Goal: Task Accomplishment & Management: Manage account settings

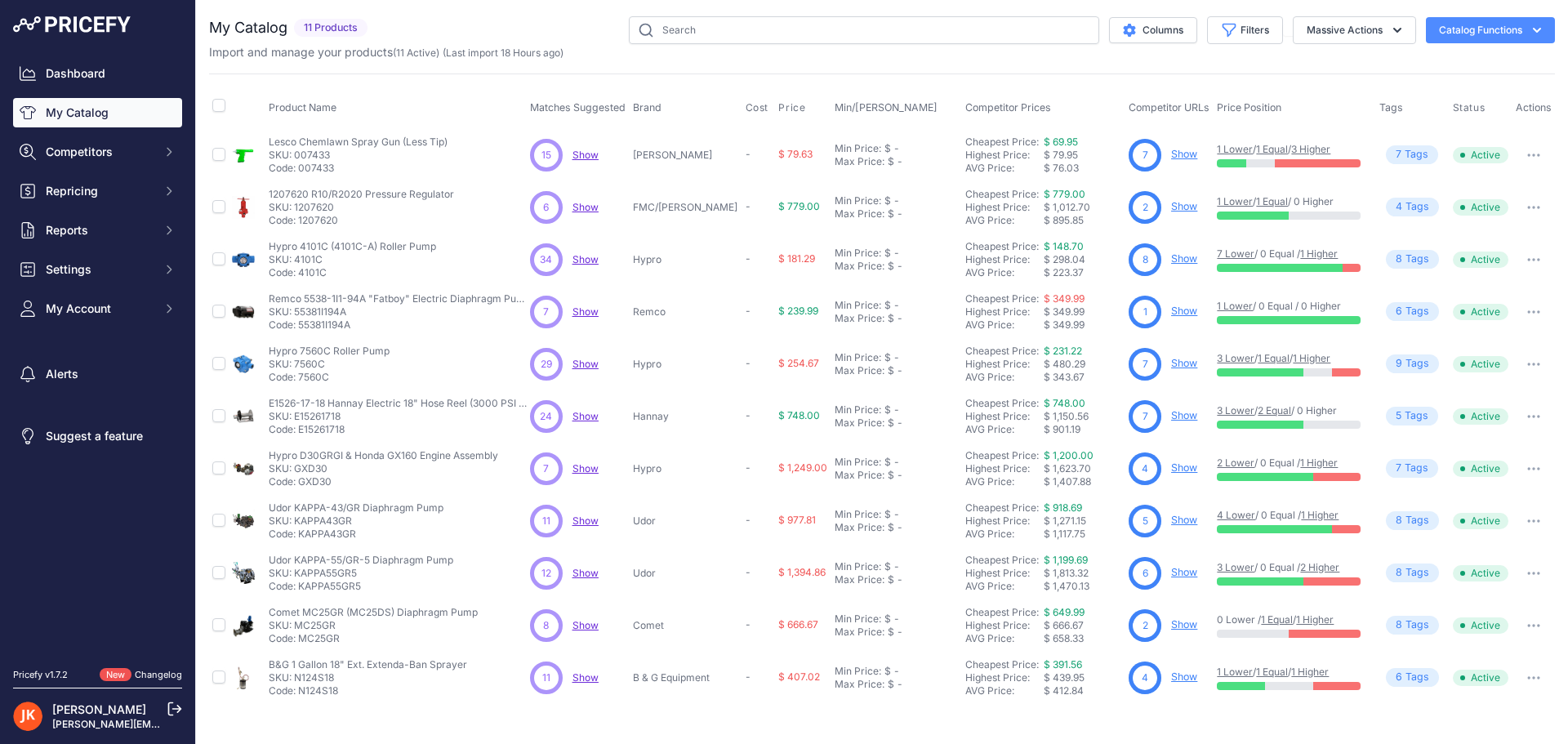
click at [69, 116] on link "My Catalog" at bounding box center [98, 112] width 169 height 29
click at [1171, 468] on link "Show" at bounding box center [1184, 467] width 26 height 12
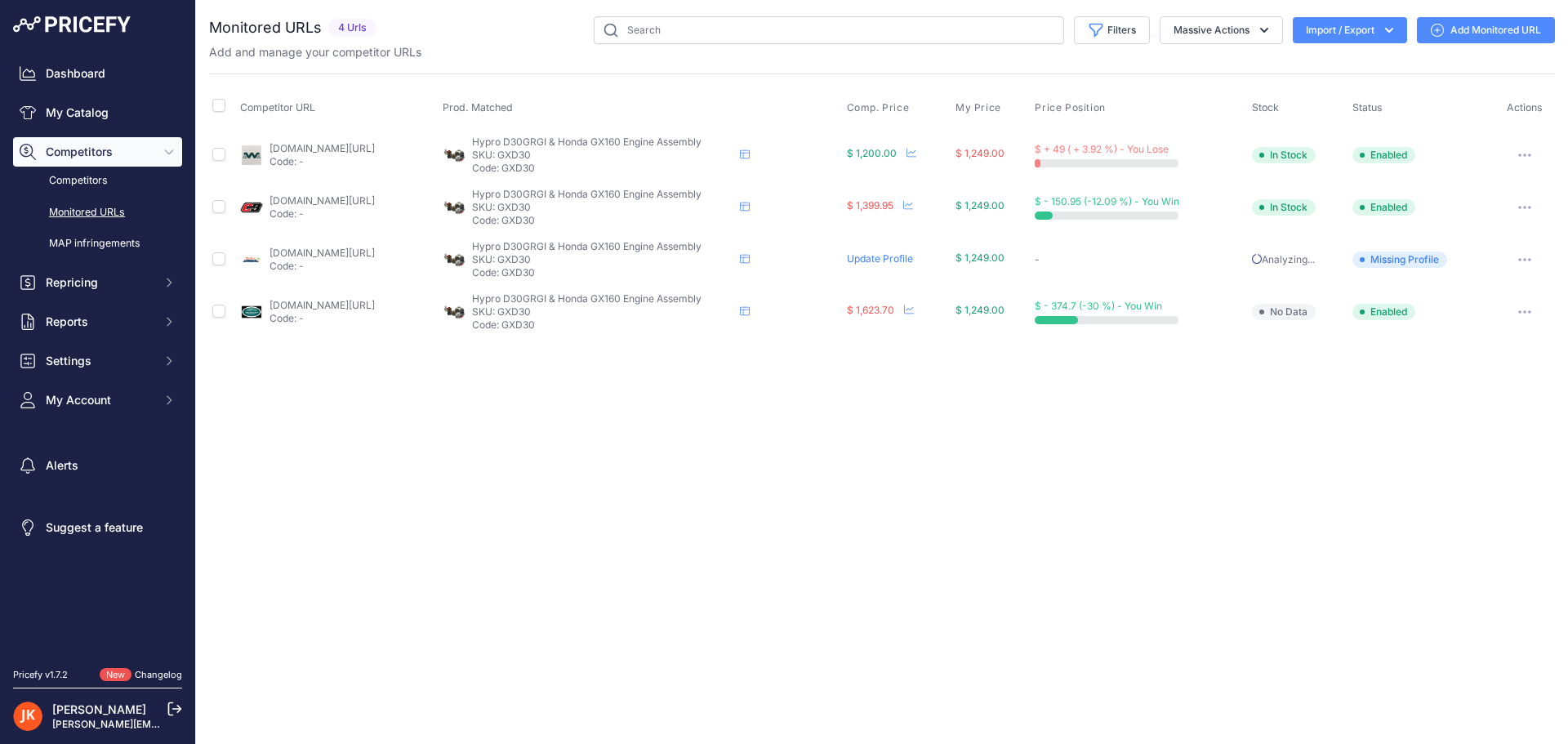
click at [1420, 263] on span "Missing Profile" at bounding box center [1400, 259] width 94 height 17
click at [1365, 259] on circle at bounding box center [1363, 260] width 5 height 5
click at [1296, 257] on p "Analyzing..." at bounding box center [1299, 259] width 94 height 13
click at [914, 258] on link "Update Profile" at bounding box center [880, 258] width 66 height 12
click at [916, 152] on icon at bounding box center [911, 153] width 10 height 10
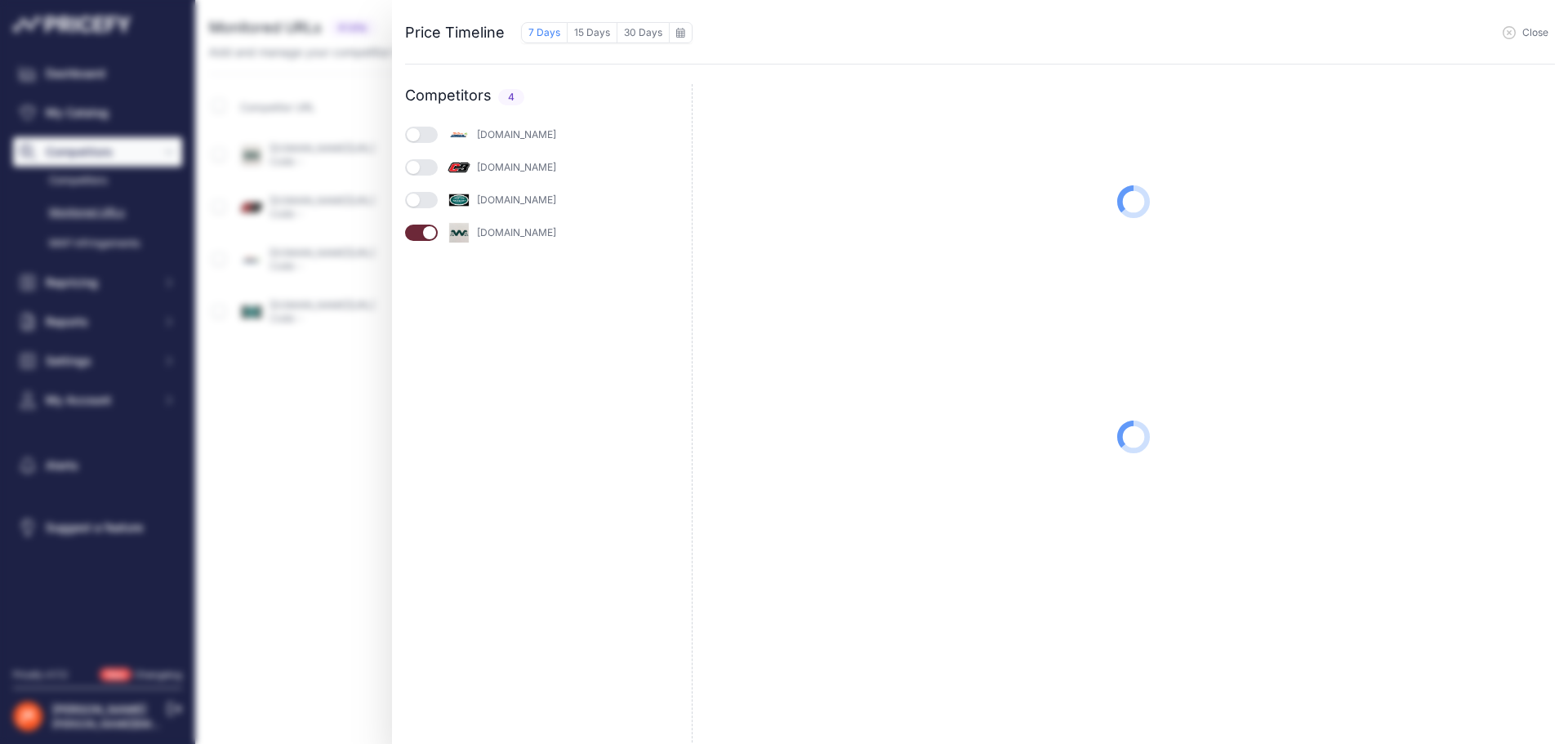
click at [427, 139] on button "button" at bounding box center [421, 135] width 33 height 17
click at [433, 175] on button "button" at bounding box center [421, 167] width 33 height 17
click at [430, 206] on button "button" at bounding box center [421, 200] width 33 height 17
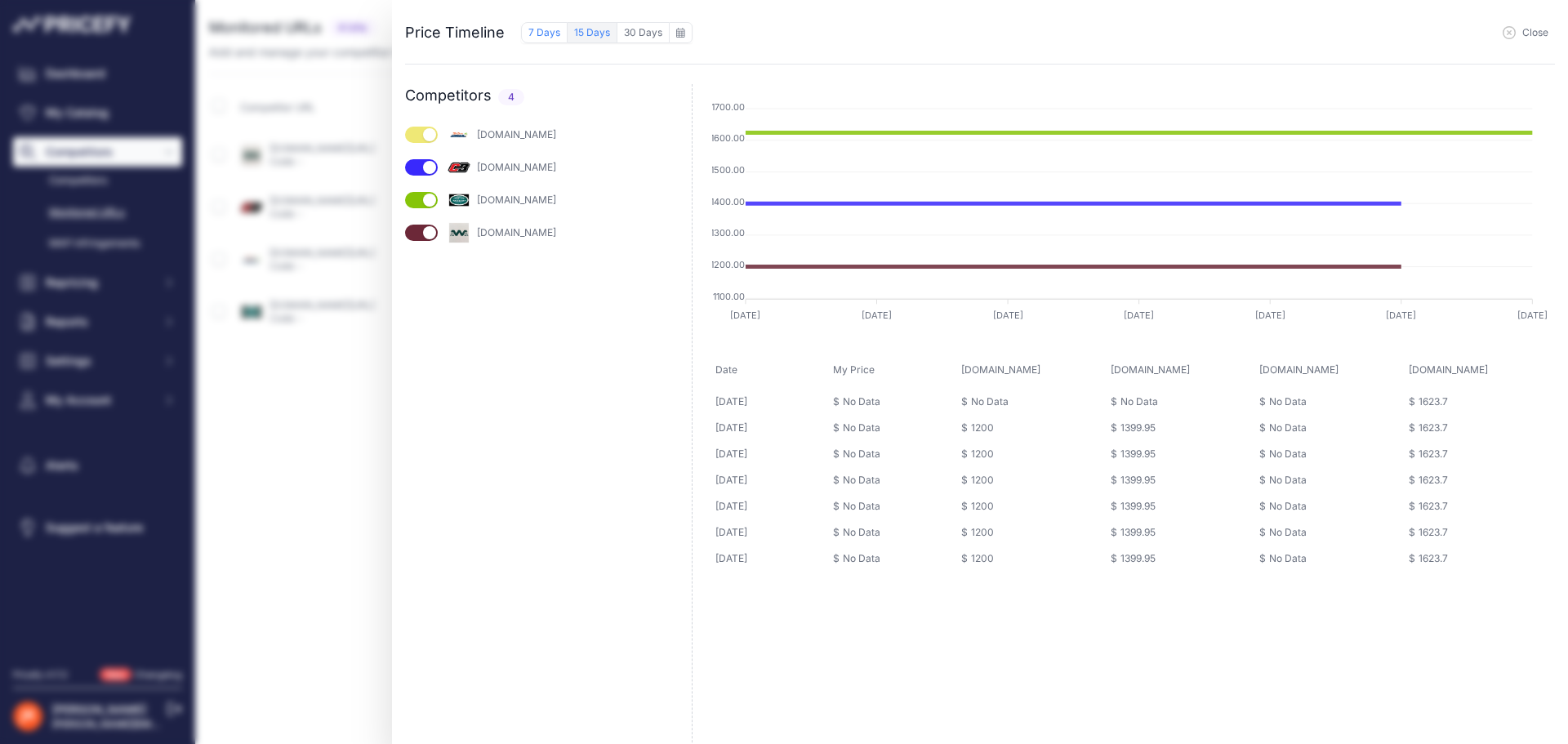
click at [584, 36] on button "15 Days" at bounding box center [593, 33] width 50 height 21
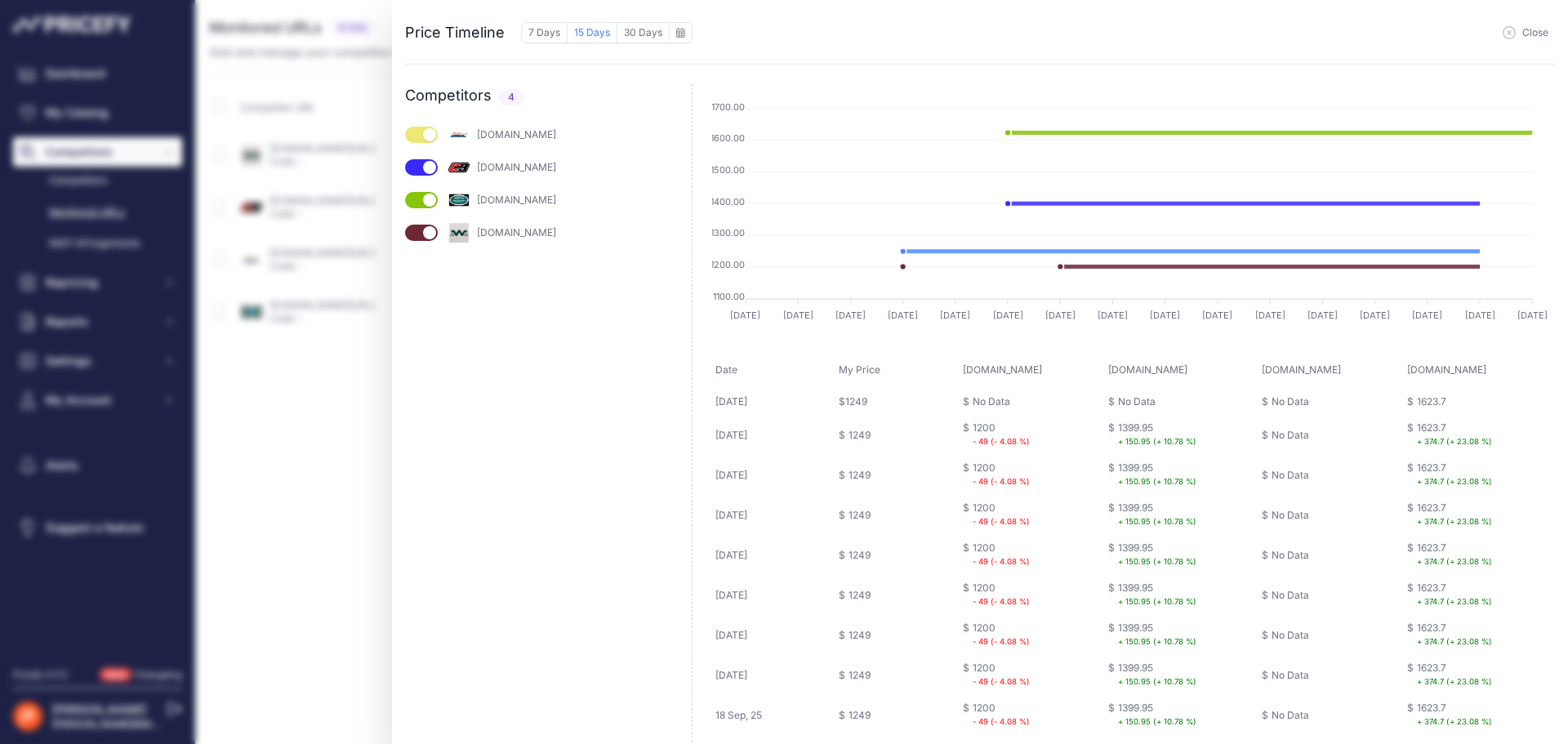
click at [287, 498] on div "Price Timeline 7 Days 15 Days 30 Days to September 2025 Sun" at bounding box center [784, 372] width 1568 height 744
click at [1542, 33] on span "Close" at bounding box center [1536, 33] width 26 height 13
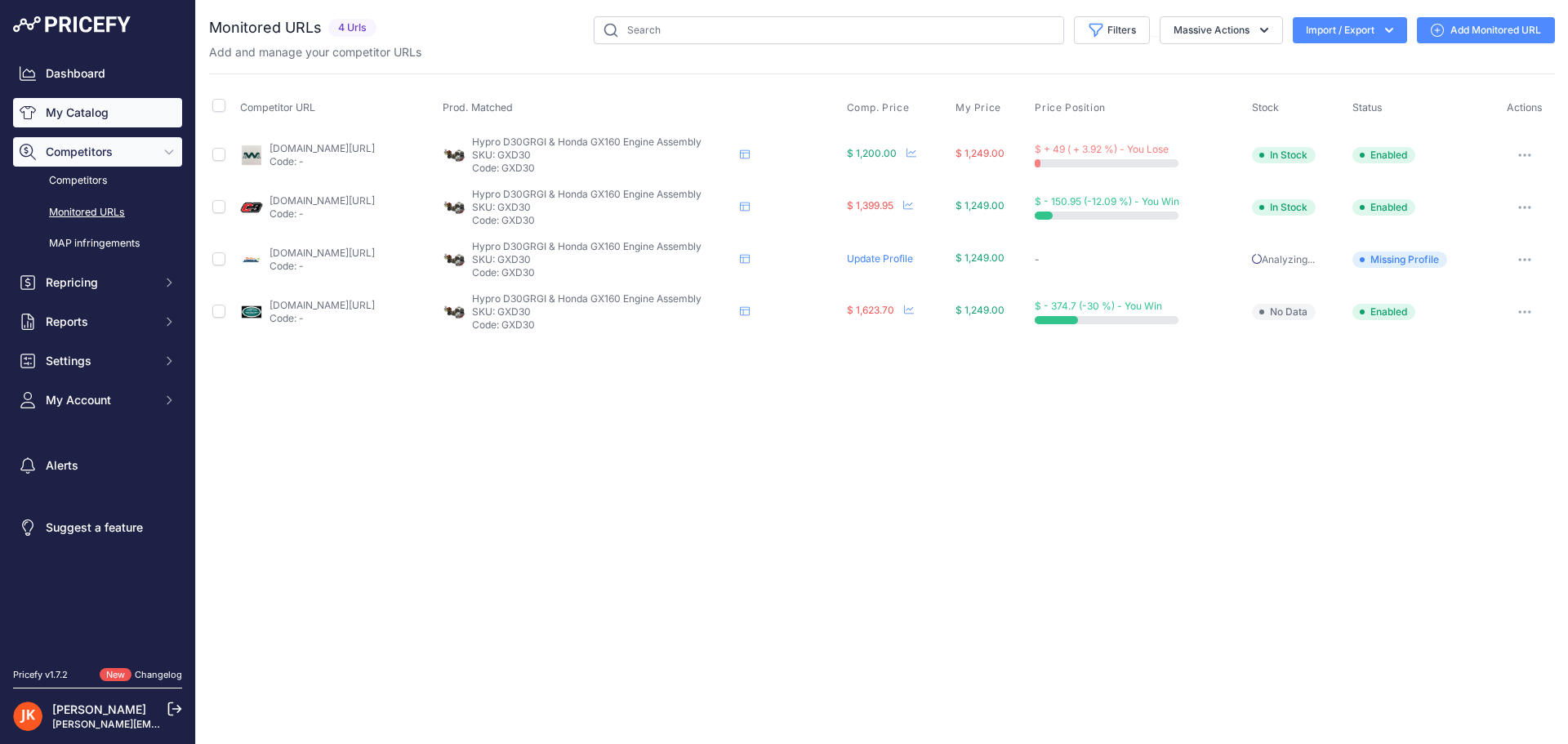
click at [93, 119] on link "My Catalog" at bounding box center [98, 112] width 169 height 29
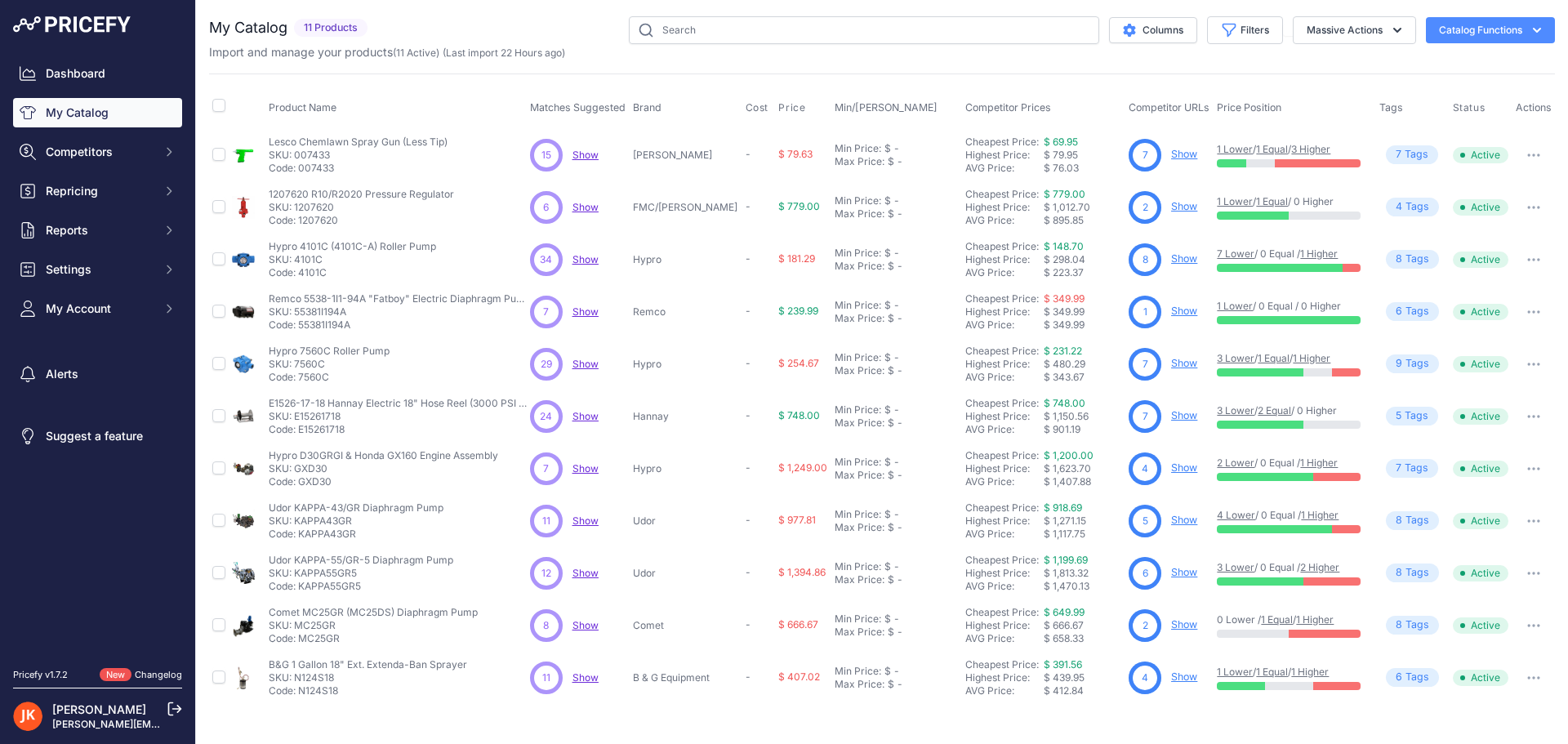
click at [1510, 29] on button "Catalog Functions" at bounding box center [1490, 30] width 129 height 26
click at [1441, 65] on span "Import Additional Info" at bounding box center [1460, 64] width 100 height 13
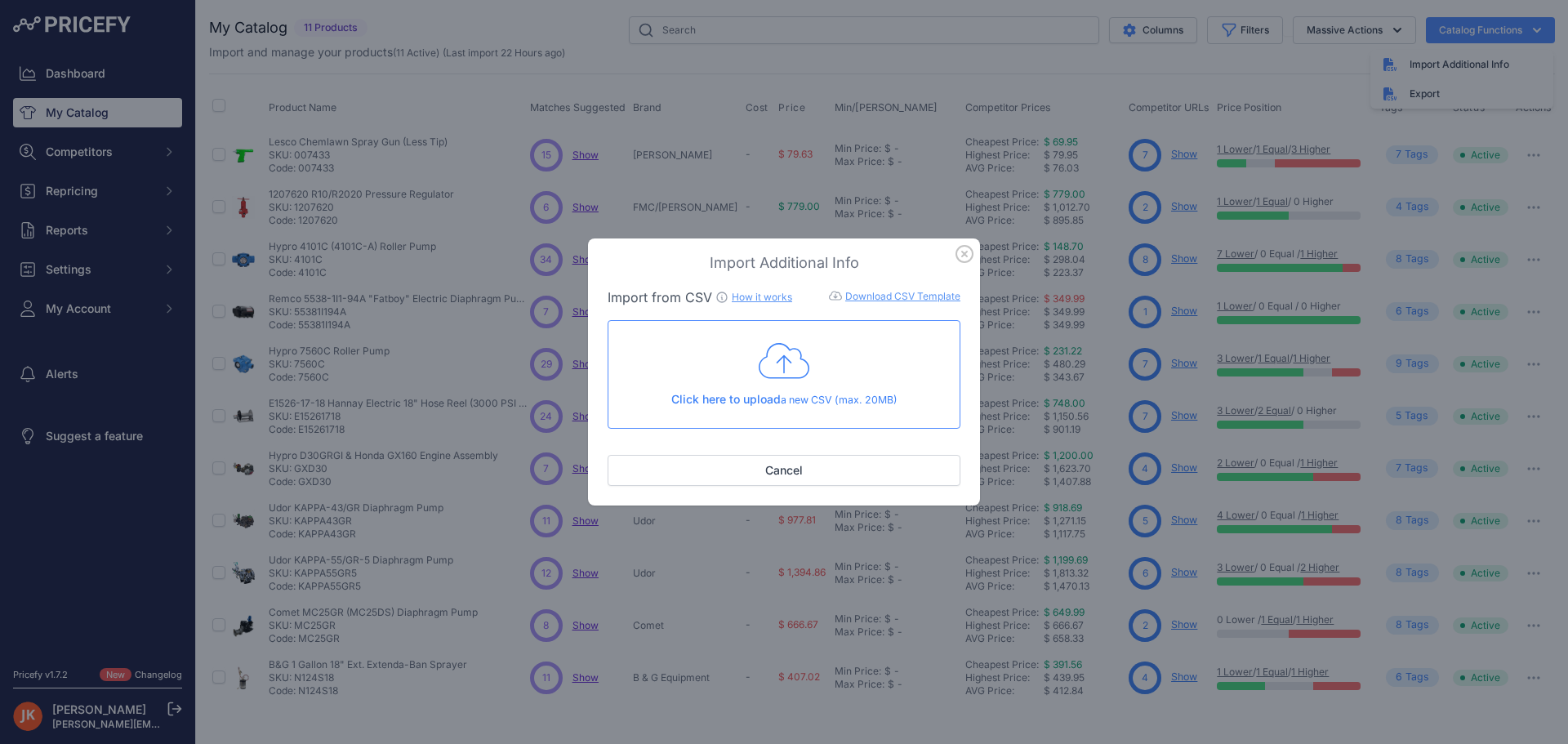
click at [780, 300] on link "How it works" at bounding box center [762, 297] width 61 height 12
click at [803, 361] on icon at bounding box center [784, 361] width 50 height 41
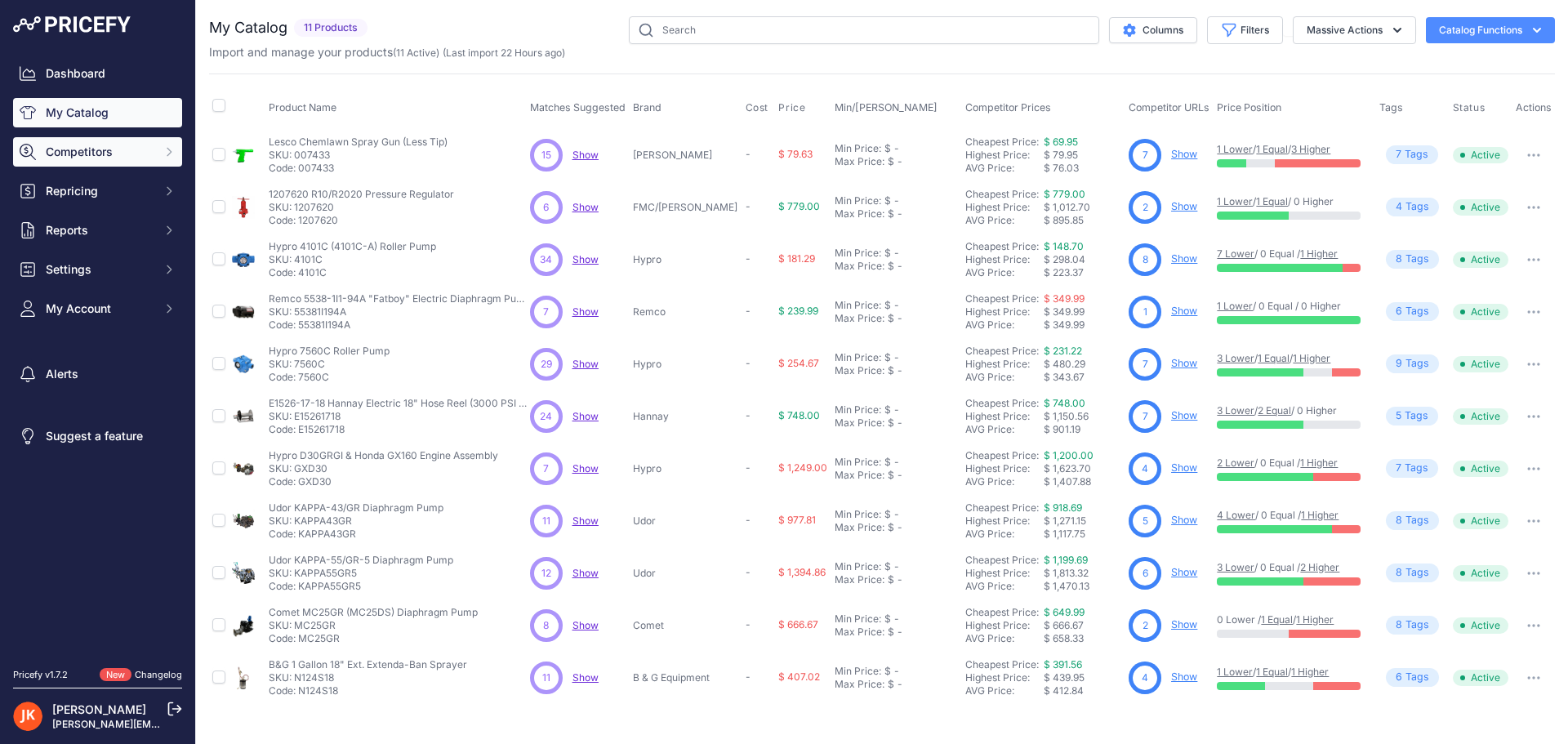
click at [116, 150] on span "Competitors" at bounding box center [99, 152] width 107 height 17
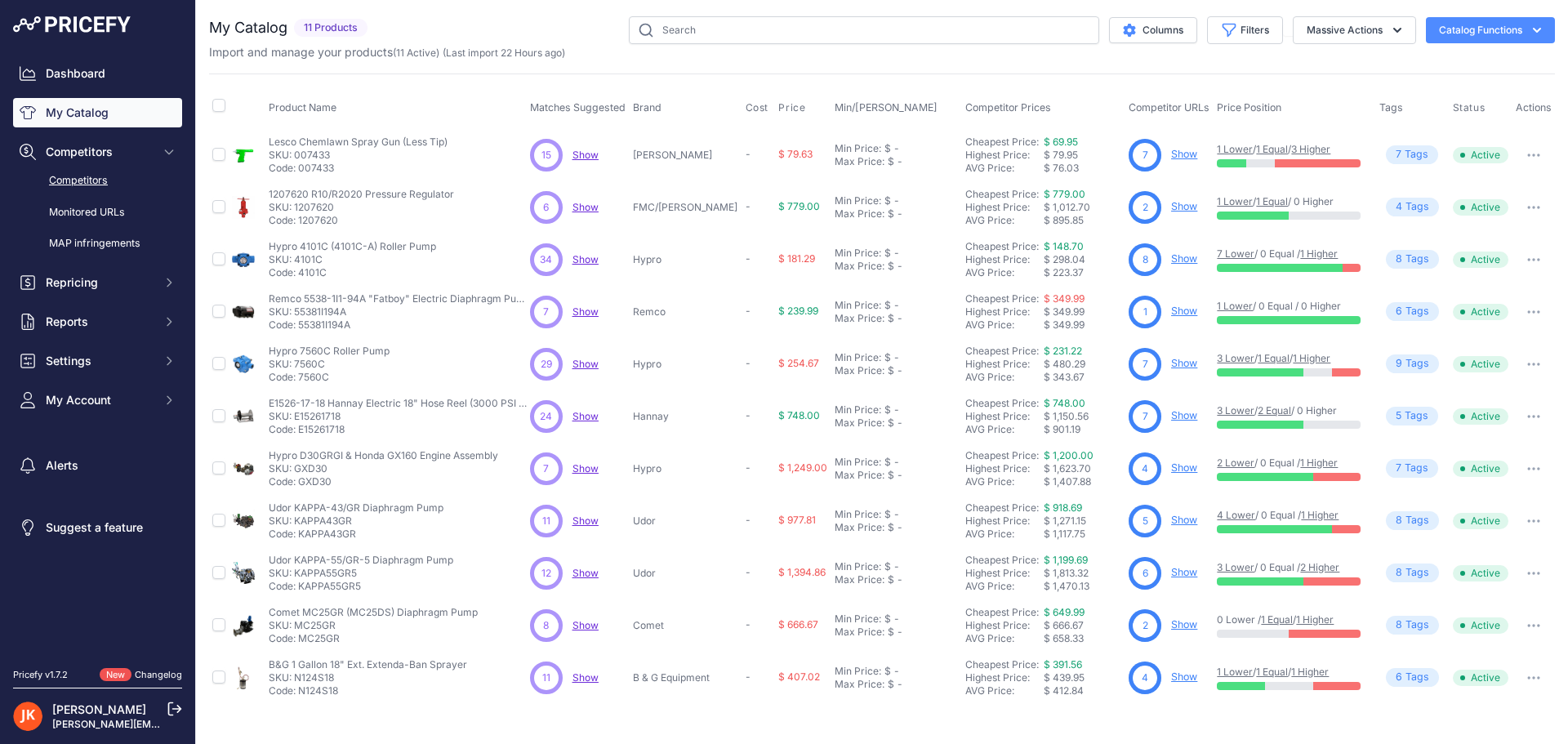
click at [122, 183] on link "Competitors" at bounding box center [98, 181] width 169 height 28
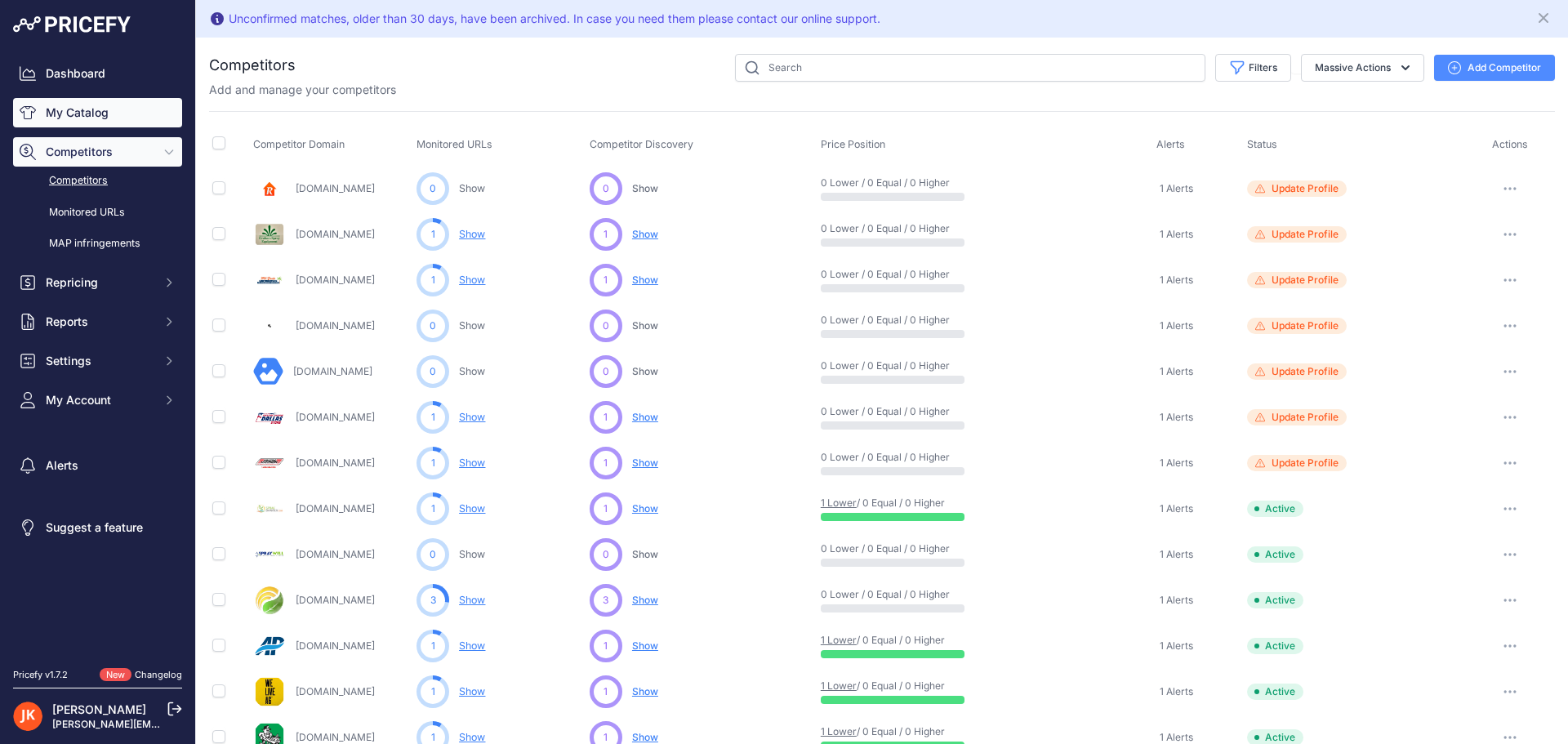
click at [101, 116] on link "My Catalog" at bounding box center [98, 112] width 169 height 29
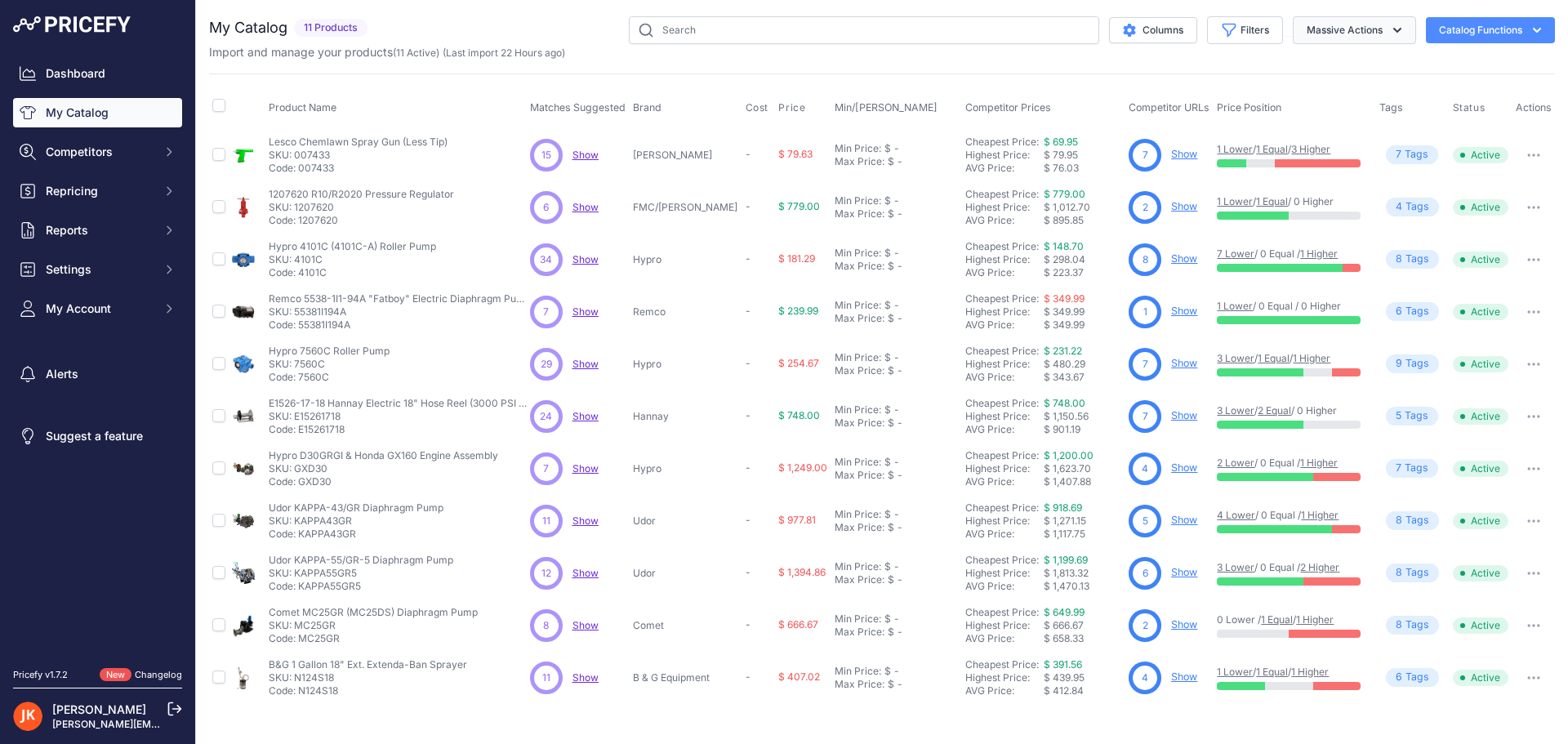
click at [1385, 33] on button "Massive Actions" at bounding box center [1355, 30] width 123 height 27
click at [1446, 29] on button "Catalog Functions" at bounding box center [1490, 30] width 129 height 26
click at [80, 72] on link "Dashboard" at bounding box center [98, 73] width 169 height 29
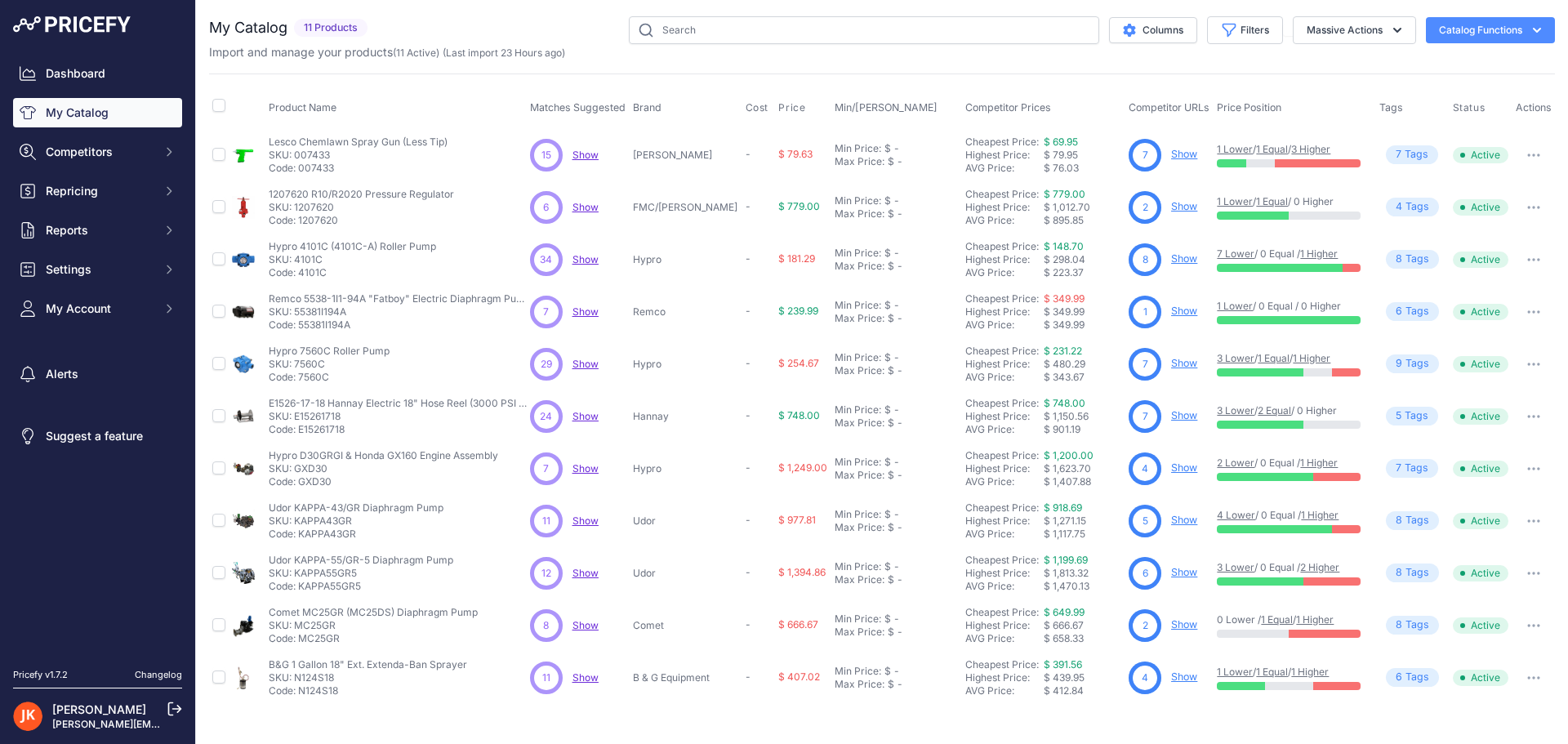
click at [1483, 32] on button "Catalog Functions" at bounding box center [1490, 30] width 129 height 26
click at [1480, 63] on span "Import Additional Info" at bounding box center [1460, 64] width 100 height 13
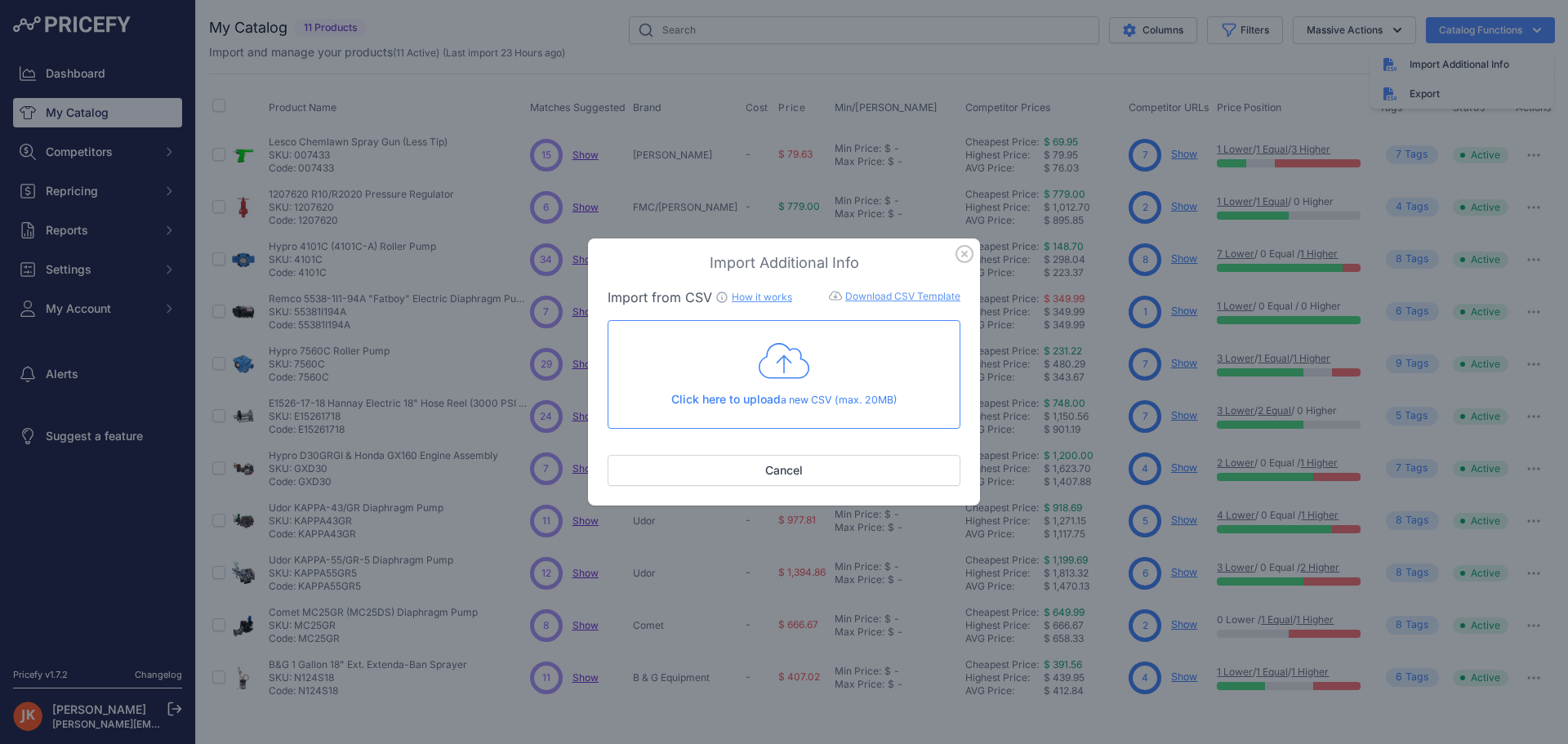
click at [786, 383] on div "Click here to upload a new CSV (max. 20MB)" at bounding box center [784, 374] width 325 height 67
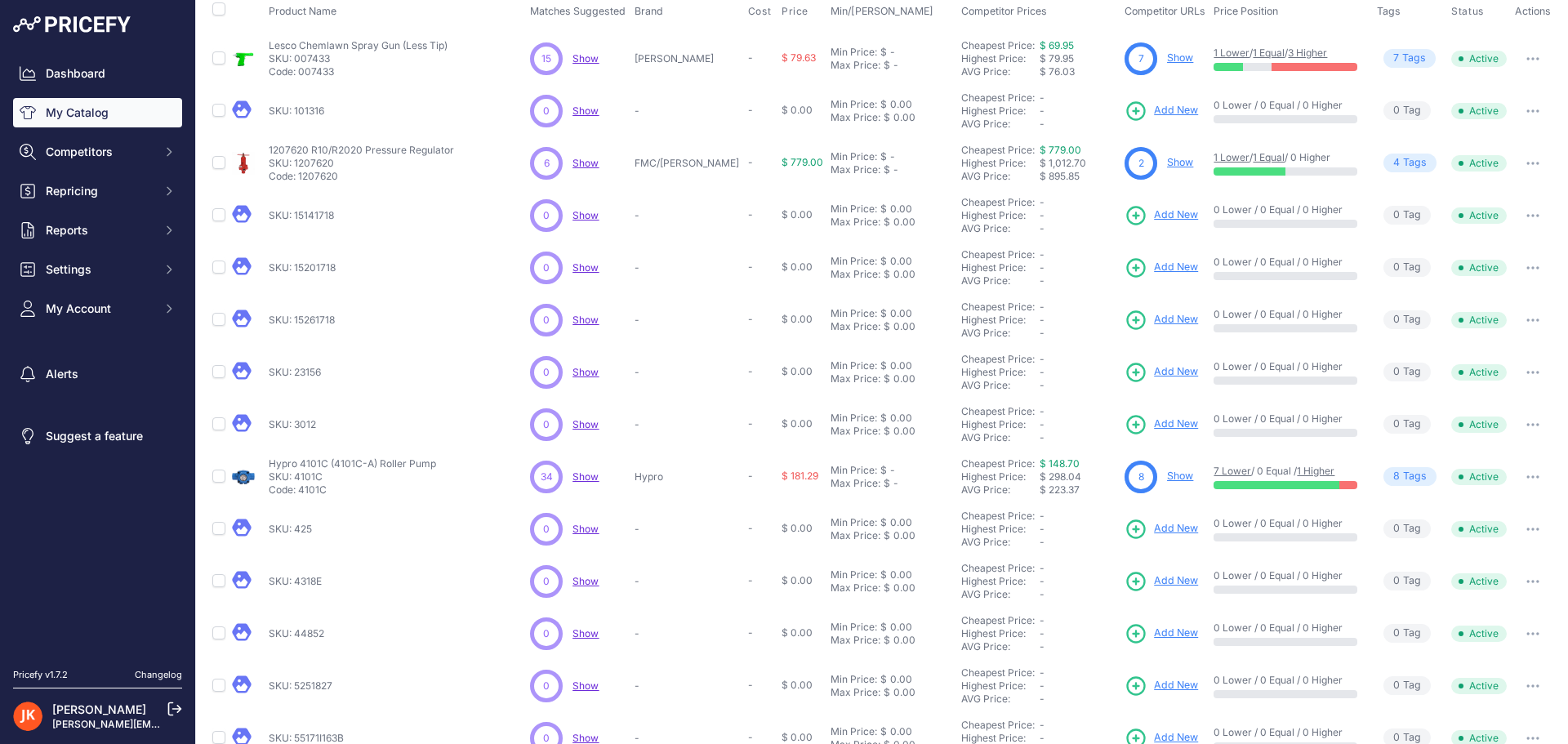
scroll to position [237, 0]
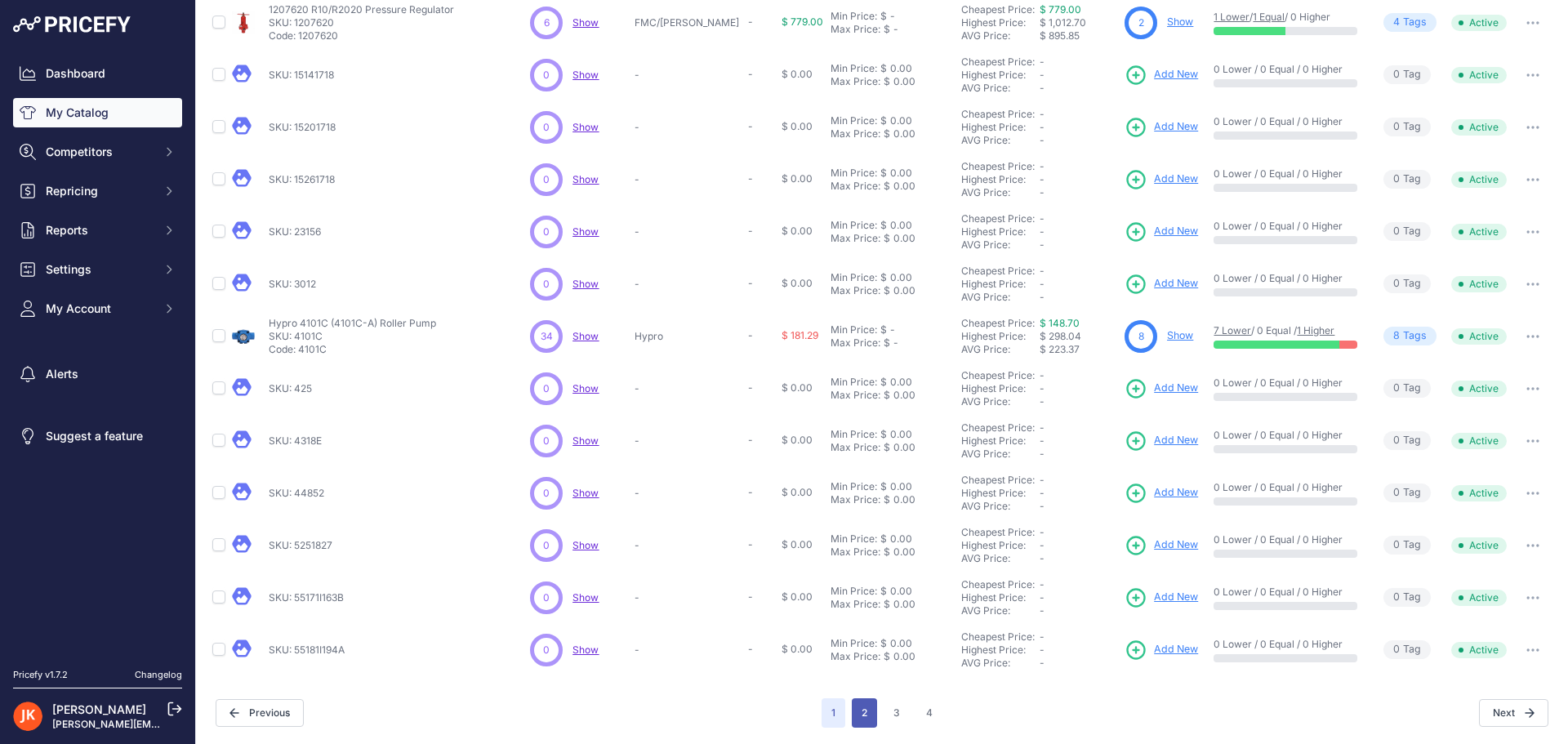
click at [854, 719] on button "2" at bounding box center [864, 712] width 26 height 29
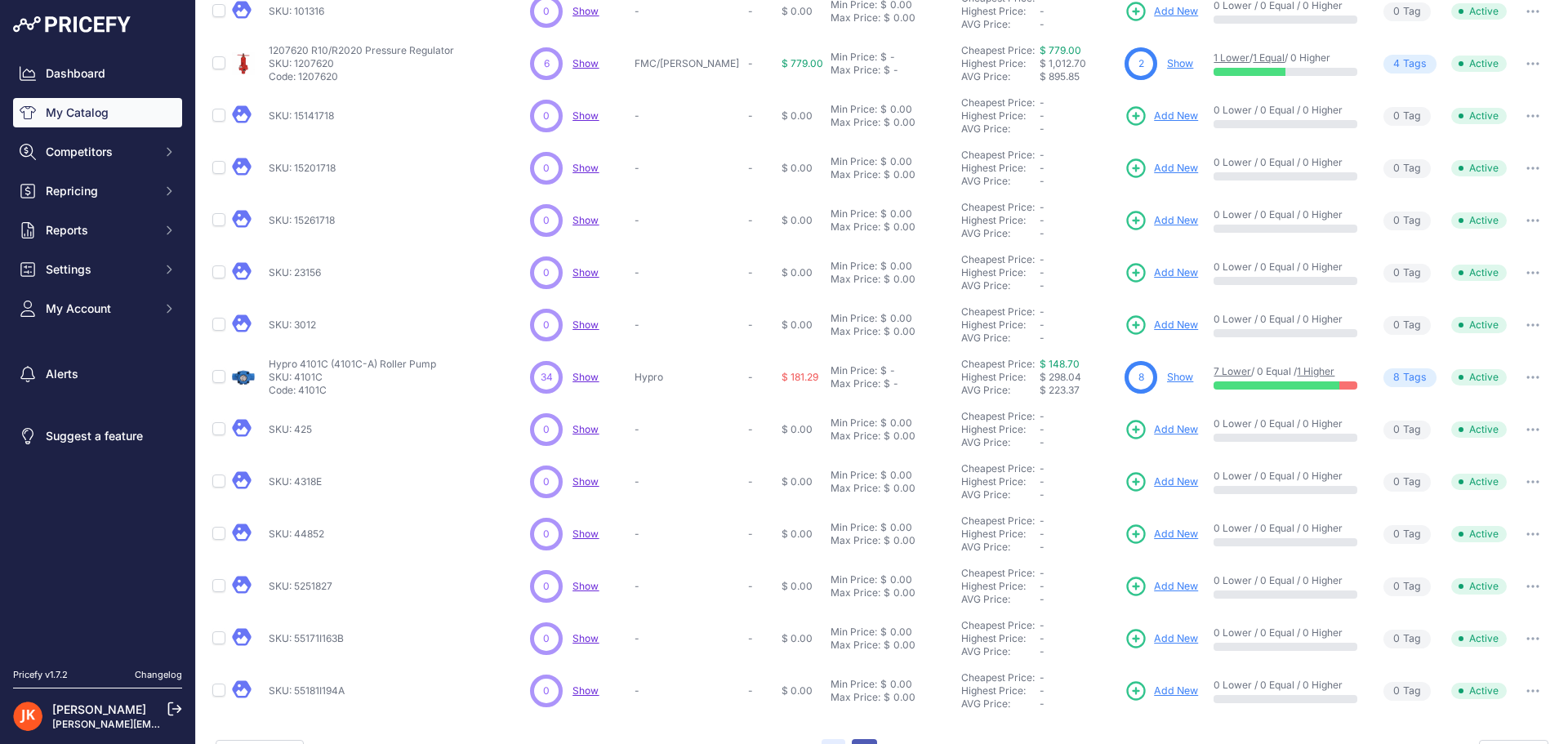
scroll to position [278, 0]
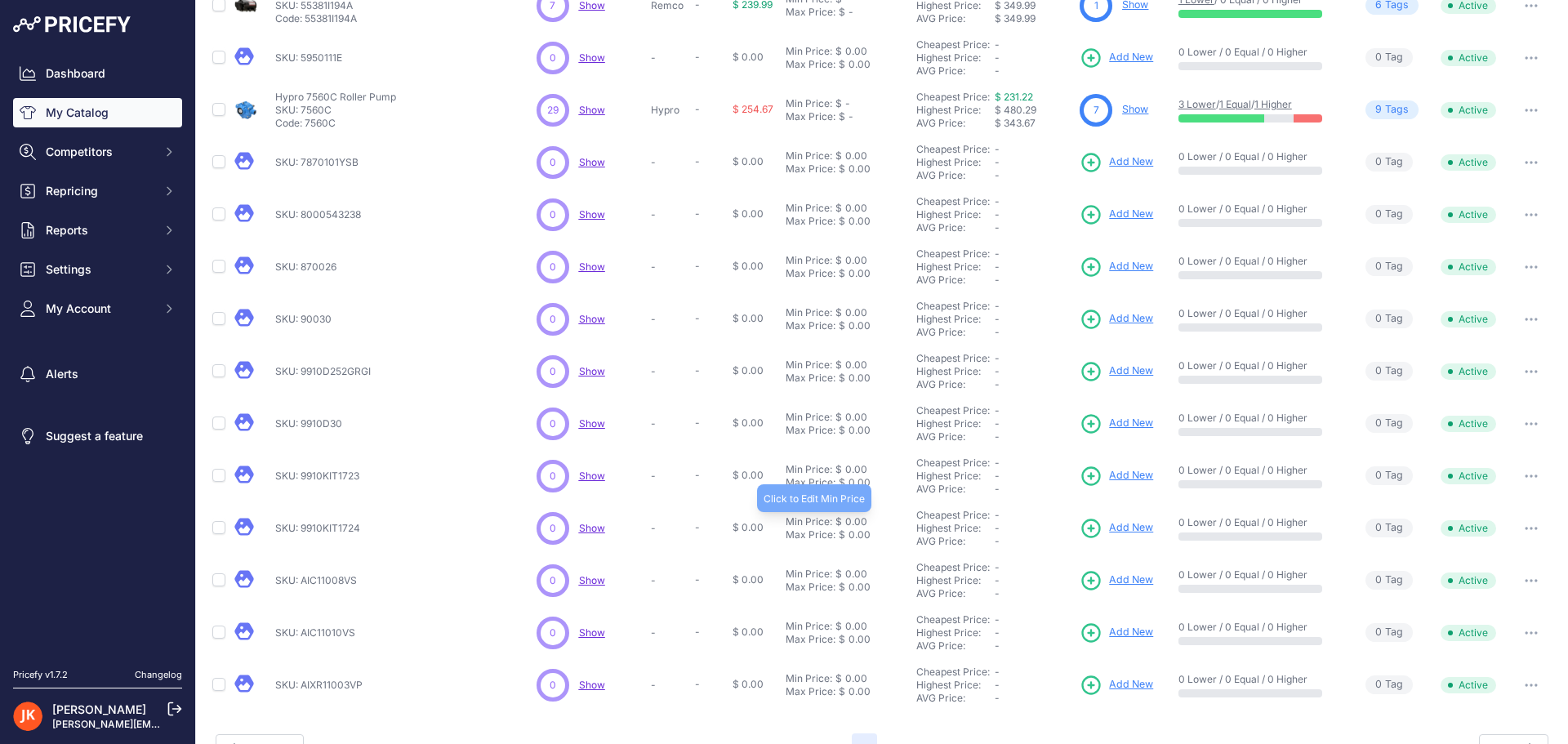
scroll to position [237, 0]
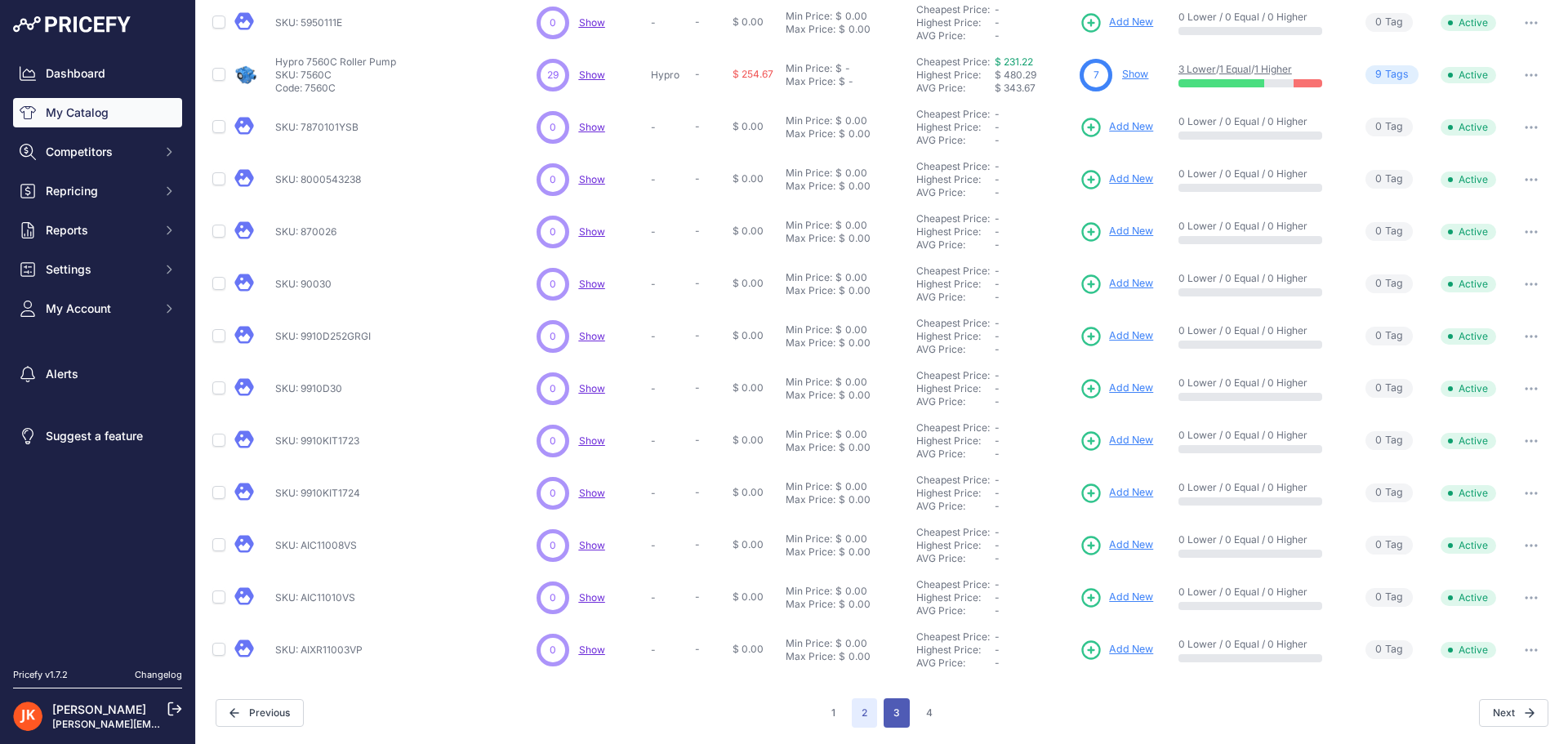
click at [903, 717] on button "3" at bounding box center [897, 712] width 26 height 29
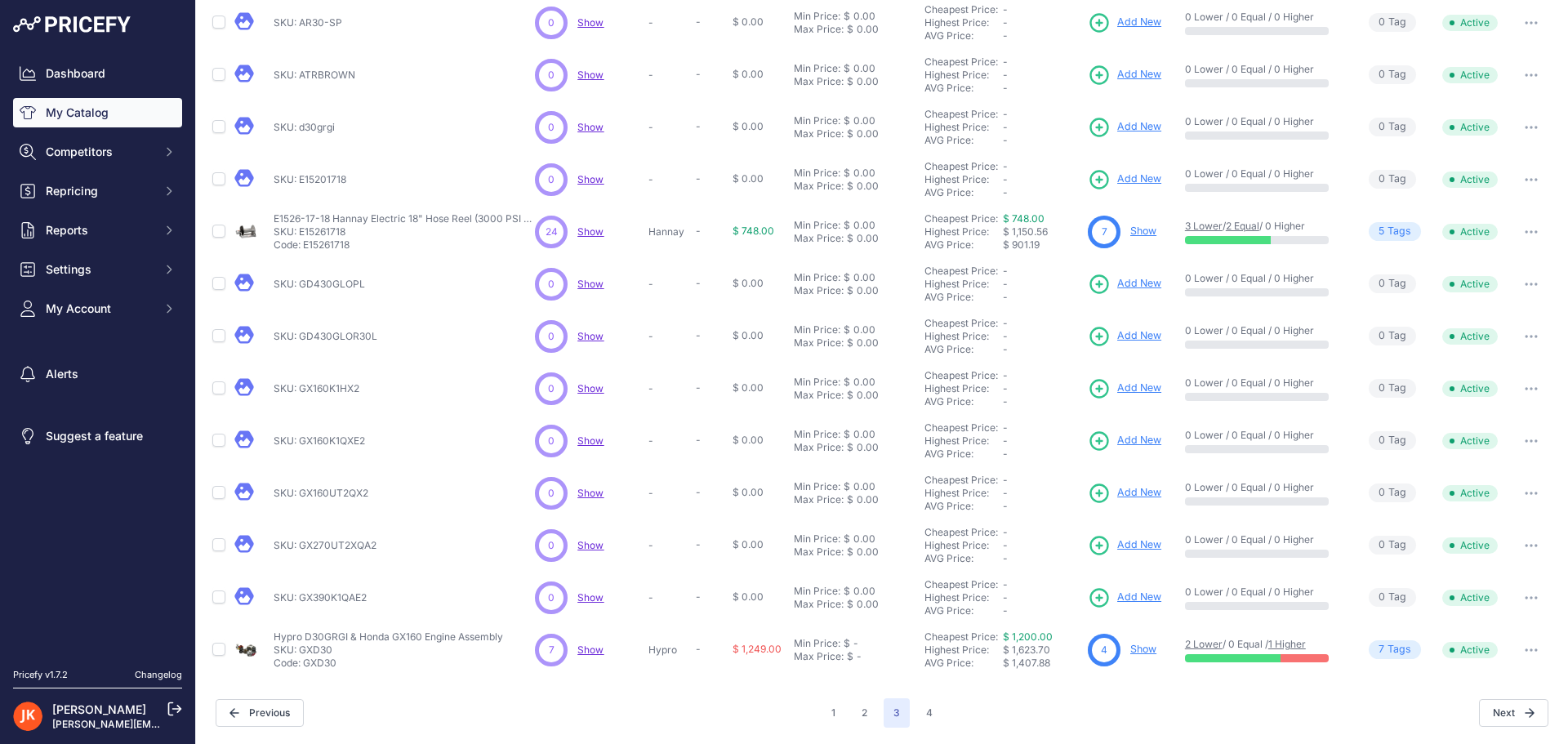
scroll to position [236, 0]
click at [935, 719] on button "4" at bounding box center [930, 713] width 26 height 29
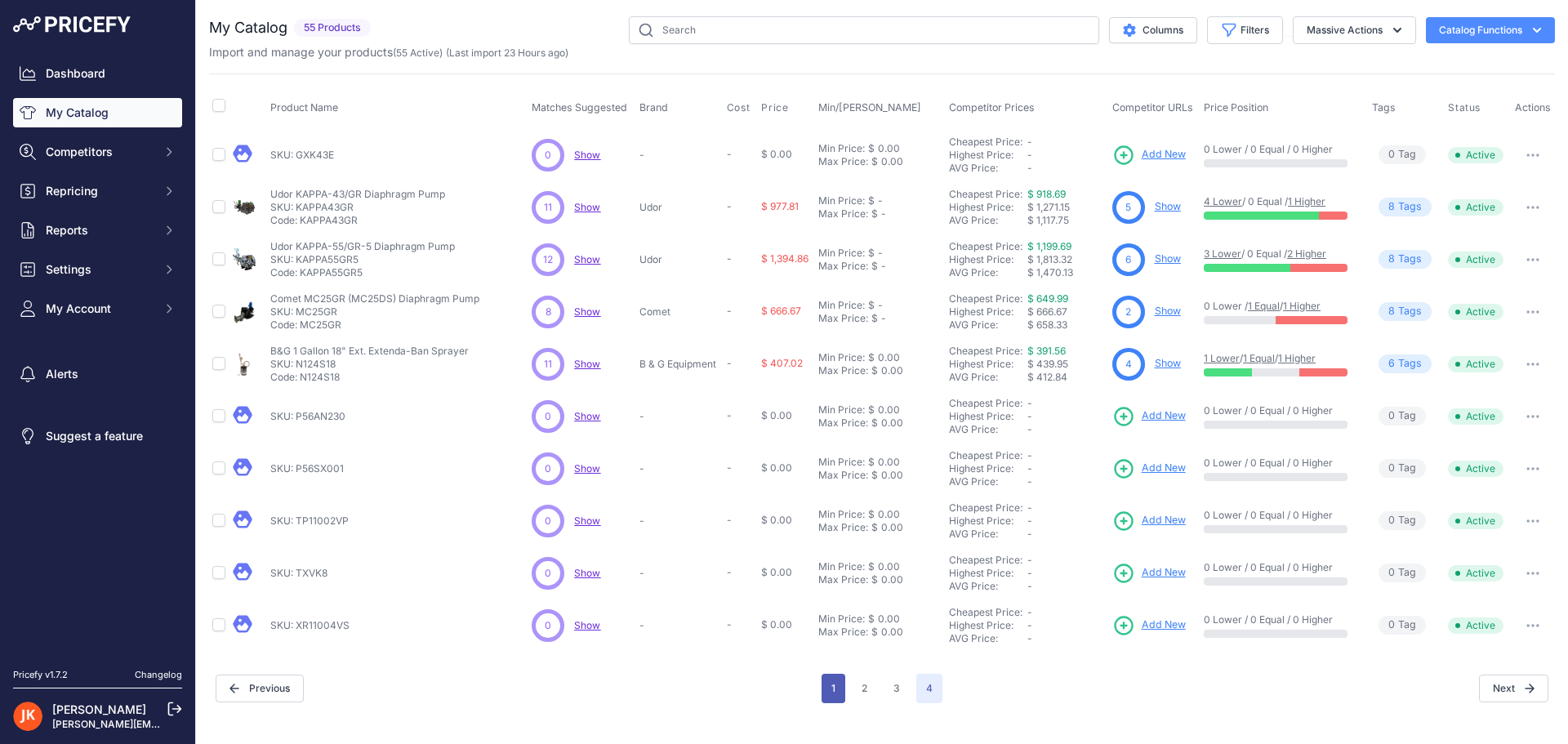
click at [829, 691] on button "1" at bounding box center [833, 688] width 24 height 29
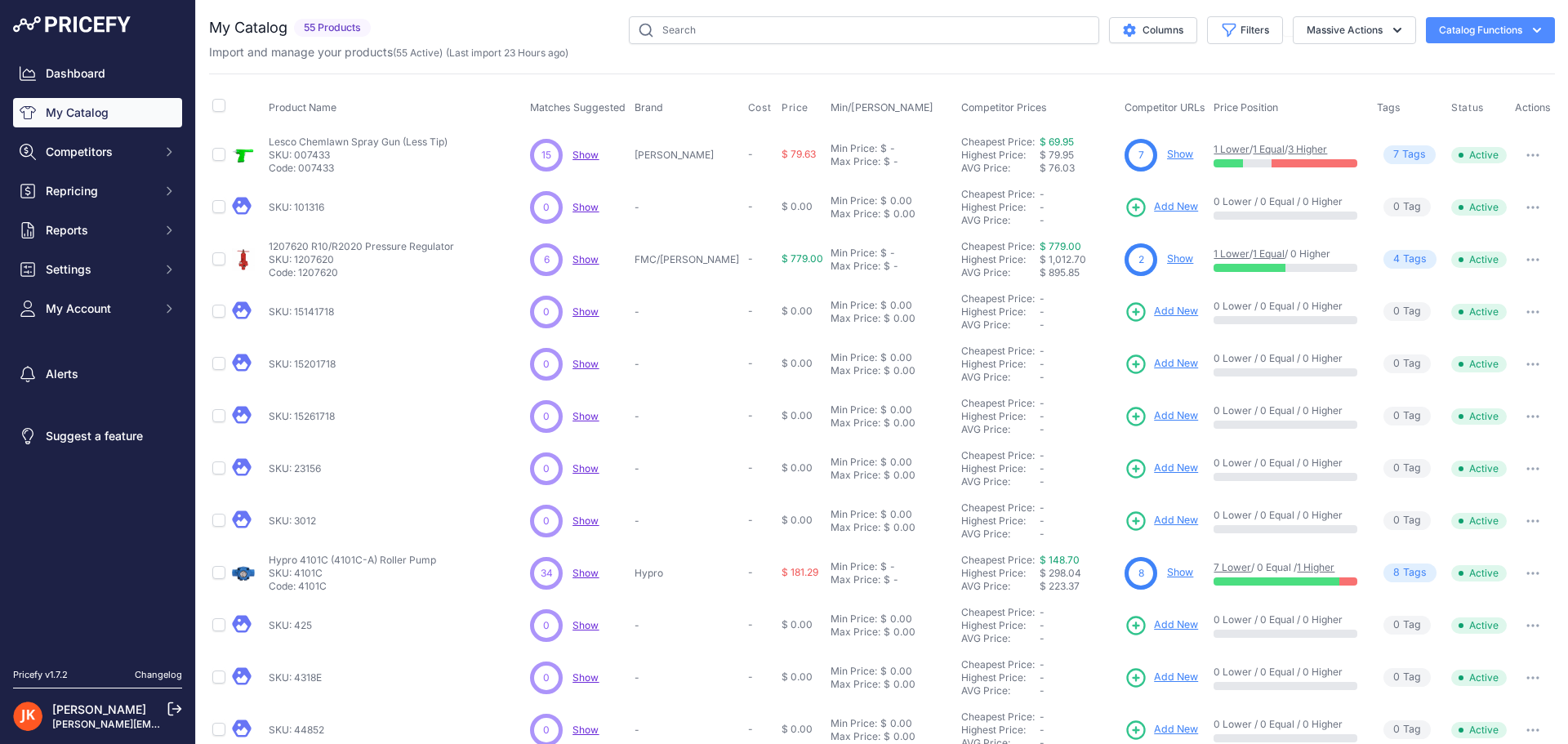
click at [1154, 309] on span "Add New" at bounding box center [1176, 312] width 44 height 16
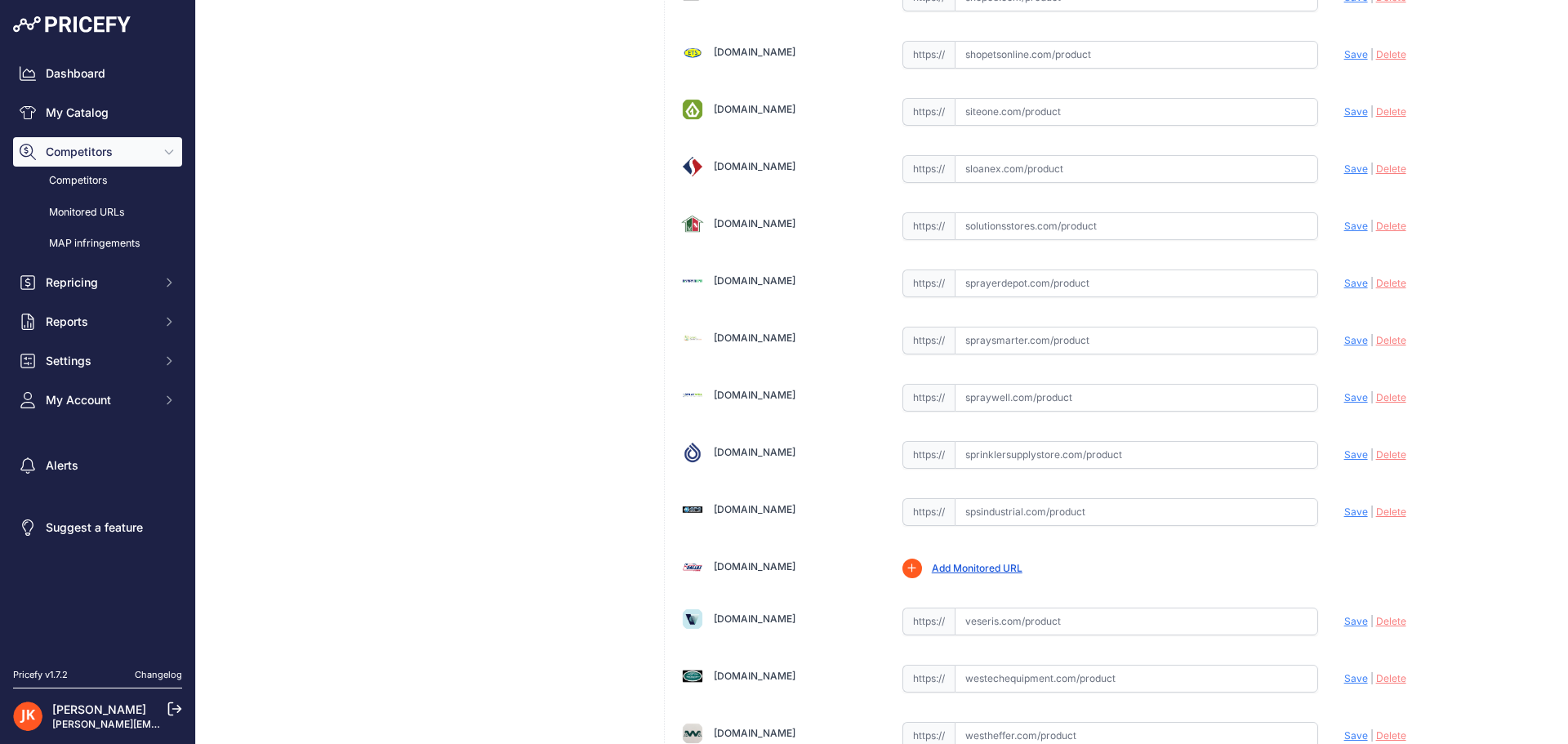
scroll to position [1603, 0]
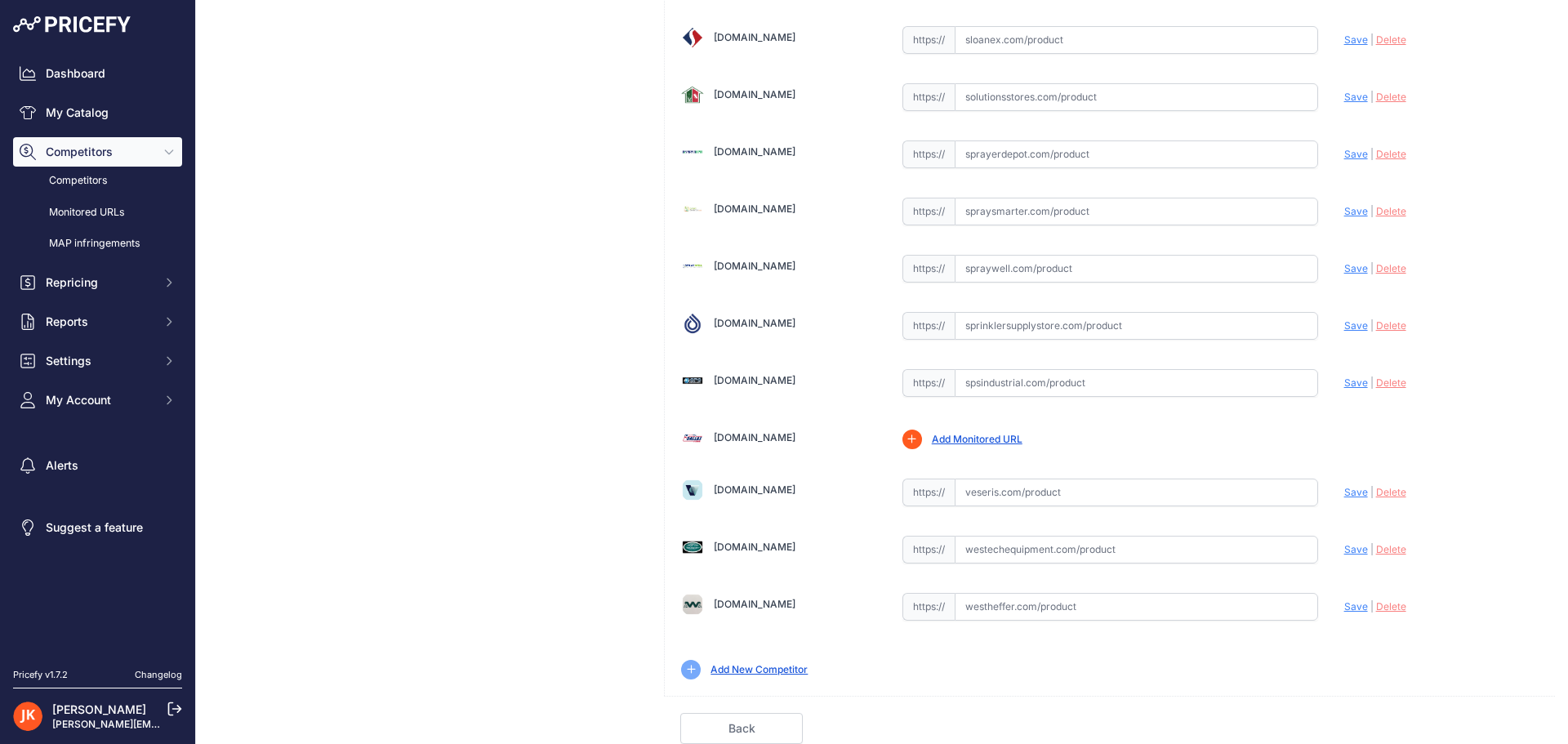
click at [1169, 551] on input "text" at bounding box center [1137, 549] width 363 height 27
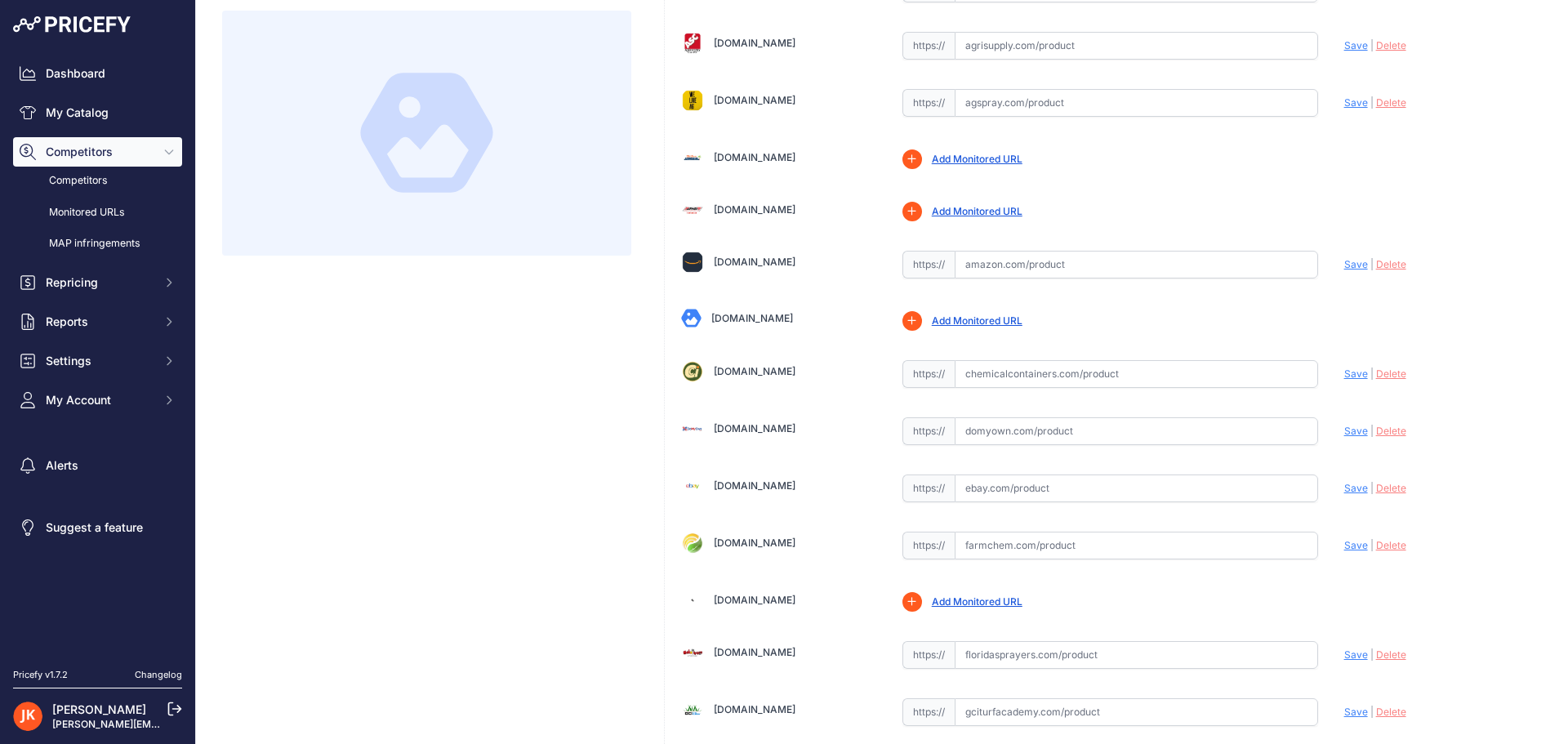
scroll to position [0, 0]
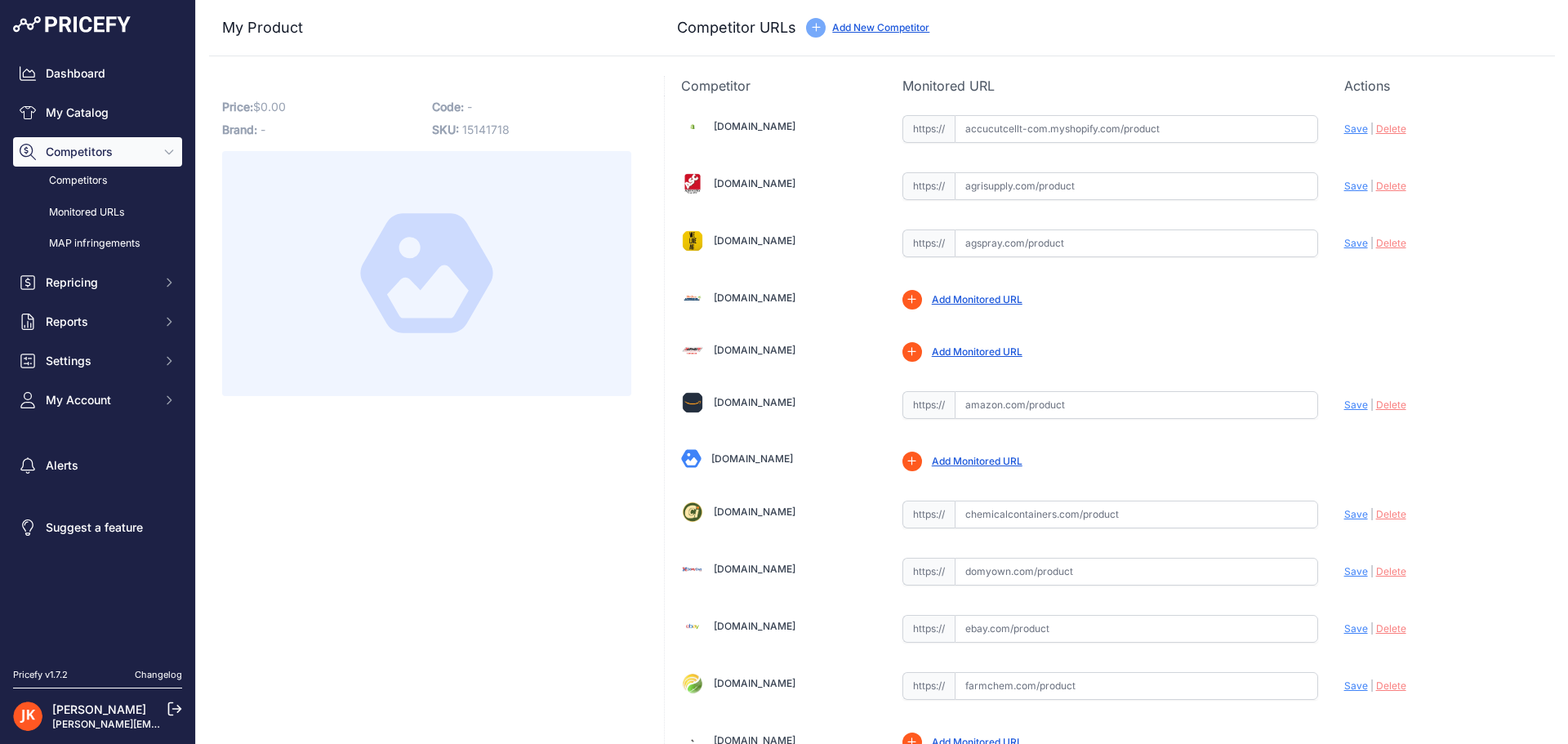
click at [487, 131] on span "15141718" at bounding box center [486, 130] width 48 height 14
copy span "15141718"
click at [87, 179] on link "Competitors" at bounding box center [98, 181] width 169 height 28
click at [67, 115] on link "My Catalog" at bounding box center [98, 112] width 169 height 29
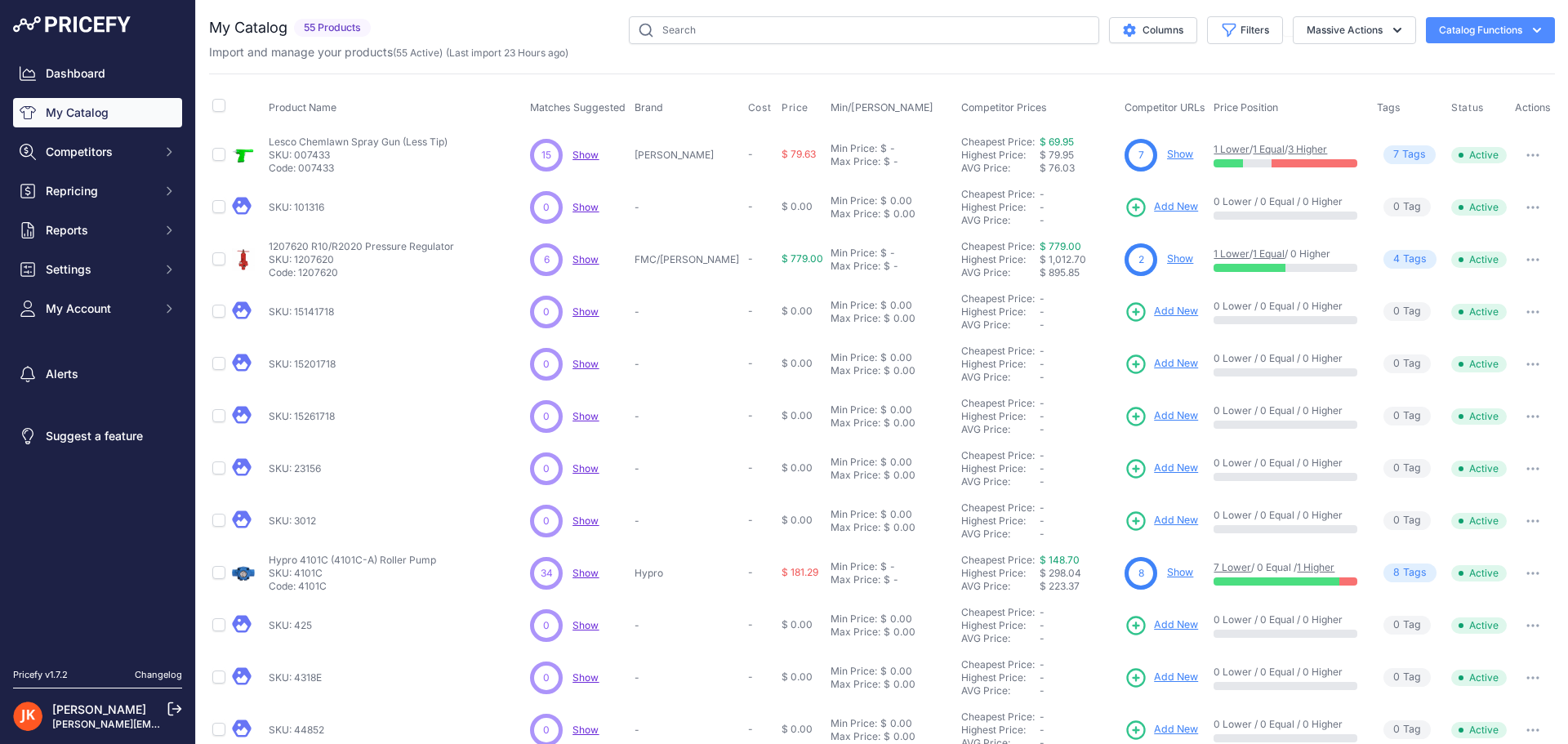
click at [1527, 310] on icon "button" at bounding box center [1533, 312] width 13 height 4
click at [698, 331] on td "-" at bounding box center [688, 311] width 114 height 52
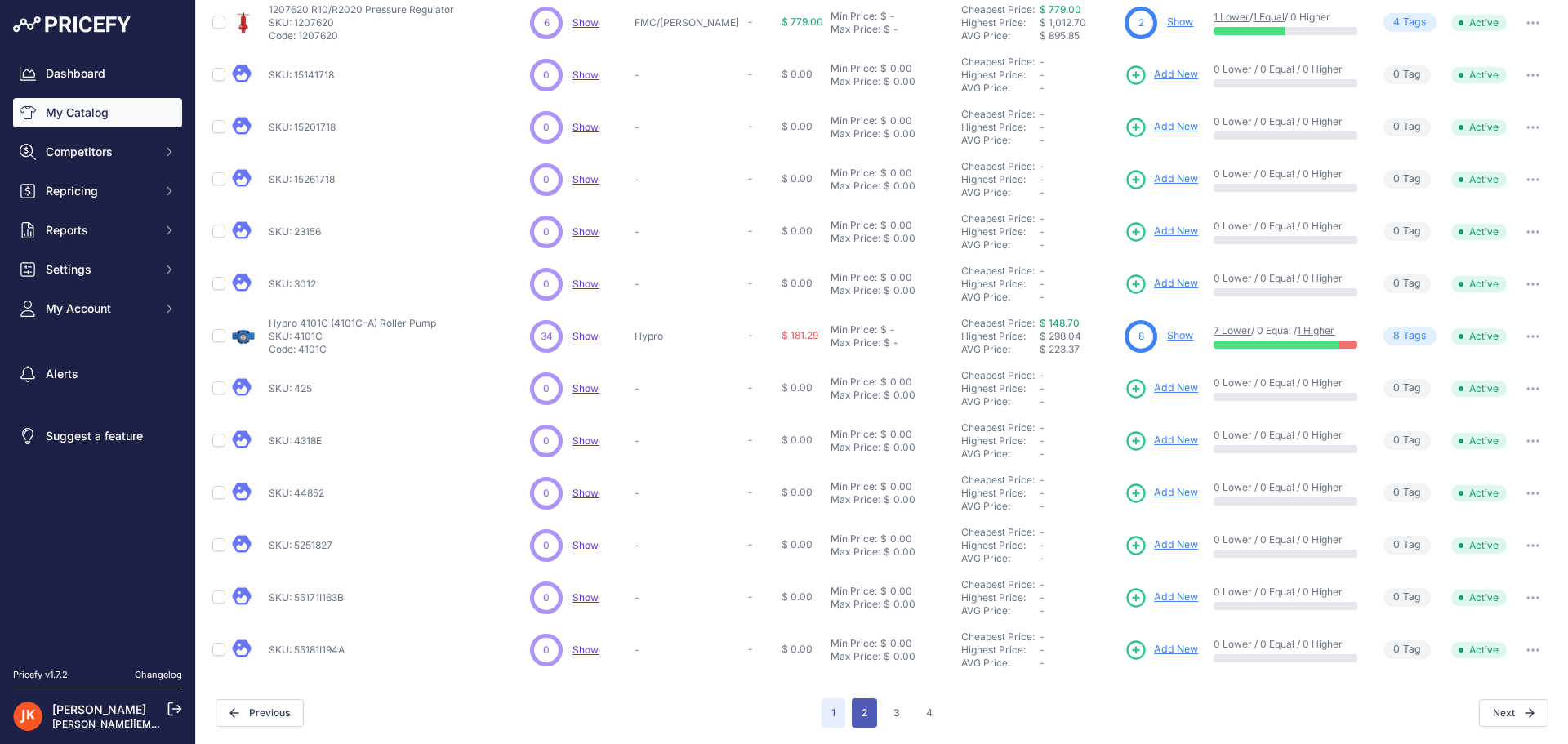
click at [859, 721] on button "2" at bounding box center [864, 712] width 26 height 29
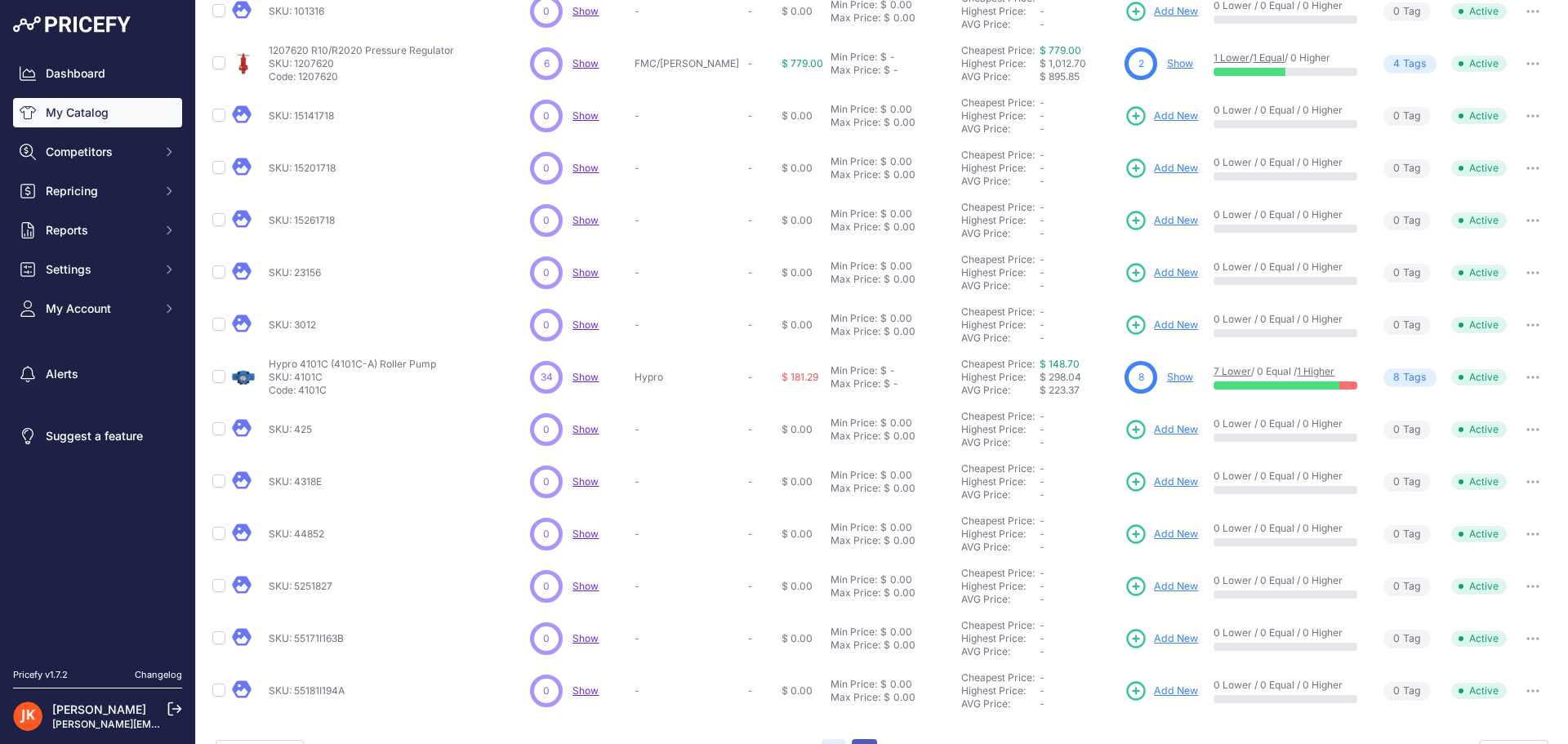
scroll to position [278, 0]
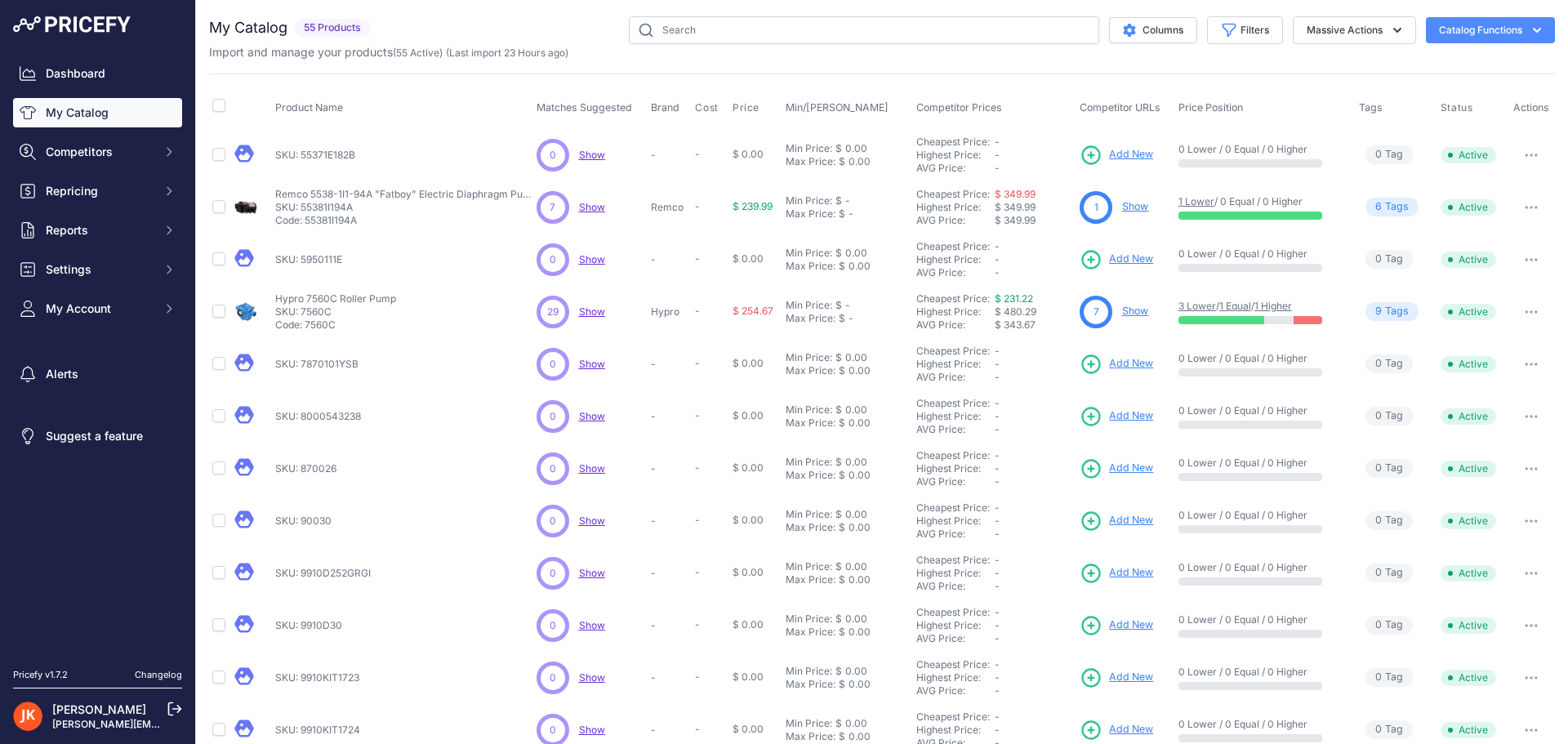
scroll to position [237, 0]
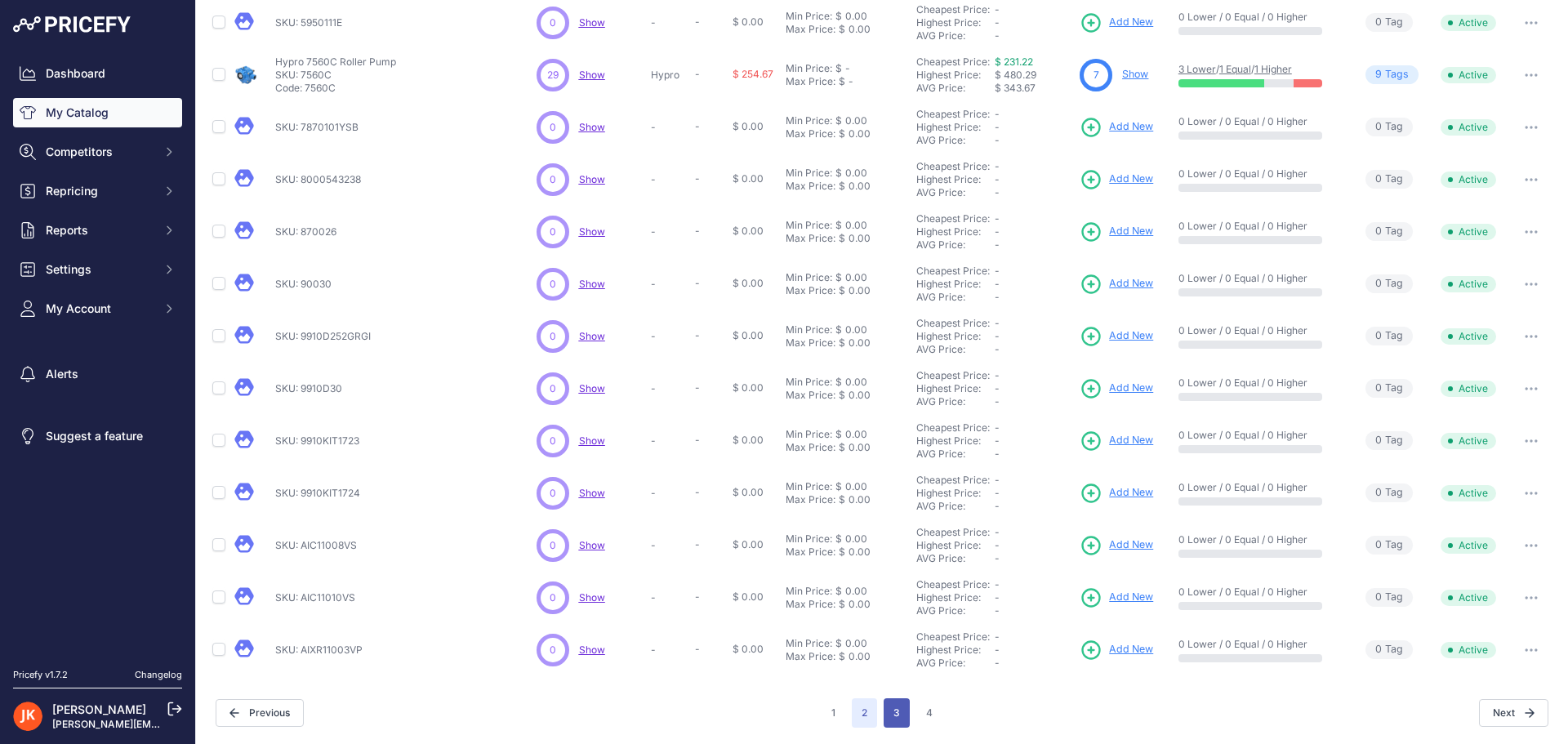
click at [903, 715] on button "3" at bounding box center [897, 712] width 26 height 29
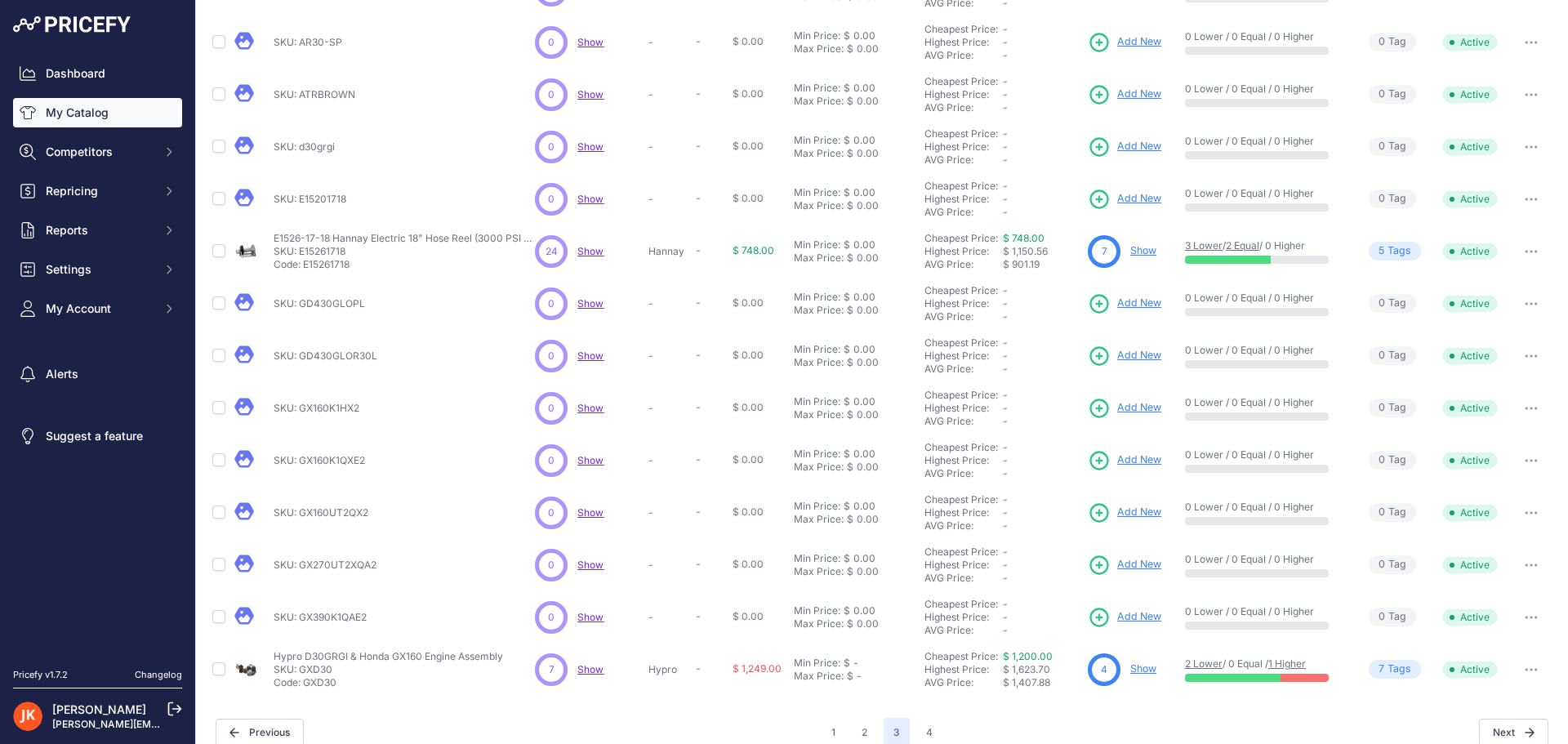
scroll to position [237, 0]
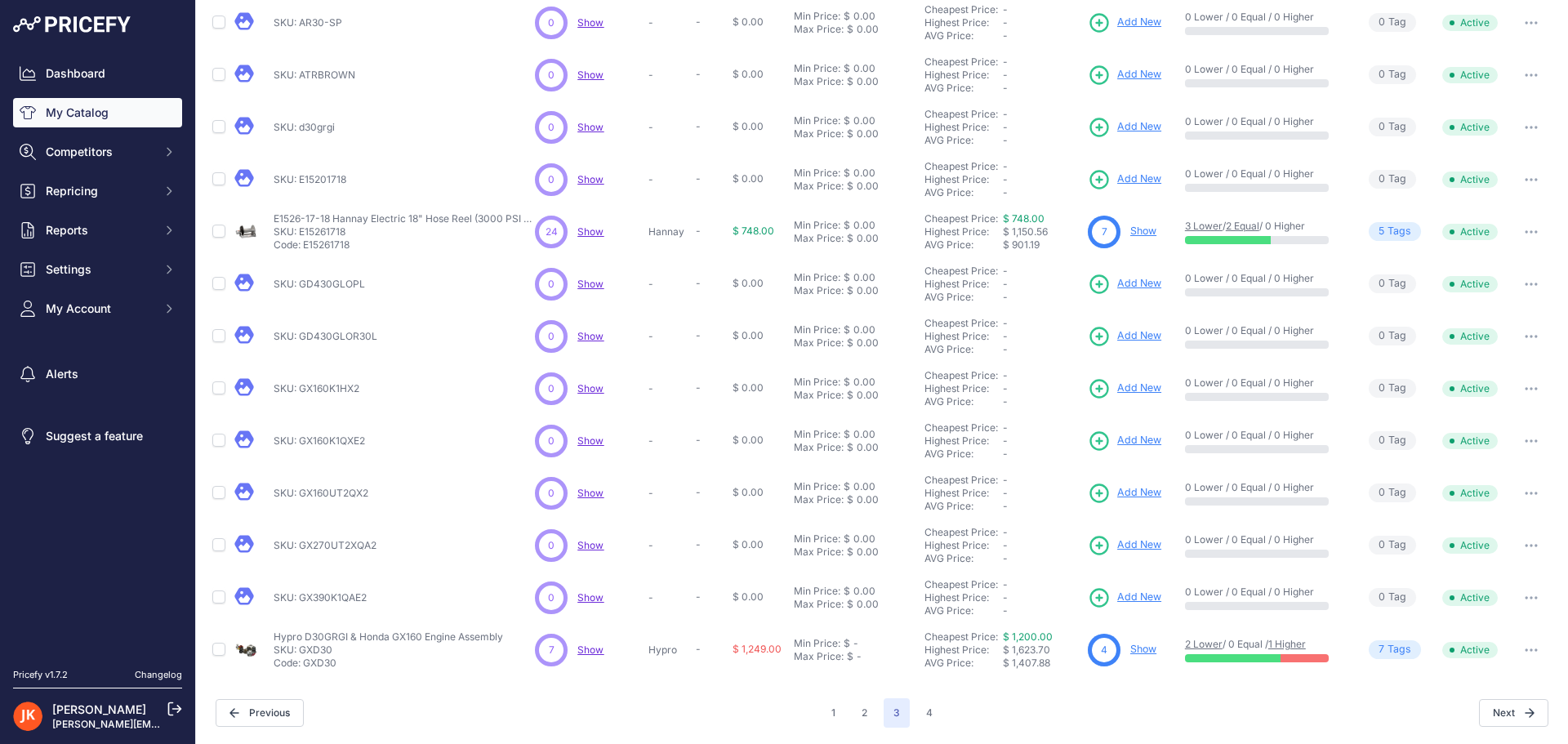
click at [943, 720] on div "Next" at bounding box center [1245, 712] width 606 height 27
click at [930, 718] on button "4" at bounding box center [930, 712] width 26 height 29
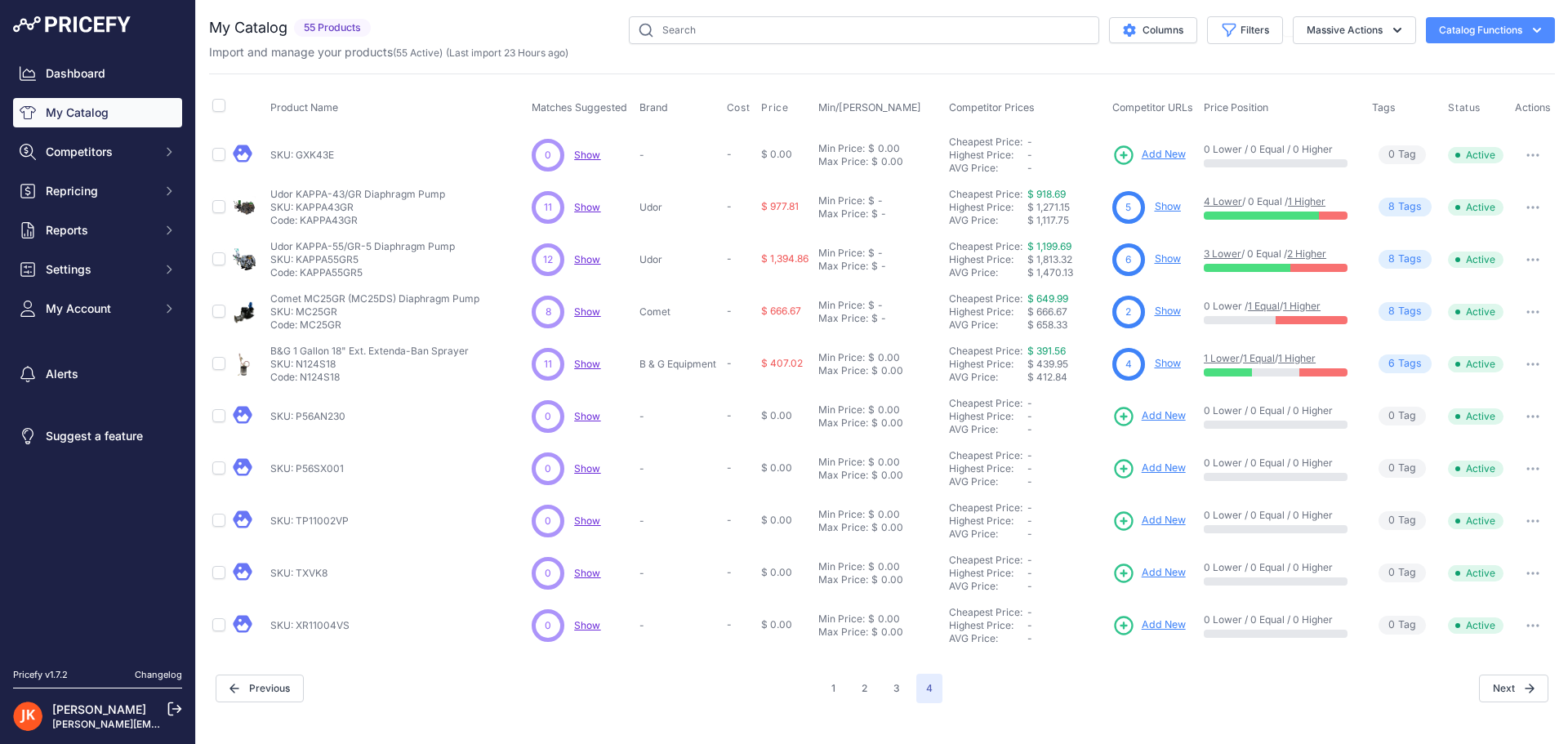
click at [1406, 362] on span "6 Tag s" at bounding box center [1406, 363] width 53 height 19
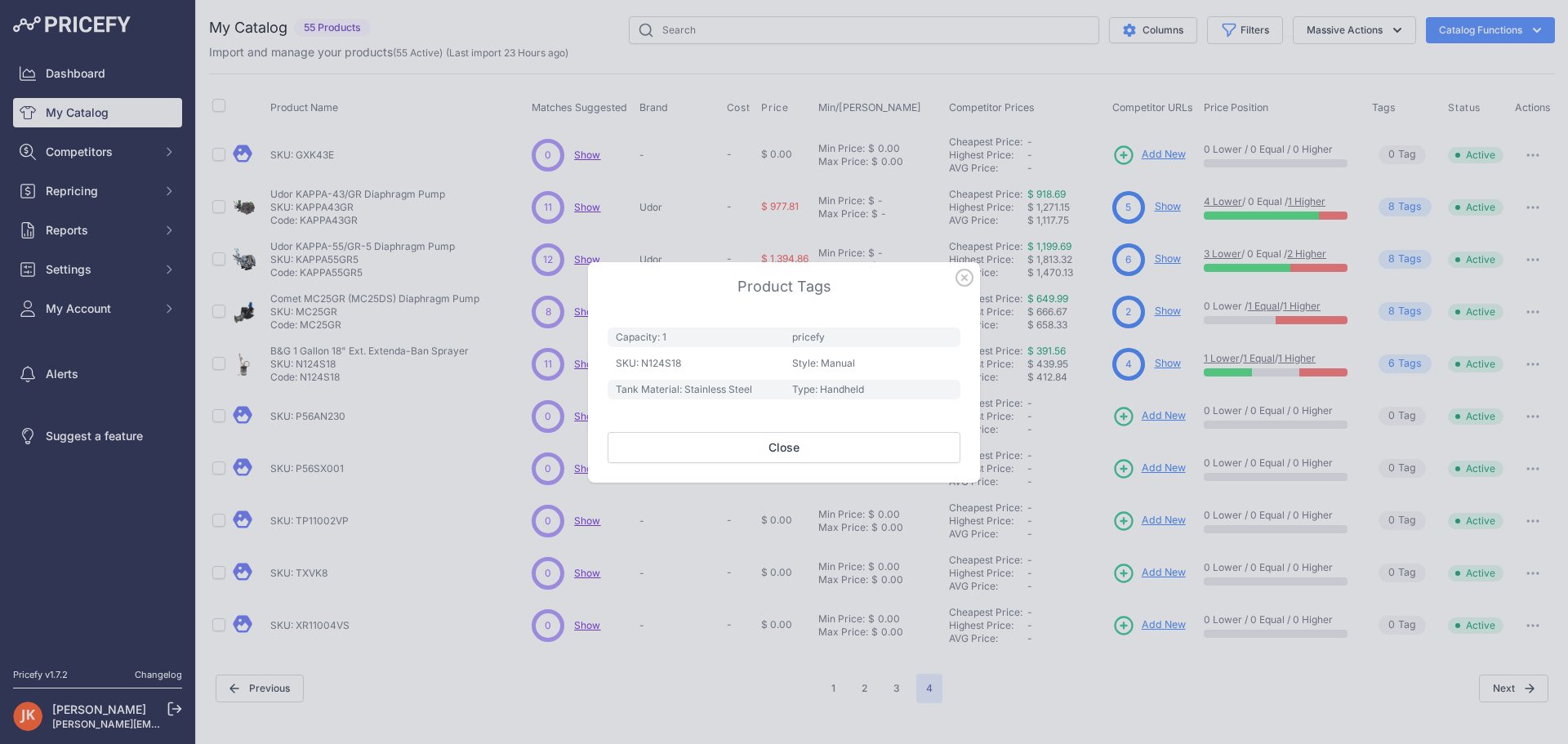
click at [967, 279] on icon "button" at bounding box center [965, 278] width 18 height 18
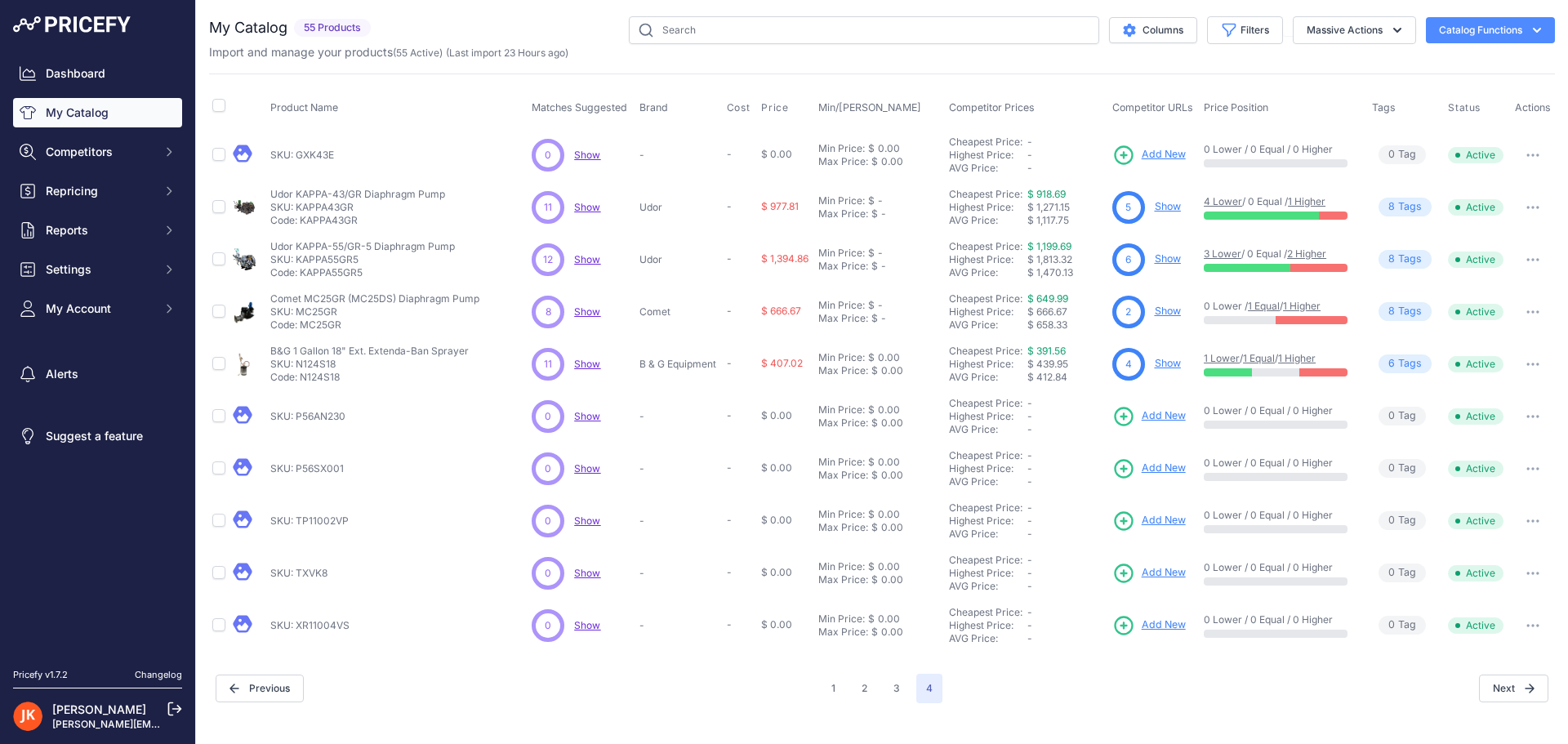
click at [1534, 621] on button "button" at bounding box center [1533, 626] width 33 height 23
click at [1476, 689] on button "Delete" at bounding box center [1499, 686] width 105 height 26
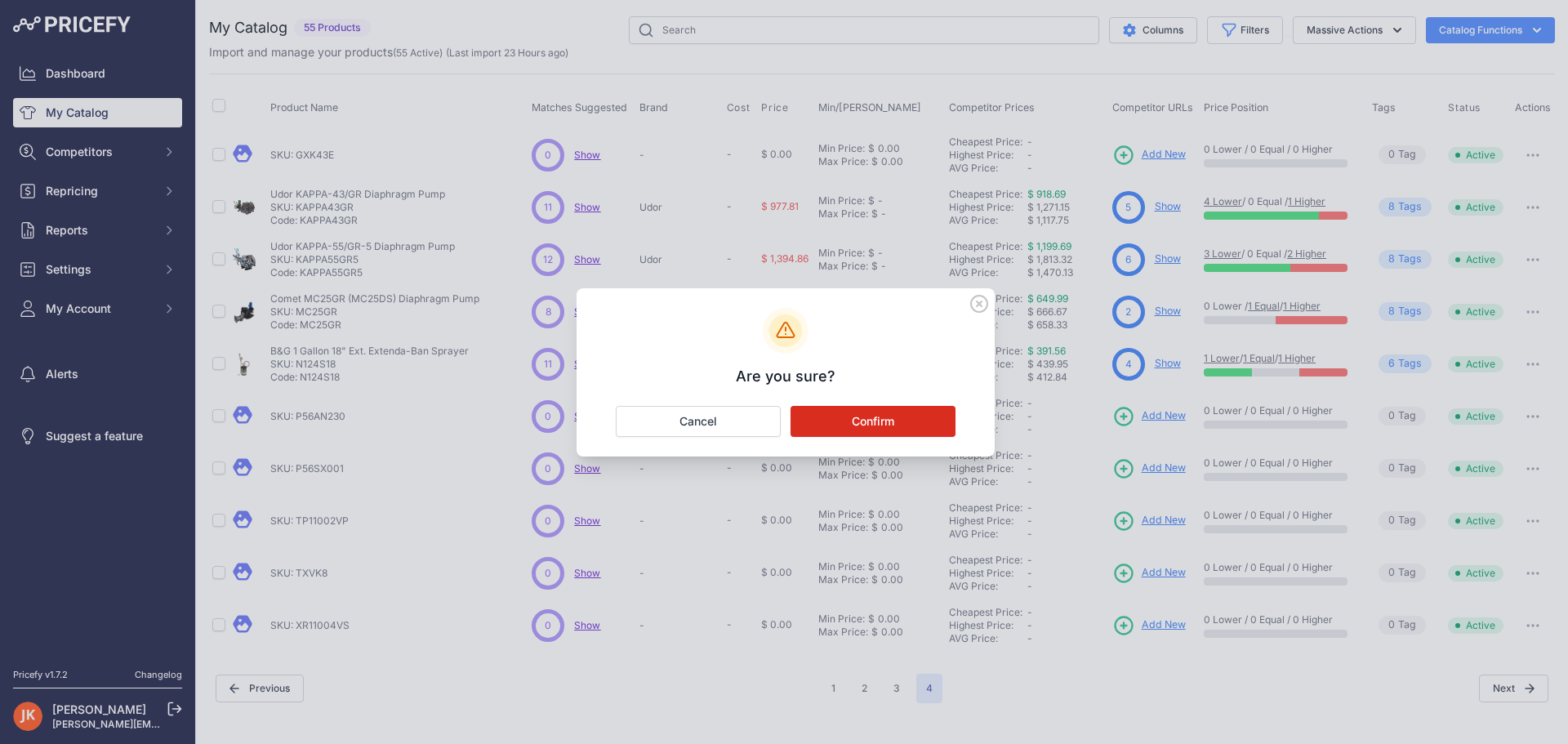
click at [837, 425] on button "Confirm" at bounding box center [873, 420] width 165 height 31
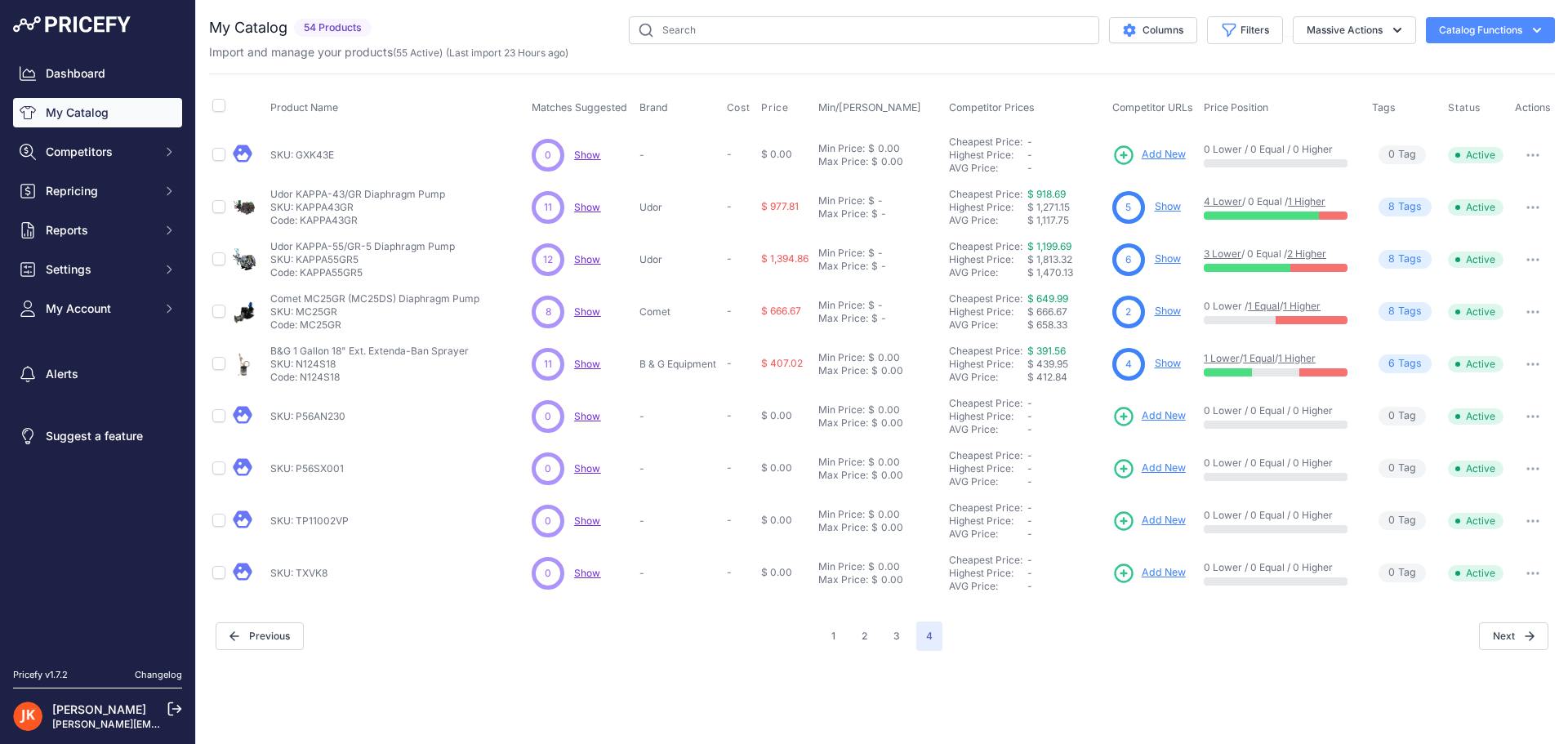
click at [1528, 573] on icon "button" at bounding box center [1528, 573] width 2 height 2
click at [1482, 630] on button "Delete" at bounding box center [1499, 634] width 105 height 26
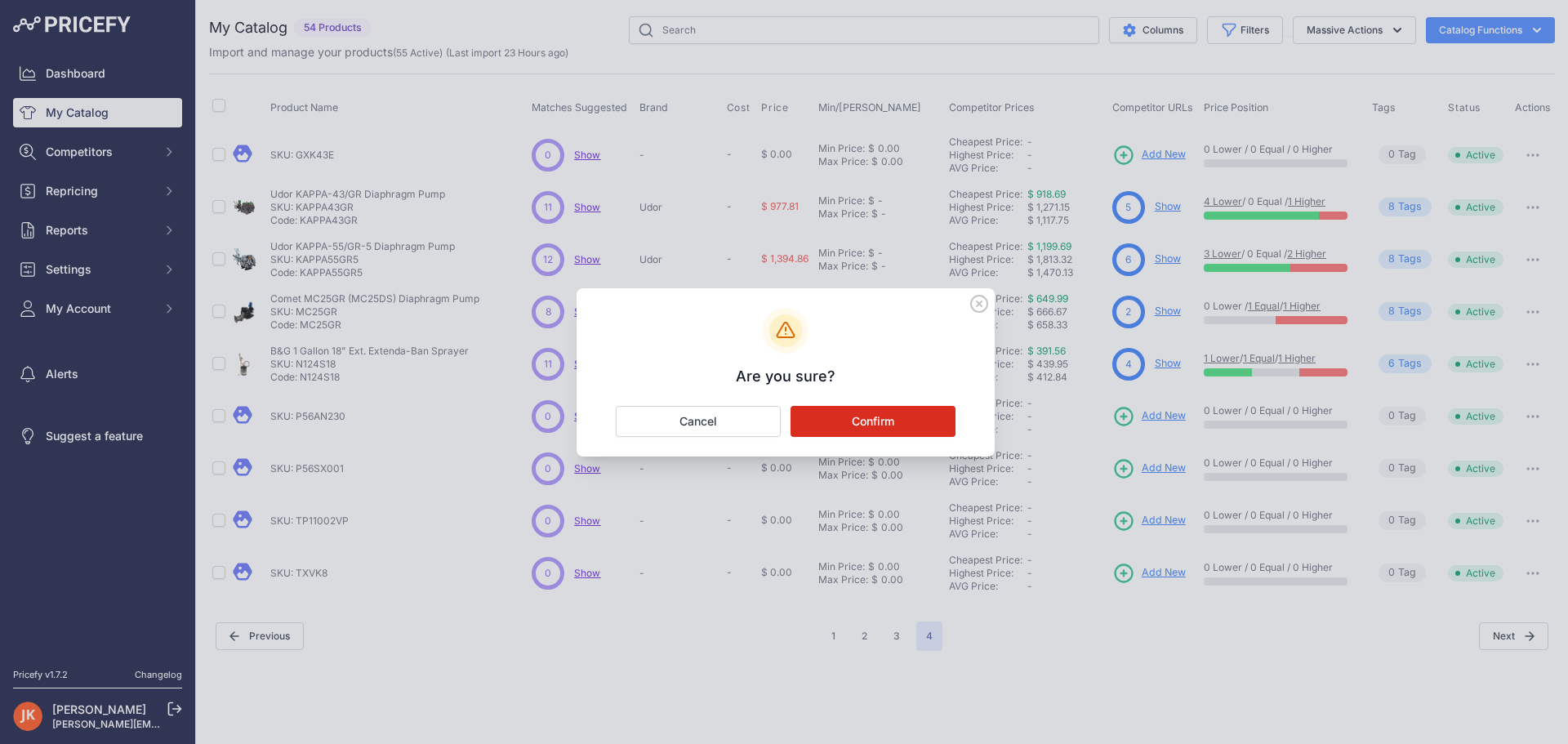
click at [876, 420] on button "Confirm" at bounding box center [873, 420] width 165 height 31
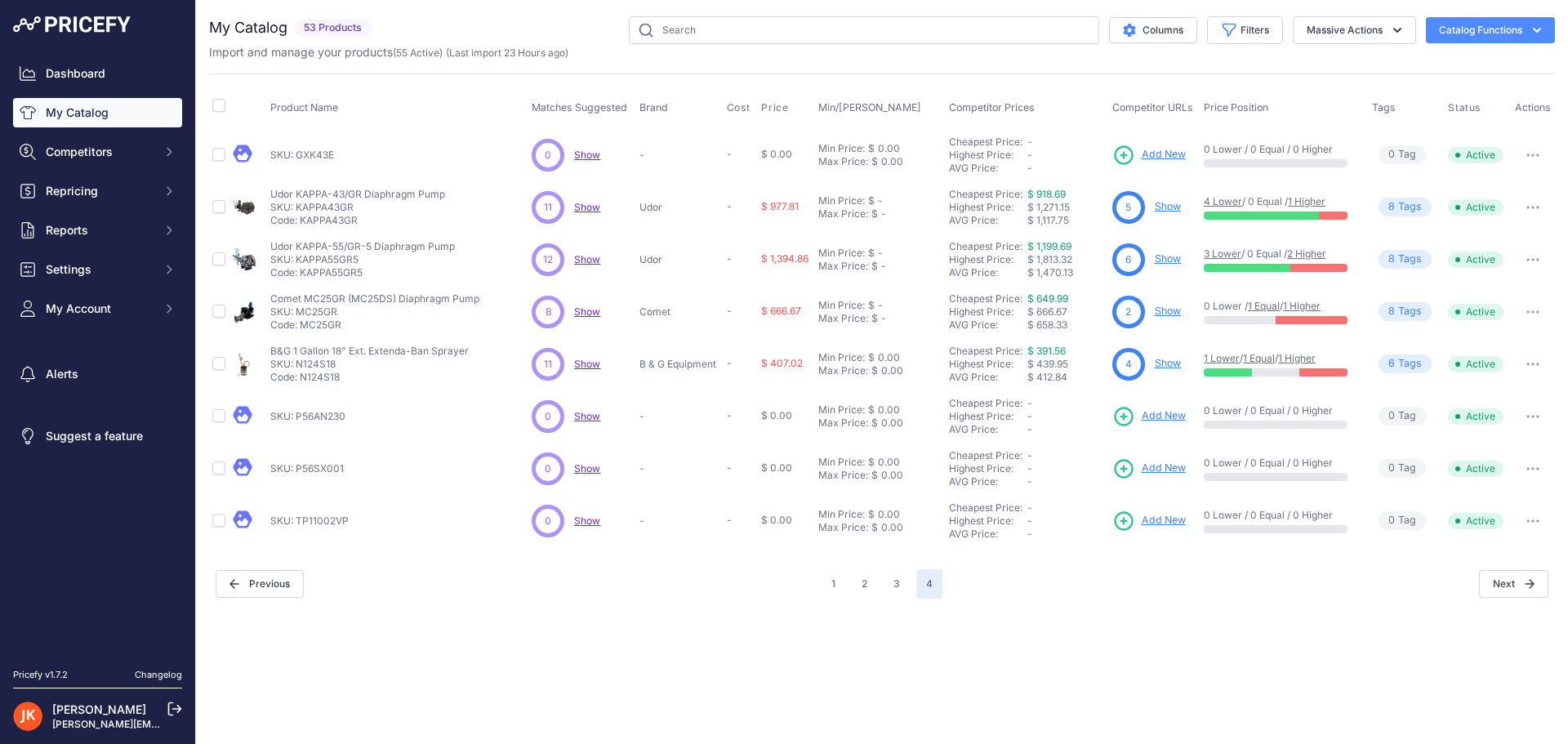
click at [1531, 521] on icon "button" at bounding box center [1533, 521] width 13 height 4
click at [1488, 593] on button "Delete" at bounding box center [1499, 582] width 105 height 26
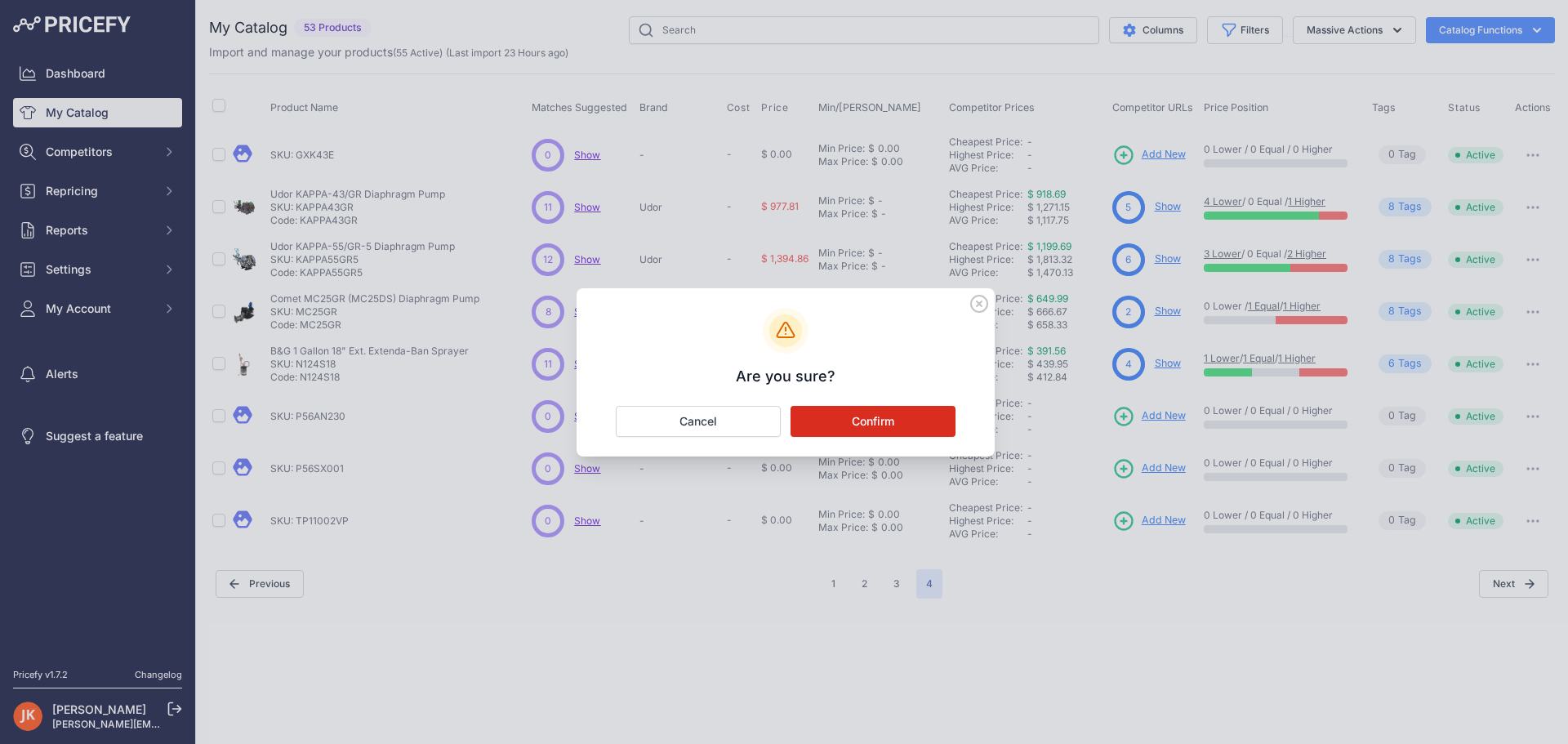
click at [828, 427] on button "Confirm" at bounding box center [873, 420] width 165 height 31
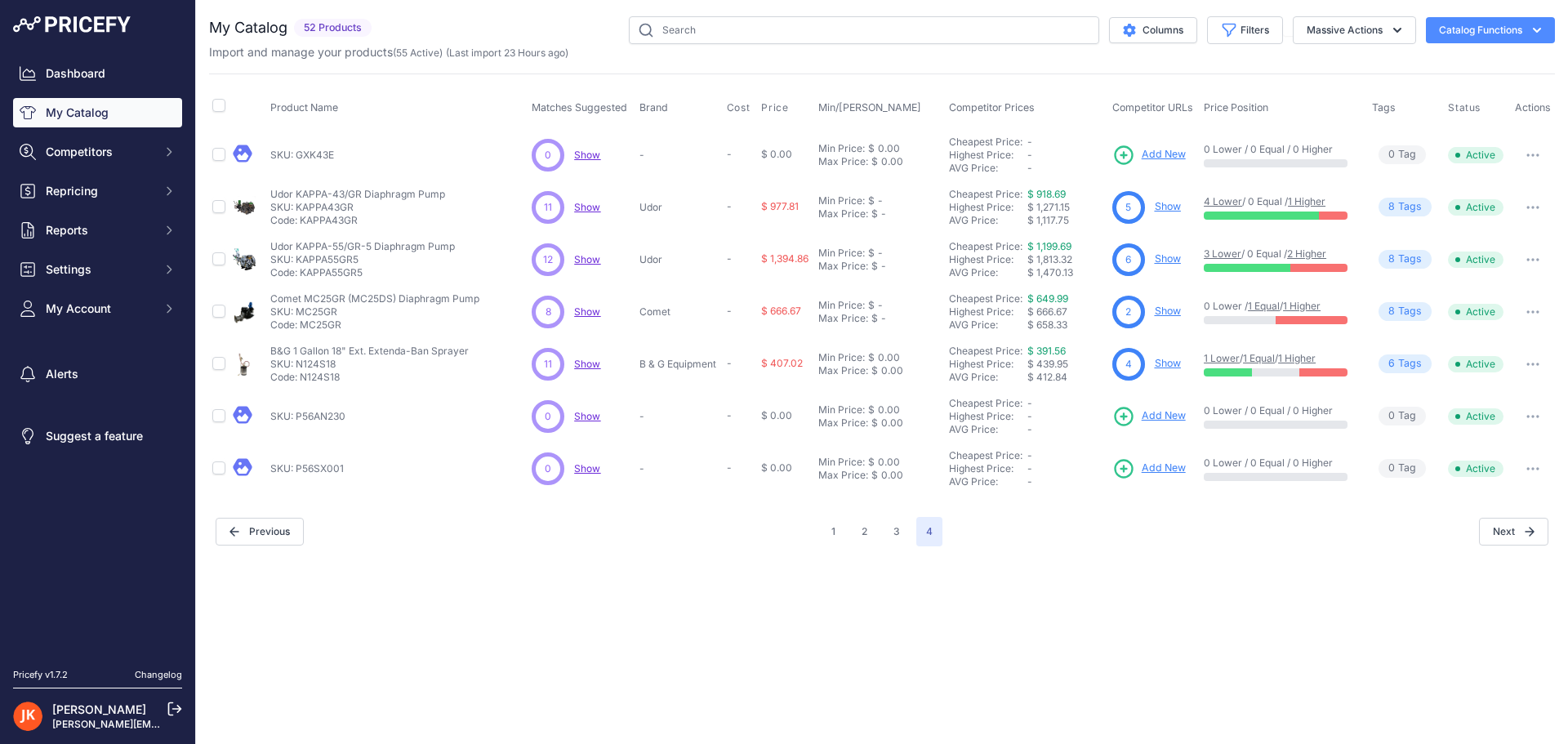
click at [1527, 468] on icon "button" at bounding box center [1533, 469] width 13 height 4
click at [1490, 529] on button "Delete" at bounding box center [1499, 529] width 105 height 26
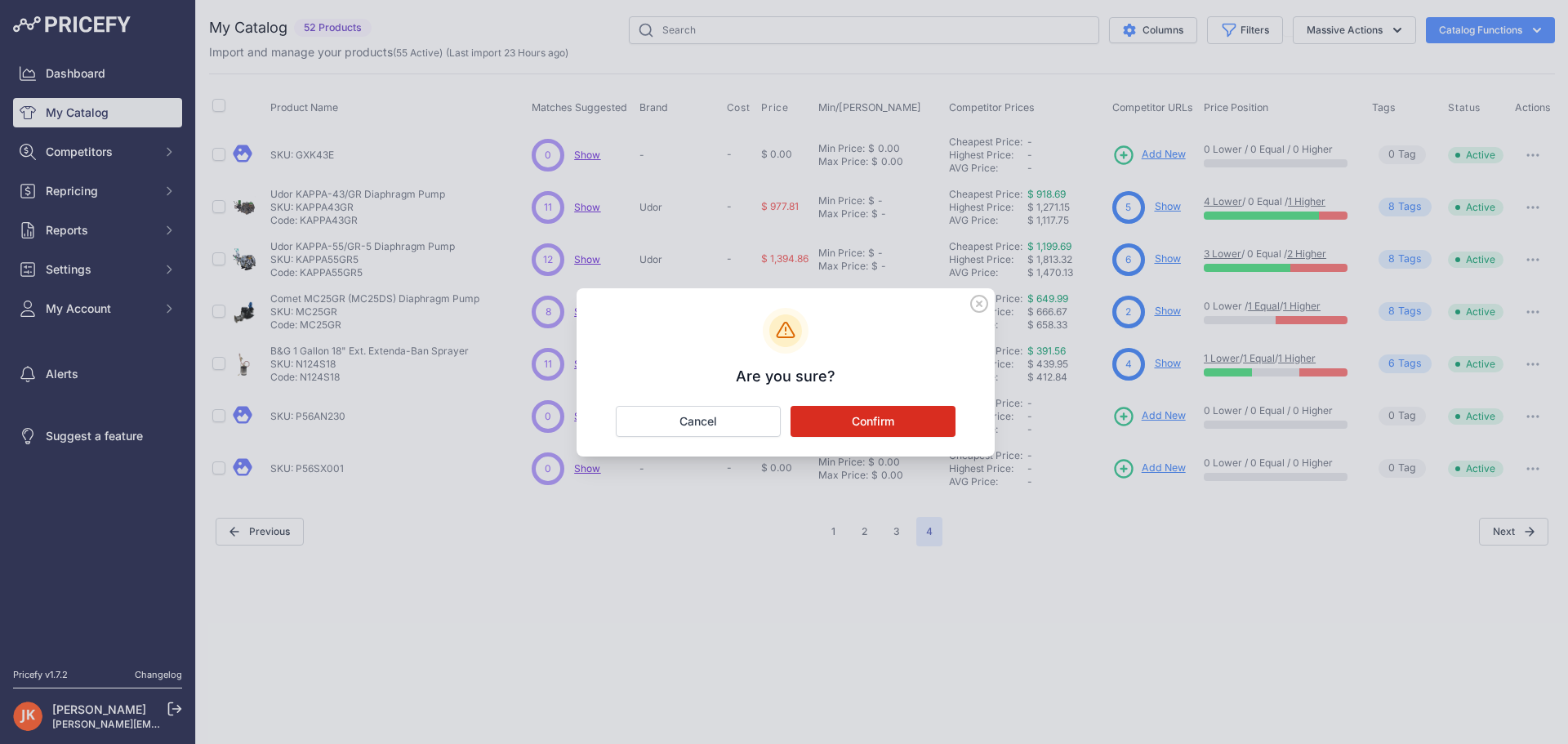
click at [922, 426] on button "Confirm" at bounding box center [873, 420] width 165 height 31
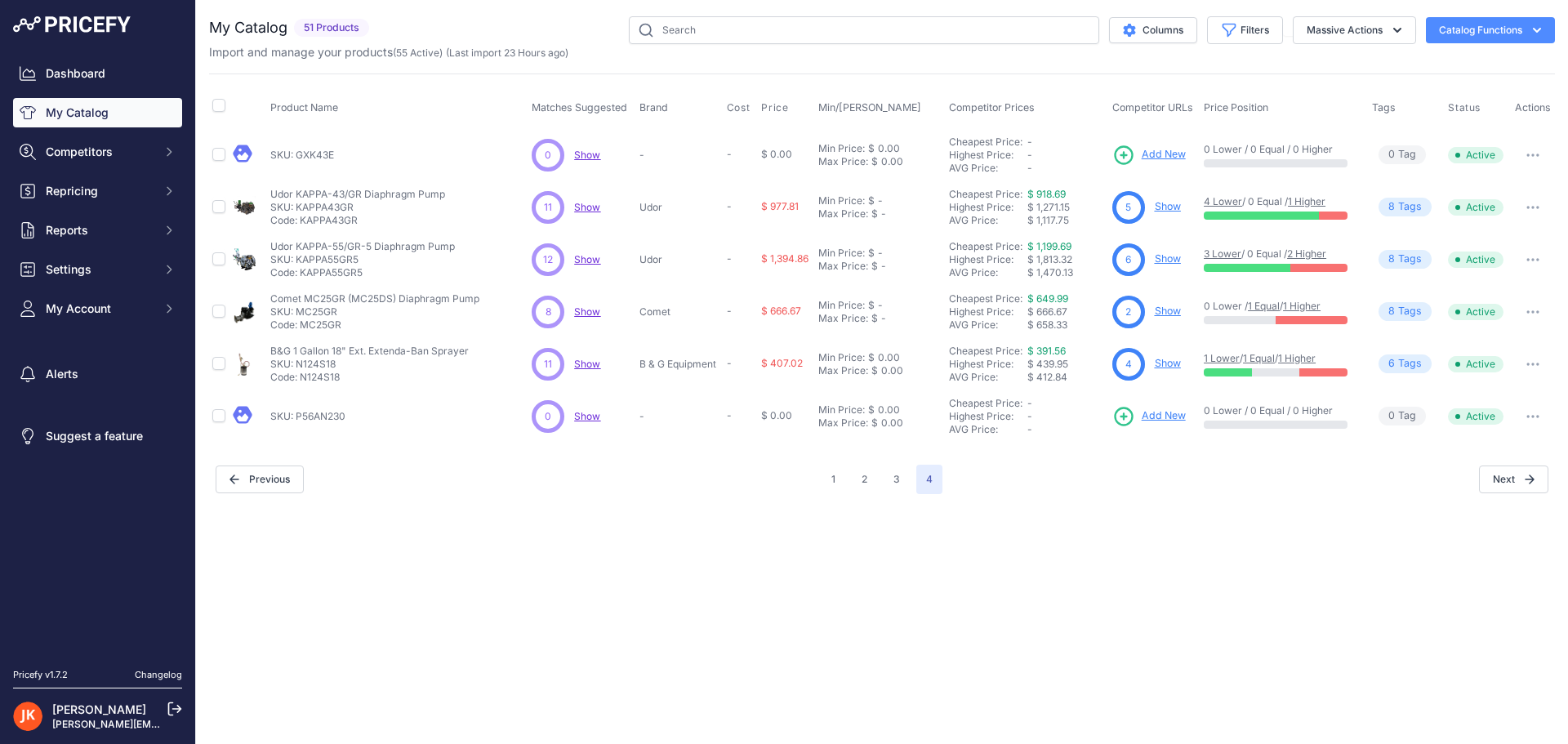
click at [1533, 415] on icon "button" at bounding box center [1534, 416] width 2 height 2
click at [1474, 477] on button "Delete" at bounding box center [1499, 477] width 105 height 26
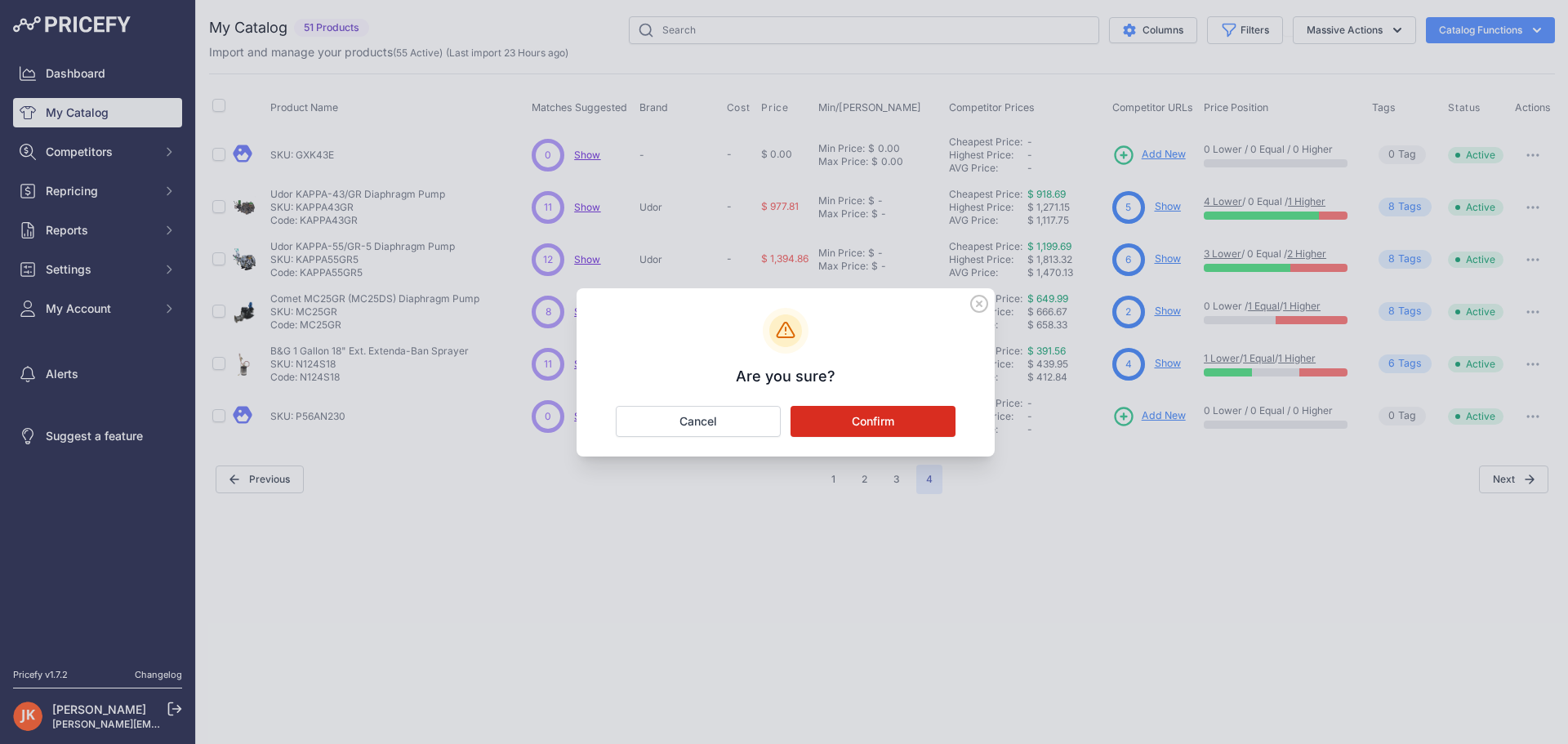
click at [873, 425] on button "Confirm" at bounding box center [873, 420] width 165 height 31
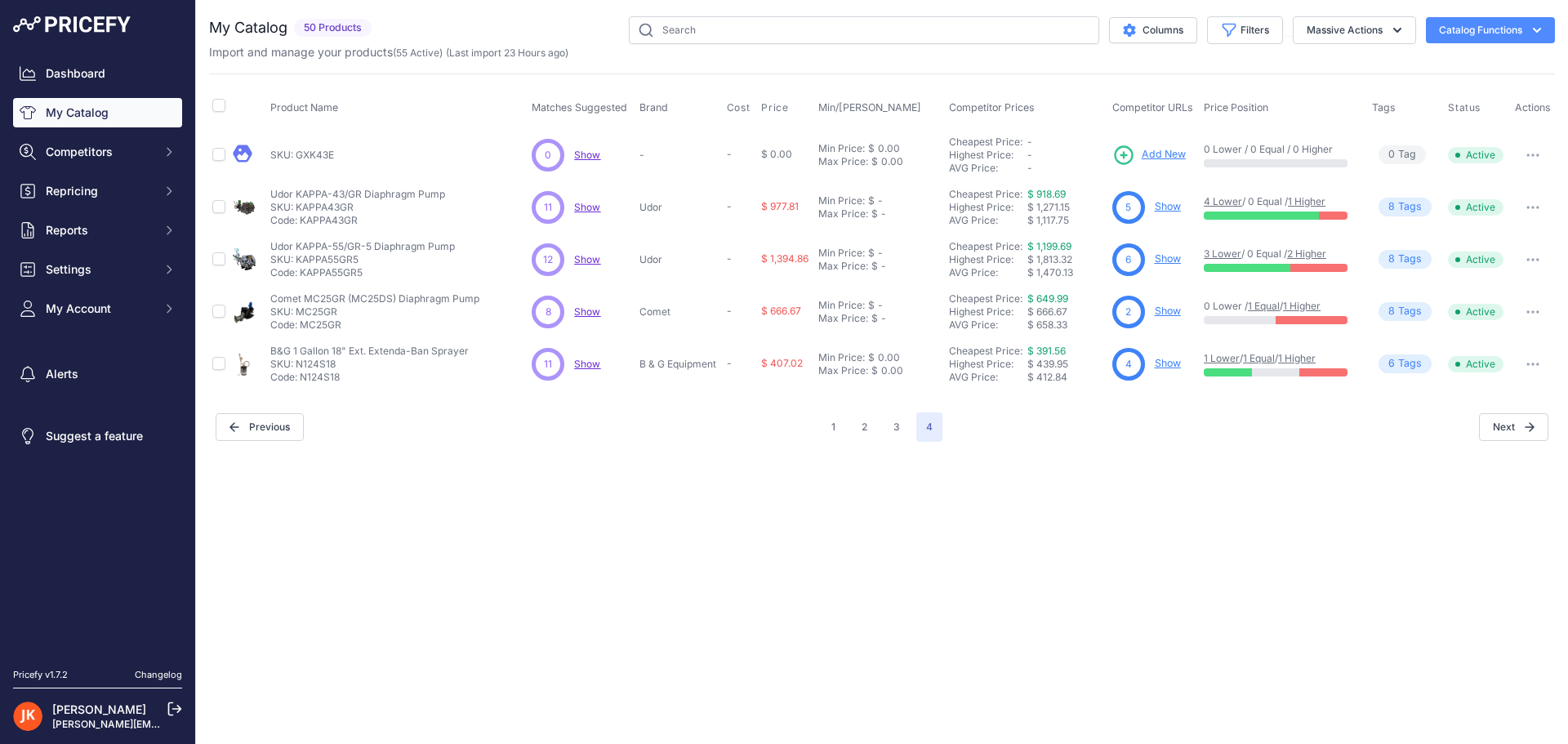
click at [1522, 156] on button "button" at bounding box center [1533, 155] width 33 height 23
click at [1482, 216] on button "Delete" at bounding box center [1499, 216] width 105 height 26
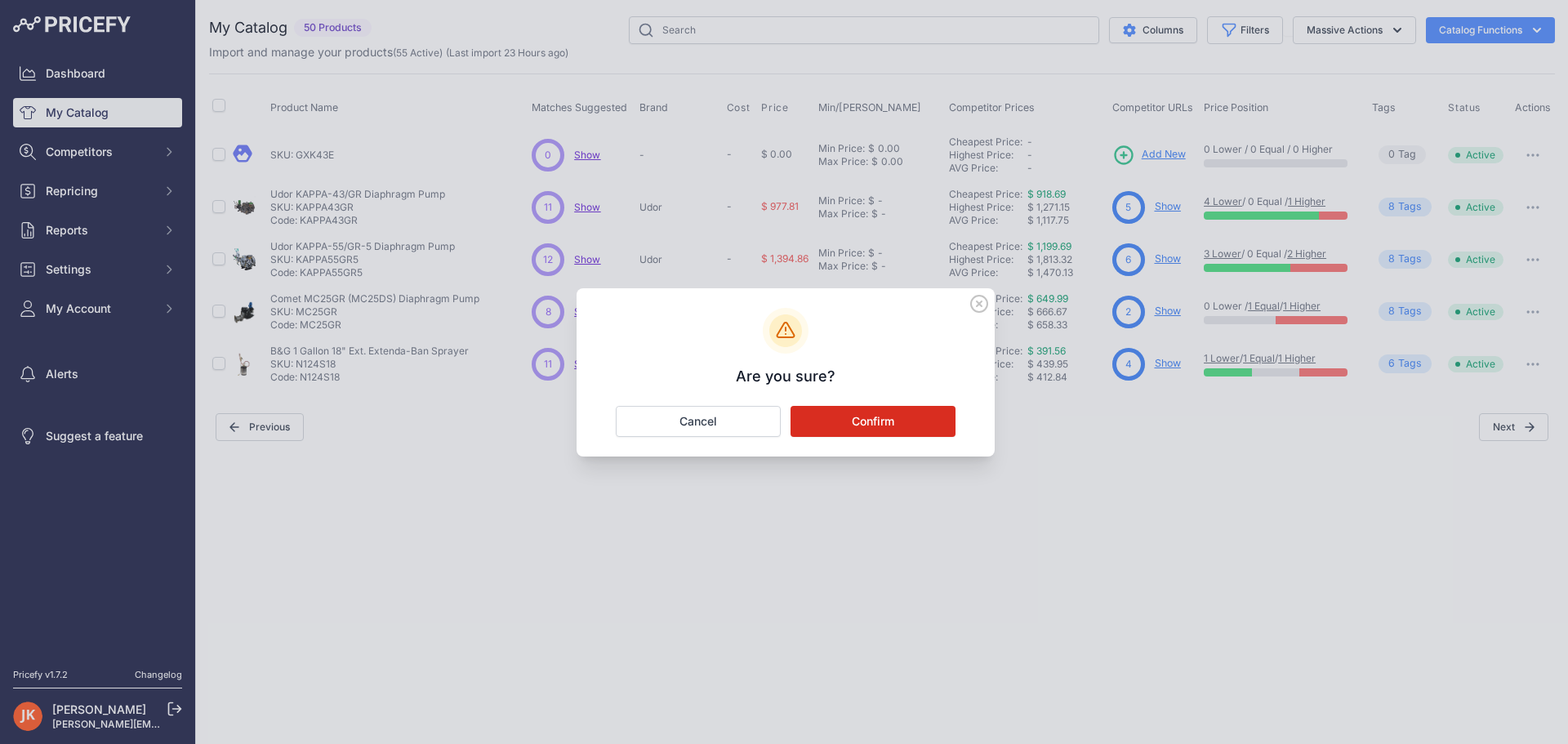
click at [861, 430] on button "Confirm" at bounding box center [873, 420] width 165 height 31
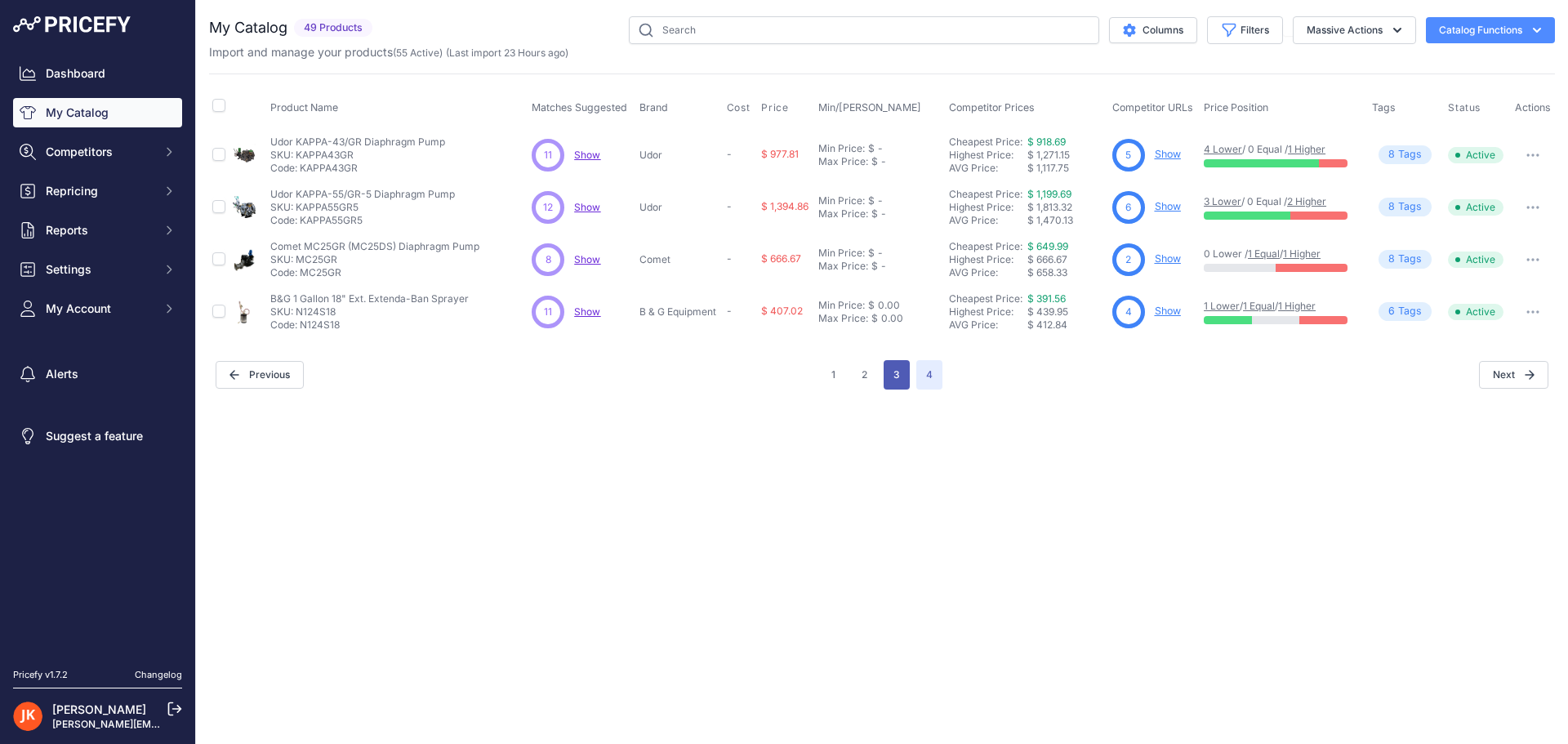
click at [895, 382] on button "3" at bounding box center [897, 374] width 26 height 29
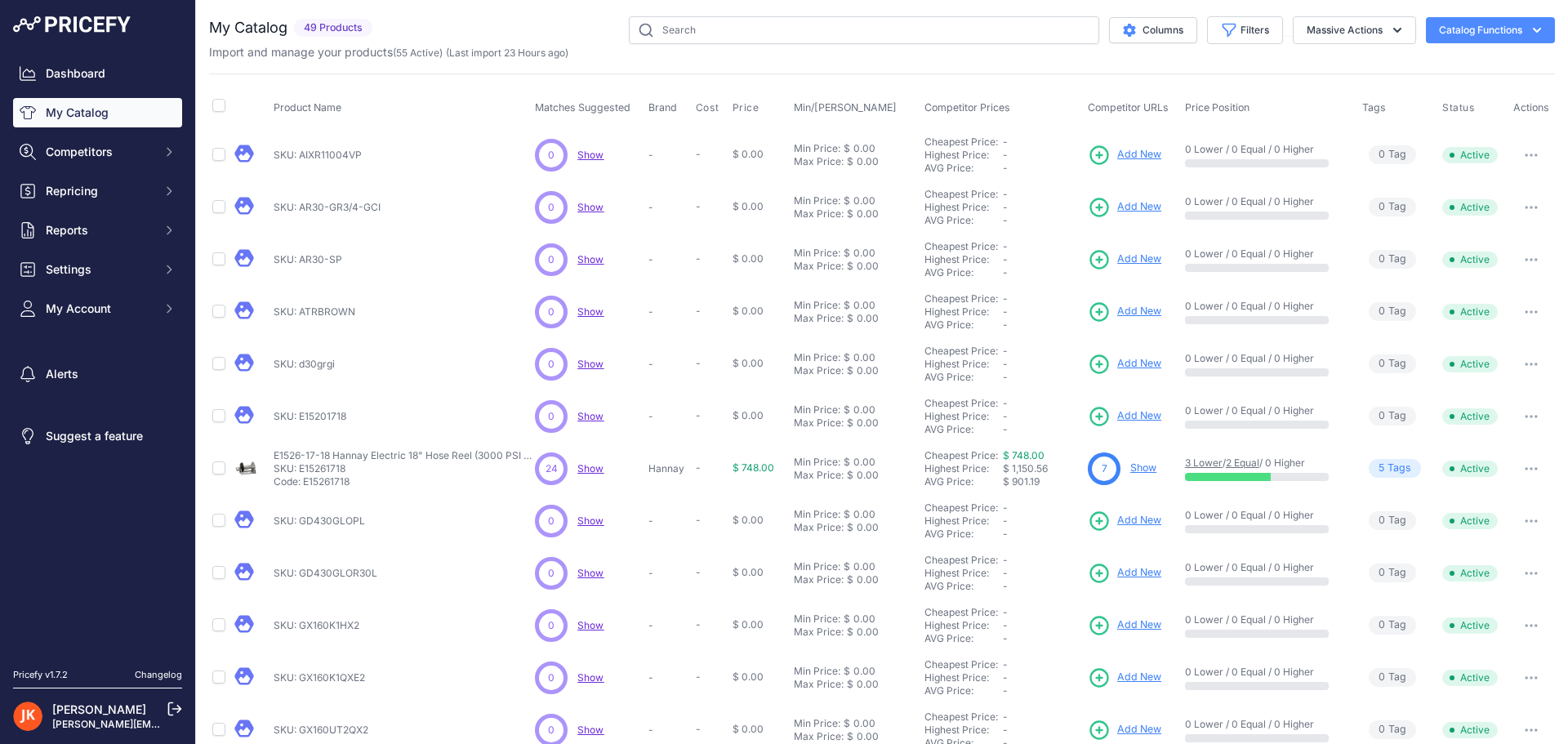
click at [1525, 153] on icon "button" at bounding box center [1531, 155] width 13 height 4
click at [1475, 216] on button "Delete" at bounding box center [1499, 216] width 105 height 26
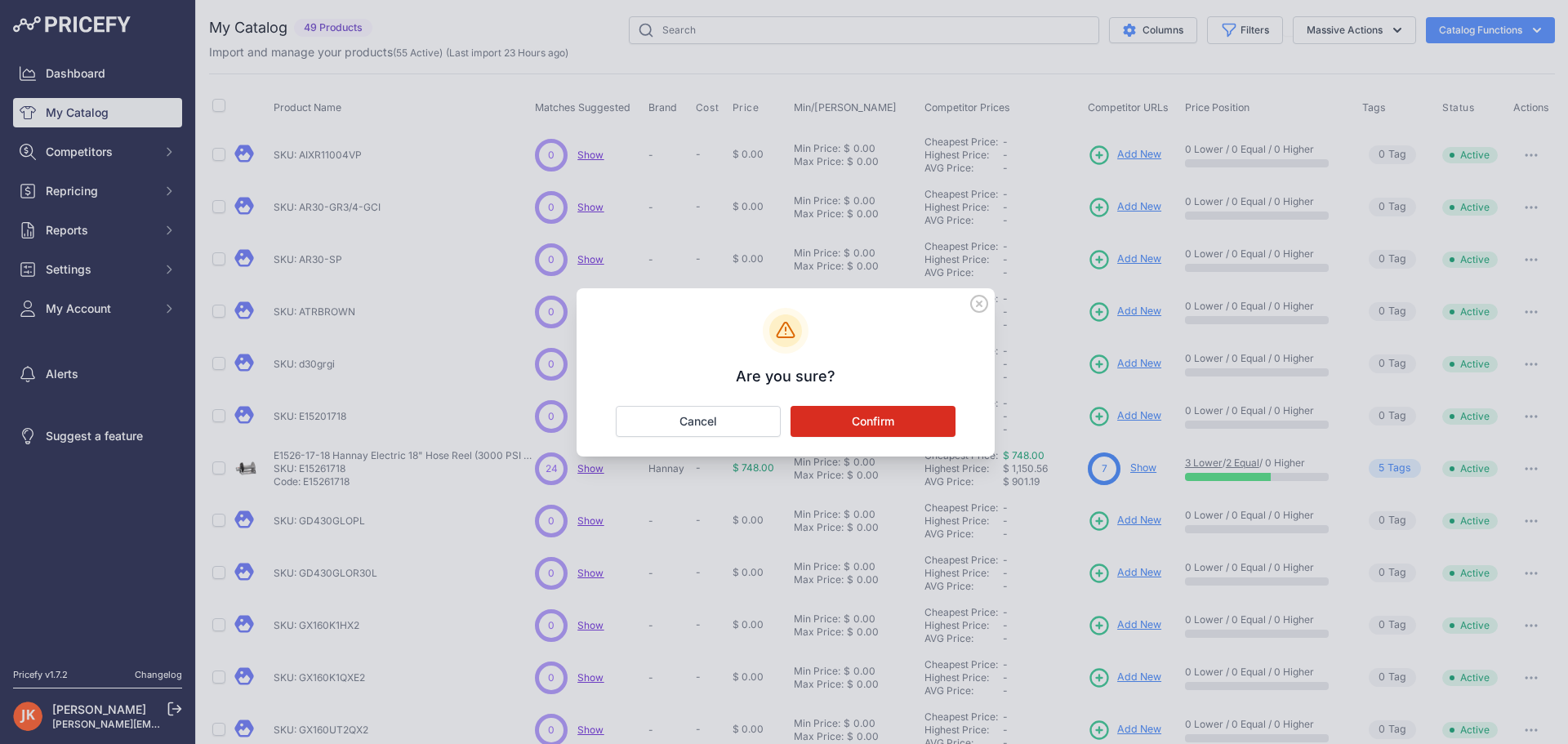
click at [892, 420] on button "Confirm" at bounding box center [873, 420] width 165 height 31
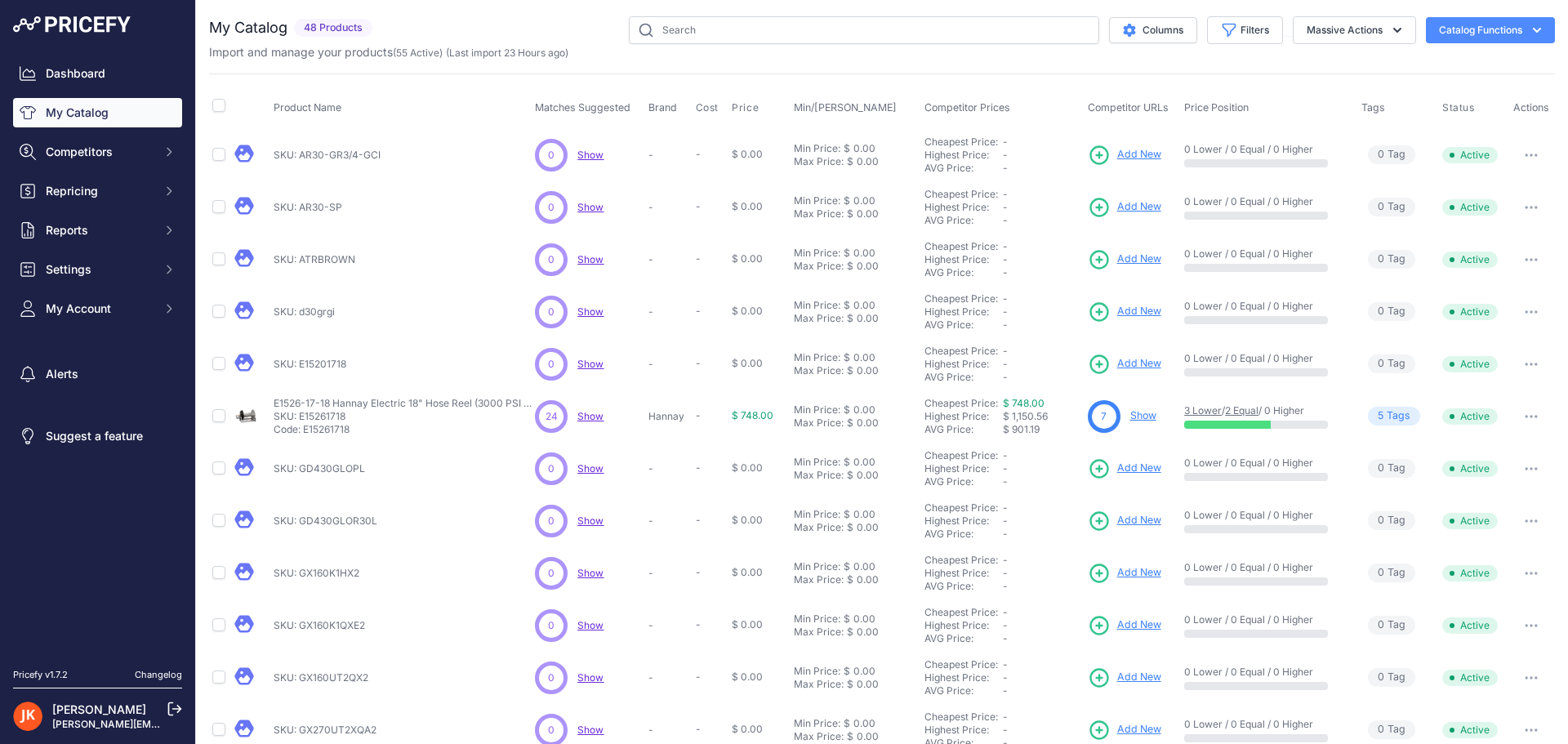
click at [1531, 154] on icon "button" at bounding box center [1532, 155] width 2 height 2
click at [1477, 215] on button "Delete" at bounding box center [1499, 216] width 105 height 26
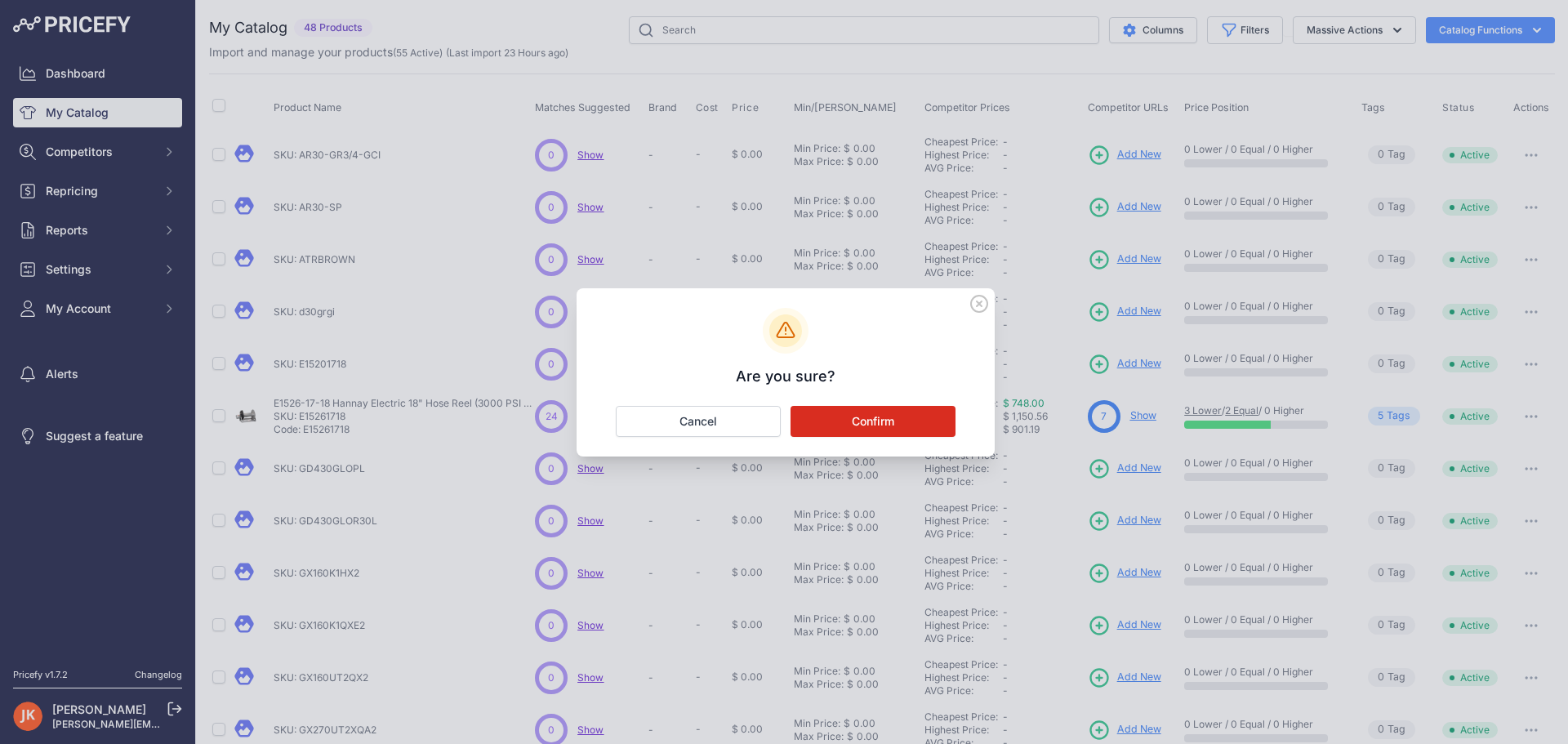
click at [918, 415] on button "Confirm" at bounding box center [873, 420] width 165 height 31
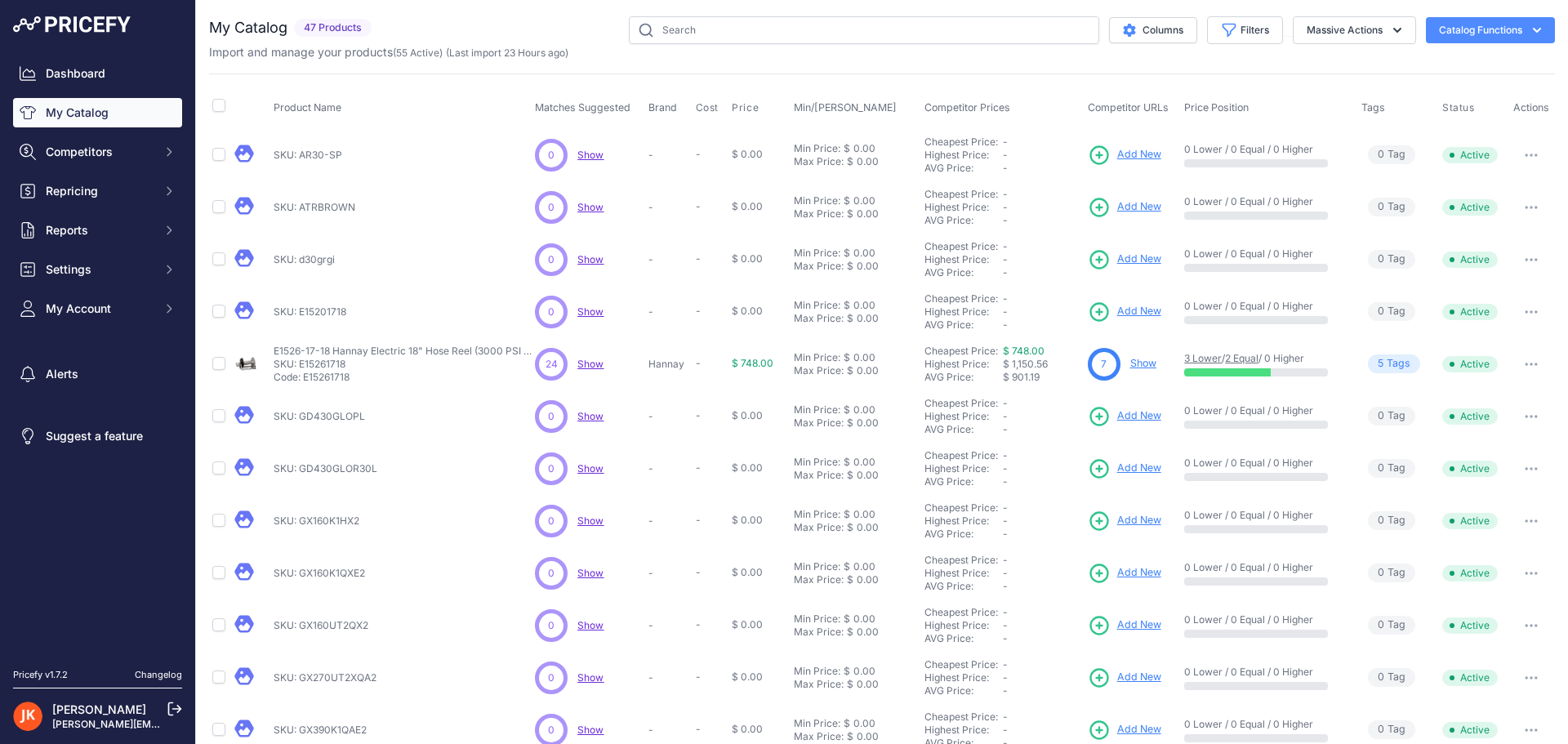
click at [1526, 154] on icon "button" at bounding box center [1527, 155] width 2 height 2
click at [1497, 209] on button "Delete" at bounding box center [1499, 216] width 105 height 26
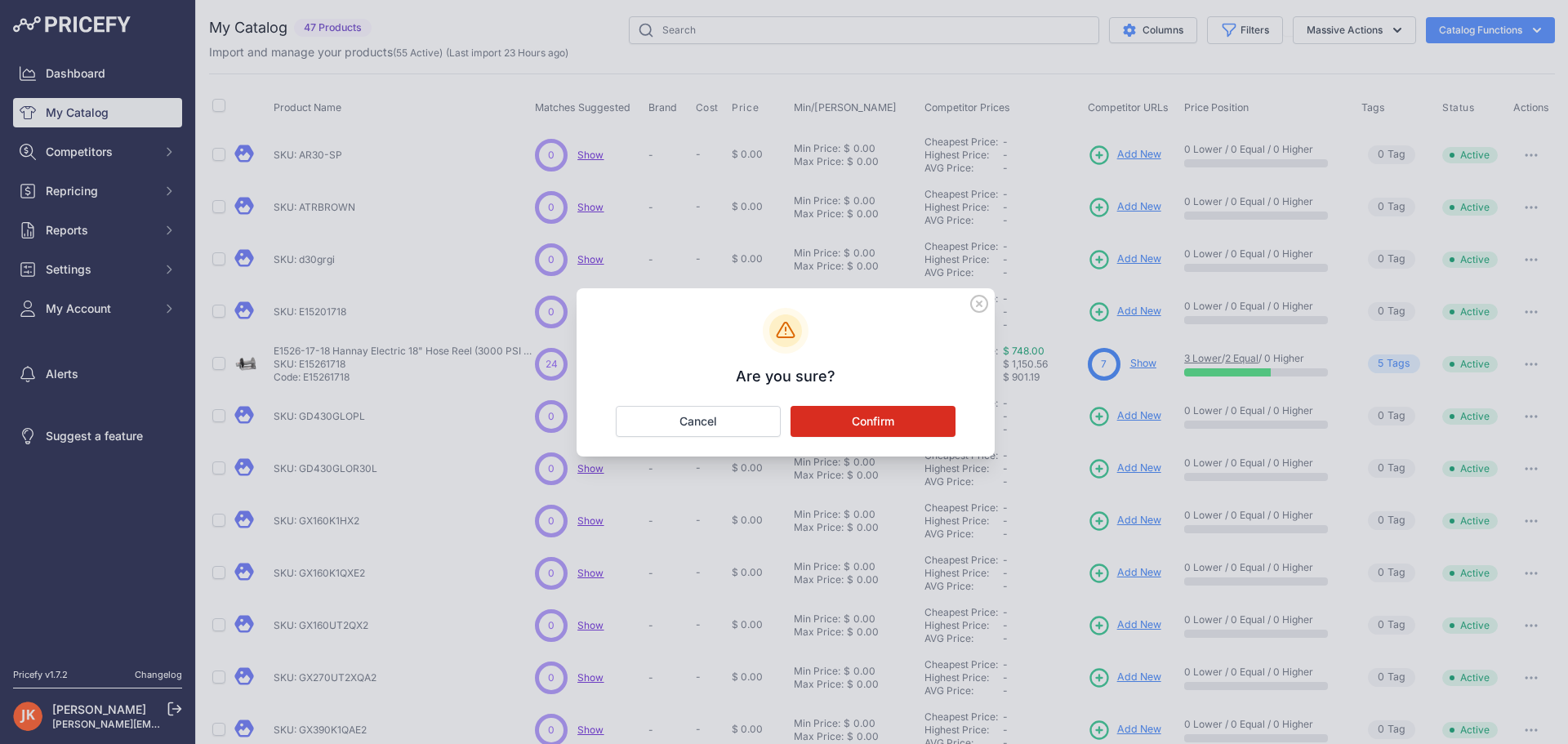
click at [921, 416] on button "Confirm" at bounding box center [873, 420] width 165 height 31
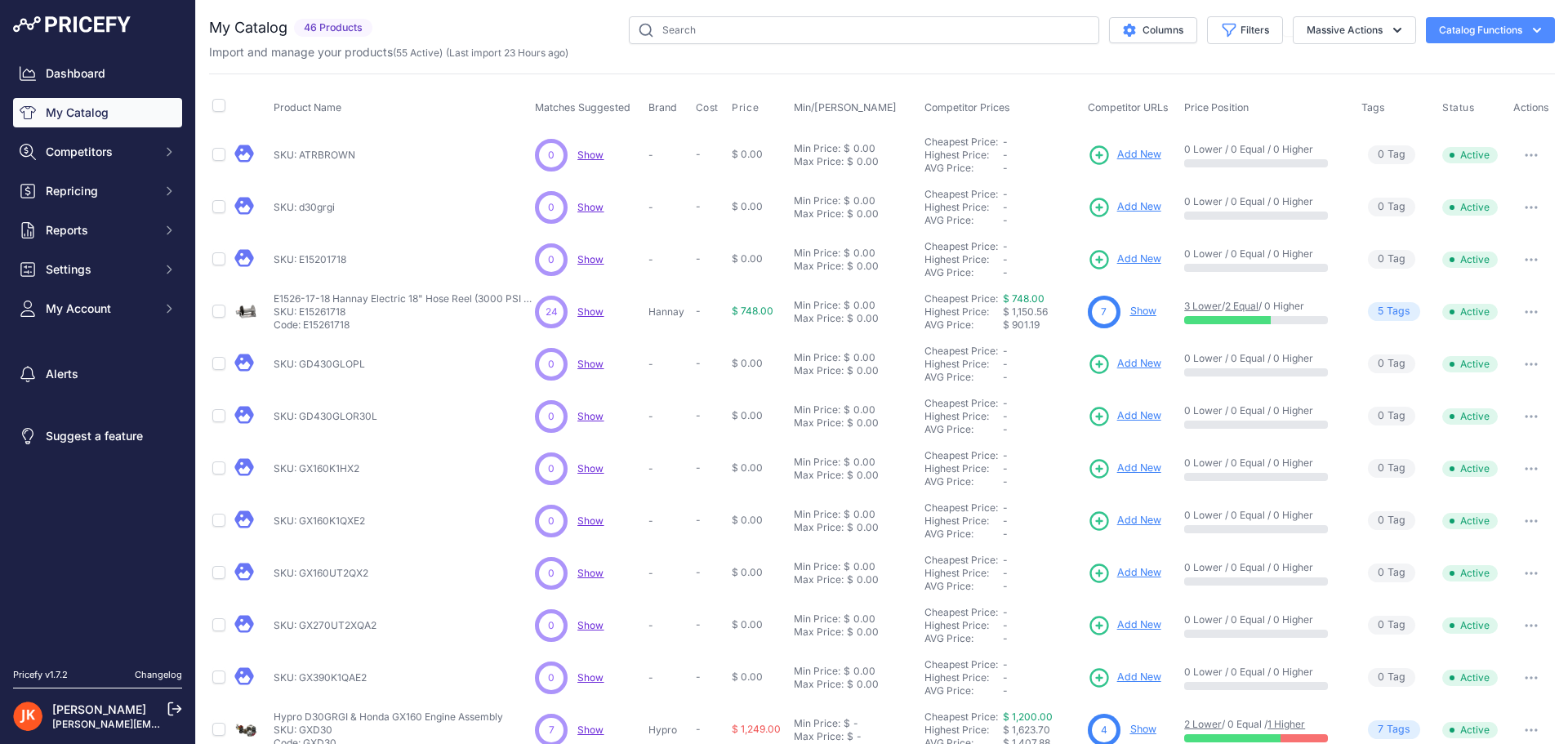
click at [1526, 153] on icon "button" at bounding box center [1531, 155] width 13 height 4
click at [1465, 223] on button "Delete" at bounding box center [1499, 216] width 105 height 26
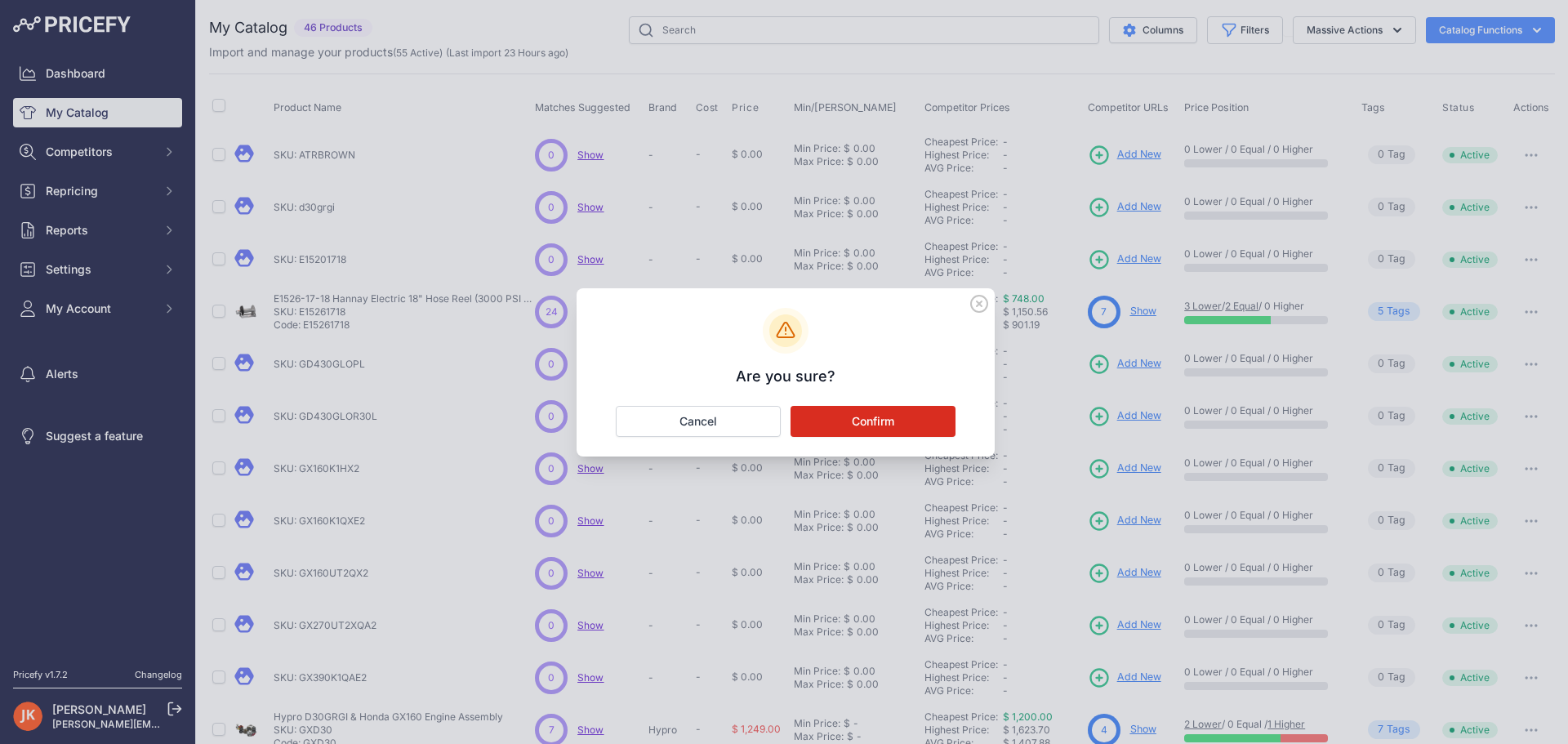
click at [908, 416] on button "Confirm" at bounding box center [873, 420] width 165 height 31
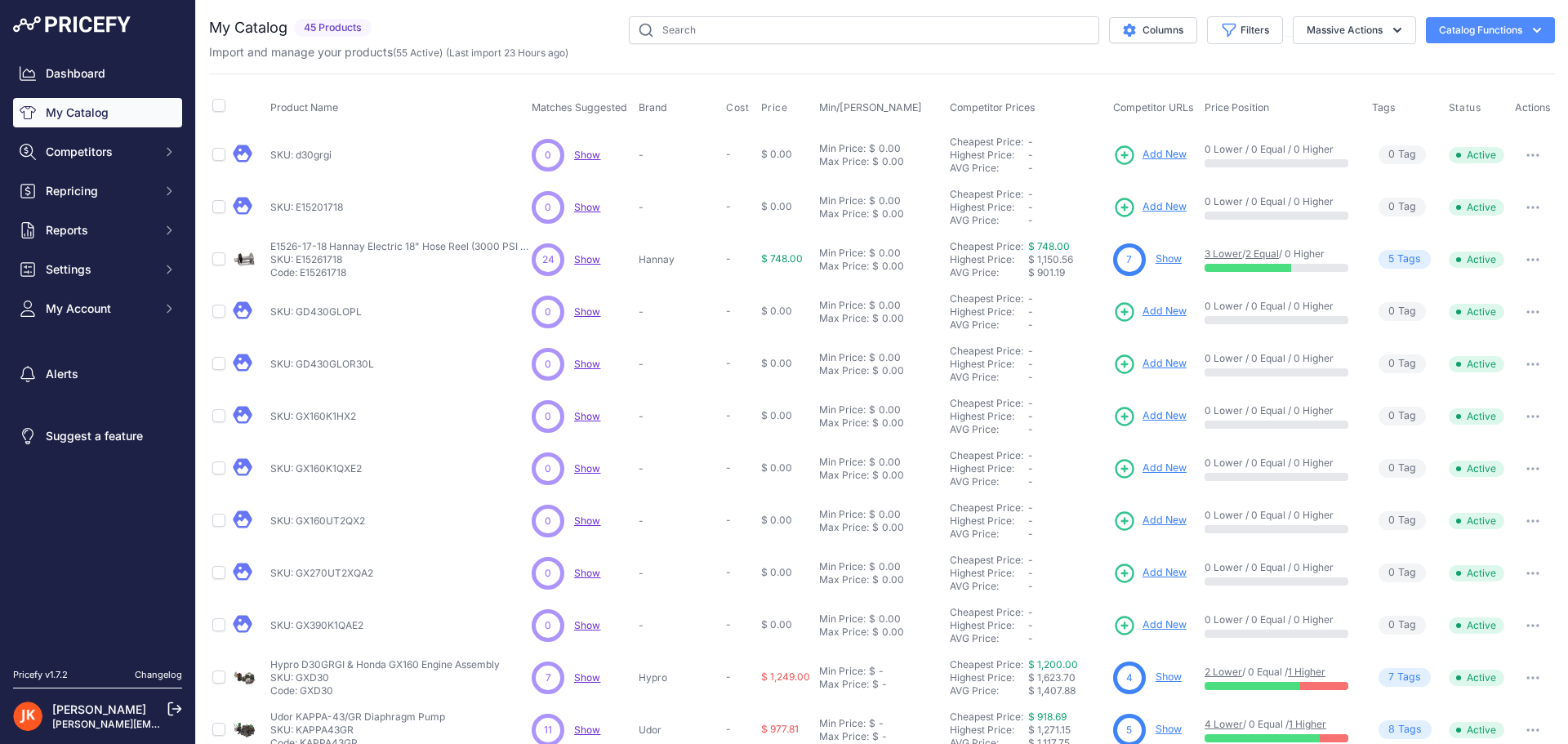
click at [1519, 160] on button "button" at bounding box center [1533, 155] width 33 height 23
click at [1465, 217] on button "Delete" at bounding box center [1499, 216] width 105 height 26
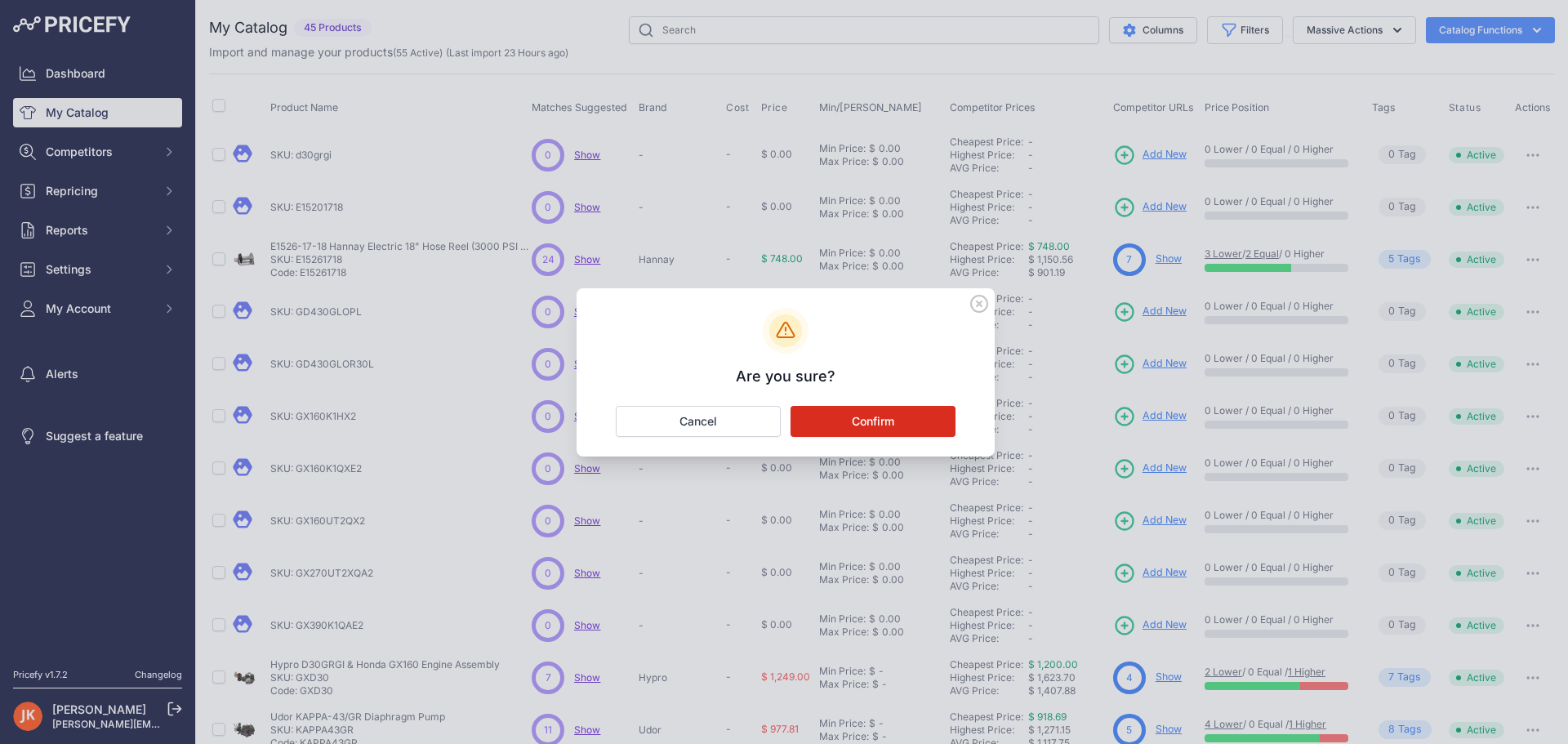
click at [892, 412] on button "Confirm" at bounding box center [873, 420] width 165 height 31
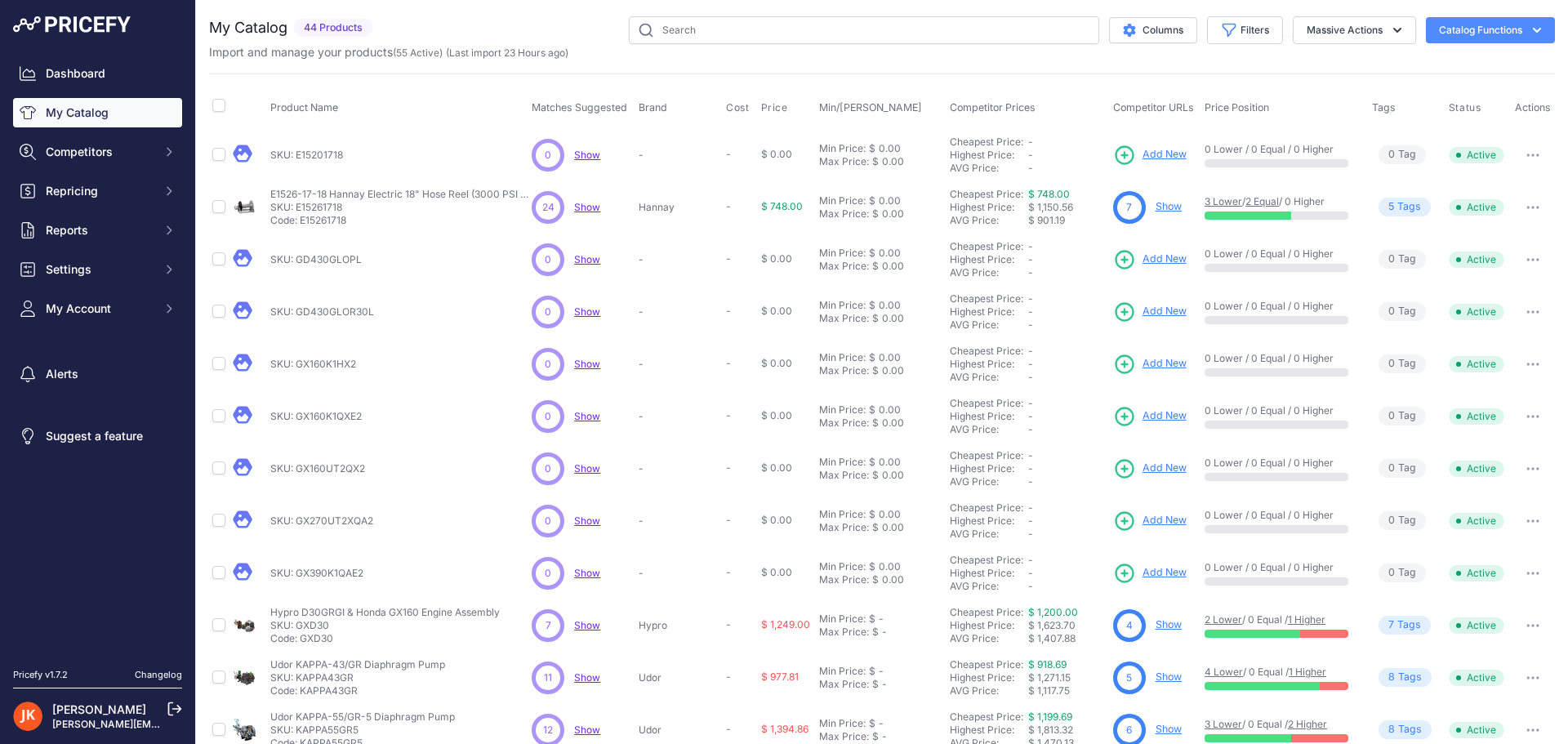
click at [1527, 153] on icon "button" at bounding box center [1533, 155] width 13 height 4
click at [1486, 210] on button "Delete" at bounding box center [1499, 216] width 105 height 26
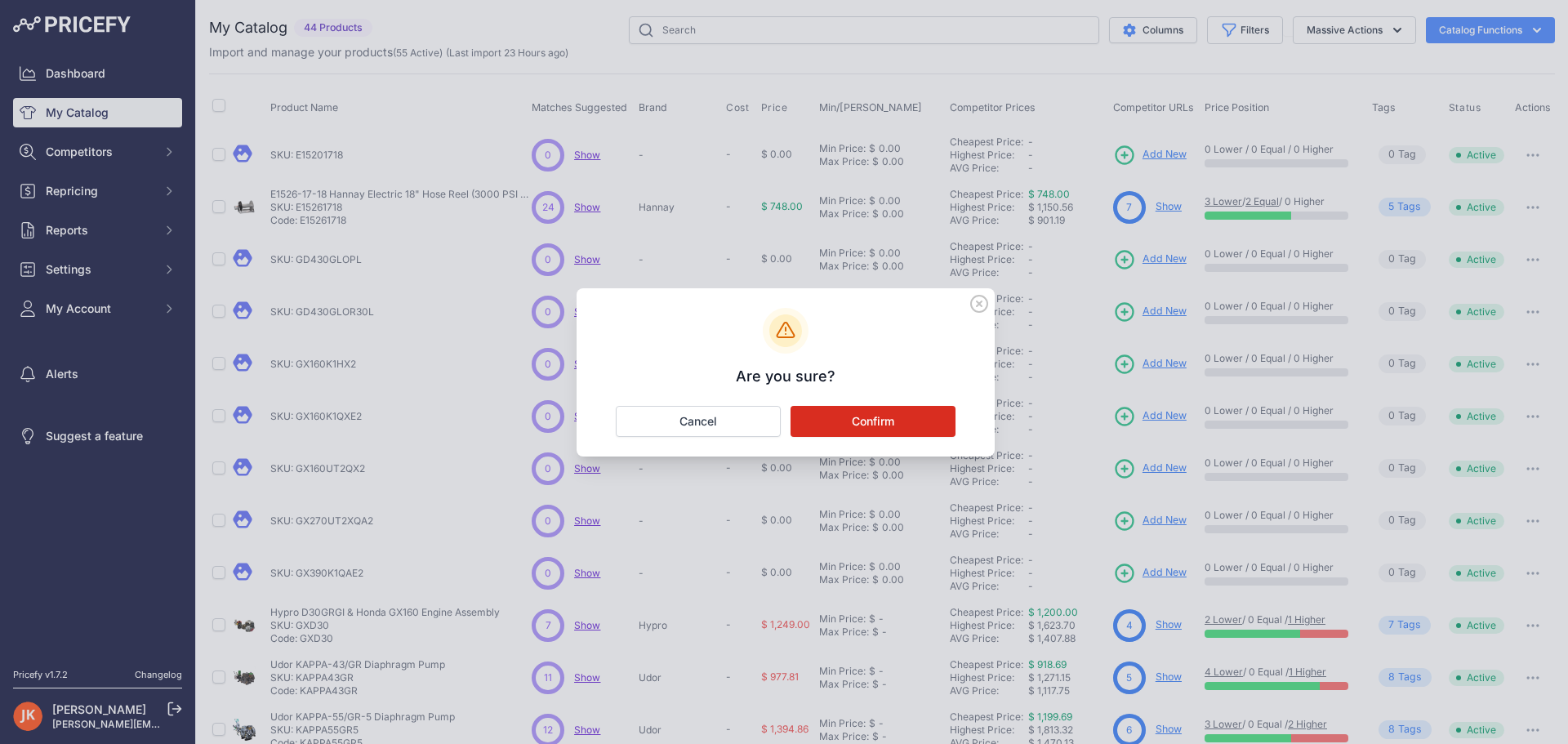
click at [886, 437] on div "Are you sure? Confirm Cancel" at bounding box center [786, 372] width 418 height 168
click at [884, 419] on button "Confirm" at bounding box center [873, 420] width 165 height 31
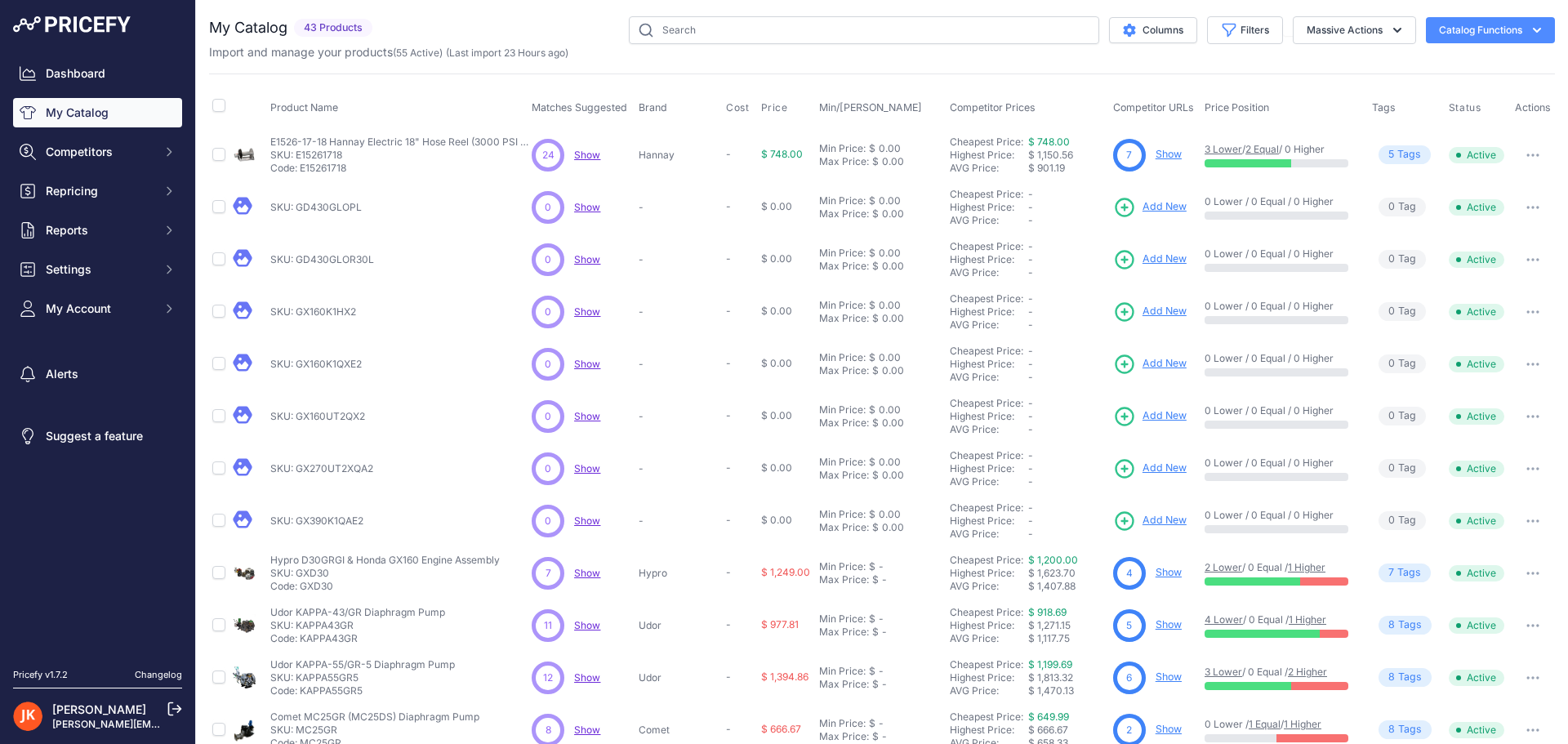
click at [1517, 210] on button "button" at bounding box center [1533, 207] width 33 height 23
click at [1505, 257] on button "Delete" at bounding box center [1499, 268] width 105 height 26
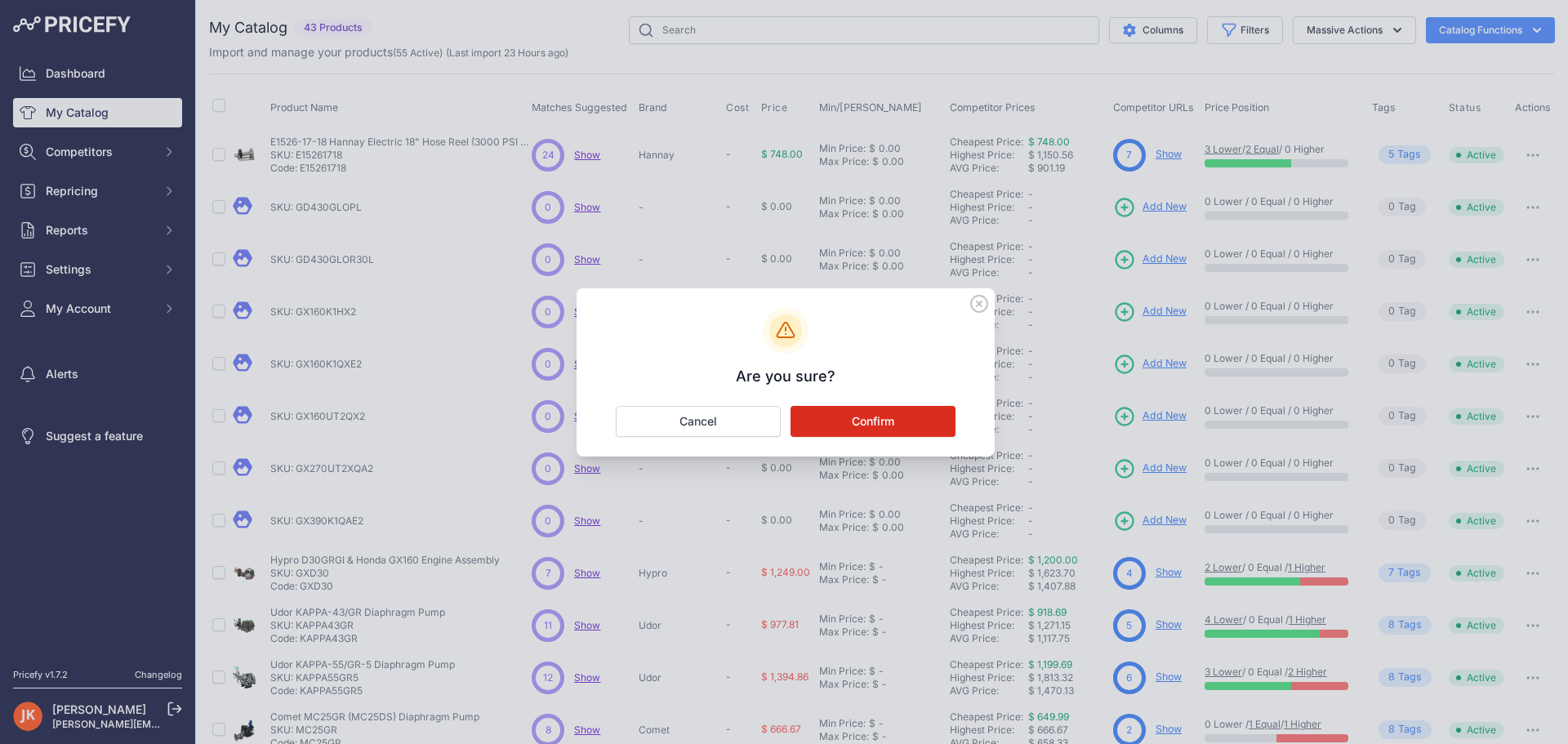
click at [839, 417] on button "Confirm" at bounding box center [873, 420] width 165 height 31
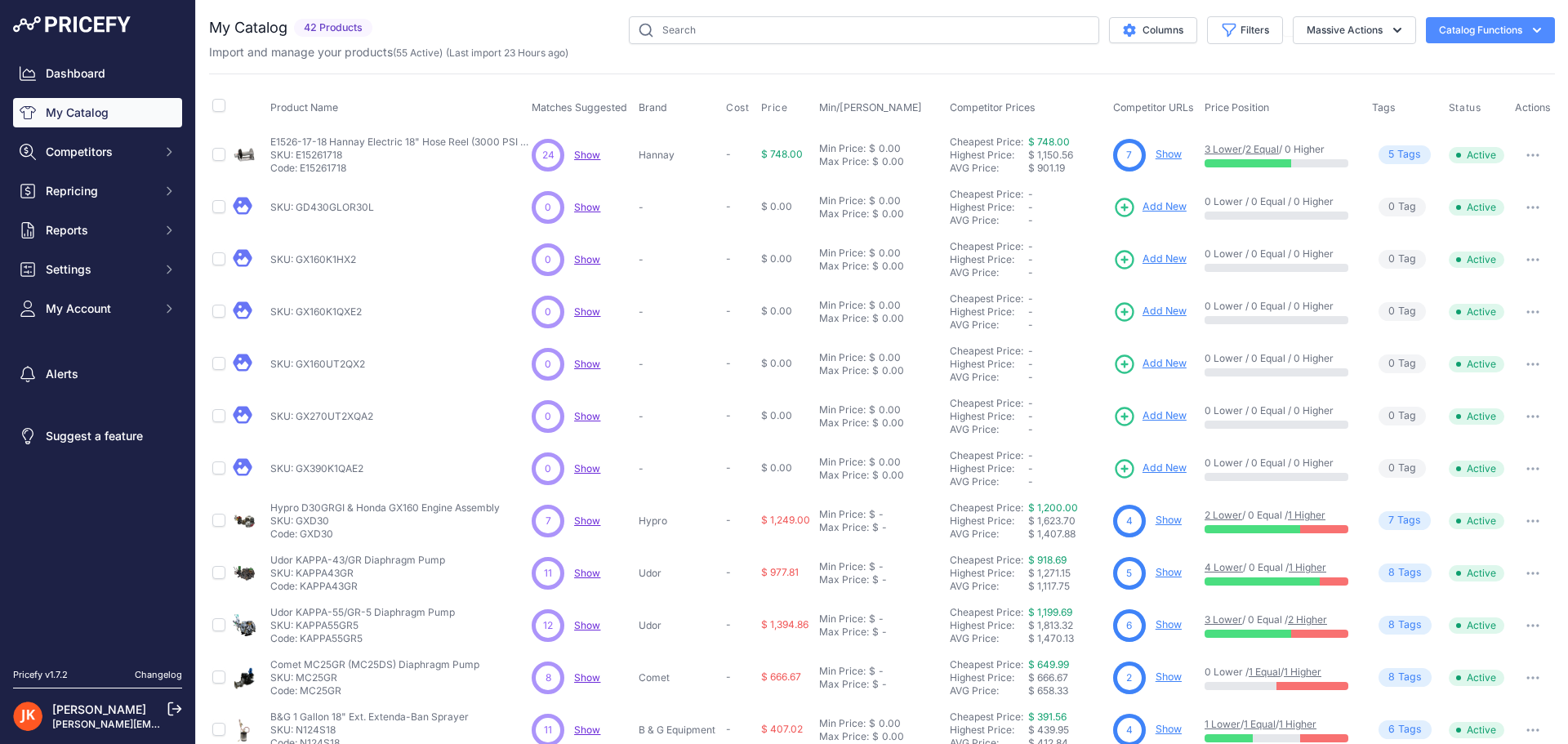
click at [1518, 211] on button "button" at bounding box center [1533, 207] width 33 height 23
click at [1457, 266] on button "Delete" at bounding box center [1499, 268] width 105 height 26
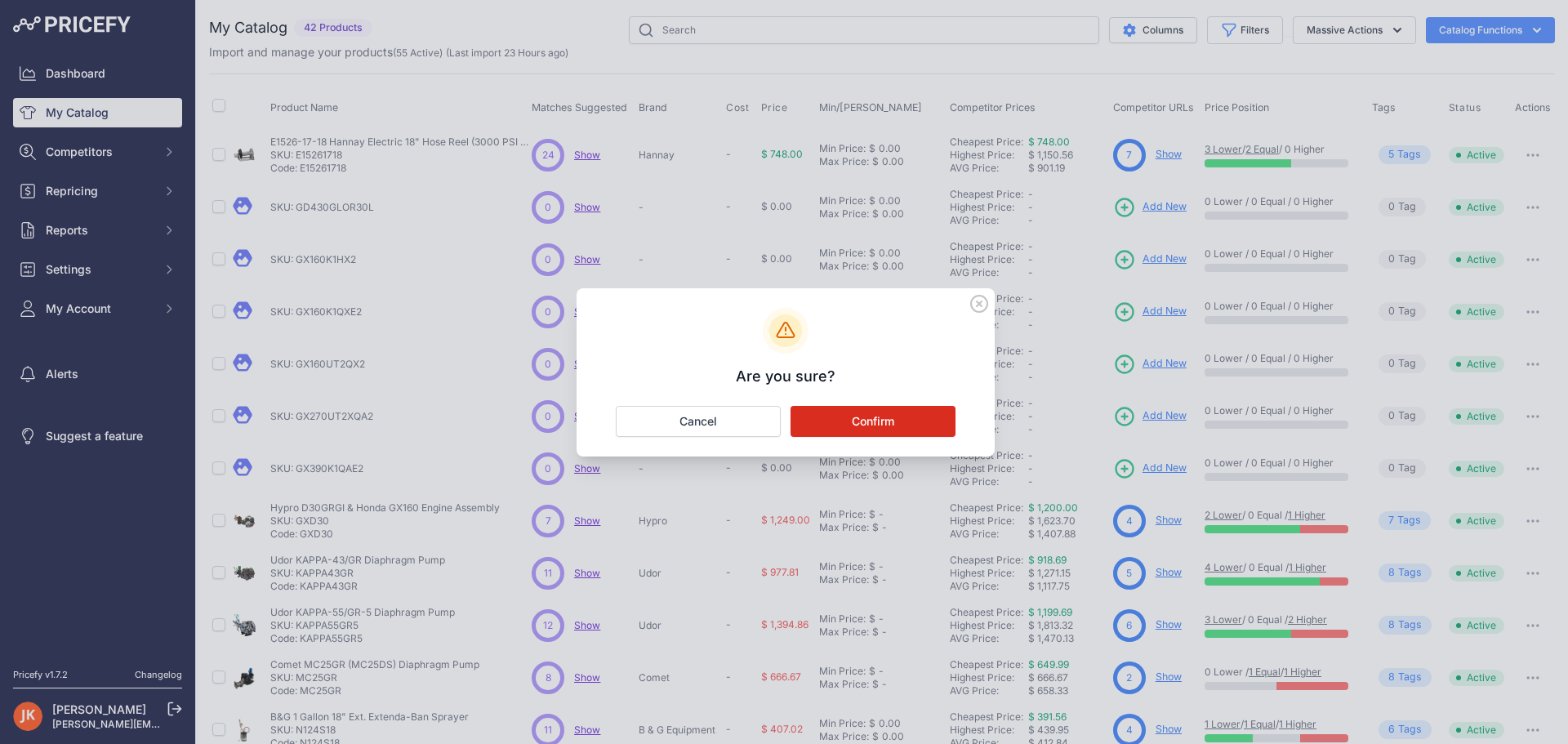
click at [859, 421] on button "Confirm" at bounding box center [873, 420] width 165 height 31
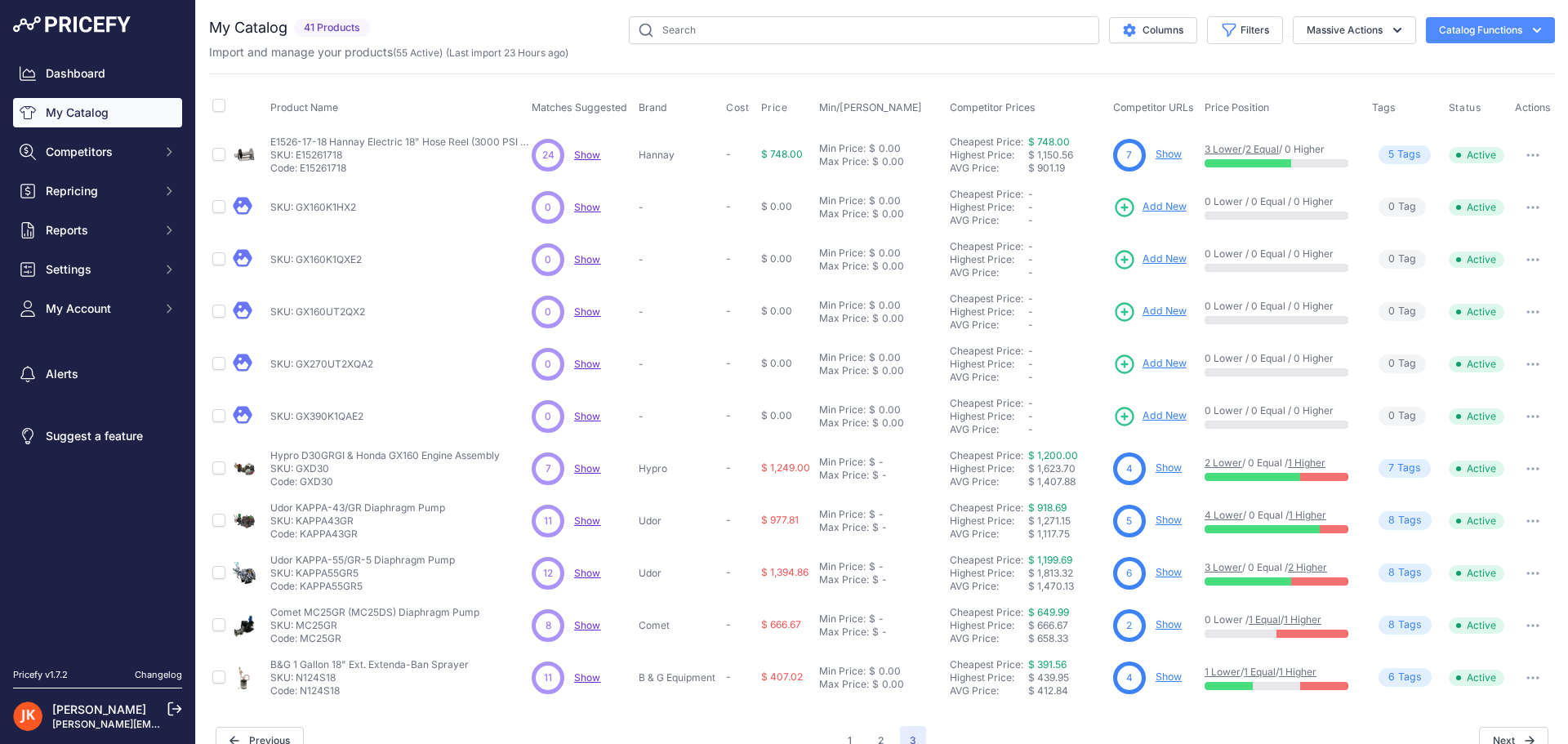
click at [1517, 210] on button "button" at bounding box center [1533, 207] width 33 height 23
click at [1469, 272] on button "Delete" at bounding box center [1499, 268] width 105 height 26
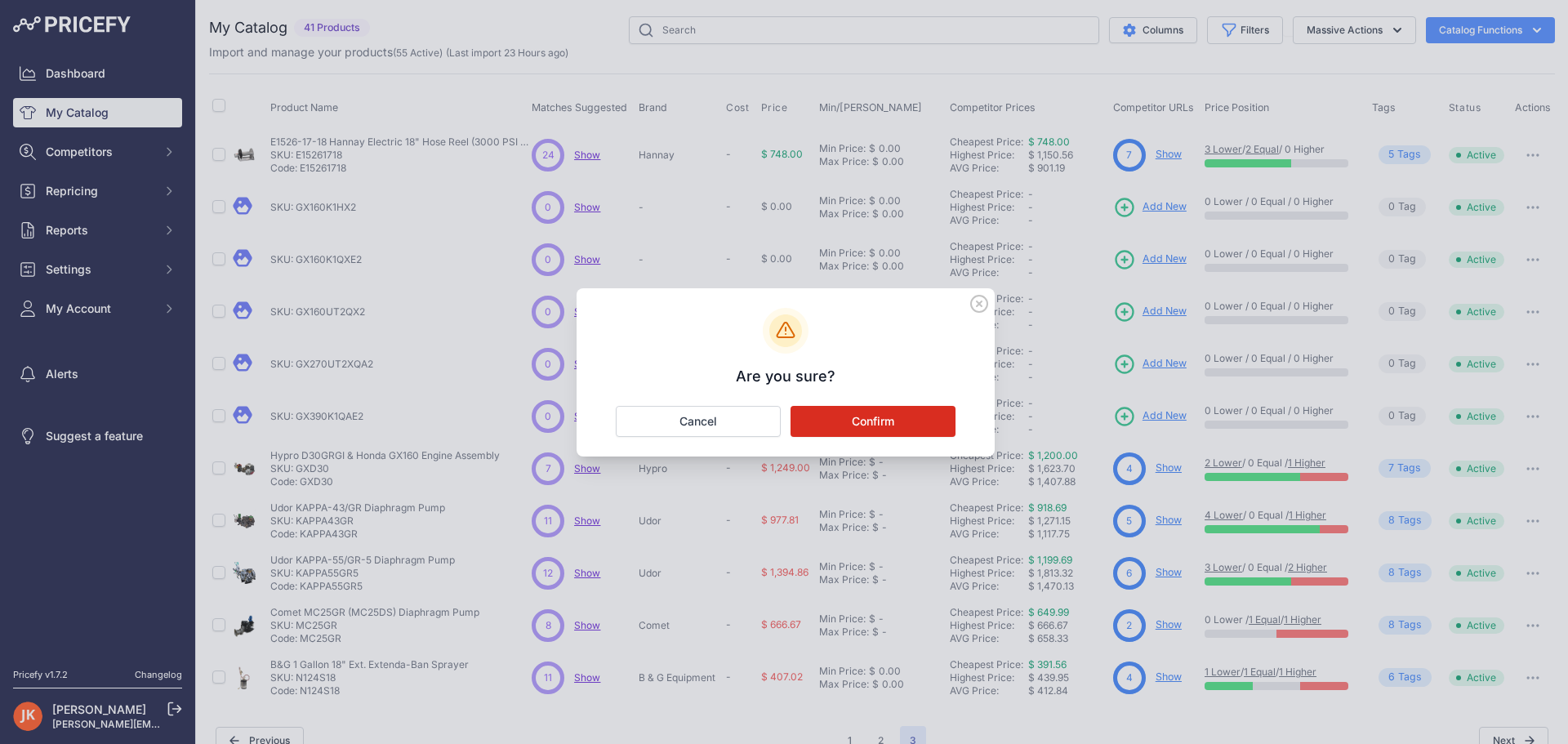
click at [878, 429] on button "Confirm" at bounding box center [873, 420] width 165 height 31
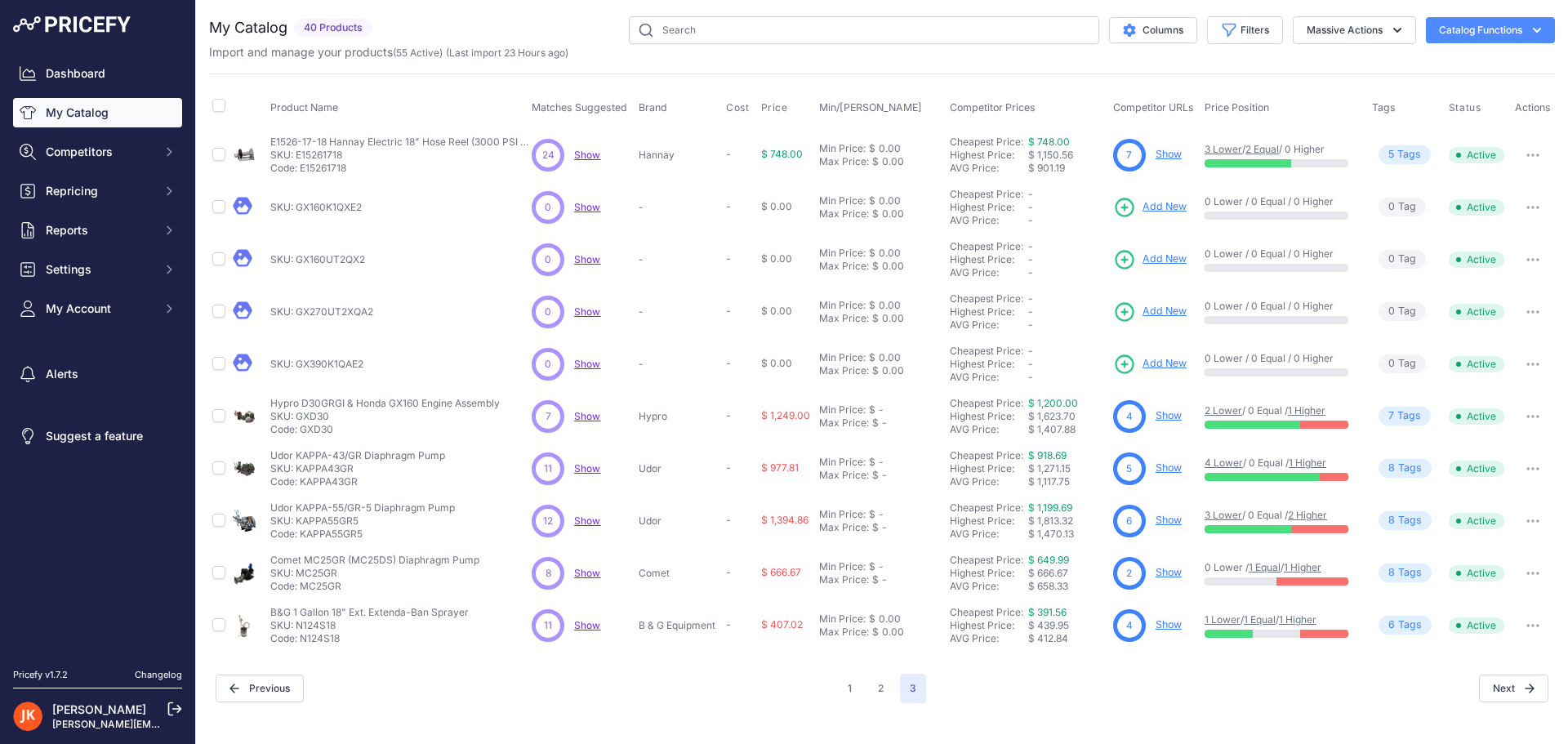
click at [1531, 306] on button "button" at bounding box center [1533, 312] width 33 height 23
click at [1494, 372] on button "Delete" at bounding box center [1499, 373] width 105 height 26
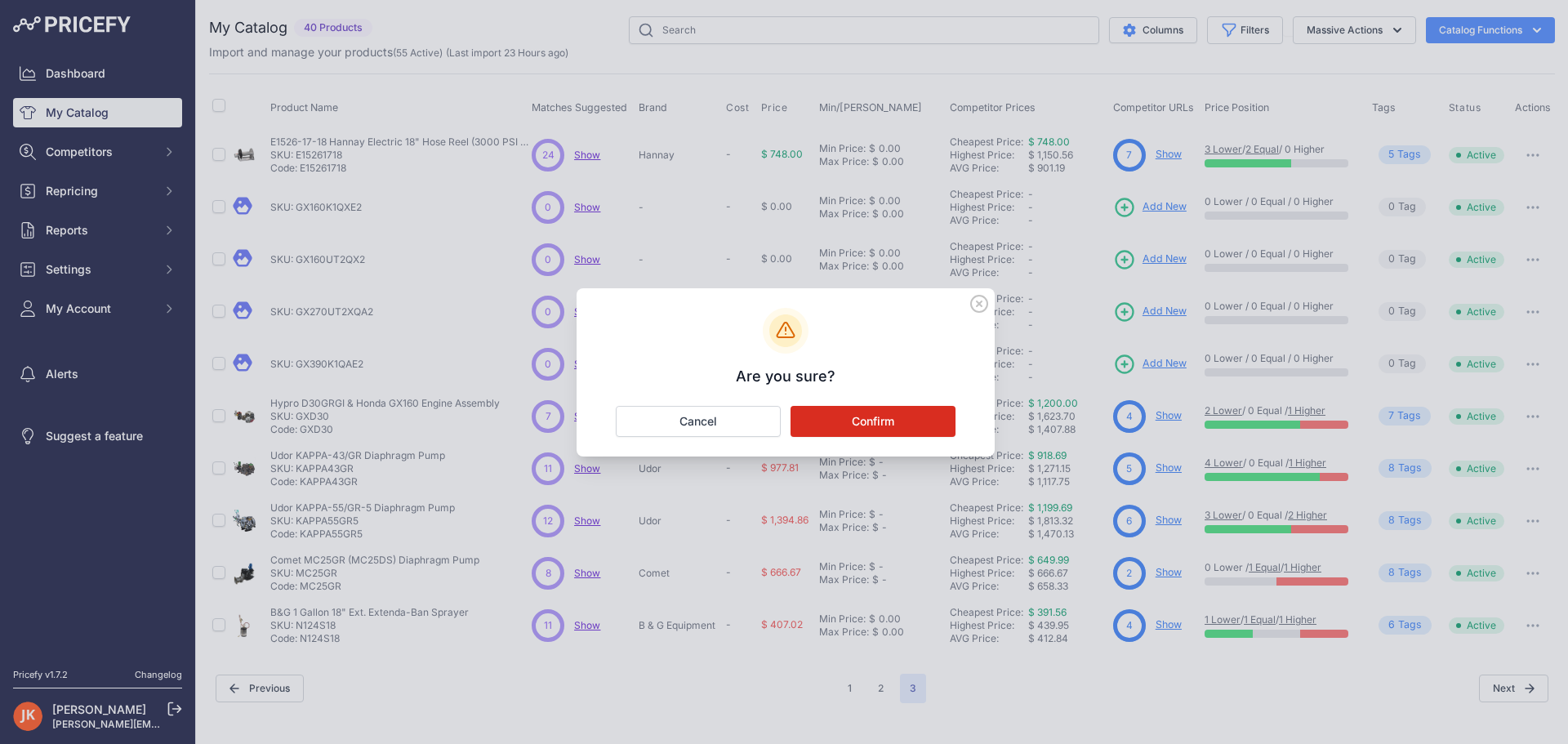
click at [891, 428] on button "Confirm" at bounding box center [873, 420] width 165 height 31
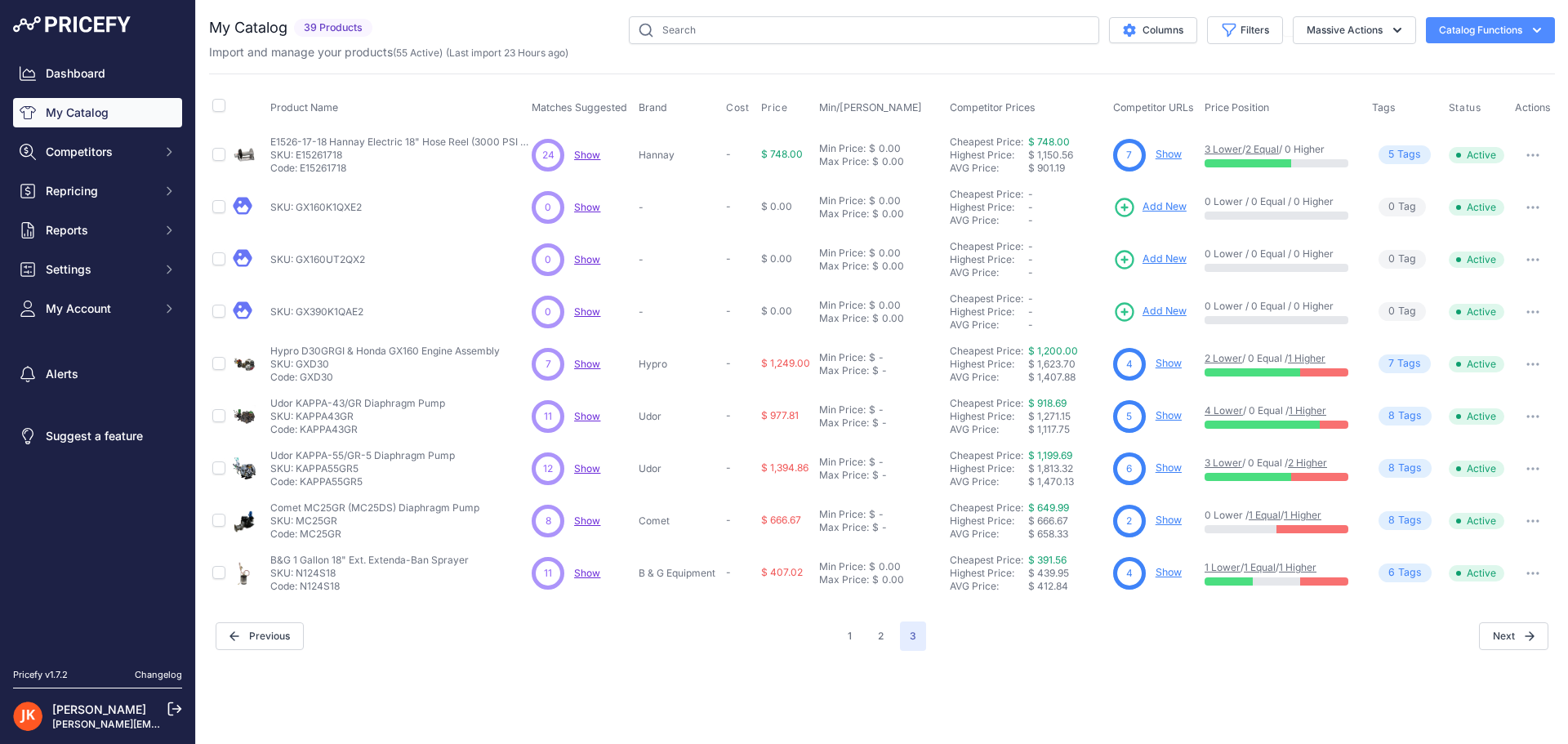
click at [1527, 256] on button "button" at bounding box center [1533, 260] width 33 height 23
click at [1500, 316] on button "Delete" at bounding box center [1499, 320] width 105 height 26
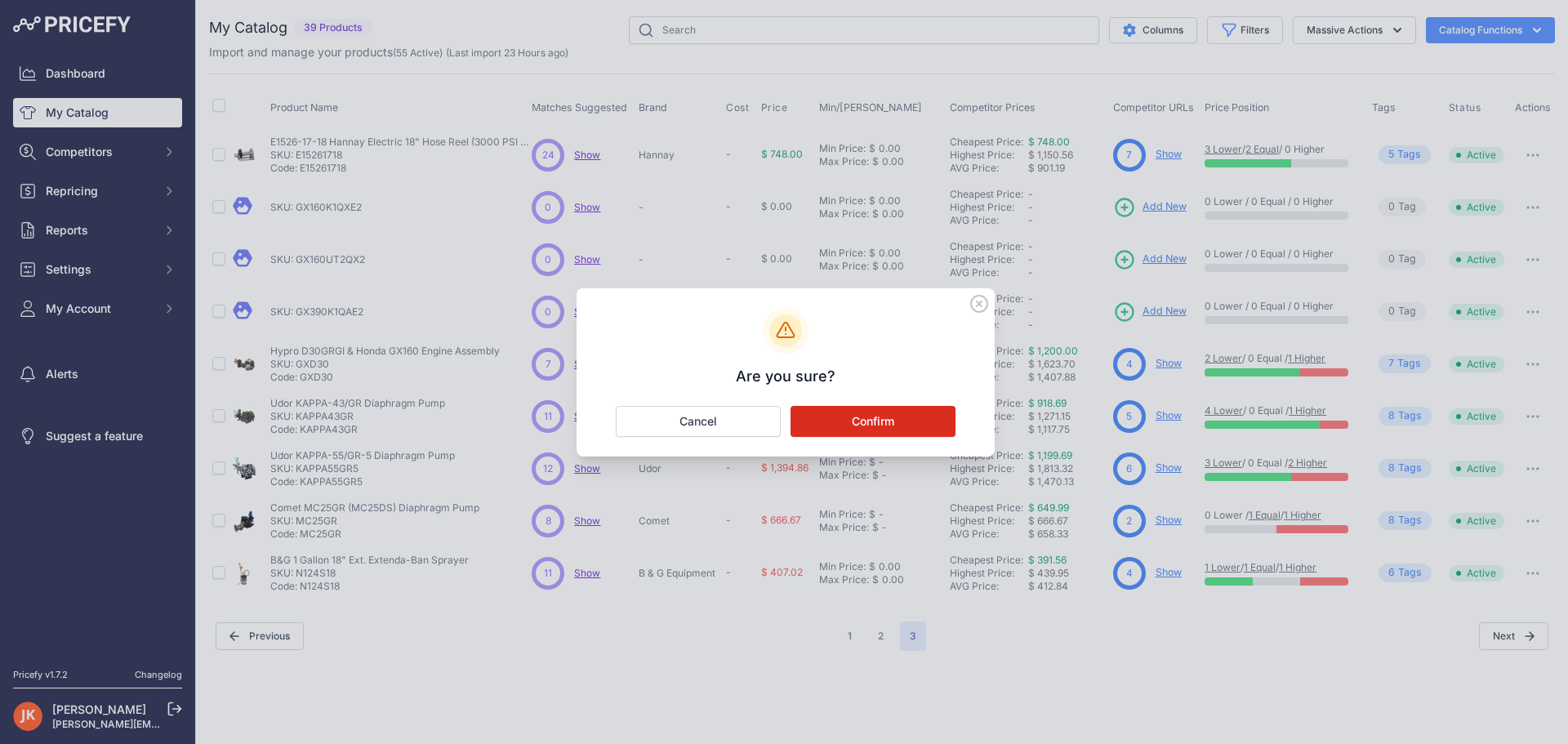
click at [871, 413] on button "Confirm" at bounding box center [873, 420] width 165 height 31
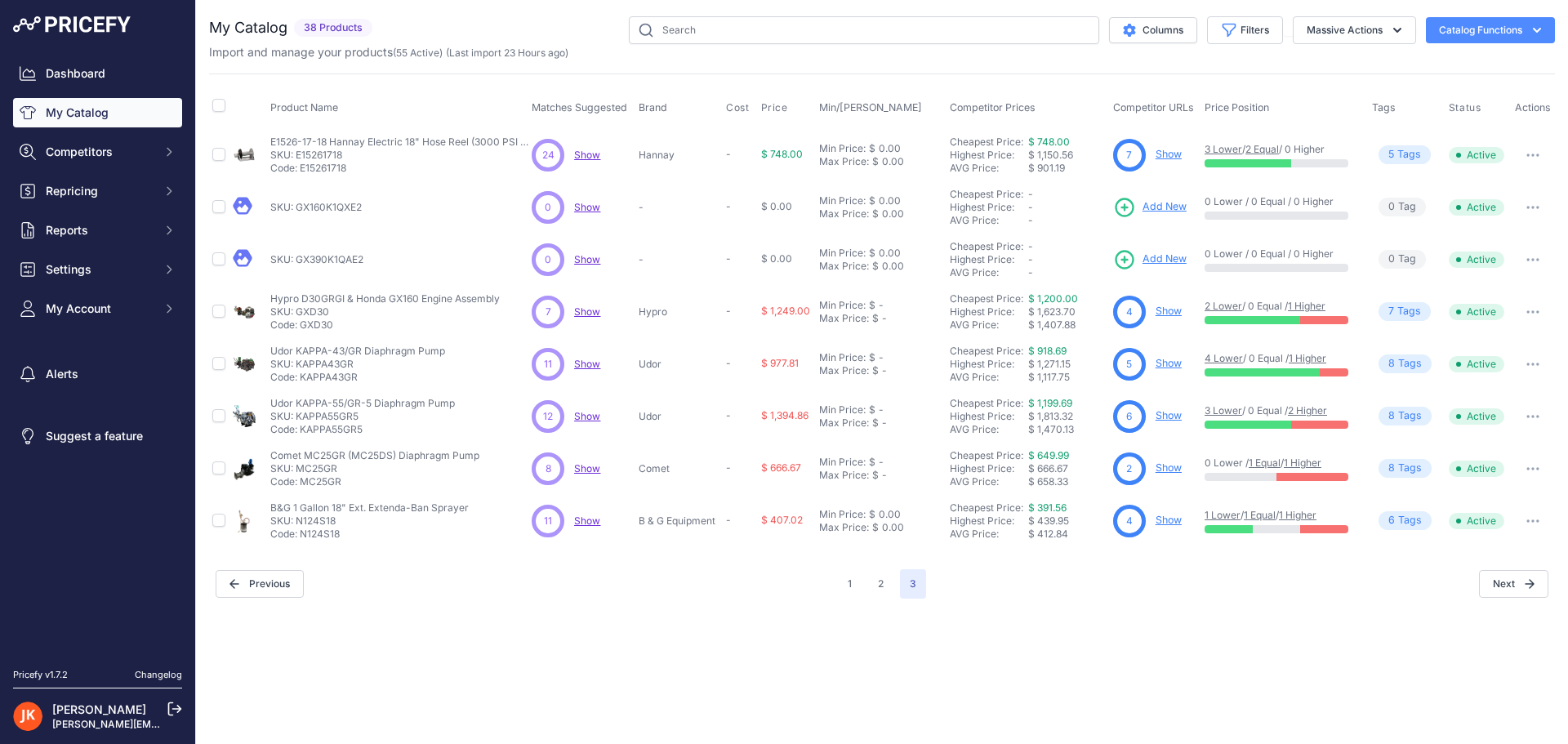
click at [1528, 205] on button "button" at bounding box center [1533, 207] width 33 height 23
click at [1483, 271] on button "Delete" at bounding box center [1499, 268] width 105 height 26
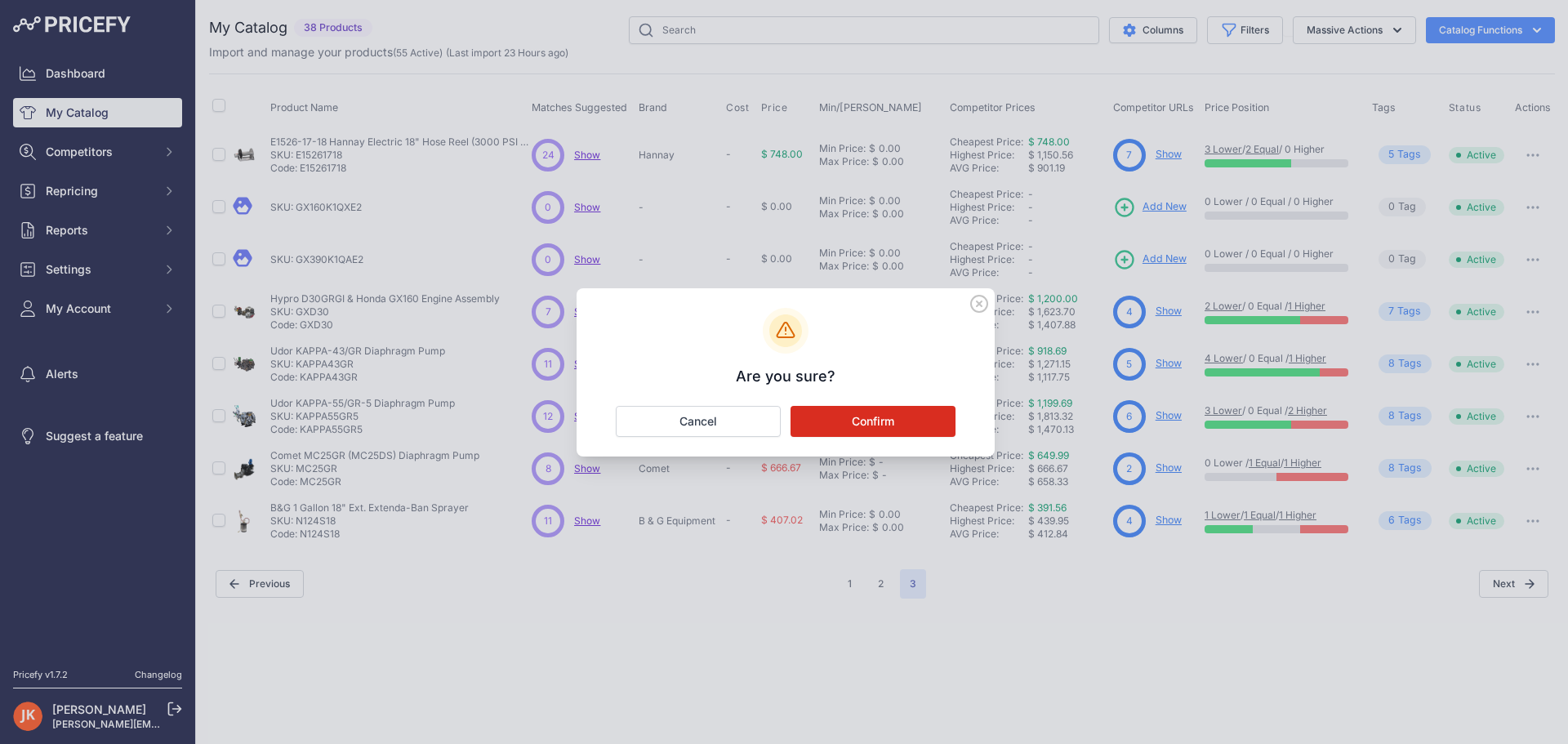
click at [898, 424] on button "Confirm" at bounding box center [873, 420] width 165 height 31
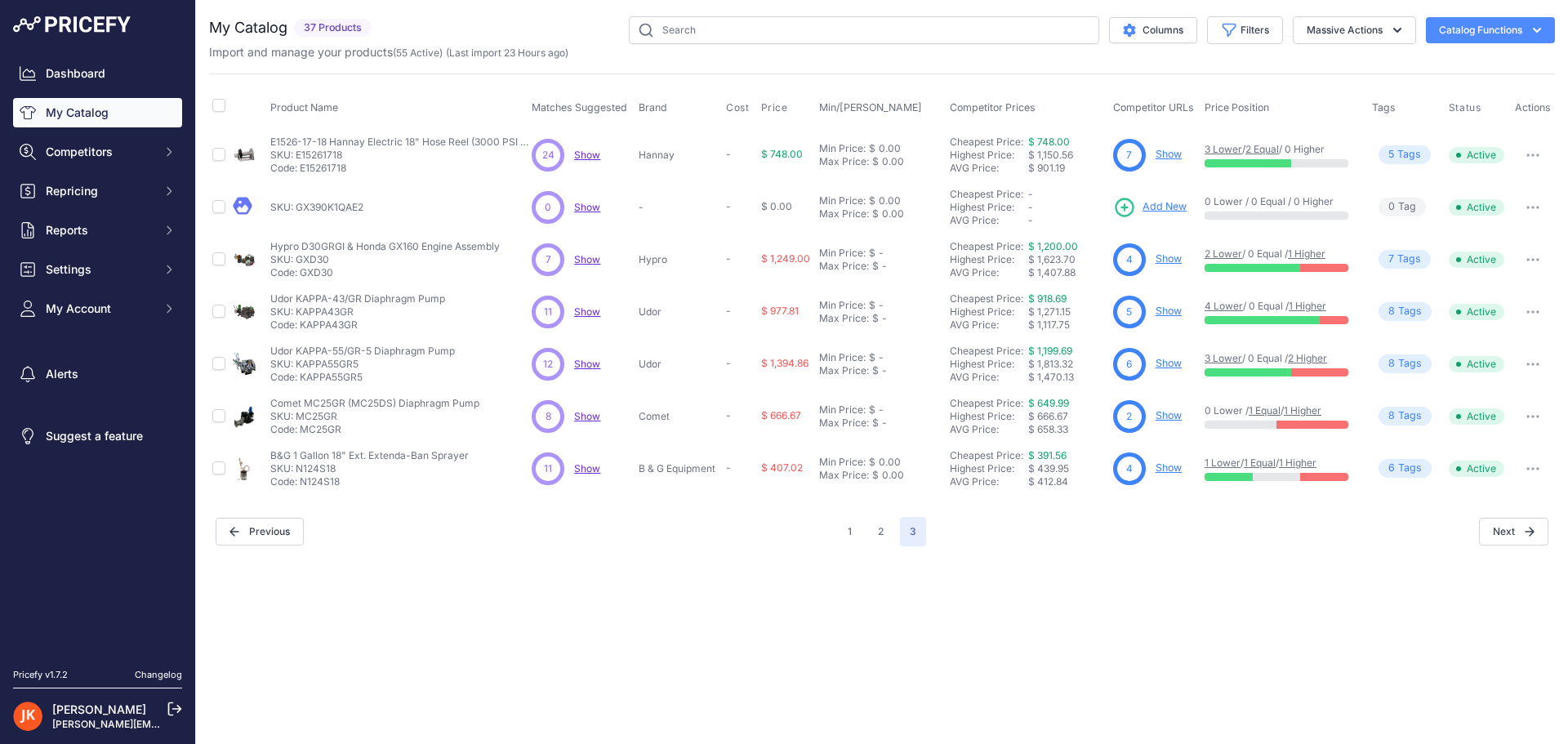
click at [1535, 209] on button "button" at bounding box center [1533, 207] width 33 height 23
click at [1469, 265] on button "Delete" at bounding box center [1499, 268] width 105 height 26
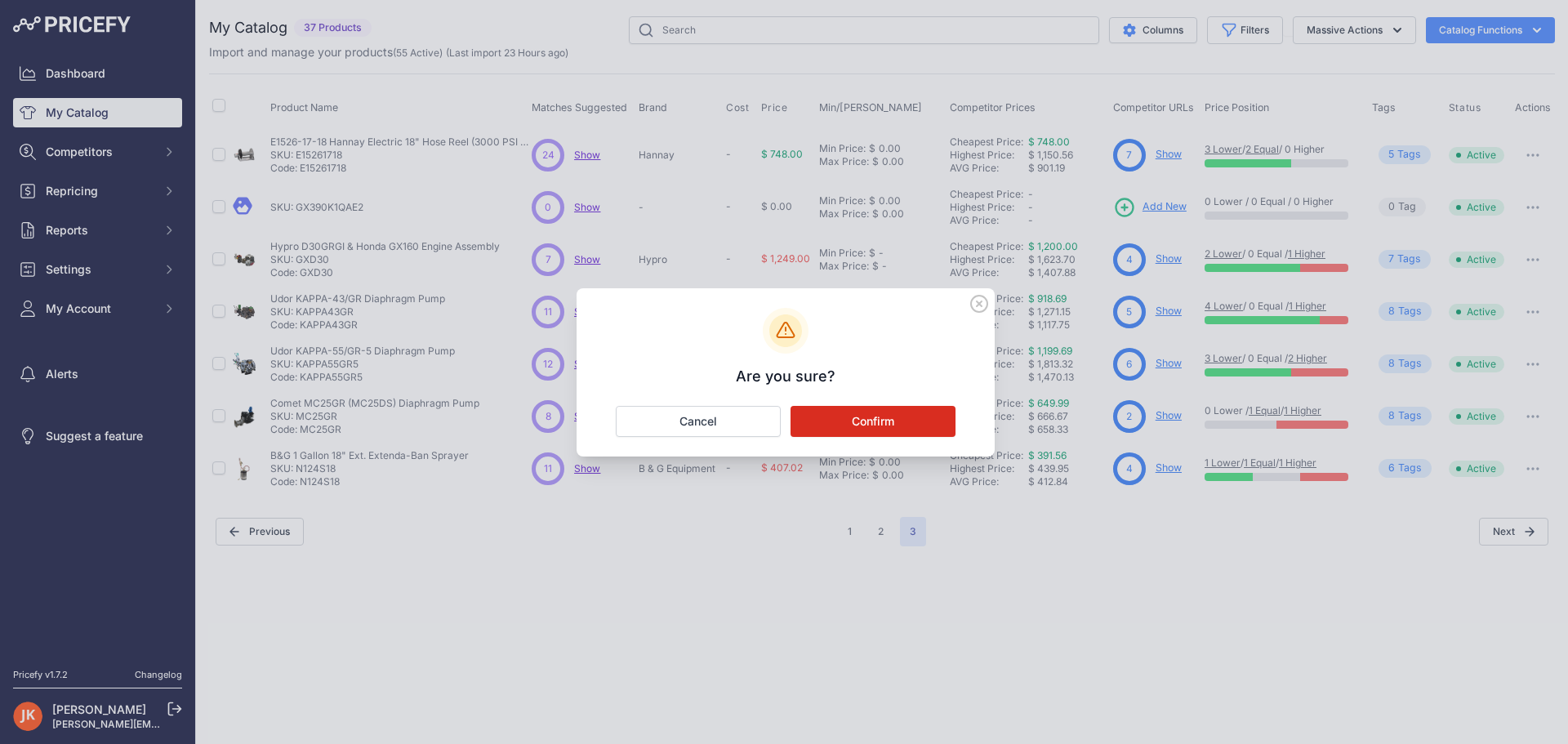
click at [888, 415] on button "Confirm" at bounding box center [873, 420] width 165 height 31
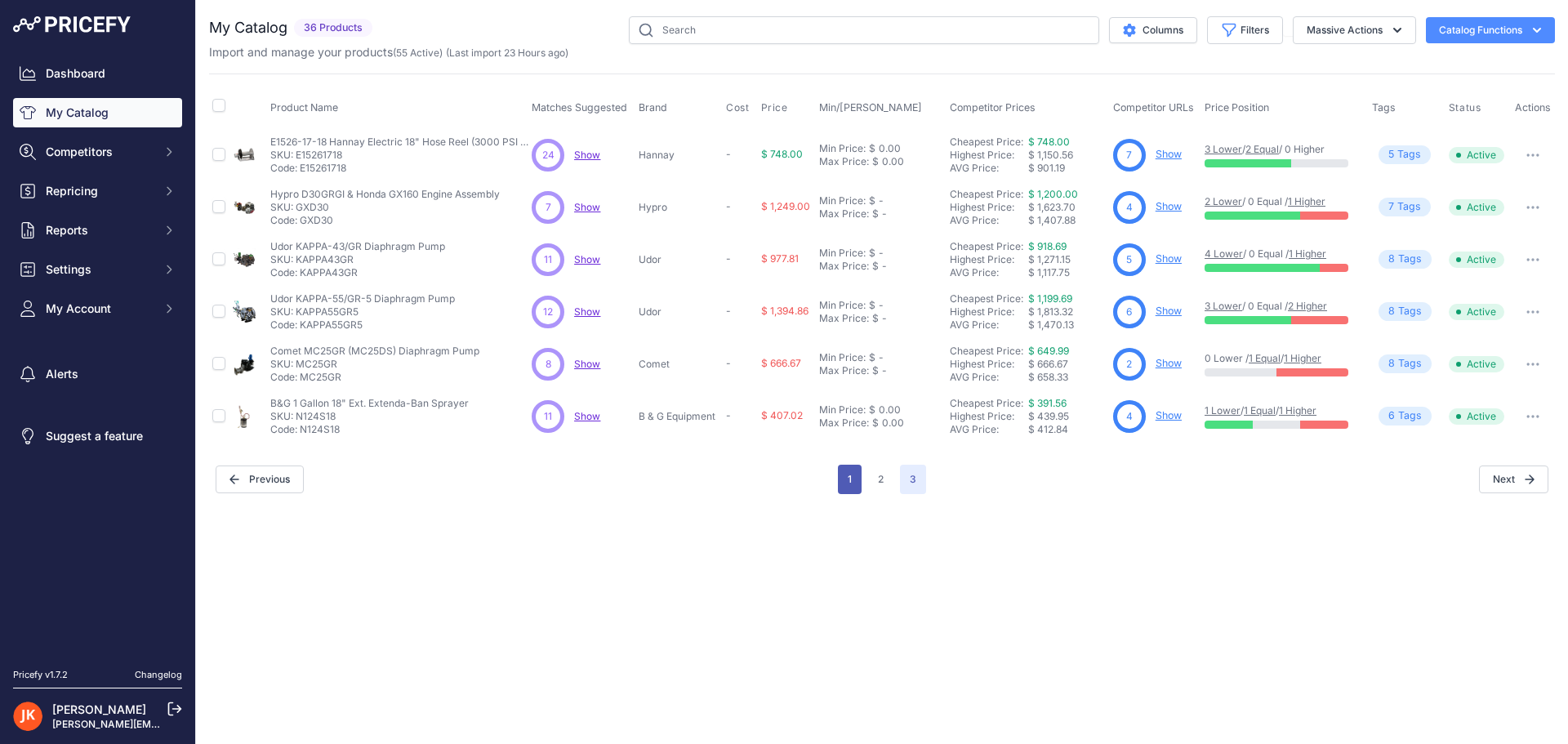
click at [854, 478] on button "1" at bounding box center [849, 479] width 24 height 29
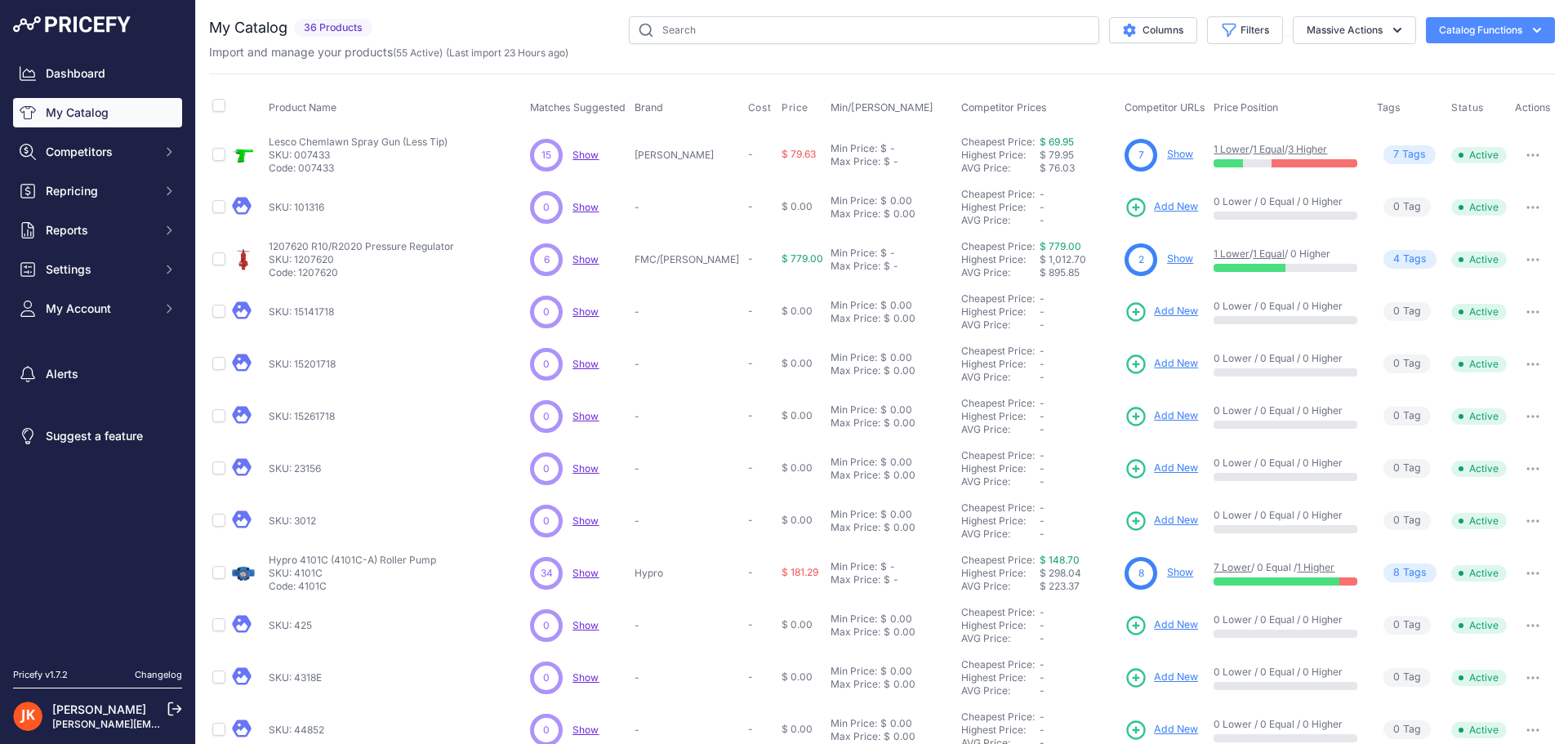
click at [1524, 212] on button "button" at bounding box center [1533, 207] width 33 height 23
click at [1502, 258] on button "Delete" at bounding box center [1499, 268] width 105 height 26
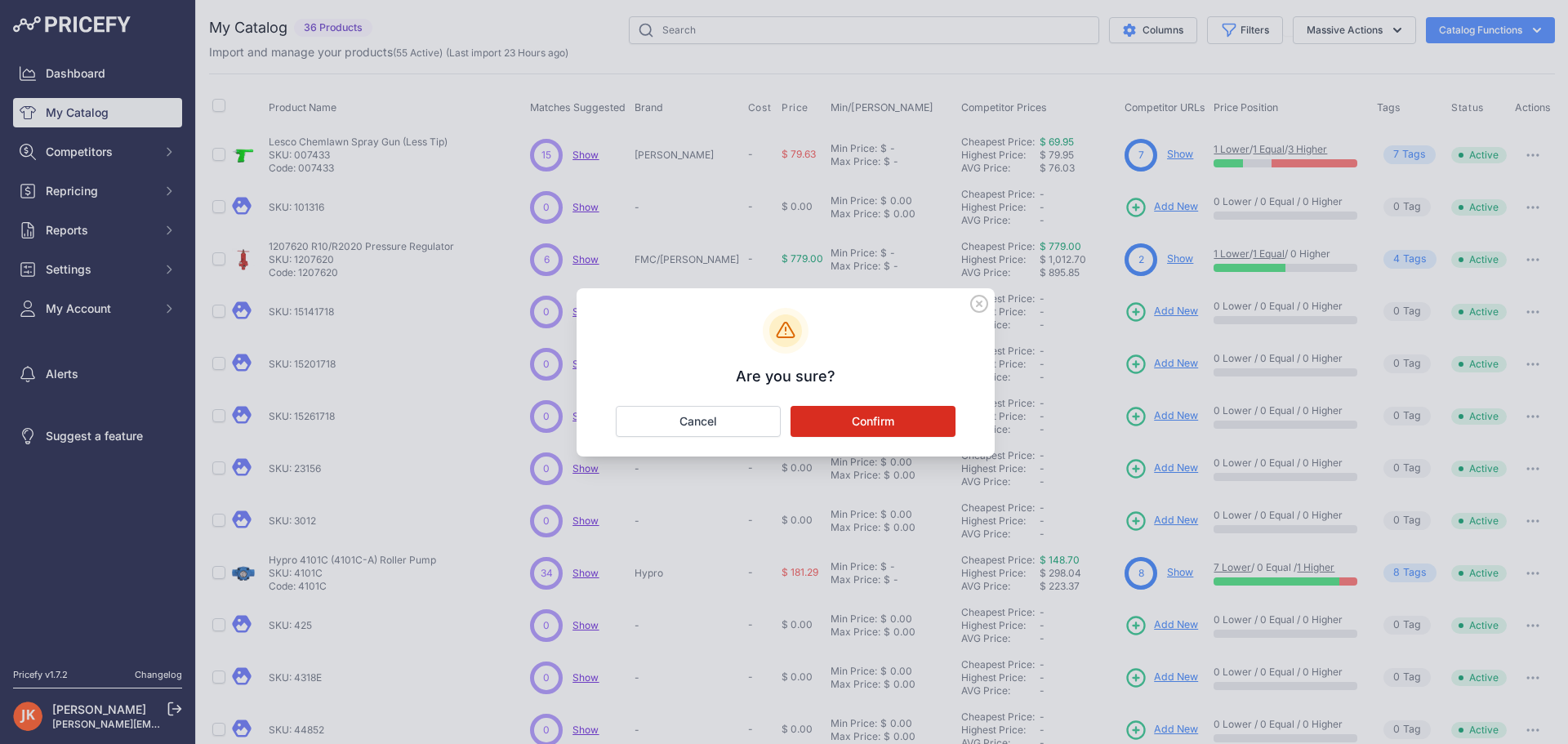
click at [886, 425] on button "Confirm" at bounding box center [873, 420] width 165 height 31
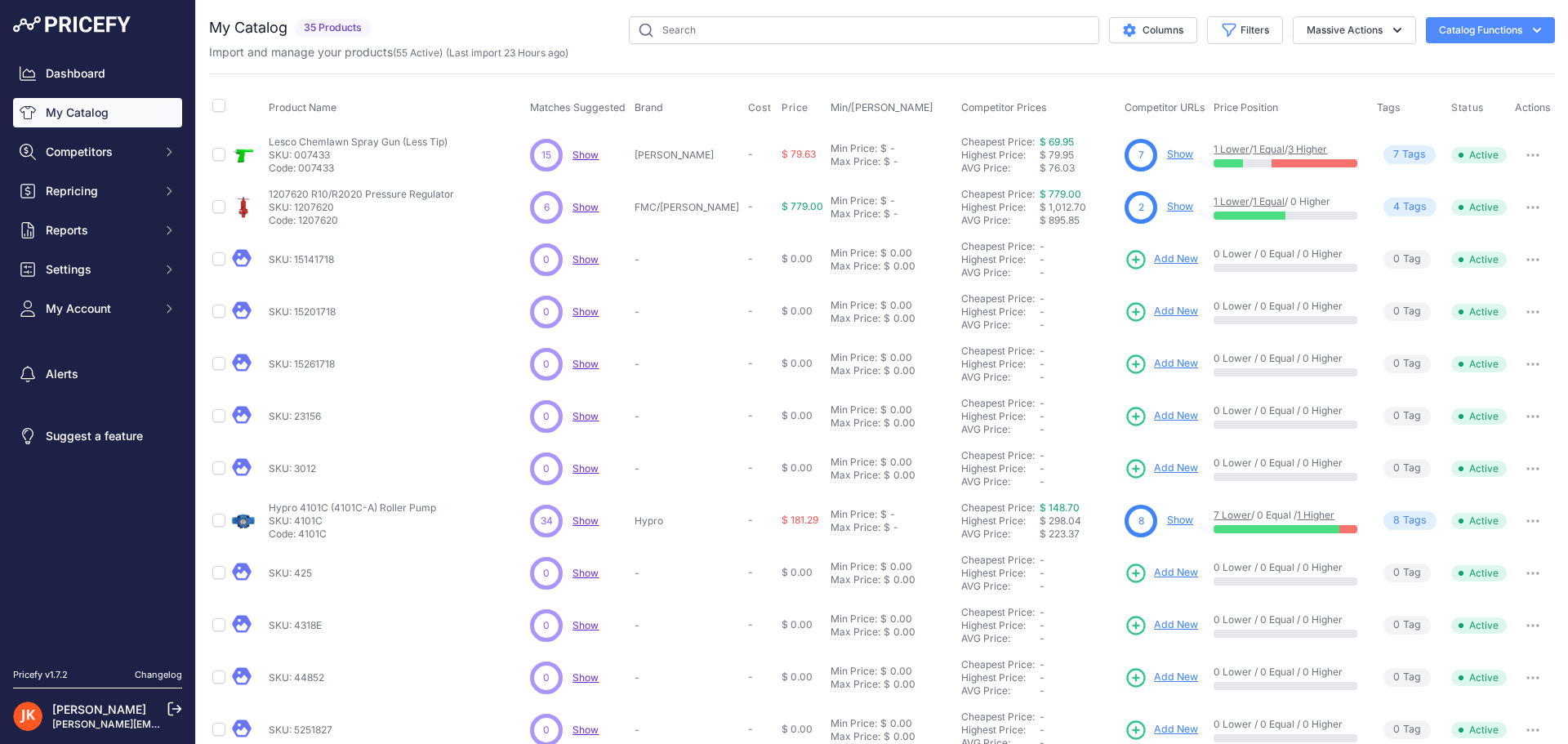
click at [1537, 259] on icon "button" at bounding box center [1538, 260] width 2 height 2
click at [1478, 319] on button "Delete" at bounding box center [1499, 320] width 105 height 26
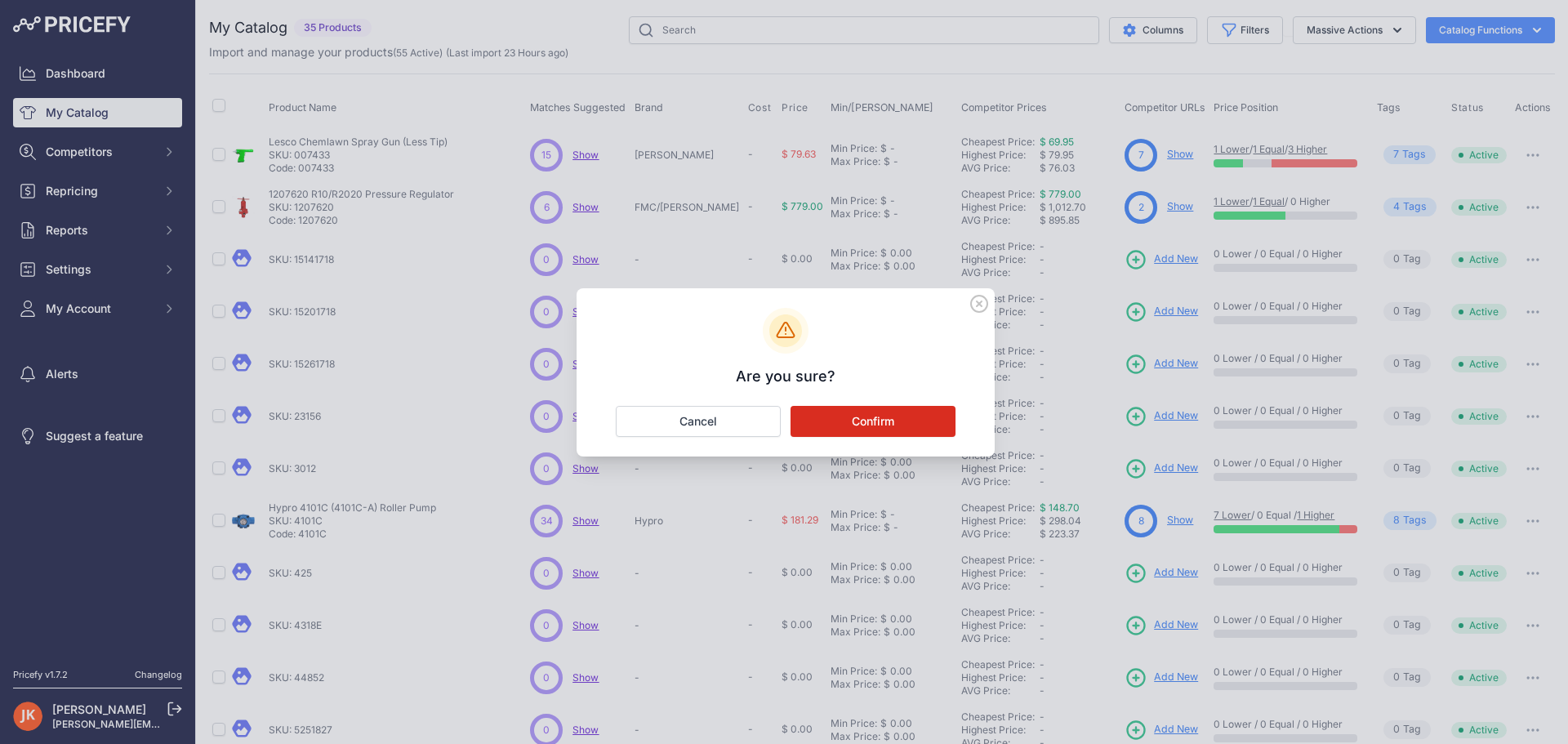
click at [894, 424] on button "Confirm" at bounding box center [873, 420] width 165 height 31
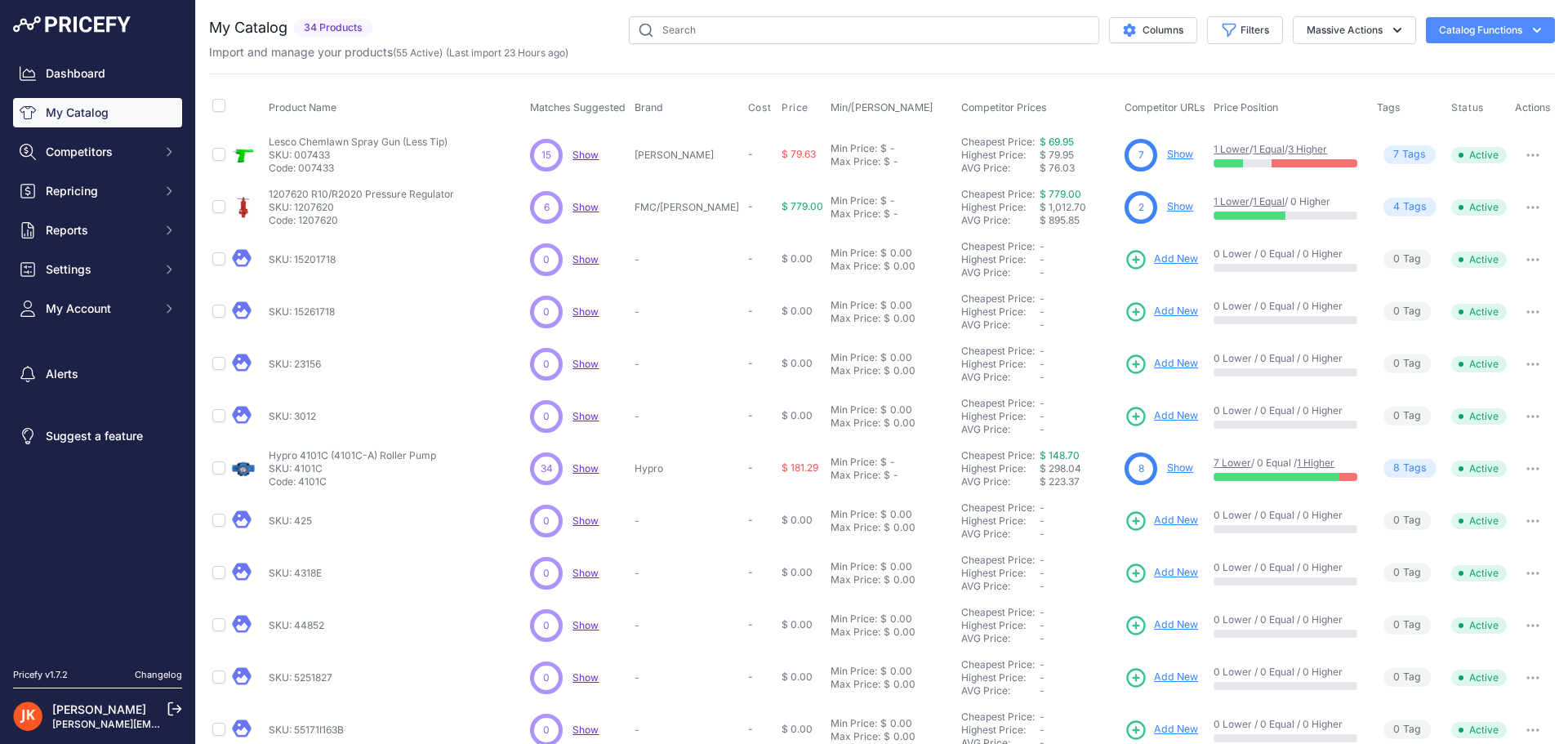
click at [1524, 314] on button "button" at bounding box center [1533, 312] width 33 height 23
click at [1501, 367] on button "Delete" at bounding box center [1499, 373] width 105 height 26
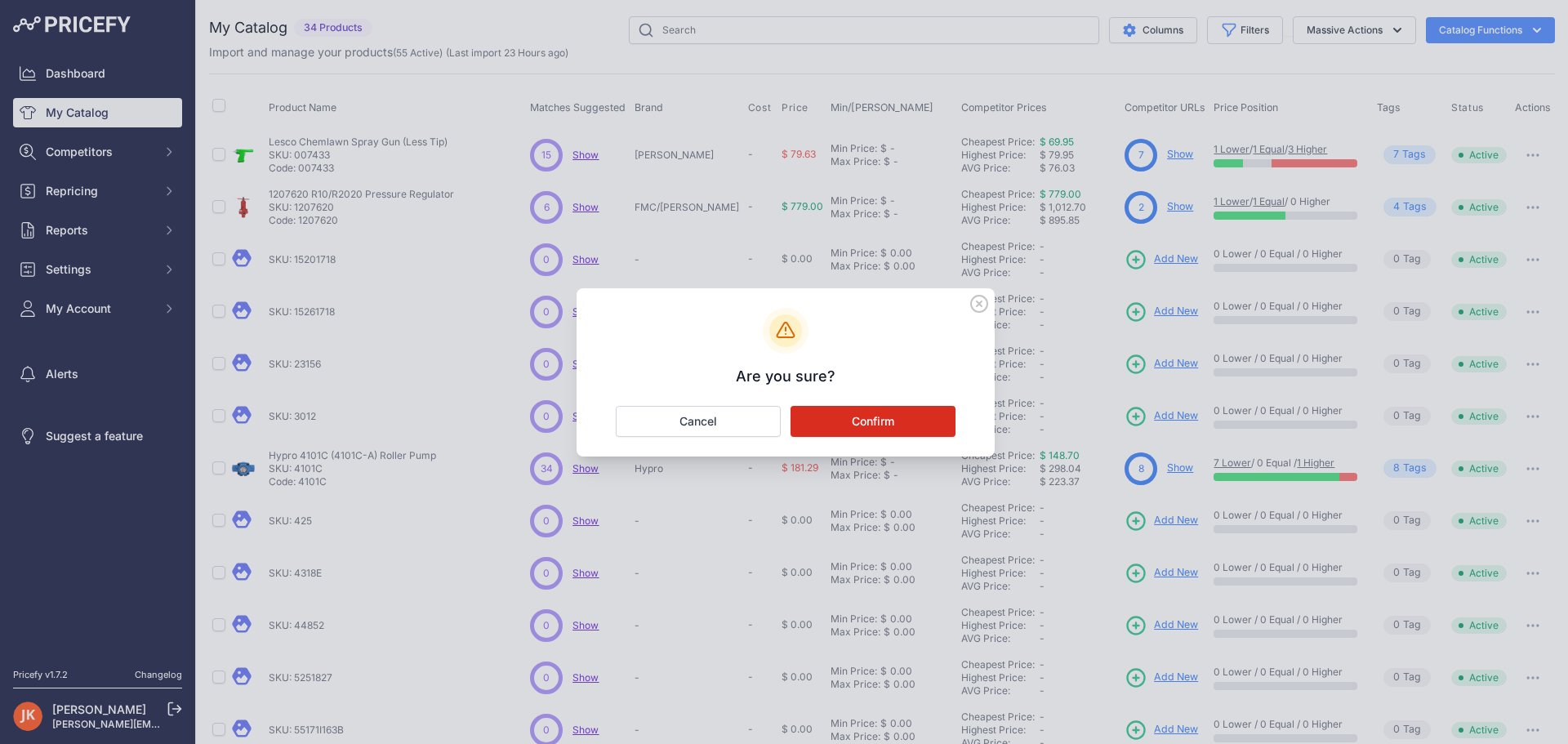
click at [886, 416] on button "Confirm" at bounding box center [873, 420] width 165 height 31
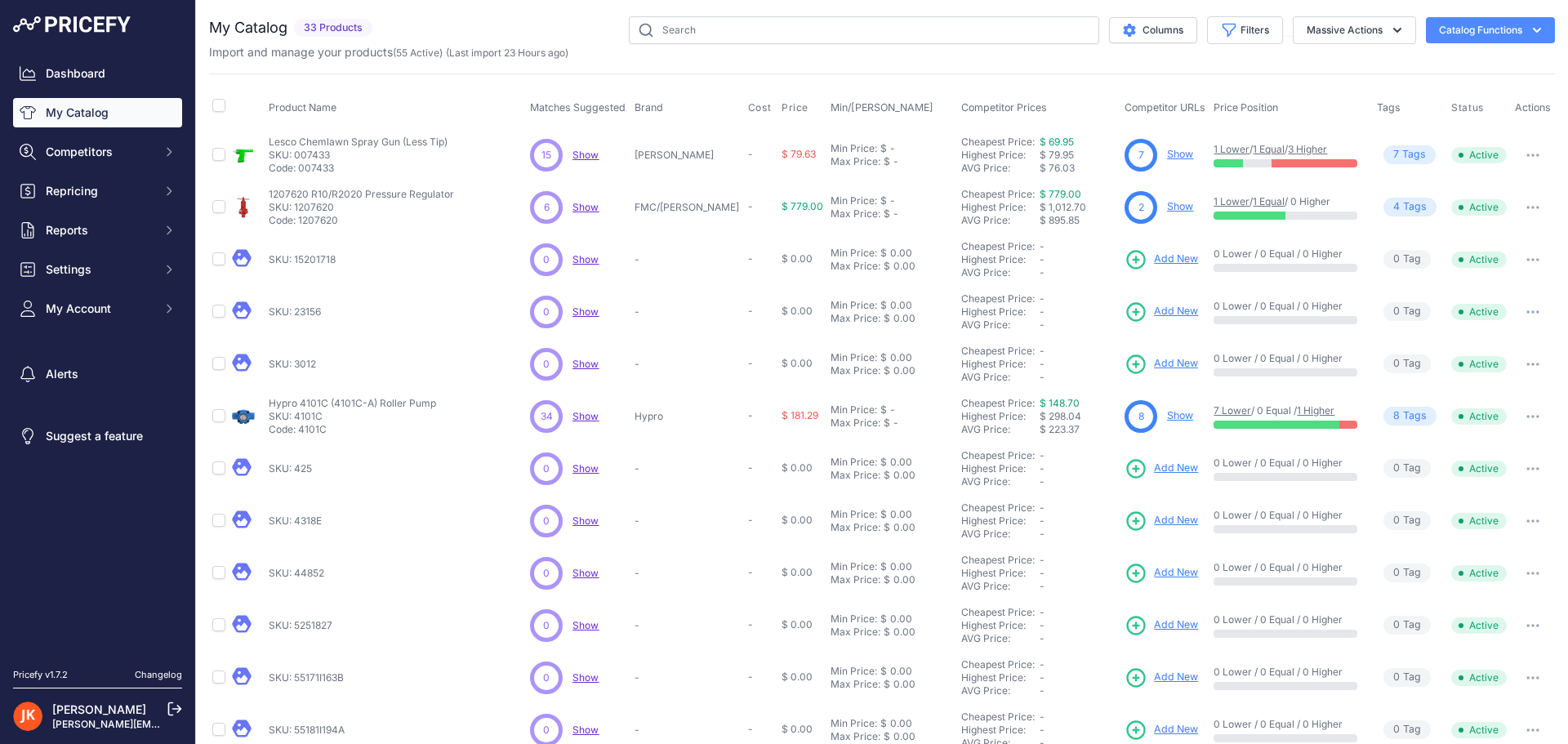
click at [1527, 312] on icon "button" at bounding box center [1533, 312] width 13 height 4
click at [1502, 362] on button "Delete" at bounding box center [1499, 373] width 105 height 26
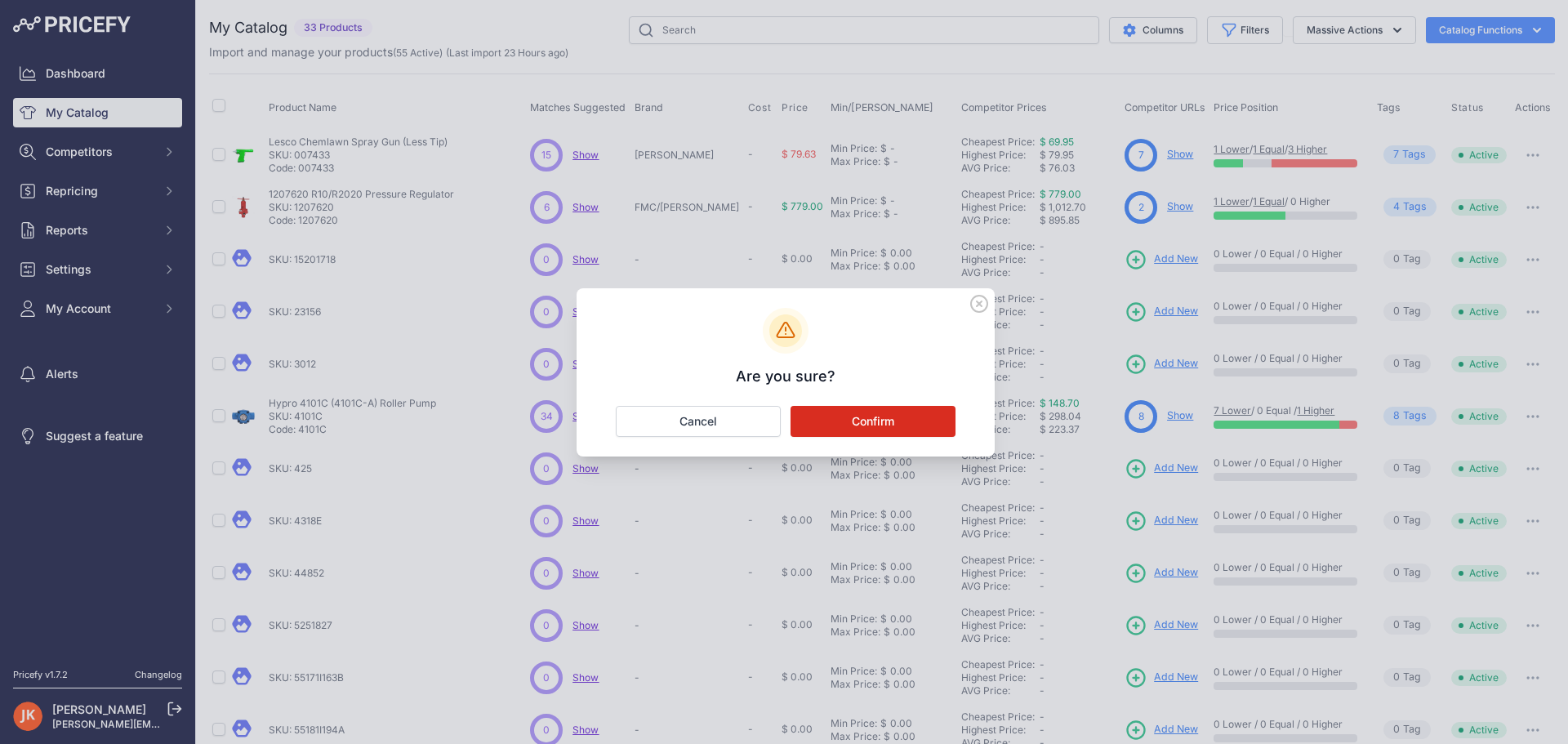
click at [923, 405] on button "Confirm" at bounding box center [873, 420] width 165 height 31
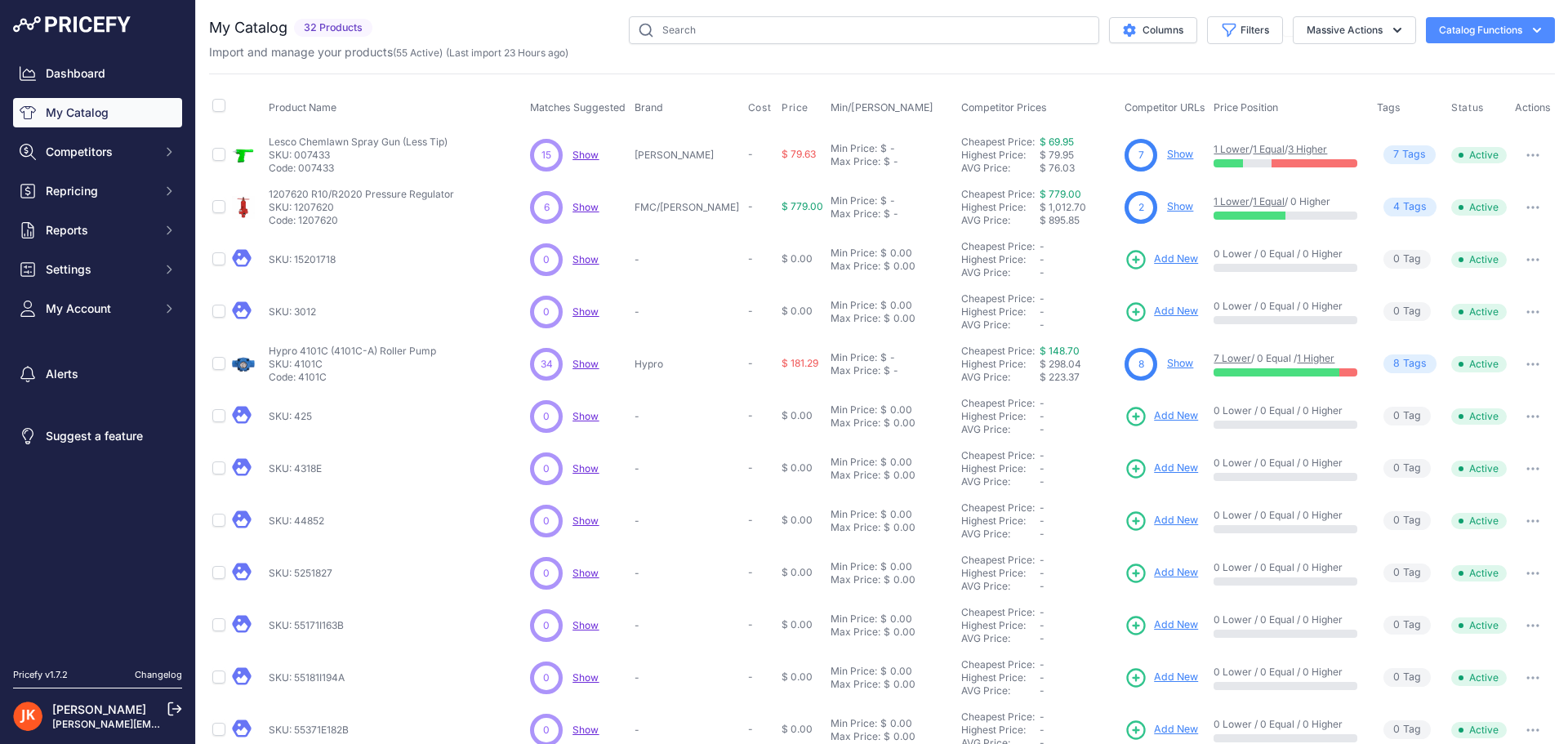
click at [1517, 264] on button "button" at bounding box center [1533, 260] width 33 height 23
click at [1474, 320] on button "Delete" at bounding box center [1499, 320] width 105 height 26
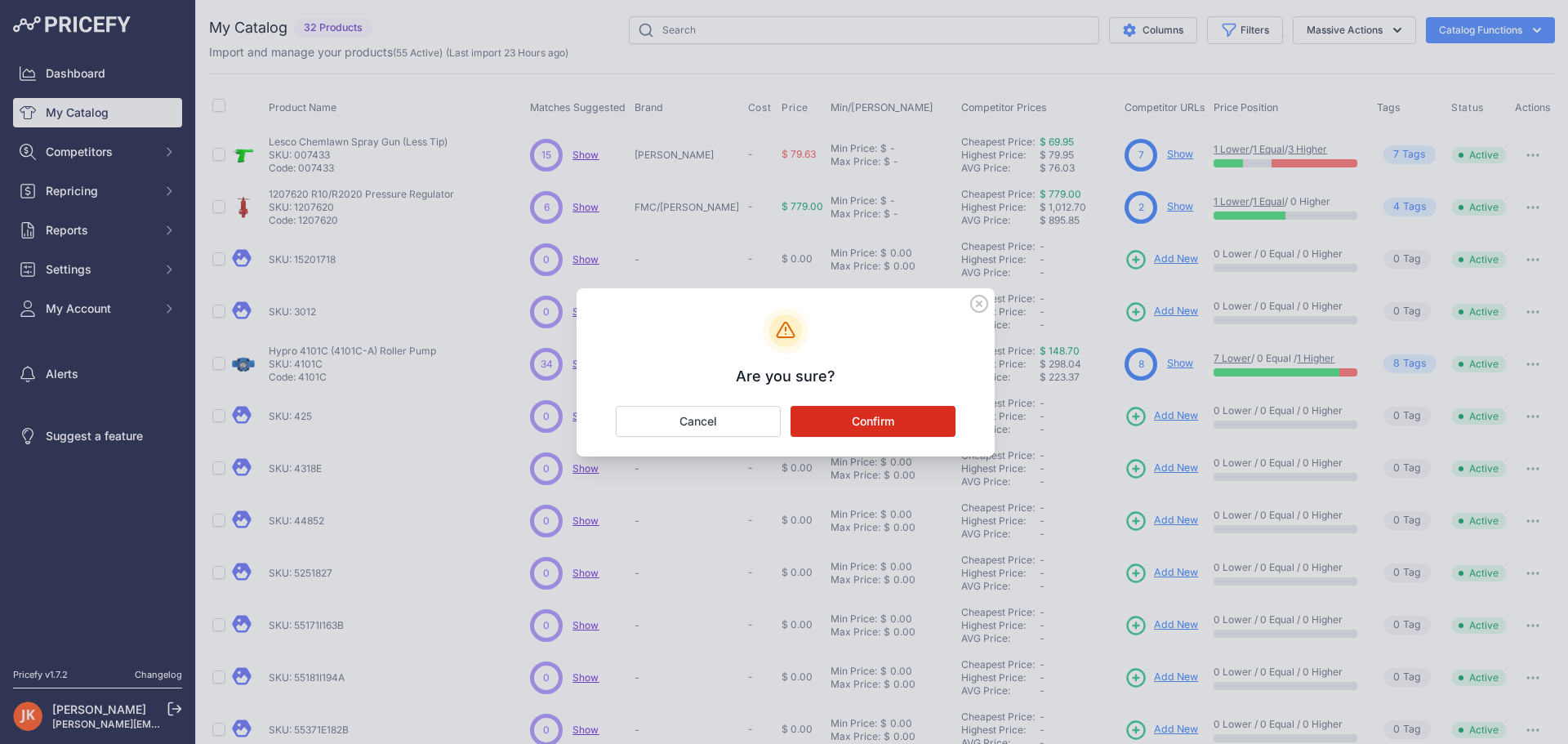
click at [914, 411] on button "Confirm" at bounding box center [873, 420] width 165 height 31
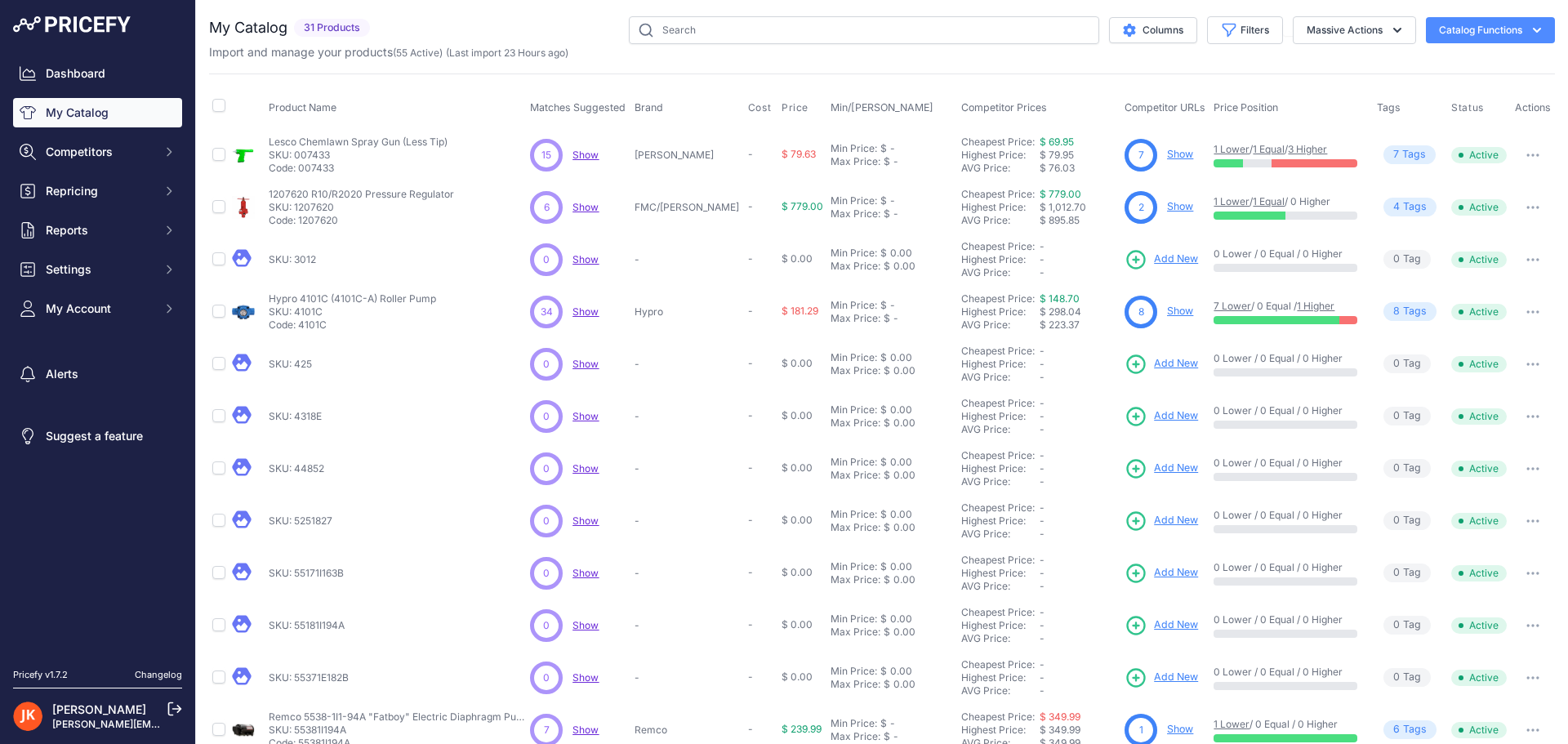
click at [1524, 475] on button "button" at bounding box center [1533, 469] width 33 height 23
click at [1500, 524] on button "Delete" at bounding box center [1499, 529] width 105 height 26
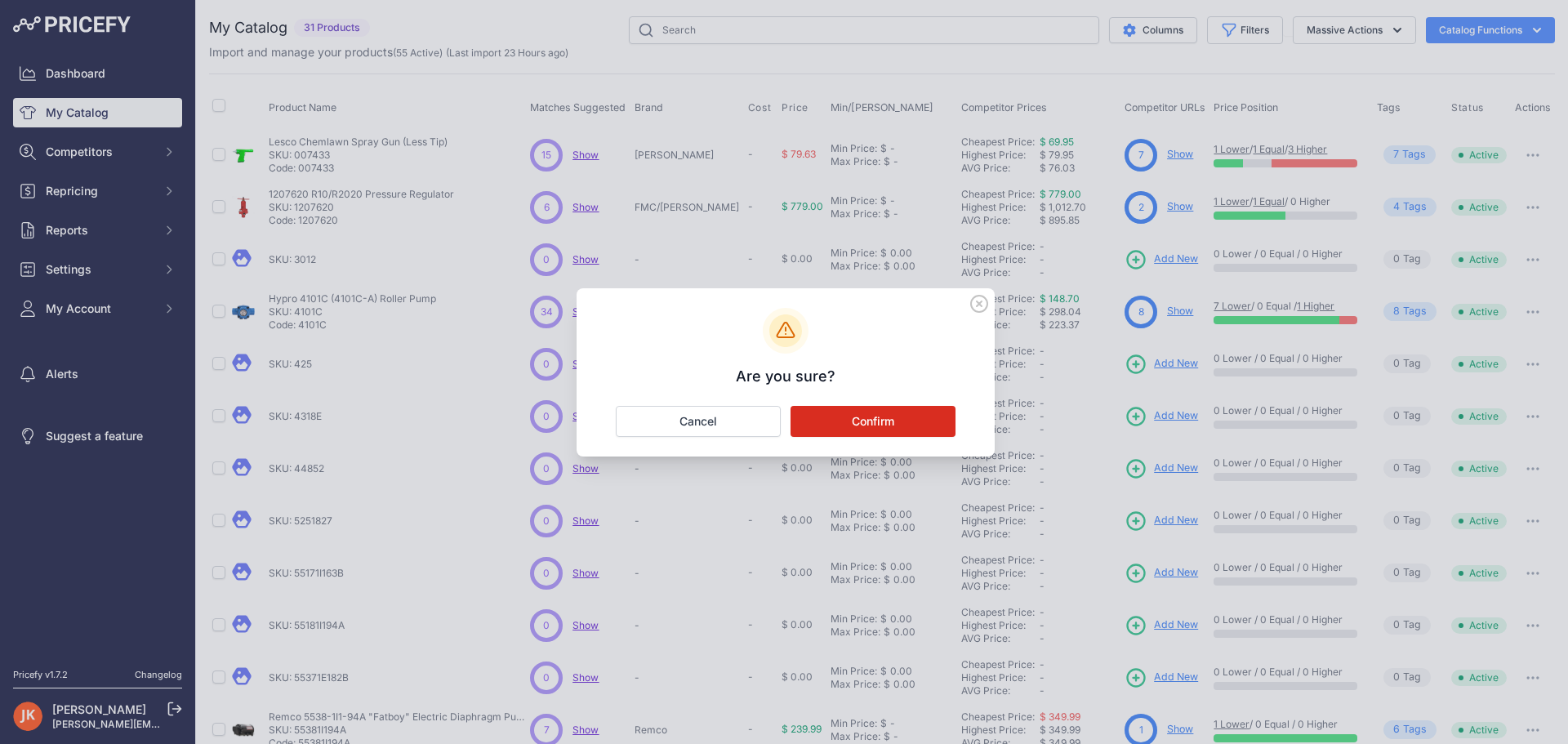
click at [827, 421] on button "Confirm" at bounding box center [873, 420] width 165 height 31
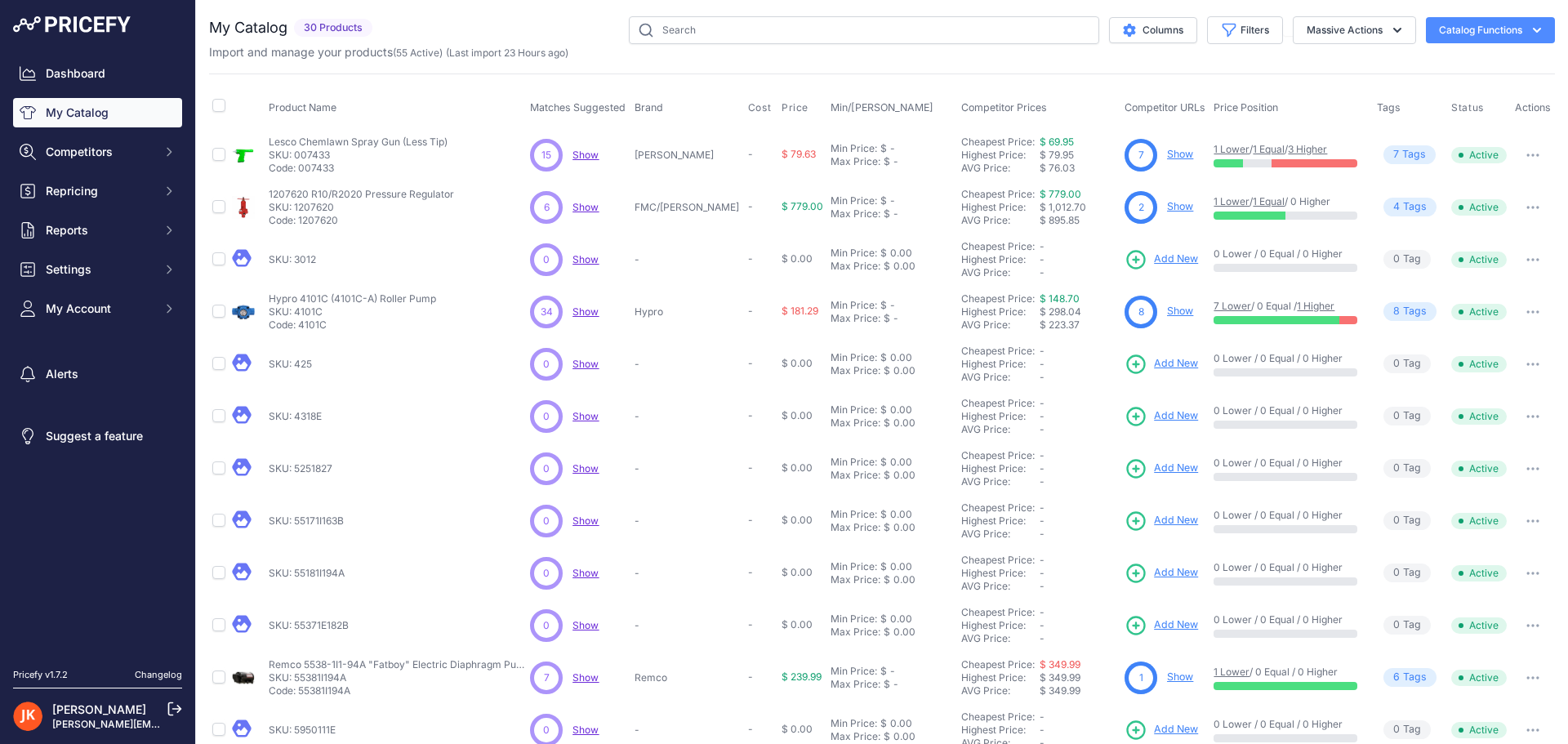
click at [1527, 521] on icon "button" at bounding box center [1533, 521] width 13 height 4
click at [1497, 579] on button "Delete" at bounding box center [1499, 582] width 105 height 26
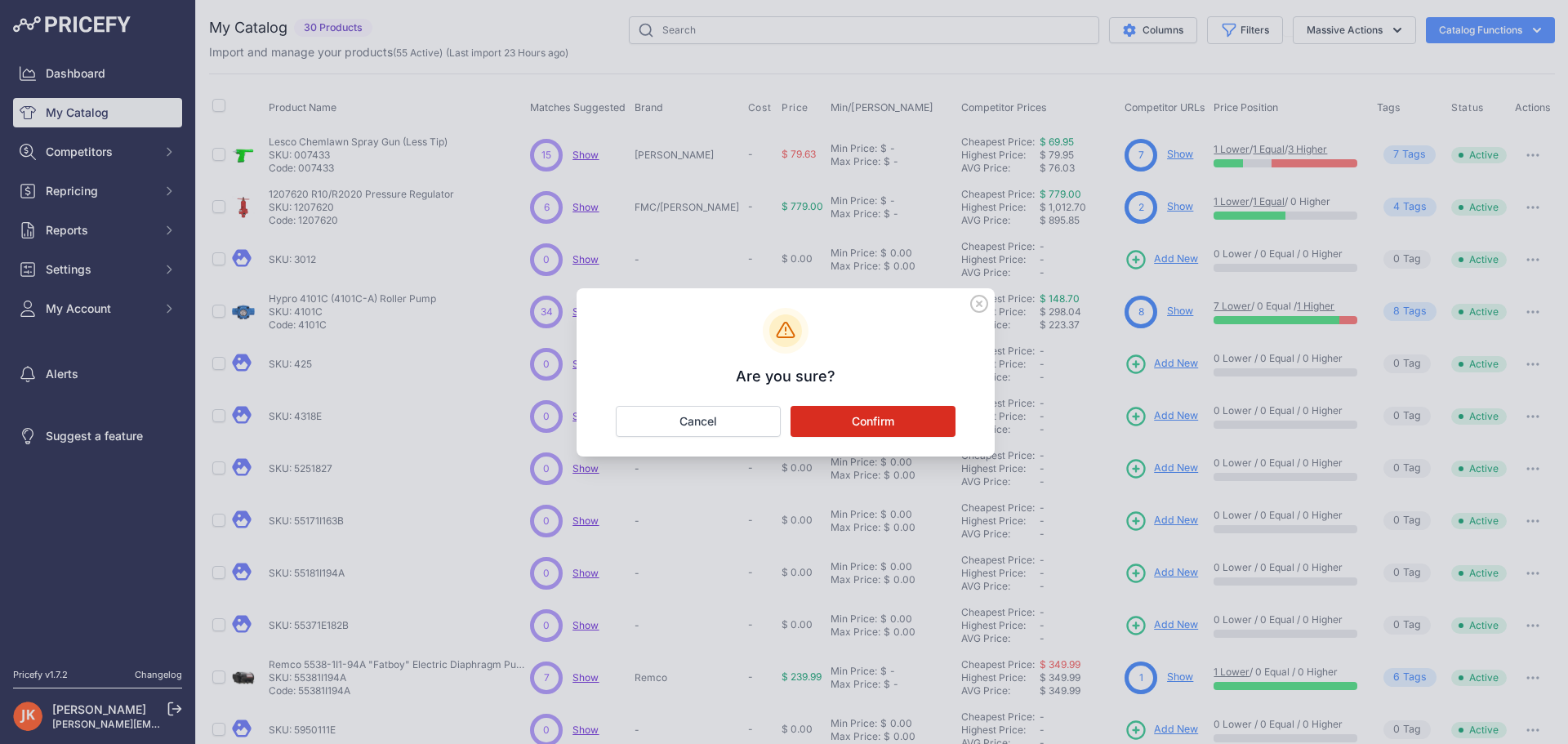
click at [859, 412] on button "Confirm" at bounding box center [873, 420] width 165 height 31
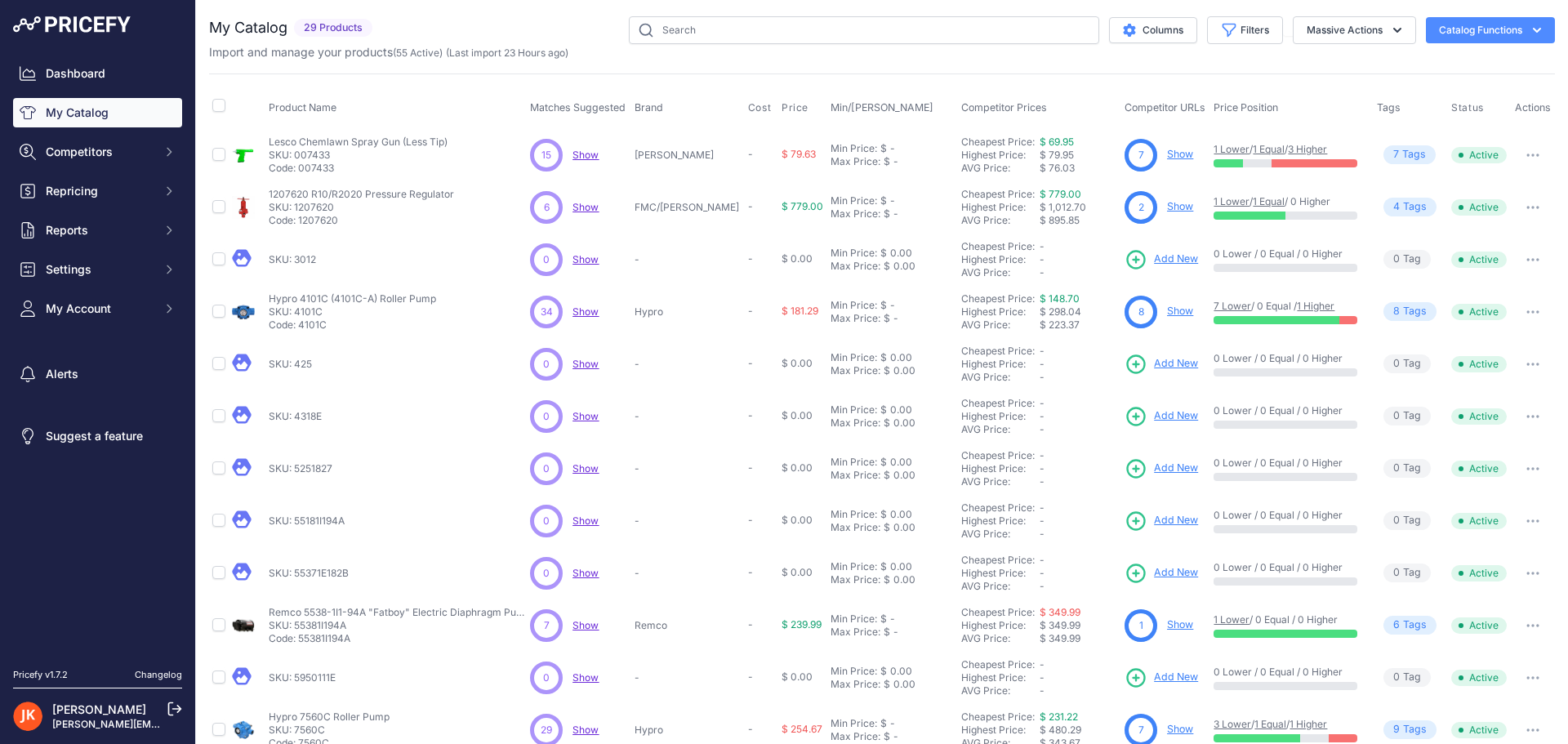
click at [1521, 471] on button "button" at bounding box center [1533, 469] width 33 height 23
click at [1484, 536] on button "Delete" at bounding box center [1499, 529] width 105 height 26
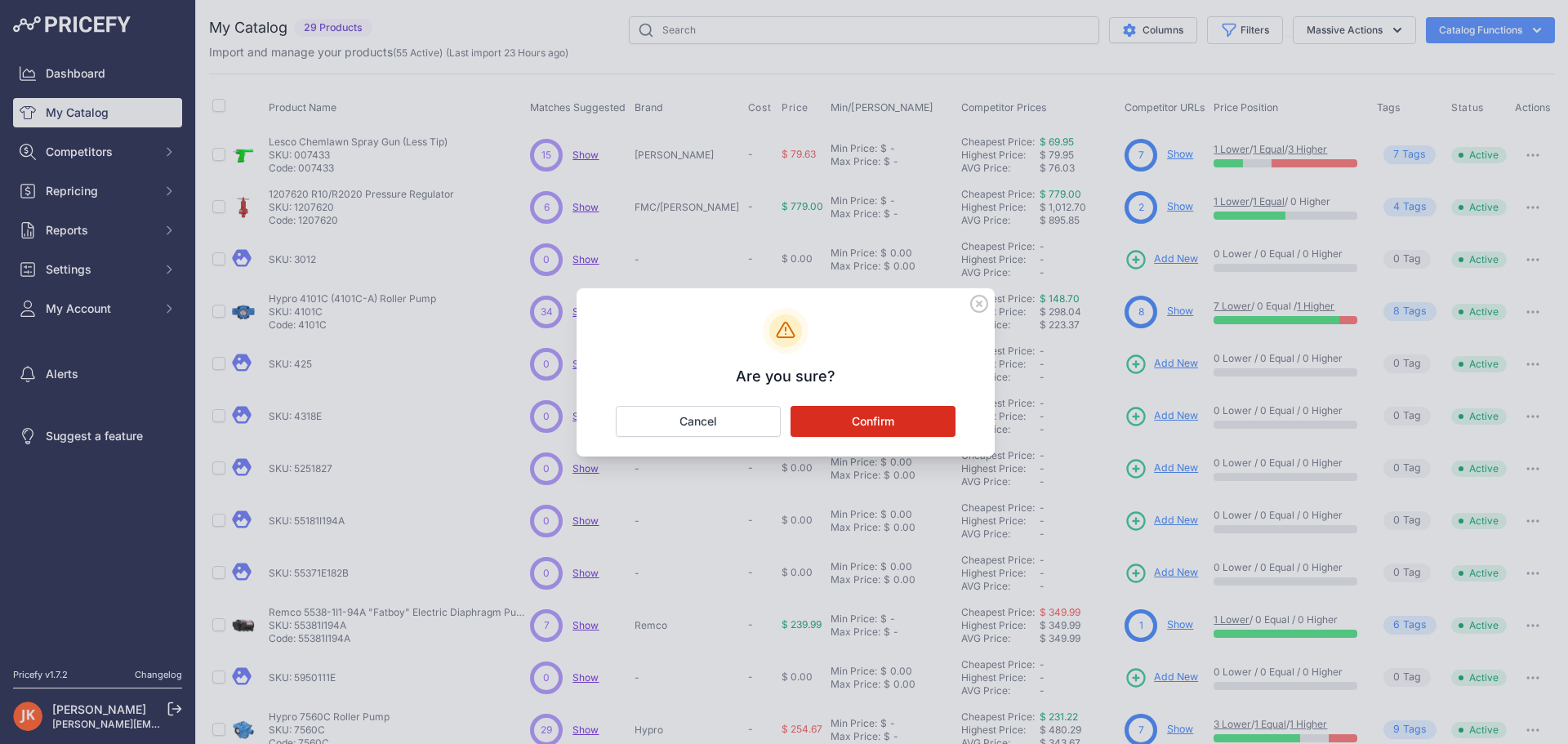
click at [841, 419] on button "Confirm" at bounding box center [873, 420] width 165 height 31
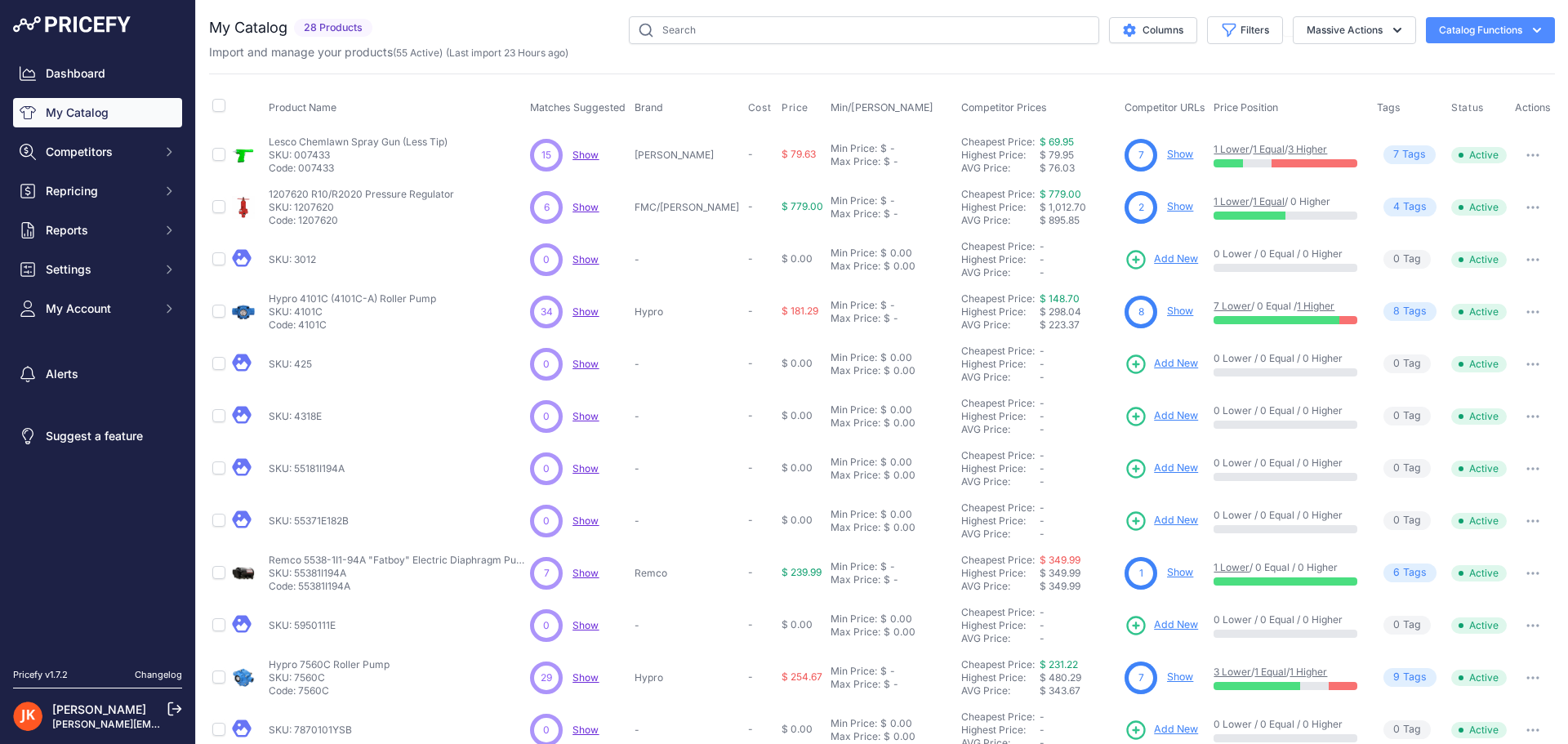
click at [1537, 417] on icon "button" at bounding box center [1538, 416] width 2 height 2
click at [1490, 478] on button "Delete" at bounding box center [1499, 477] width 105 height 26
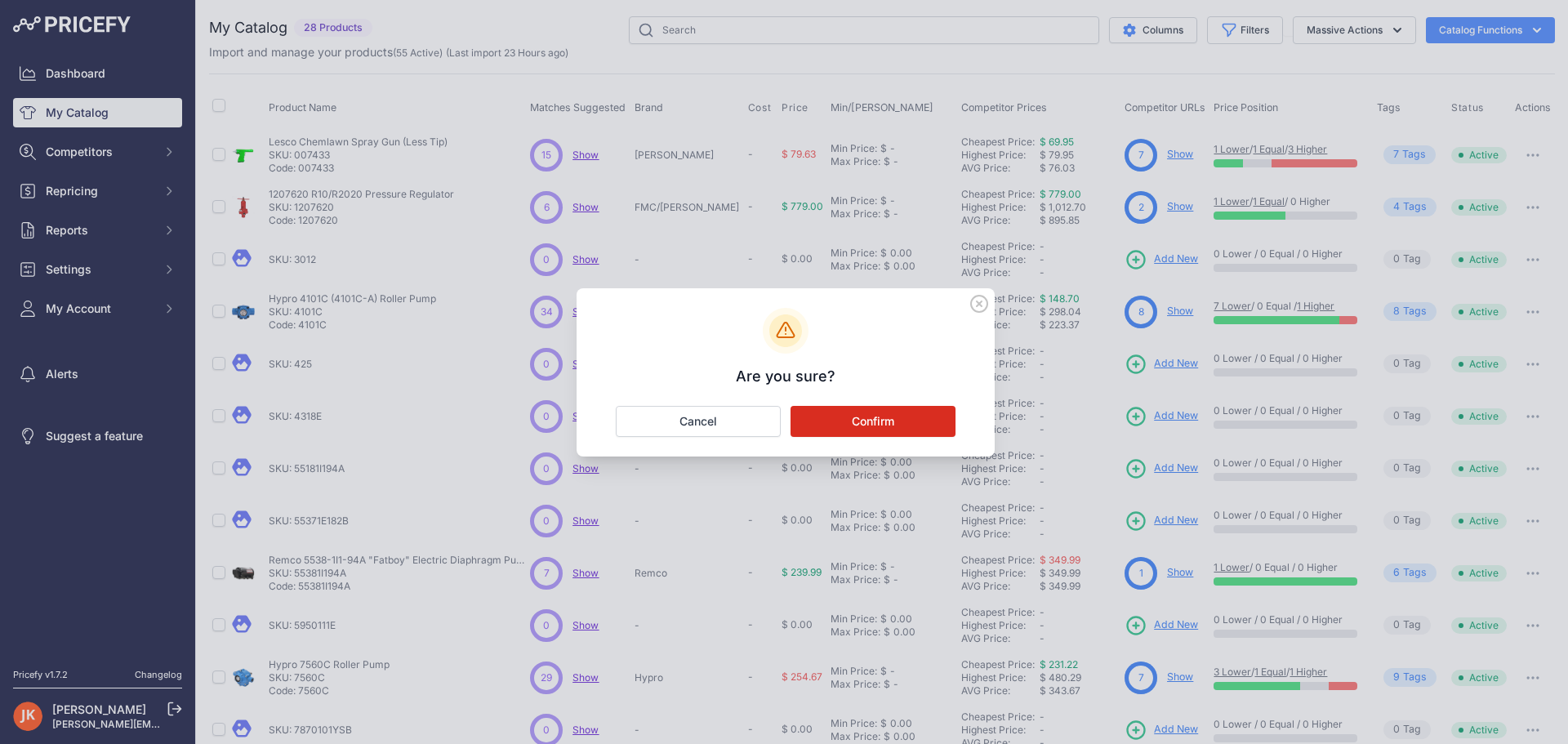
click at [893, 416] on button "Confirm" at bounding box center [873, 420] width 165 height 31
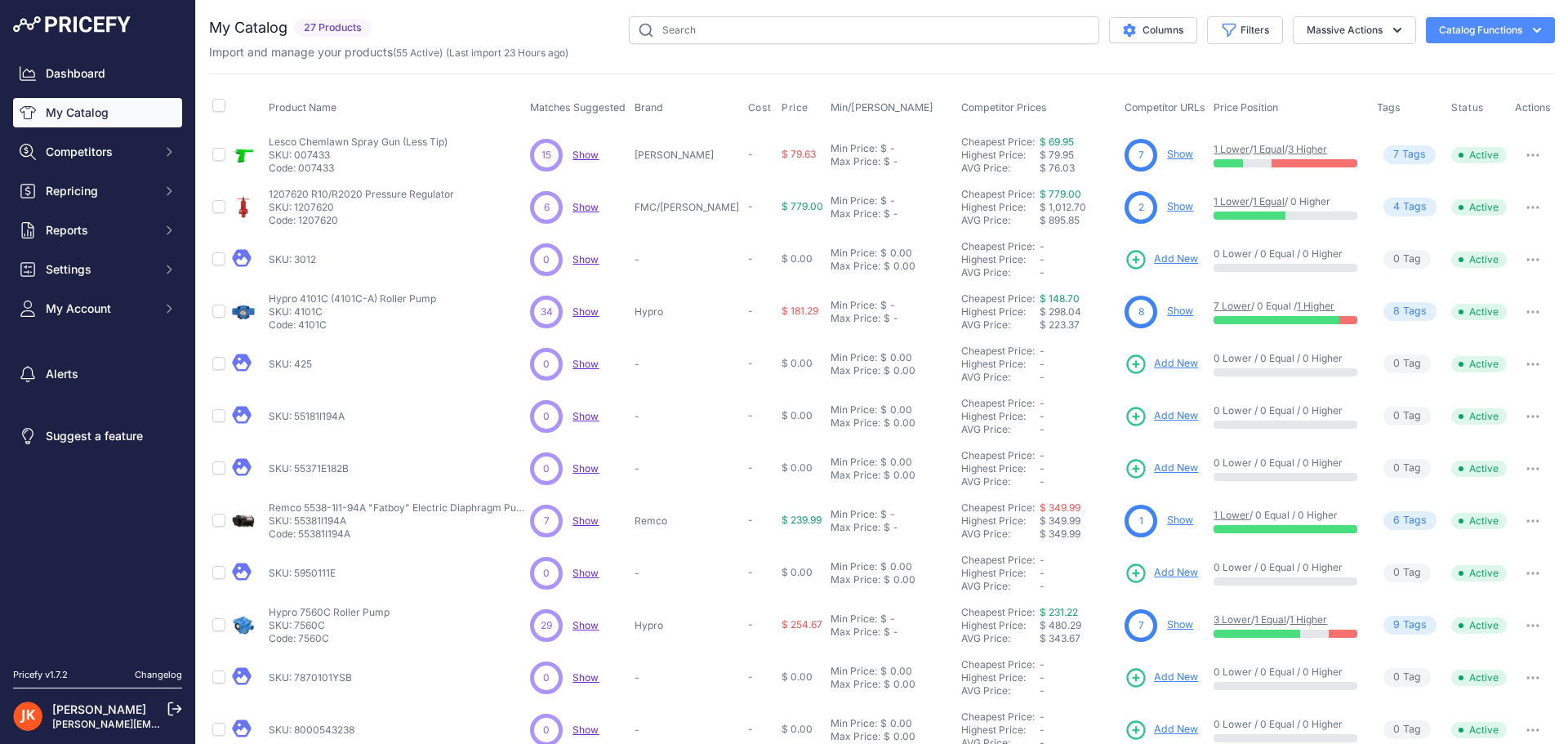
click at [1517, 257] on button "button" at bounding box center [1533, 260] width 33 height 23
click at [1492, 327] on button "Delete" at bounding box center [1499, 320] width 105 height 26
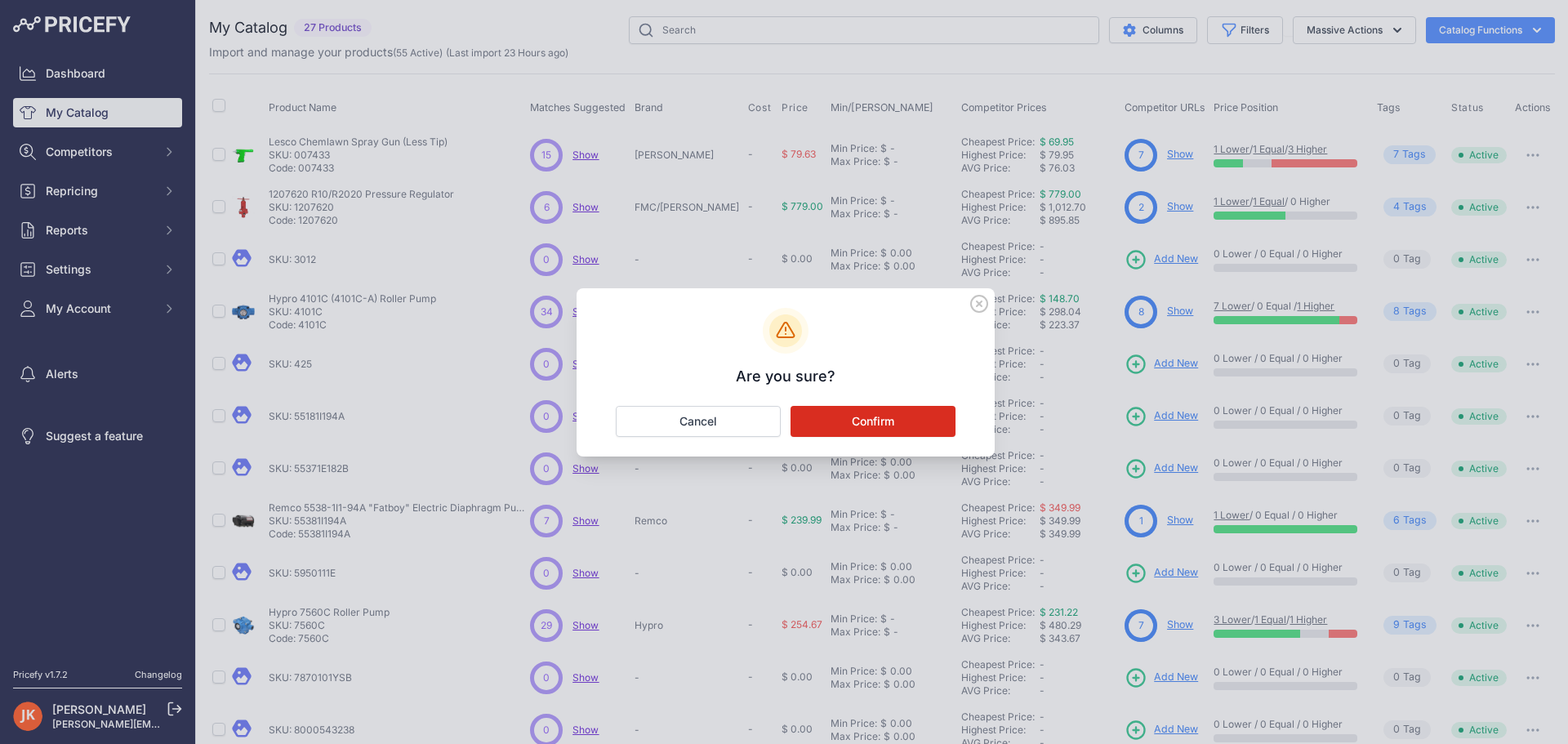
click at [944, 428] on button "Confirm" at bounding box center [873, 420] width 165 height 31
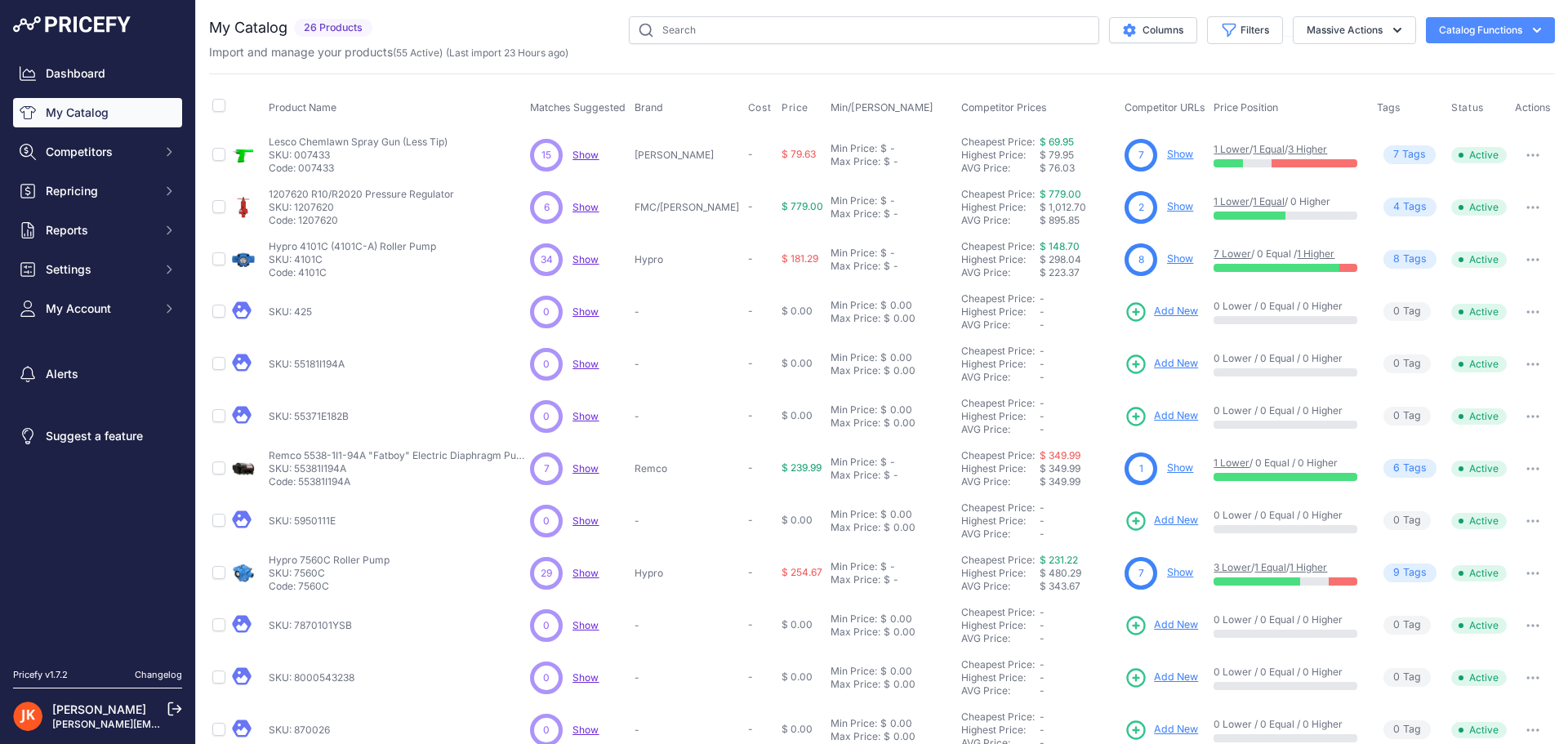
click at [1517, 311] on button "button" at bounding box center [1533, 312] width 33 height 23
click at [1479, 371] on button "Delete" at bounding box center [1499, 373] width 105 height 26
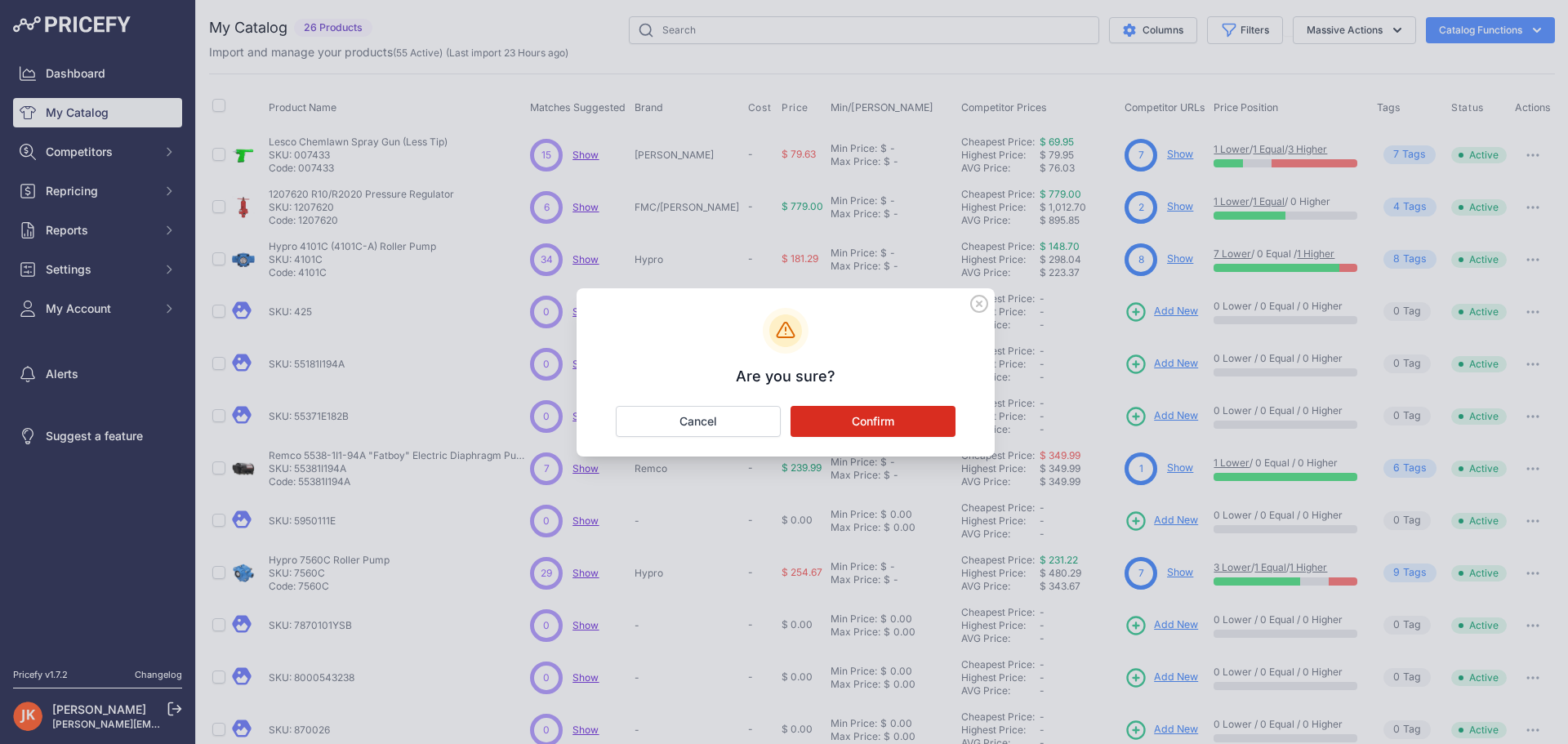
click at [901, 413] on button "Confirm" at bounding box center [873, 420] width 165 height 31
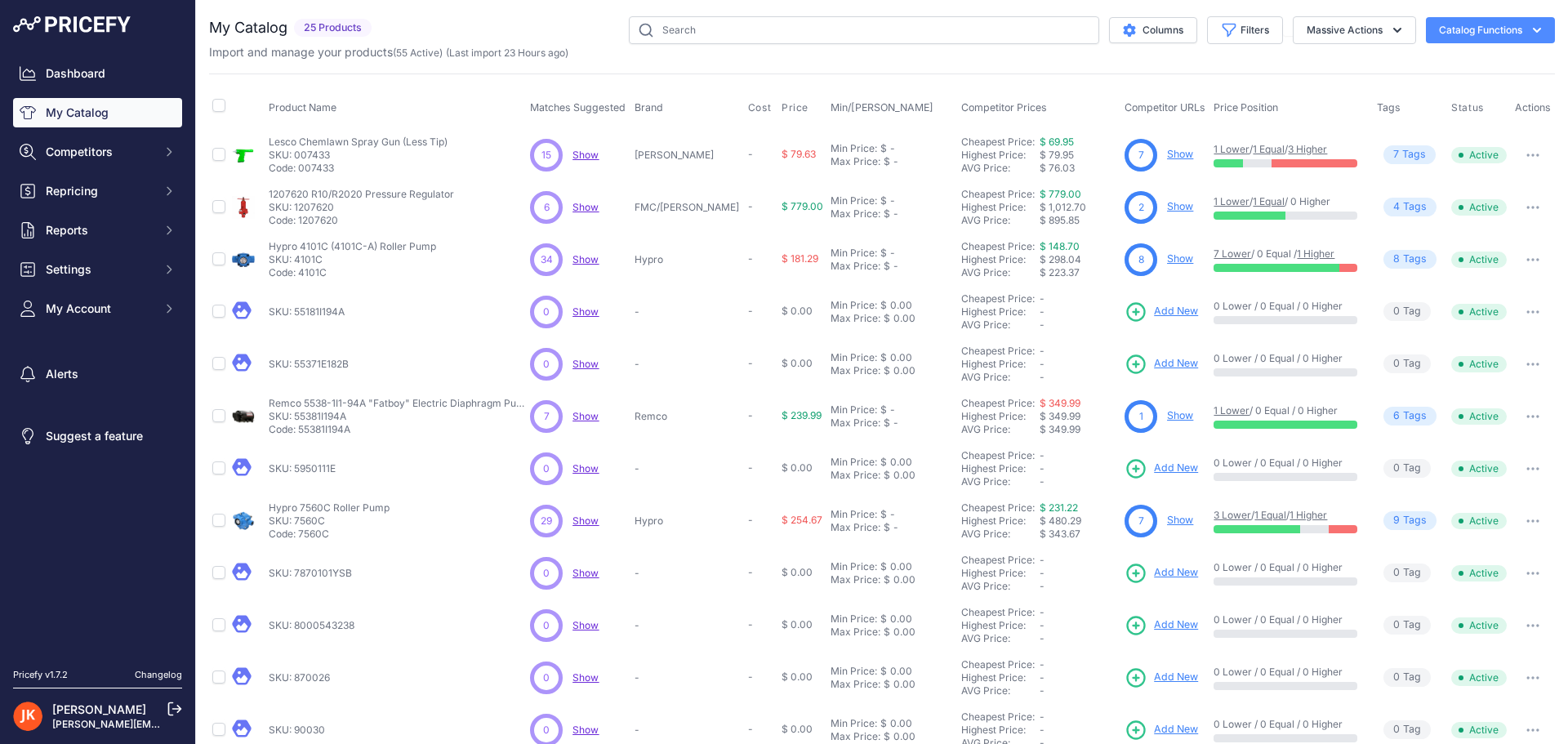
click at [1527, 362] on icon "button" at bounding box center [1533, 364] width 13 height 4
click at [1495, 426] on button "Delete" at bounding box center [1499, 425] width 105 height 26
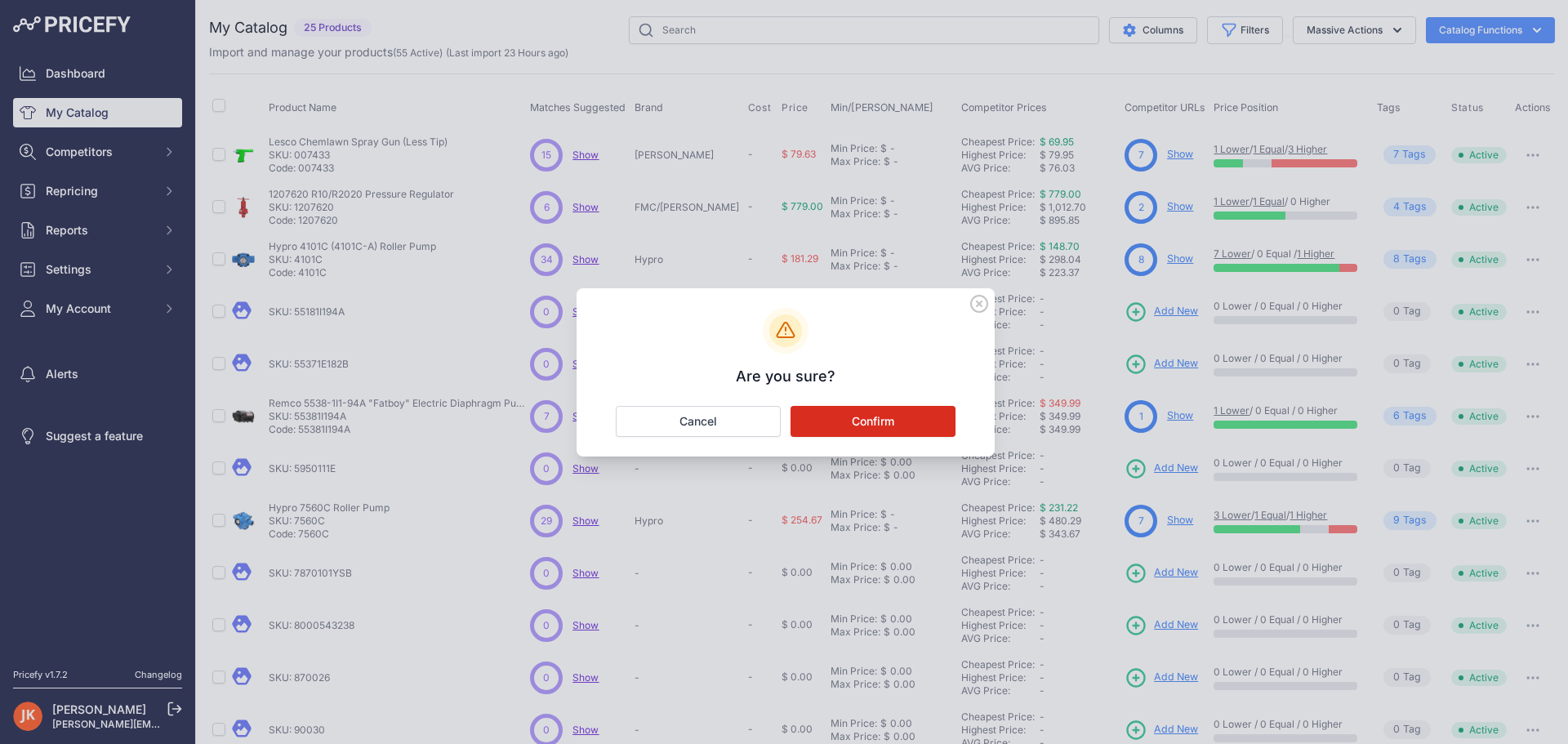
click at [910, 415] on button "Confirm" at bounding box center [873, 420] width 165 height 31
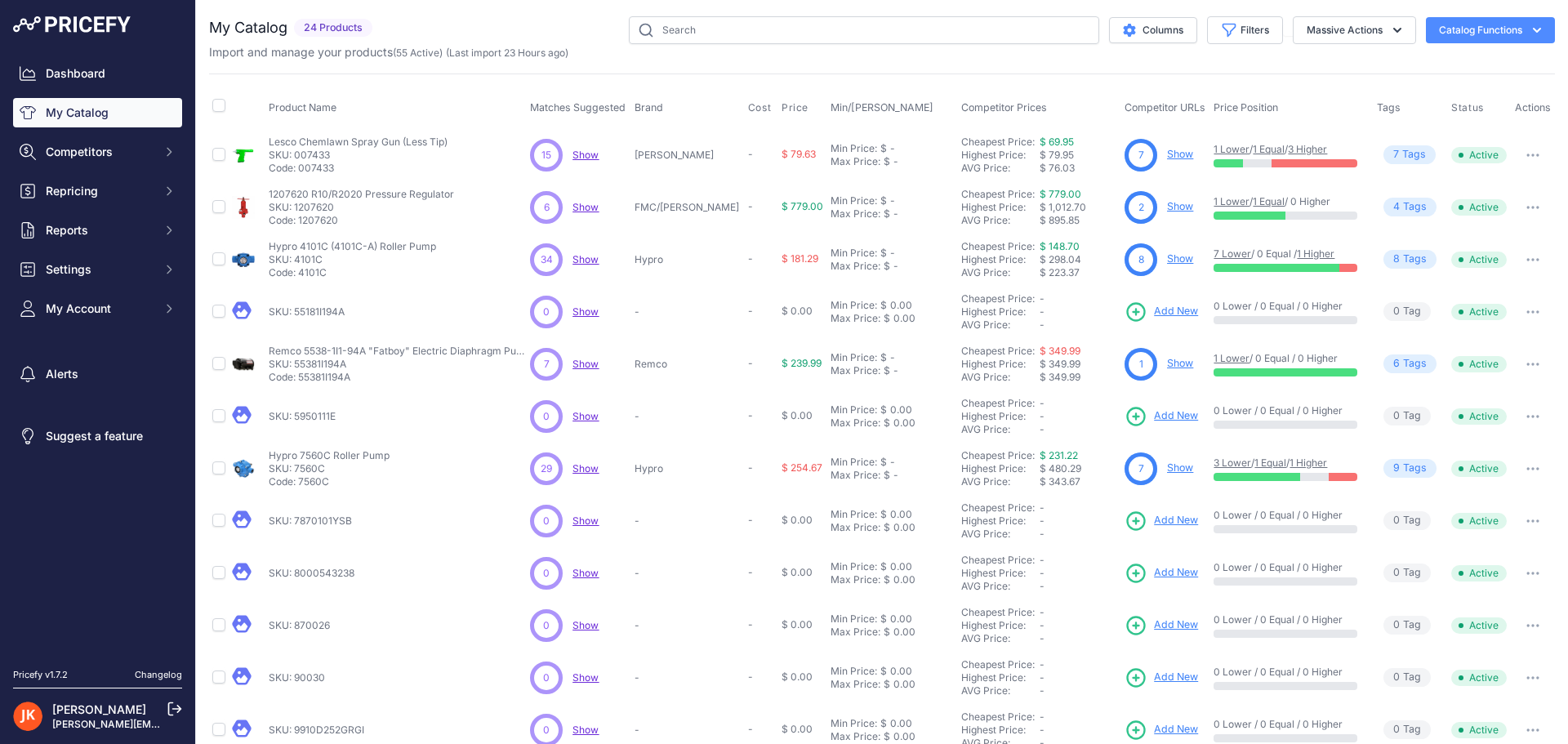
click at [1517, 567] on button "button" at bounding box center [1533, 573] width 33 height 23
click at [1500, 629] on button "Delete" at bounding box center [1499, 634] width 105 height 26
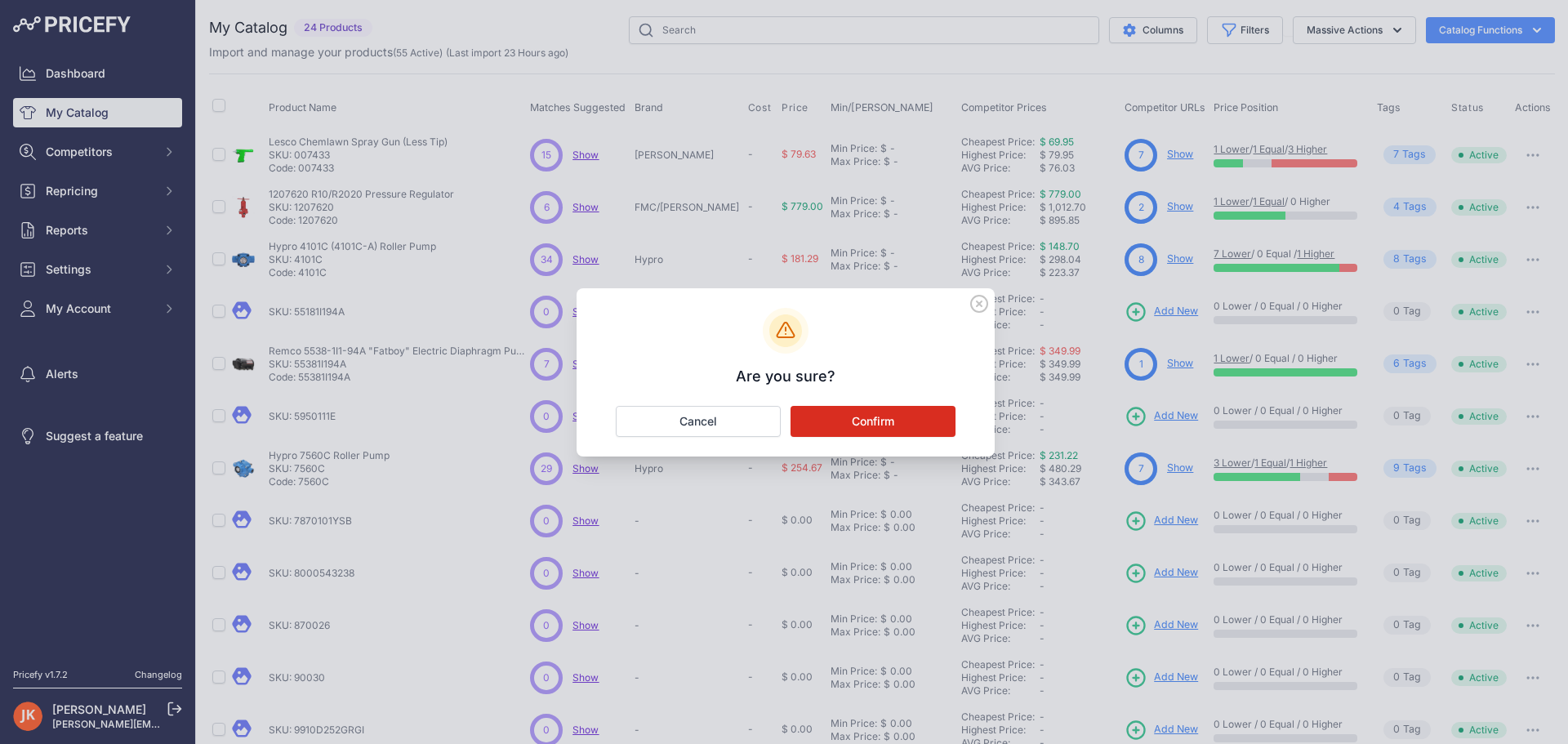
click at [918, 422] on button "Confirm" at bounding box center [873, 420] width 165 height 31
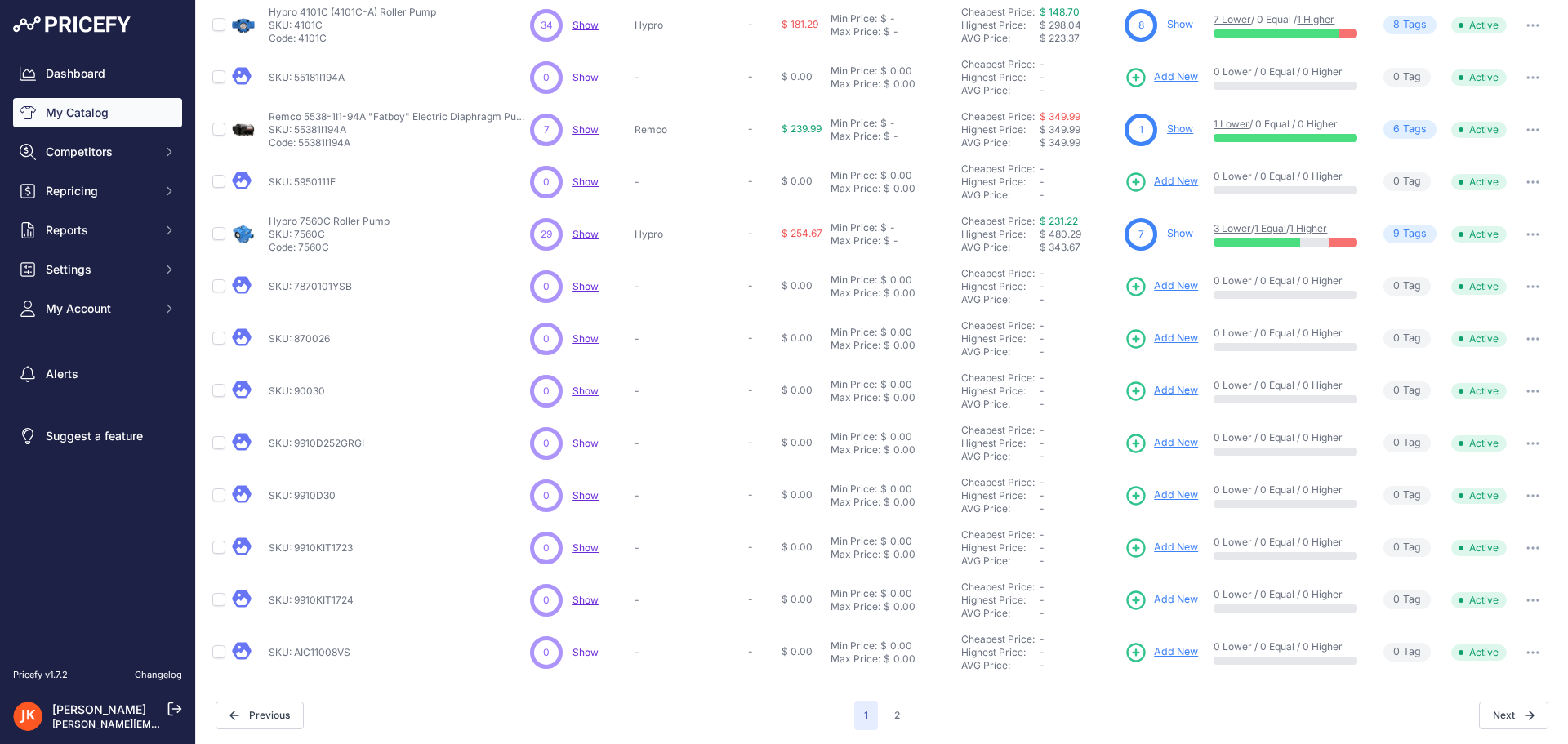
scroll to position [237, 0]
click at [1517, 548] on button "button" at bounding box center [1533, 546] width 33 height 23
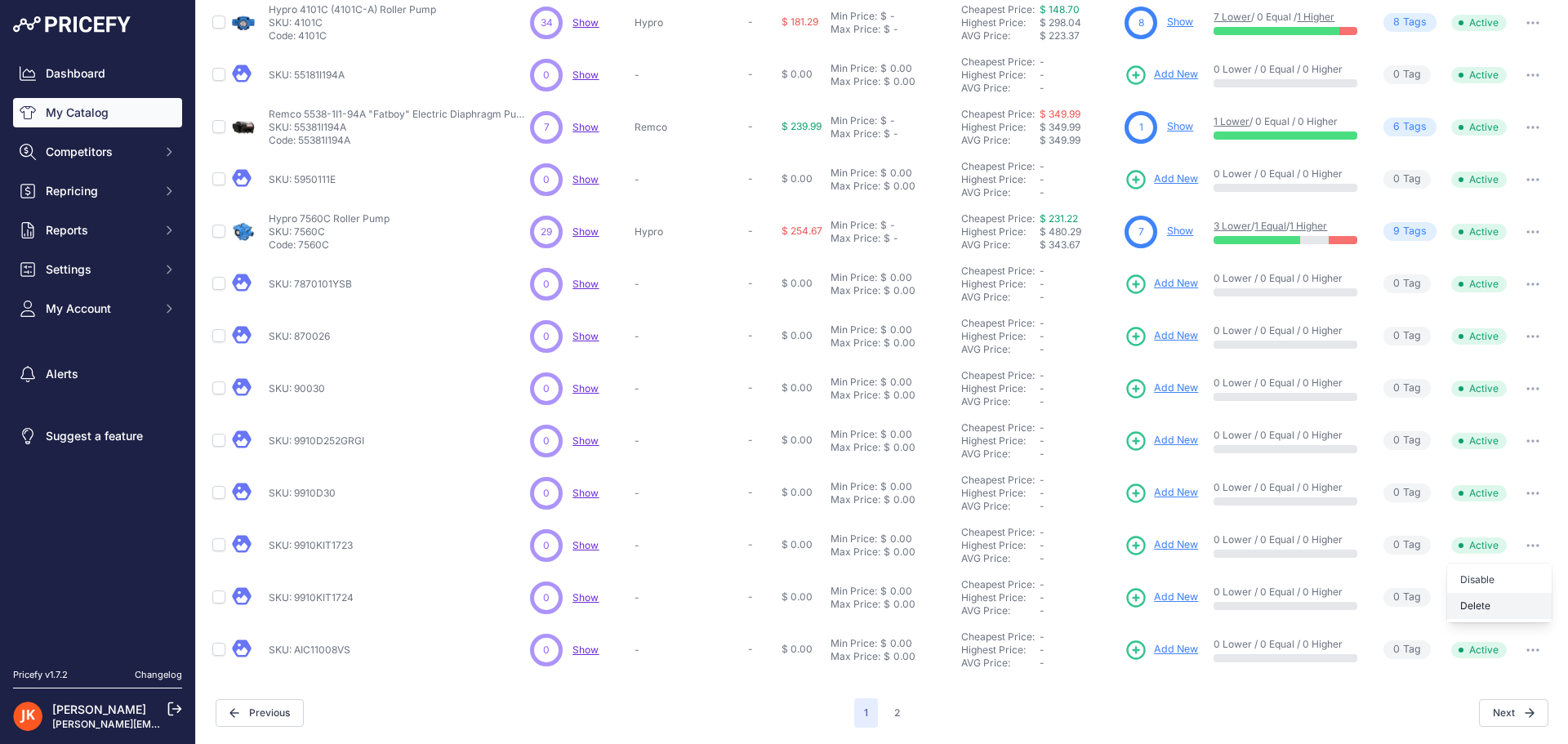
click at [1512, 597] on button "Delete" at bounding box center [1499, 606] width 105 height 26
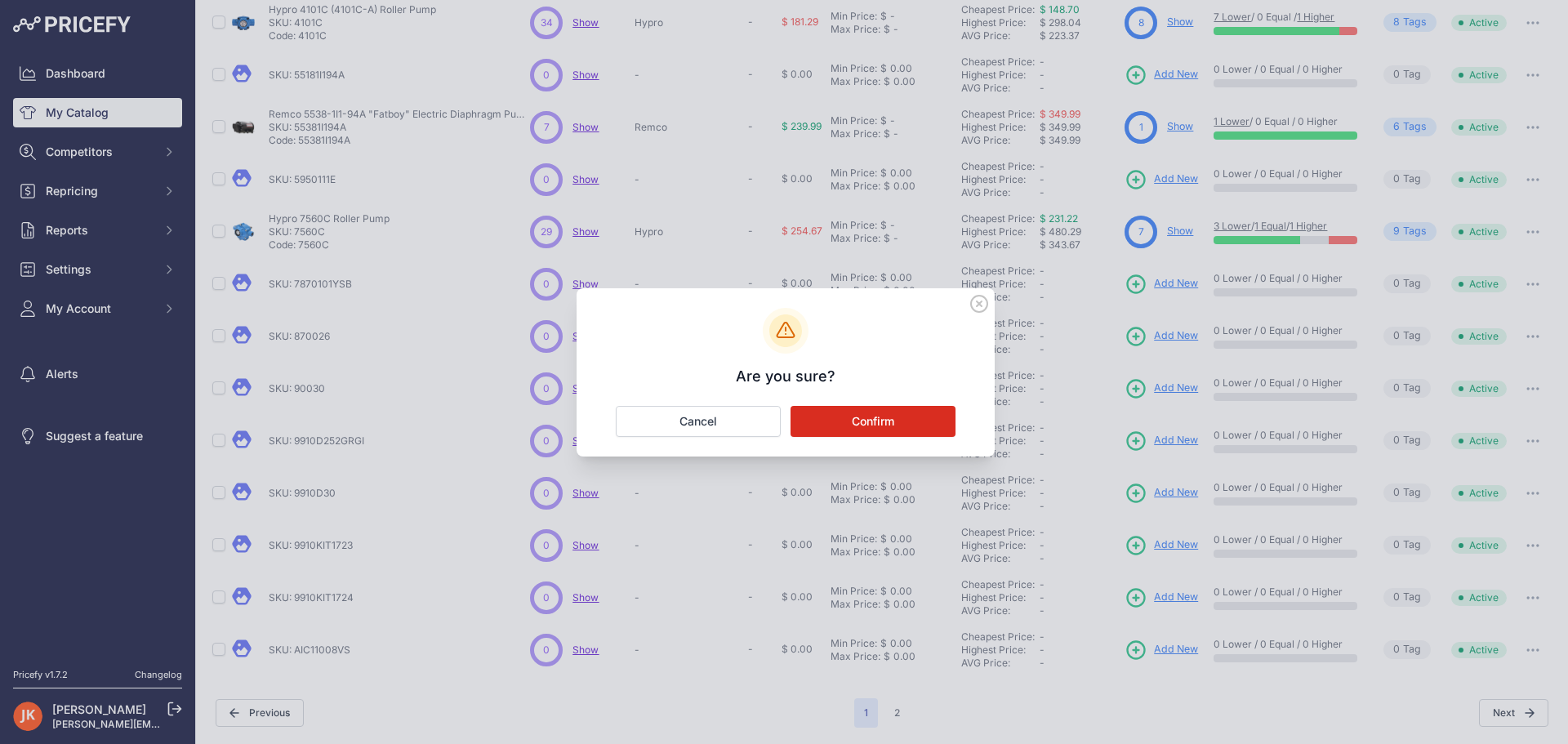
click at [889, 440] on div "Are you sure? Confirm Cancel" at bounding box center [786, 372] width 418 height 168
click at [885, 427] on button "Confirm" at bounding box center [873, 420] width 165 height 31
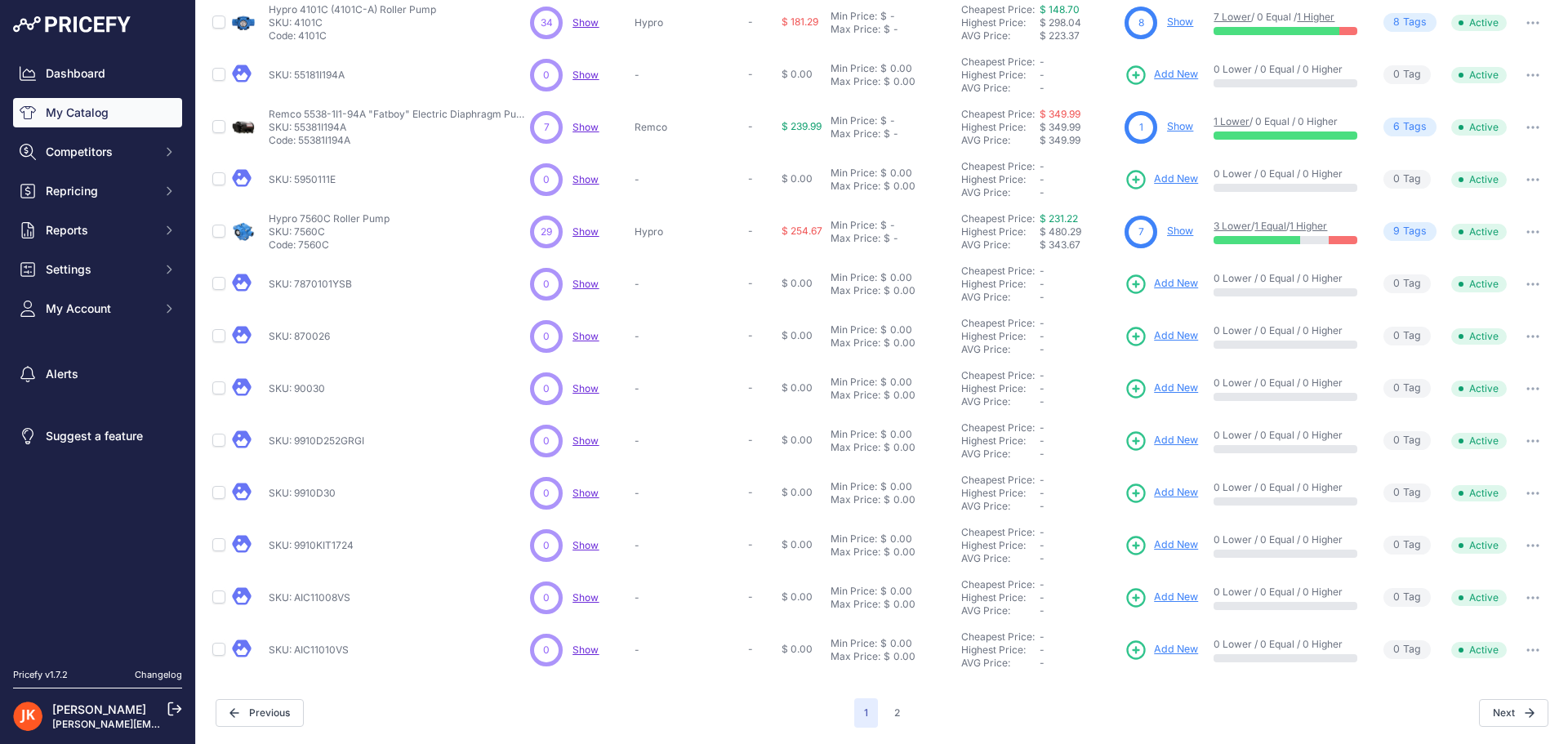
scroll to position [236, 0]
click at [1521, 500] on button "button" at bounding box center [1533, 494] width 33 height 23
click at [1484, 564] on button "Delete" at bounding box center [1499, 554] width 105 height 26
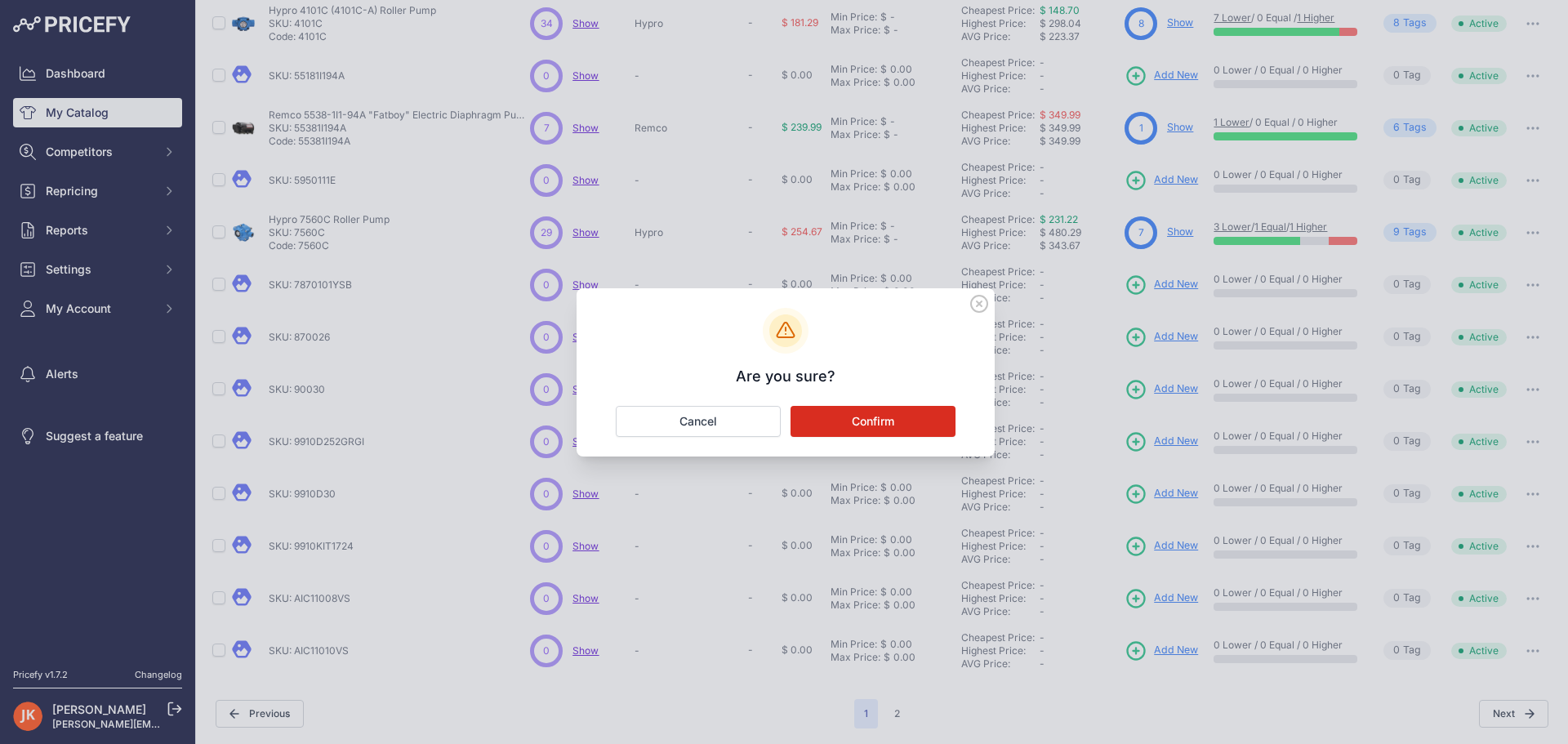
click at [855, 415] on button "Confirm" at bounding box center [873, 420] width 165 height 31
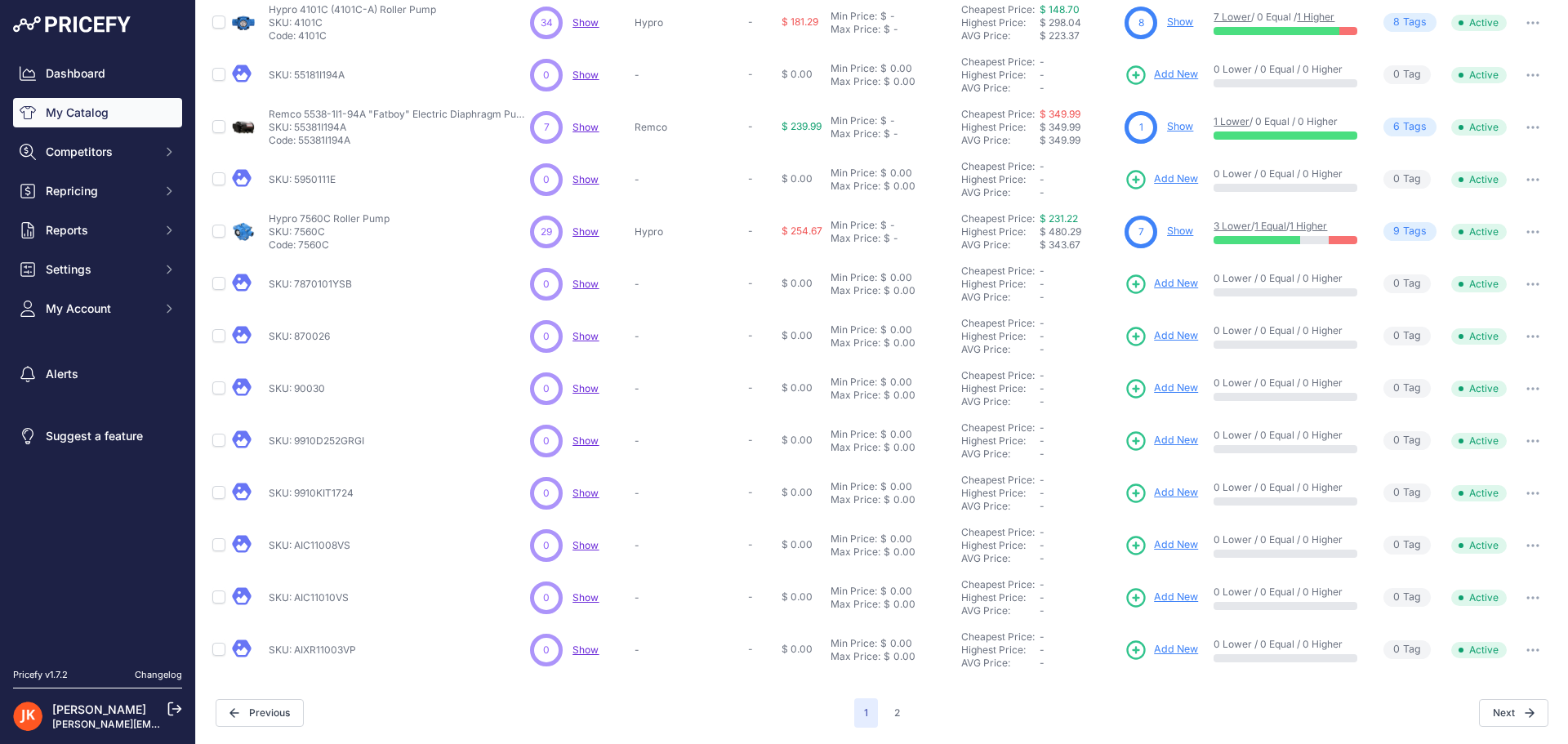
scroll to position [235, 0]
click at [1534, 547] on icon "button" at bounding box center [1534, 547] width 2 height 2
click at [1502, 612] on button "Delete" at bounding box center [1499, 607] width 105 height 26
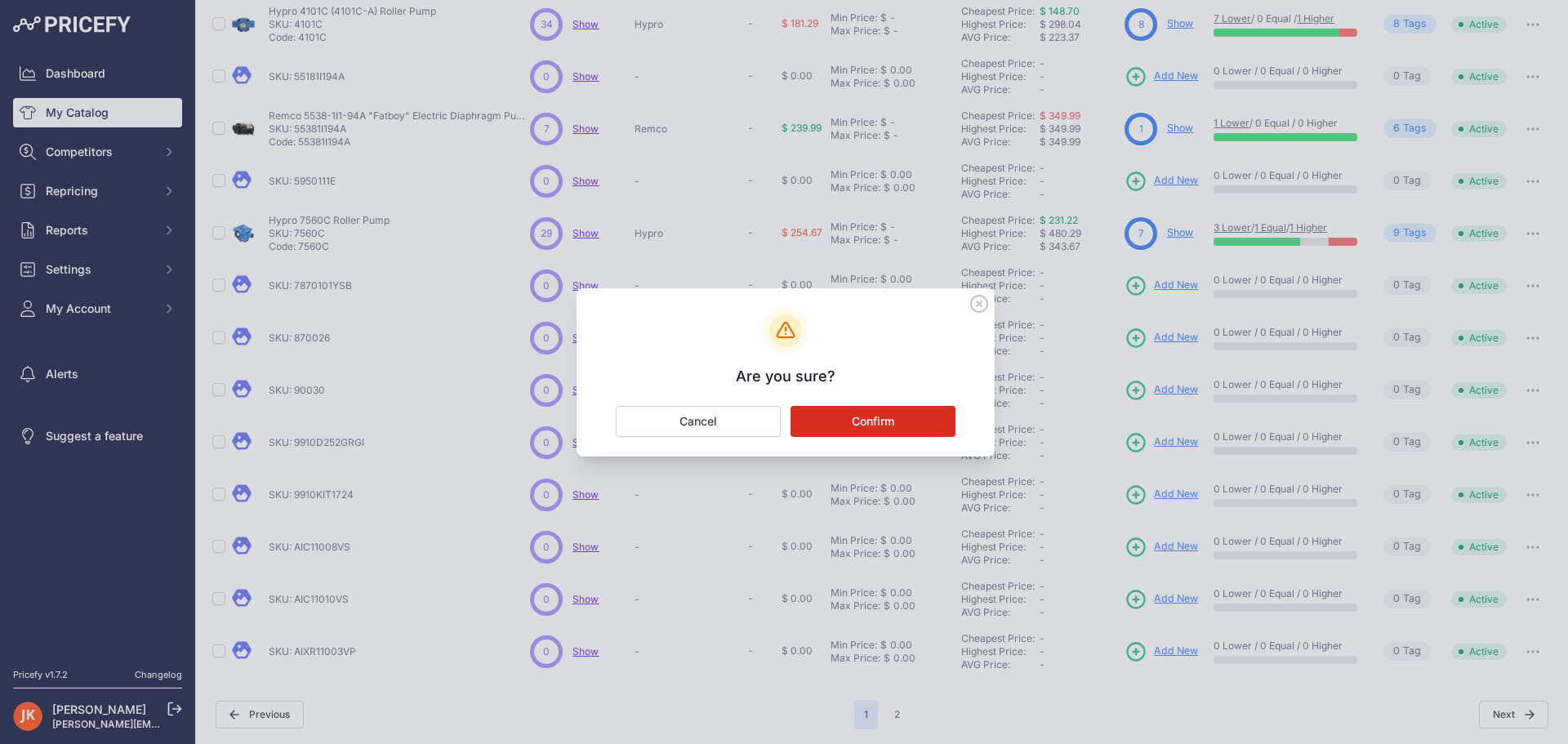
click at [821, 420] on button "Confirm" at bounding box center [873, 420] width 165 height 31
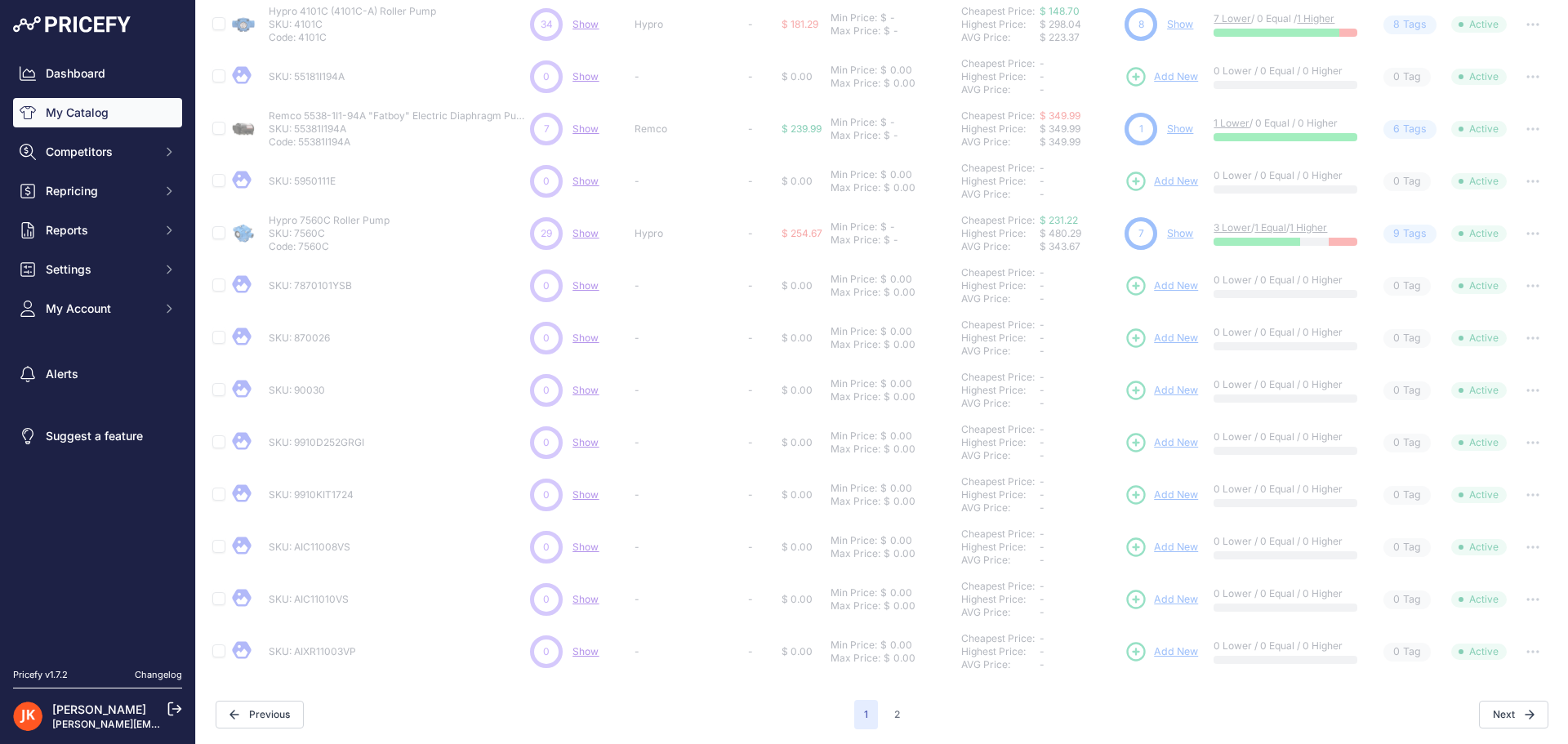
scroll to position [234, 0]
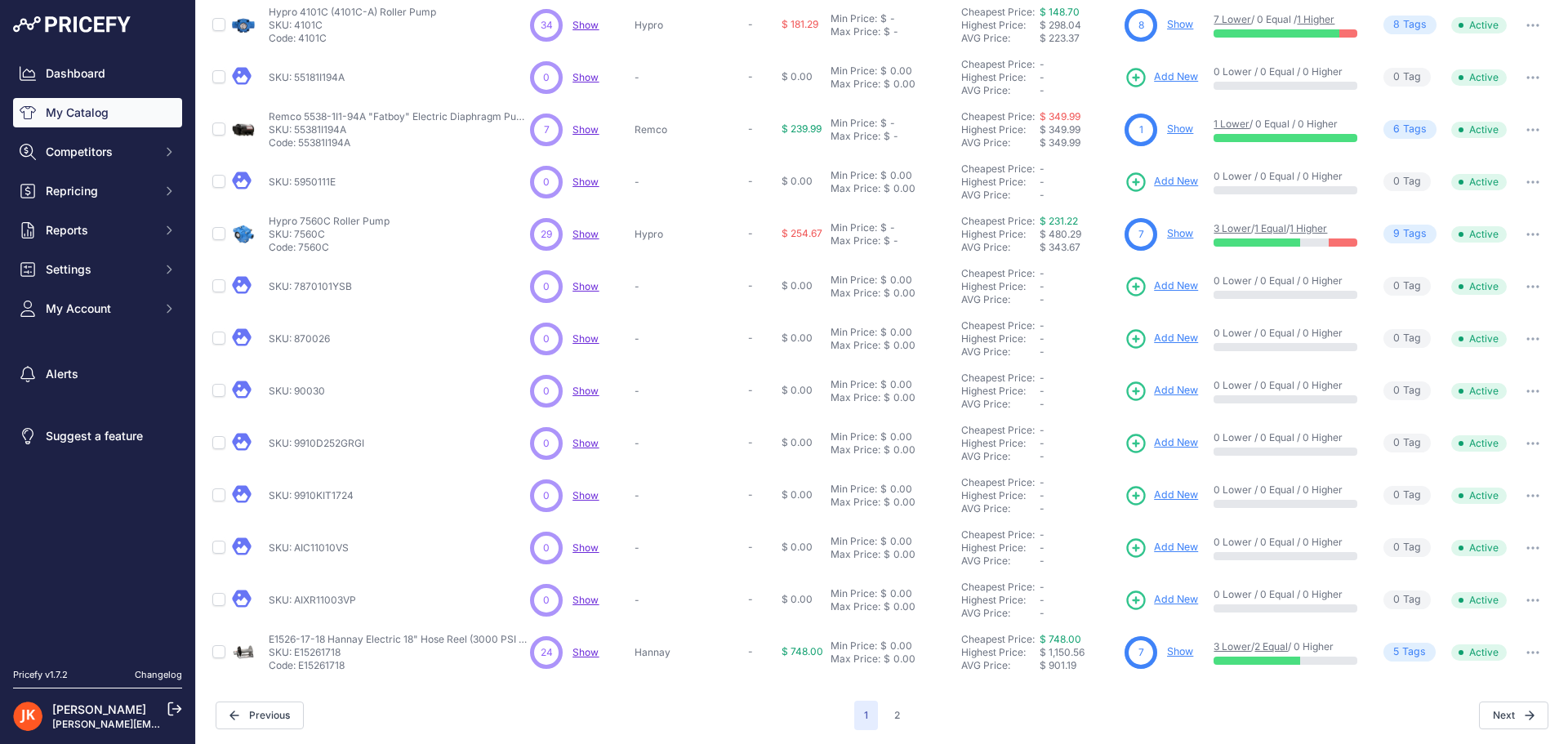
click at [1534, 339] on icon "button" at bounding box center [1534, 339] width 2 height 2
click at [1478, 395] on button "Delete" at bounding box center [1499, 399] width 105 height 26
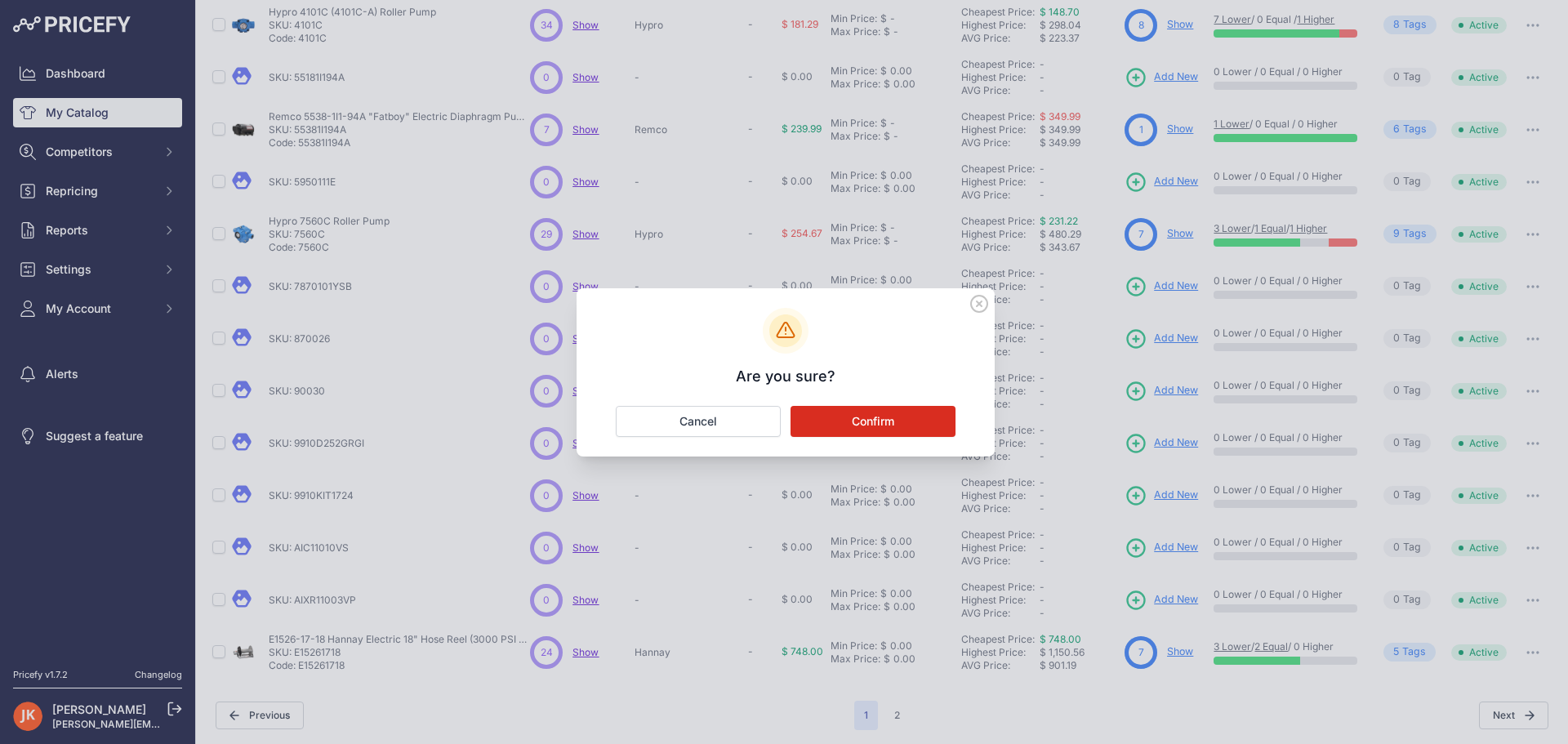
click at [855, 420] on button "Confirm" at bounding box center [873, 420] width 165 height 31
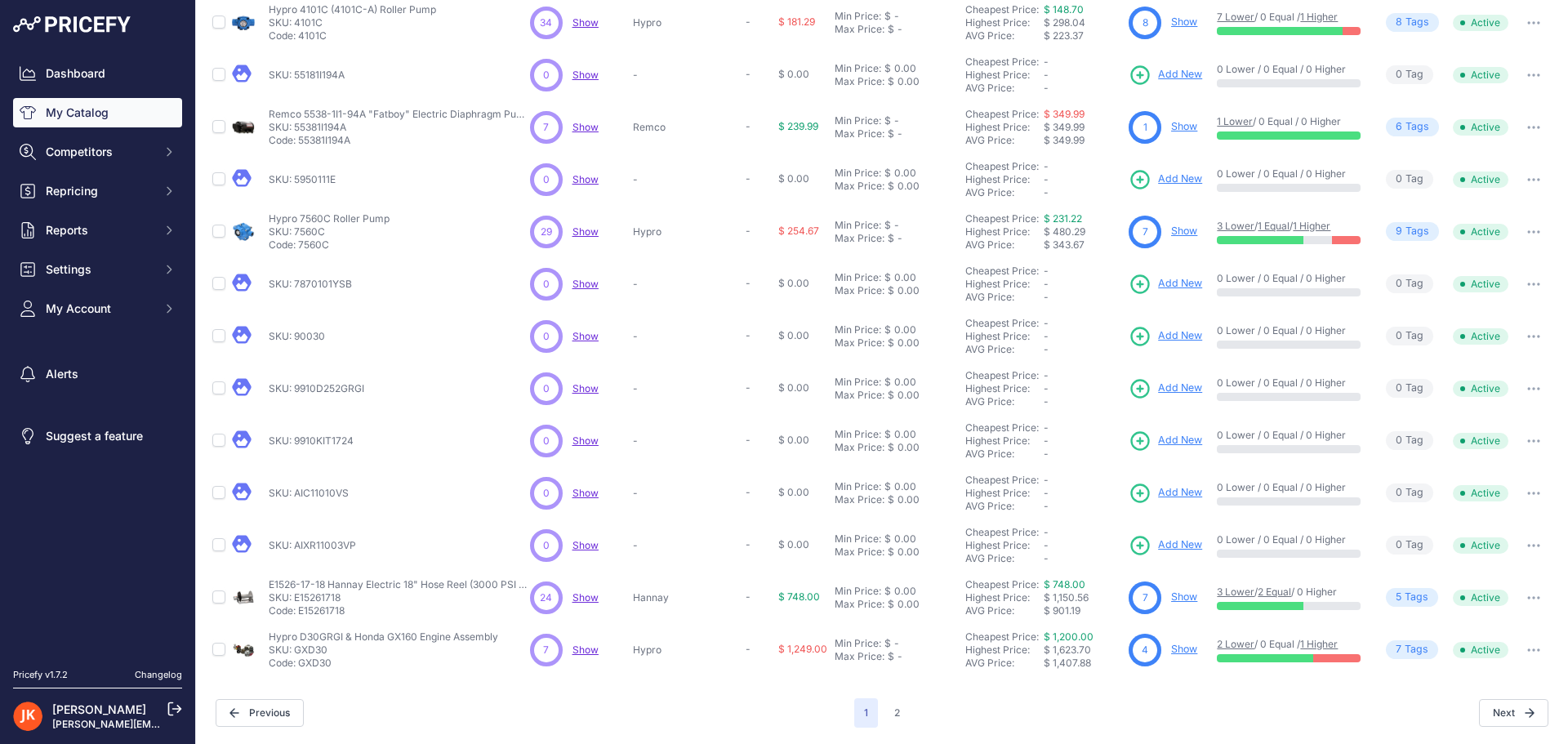
scroll to position [234, 0]
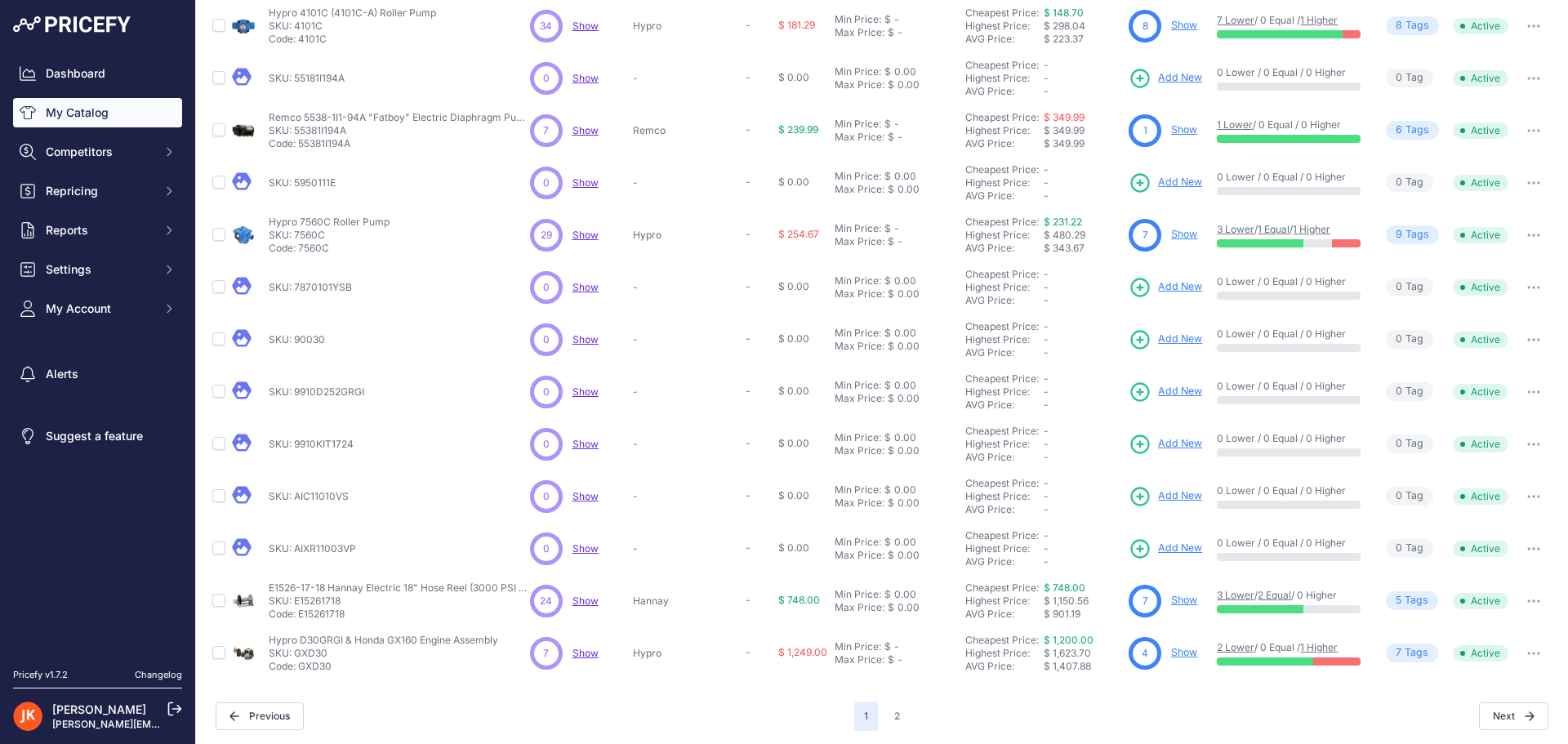
click at [1528, 333] on button "button" at bounding box center [1534, 339] width 33 height 23
click at [1478, 402] on button "Delete" at bounding box center [1499, 400] width 105 height 26
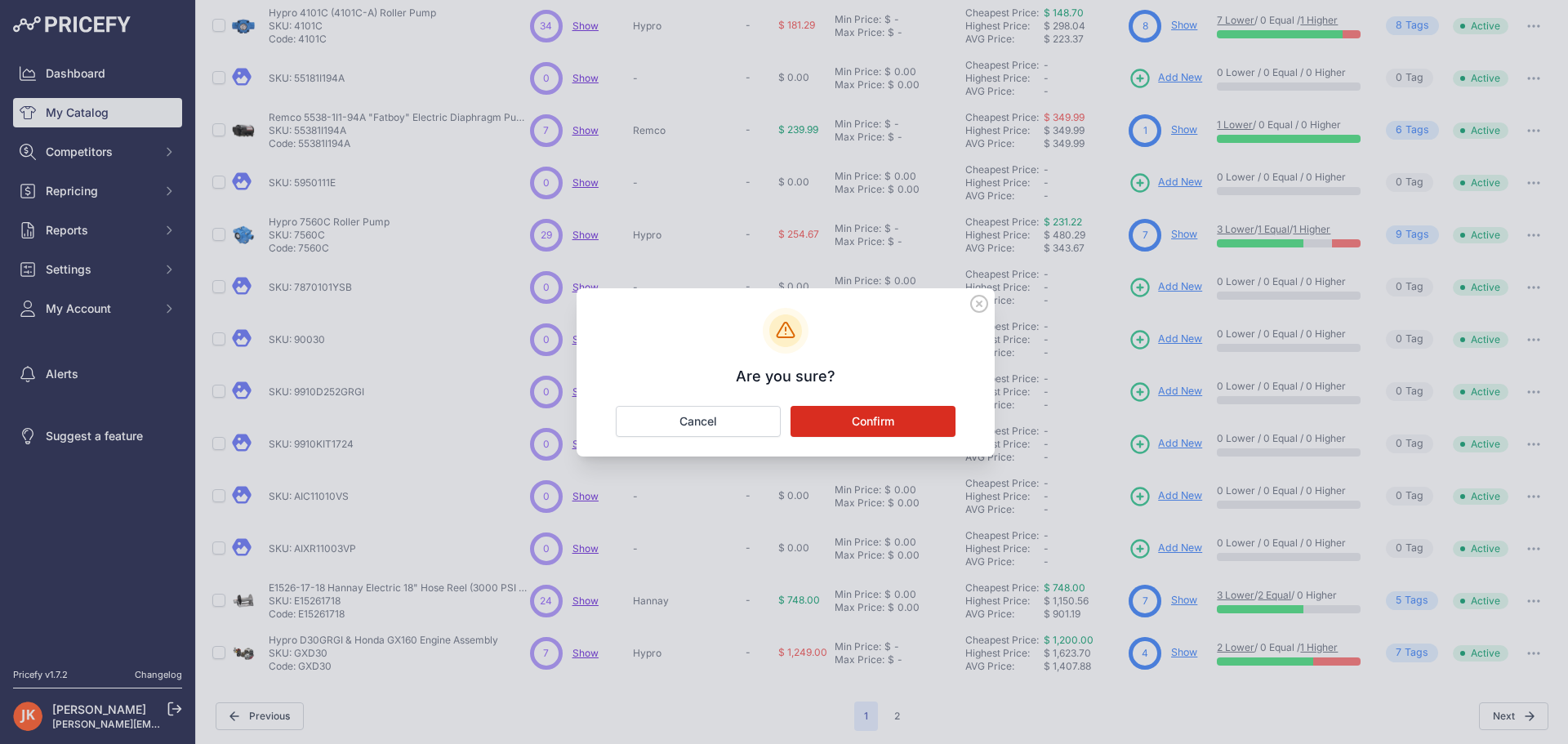
click at [836, 416] on button "Confirm" at bounding box center [873, 420] width 165 height 31
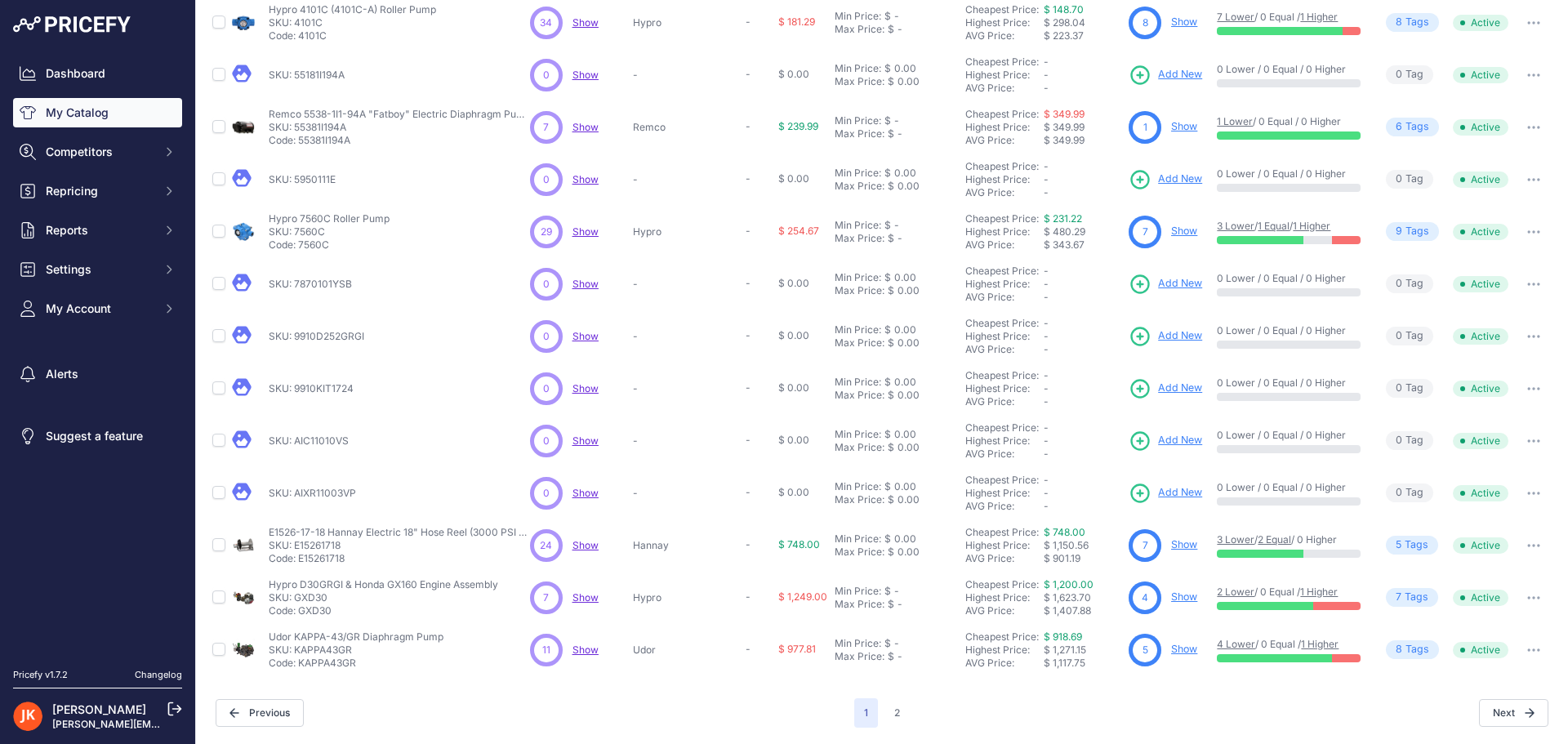
scroll to position [233, 0]
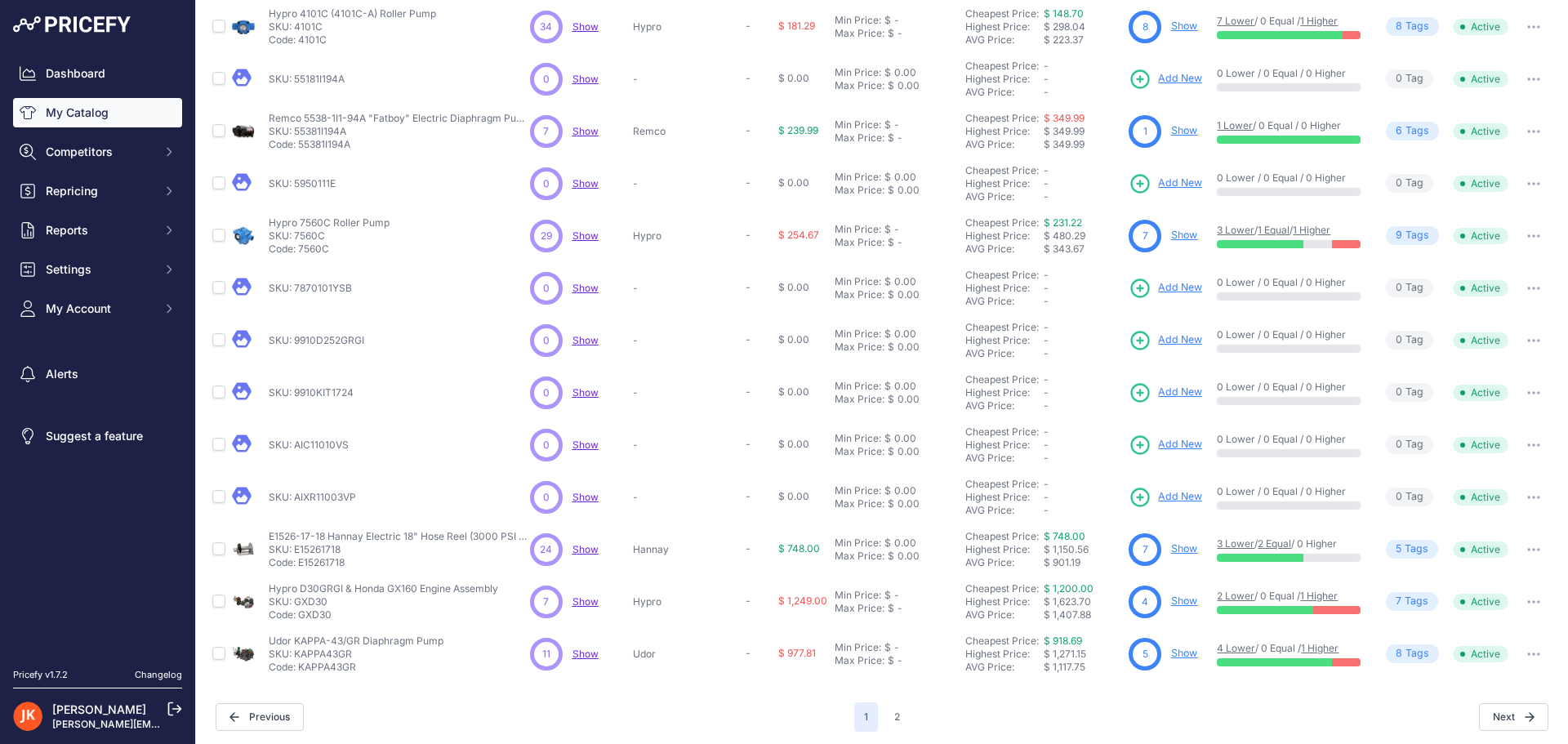
click at [1523, 338] on button "button" at bounding box center [1534, 340] width 33 height 23
click at [1492, 392] on button "Delete" at bounding box center [1499, 401] width 105 height 26
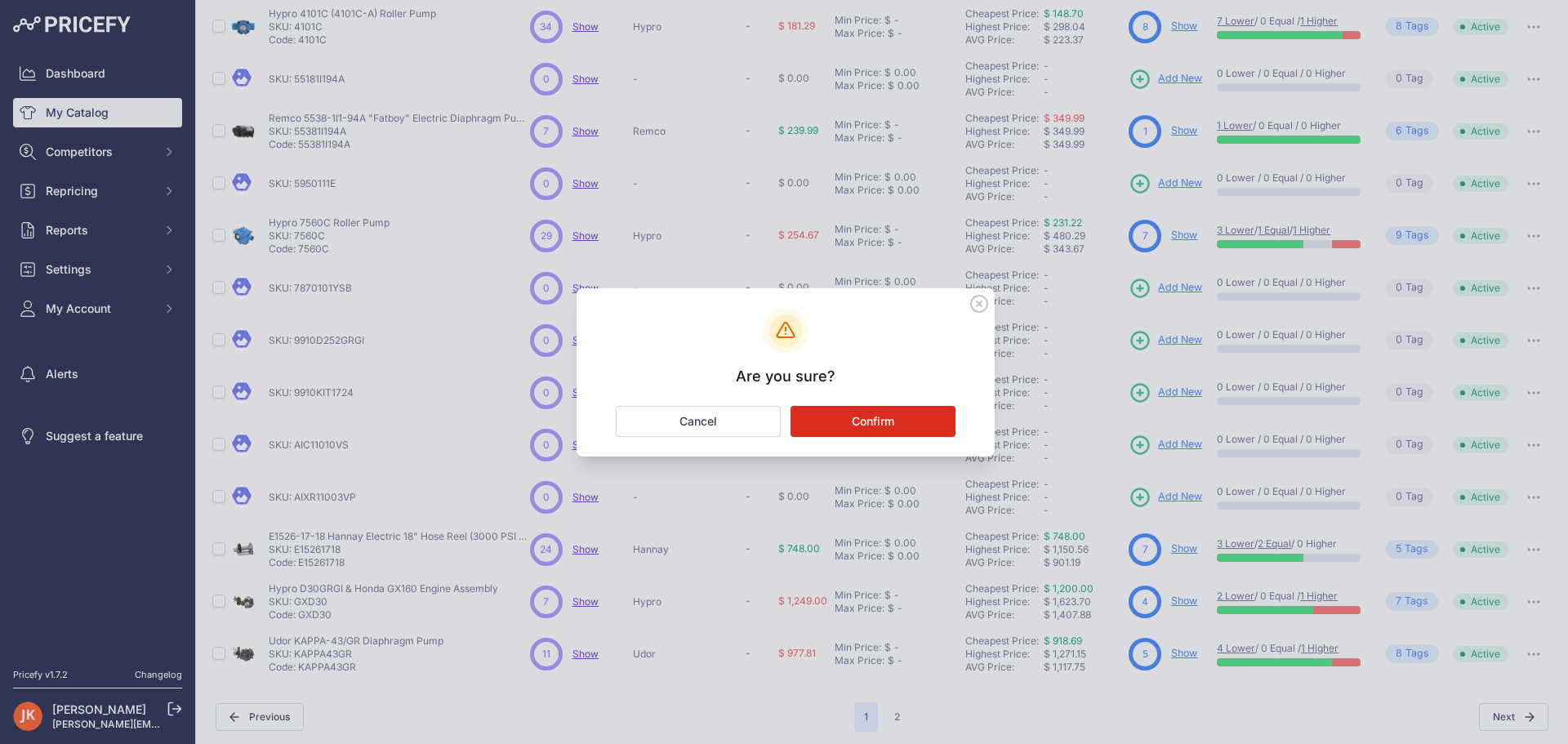
click at [922, 421] on button "Confirm" at bounding box center [873, 420] width 165 height 31
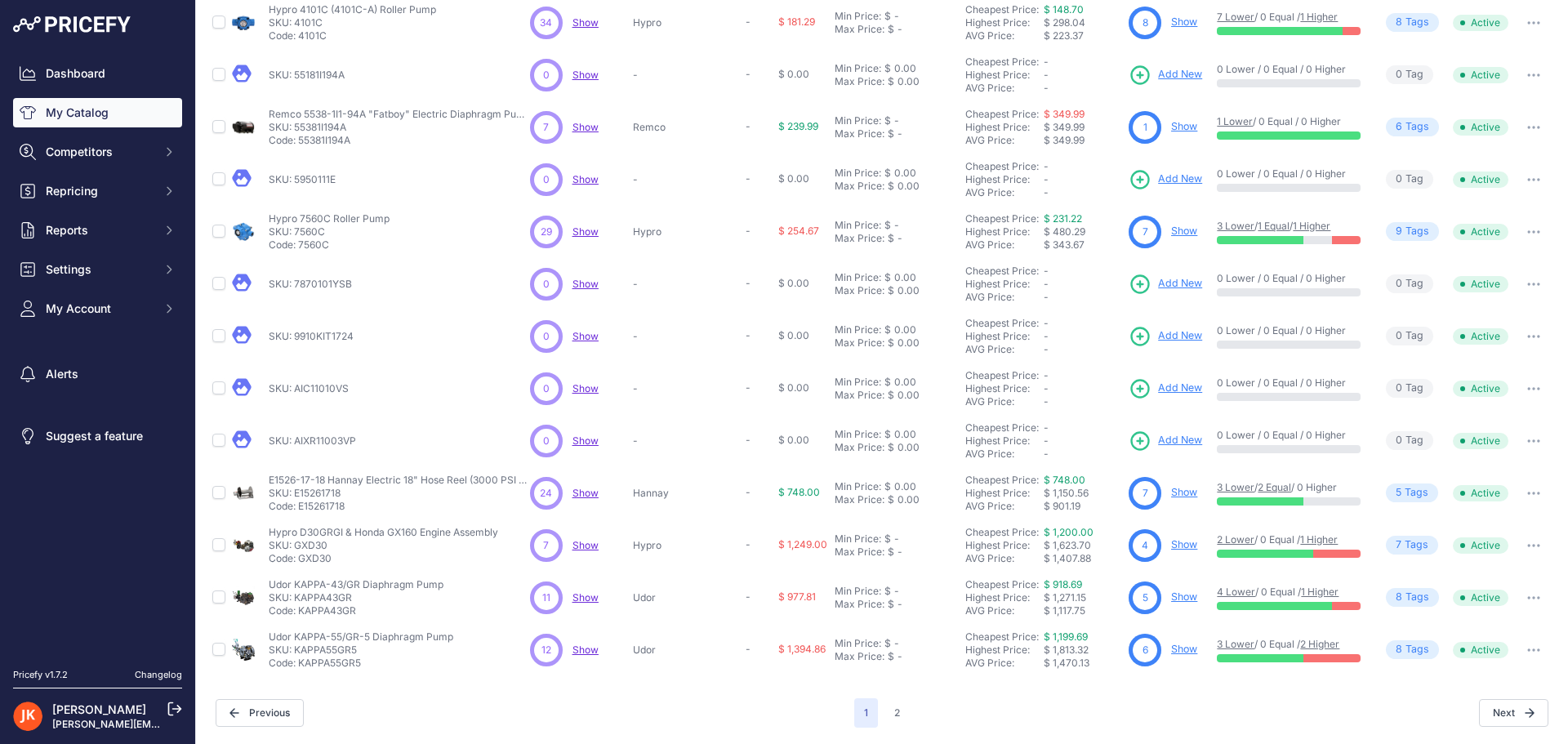
scroll to position [232, 0]
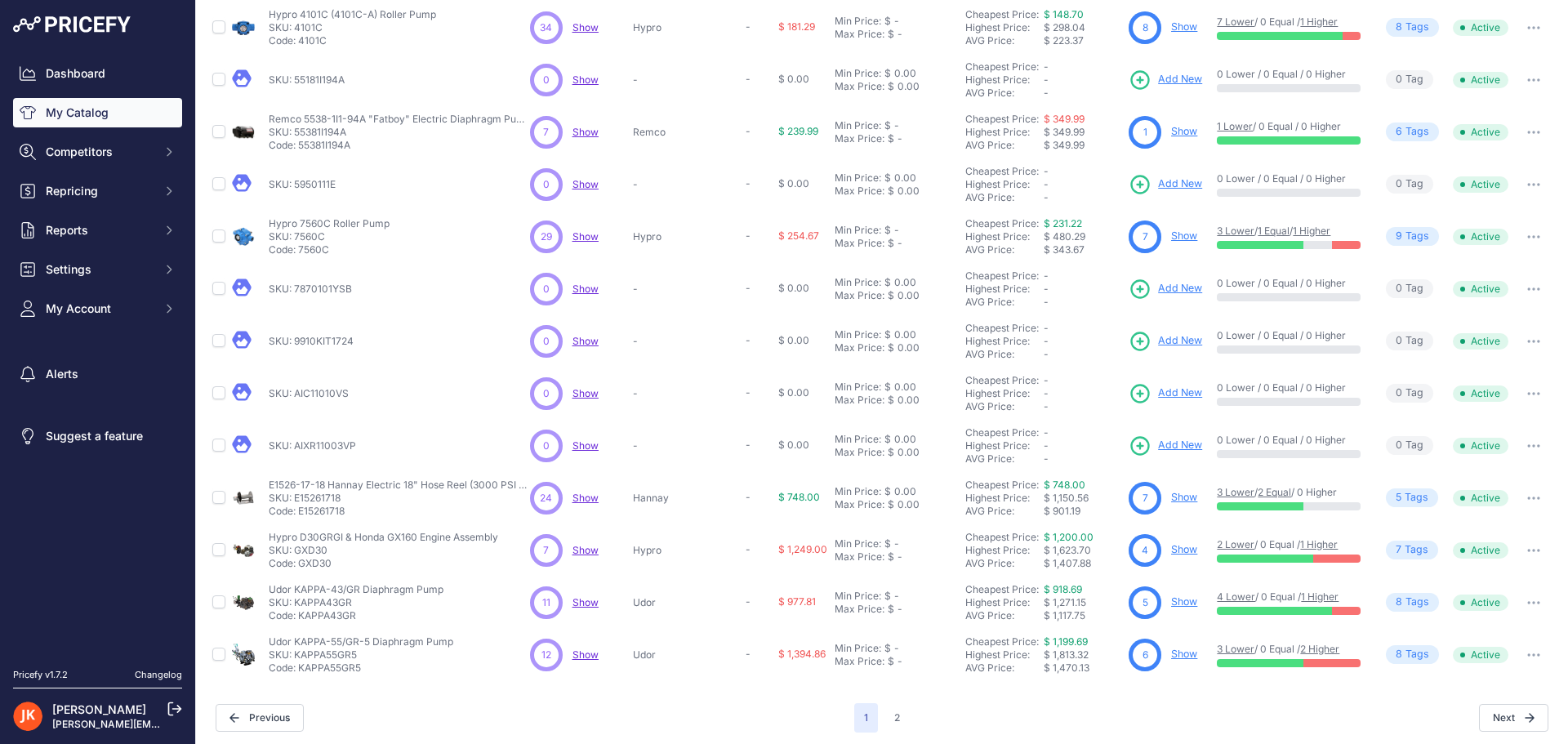
click at [1524, 294] on button "button" at bounding box center [1534, 289] width 33 height 23
click at [1492, 355] on button "Delete" at bounding box center [1499, 350] width 105 height 26
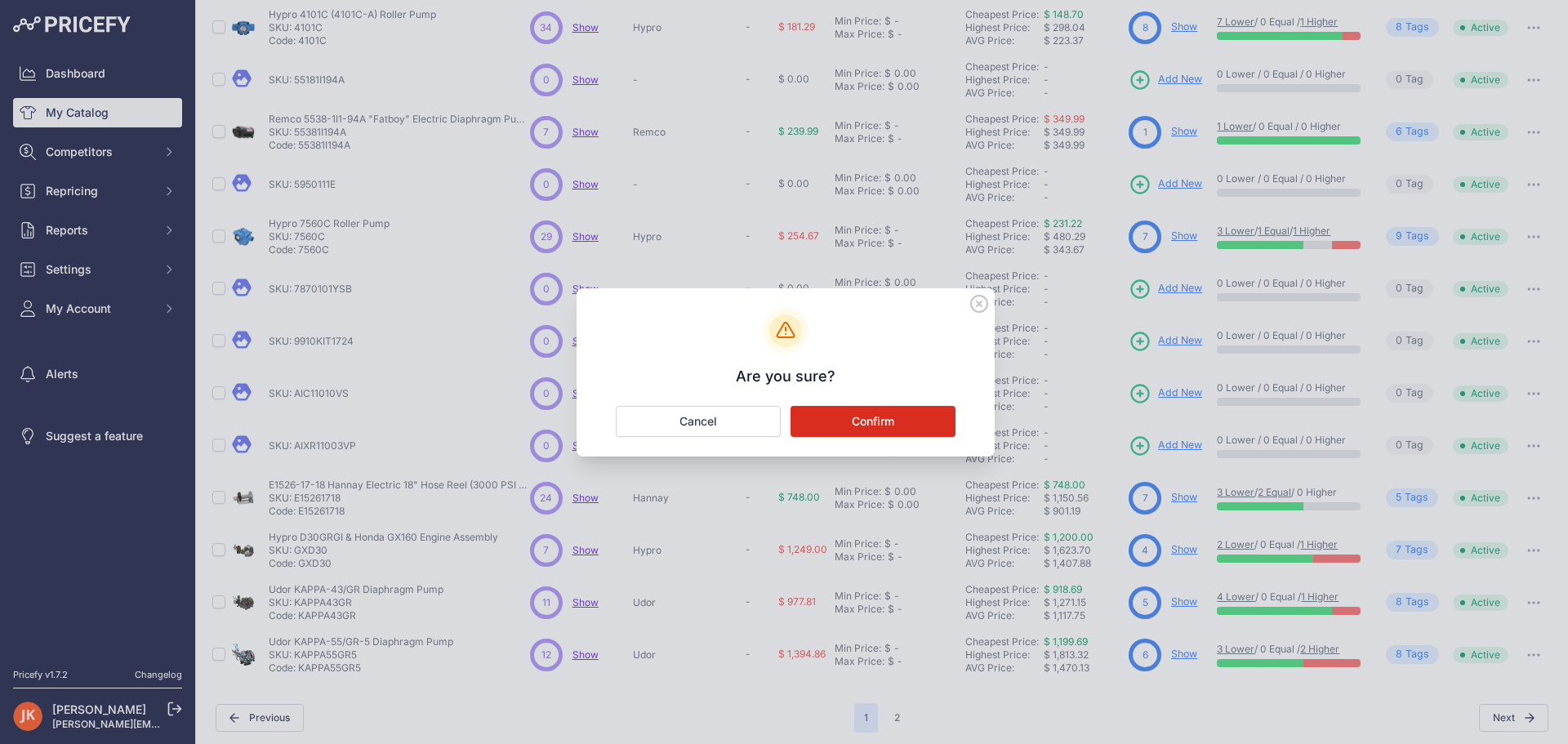
click at [886, 421] on button "Confirm" at bounding box center [873, 420] width 165 height 31
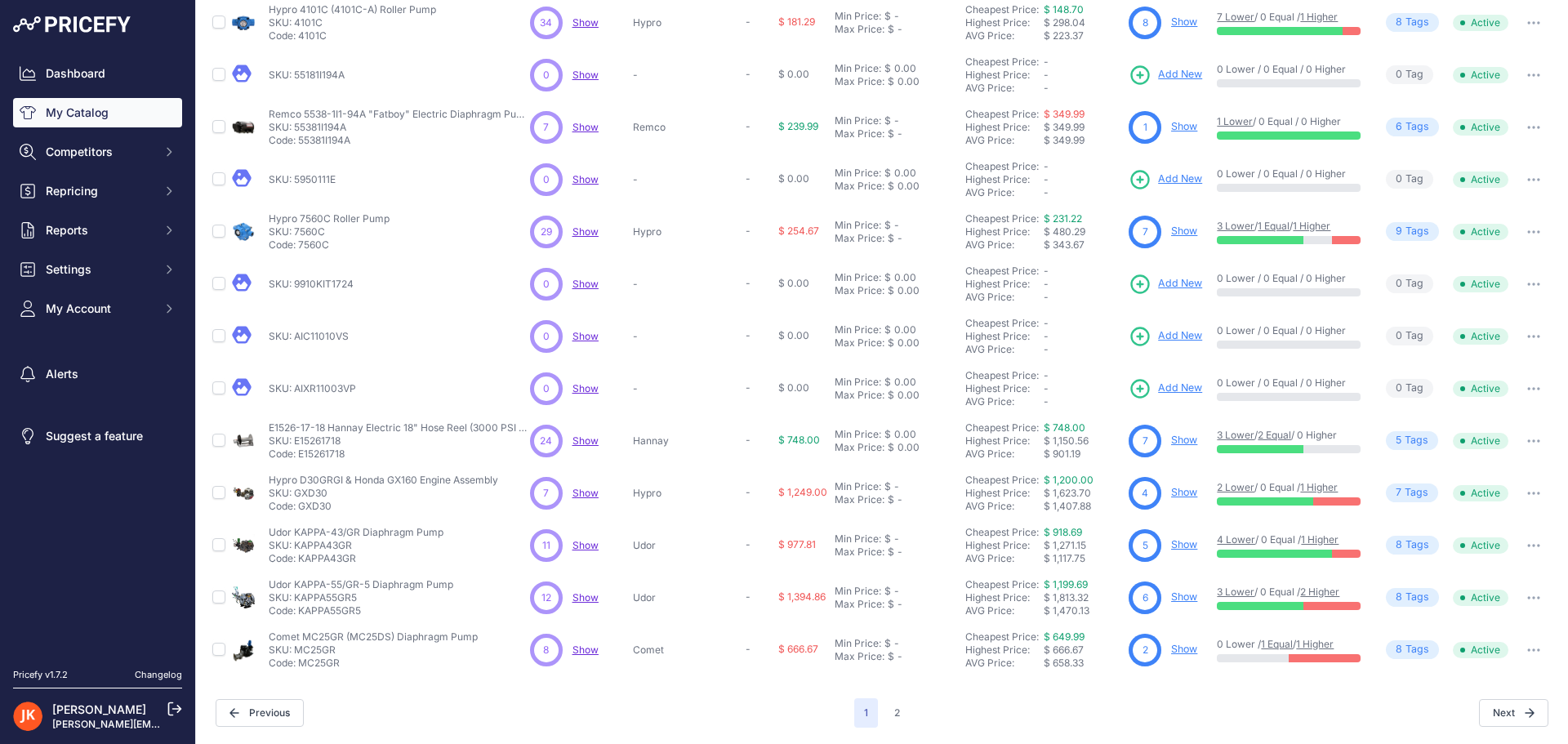
scroll to position [231, 0]
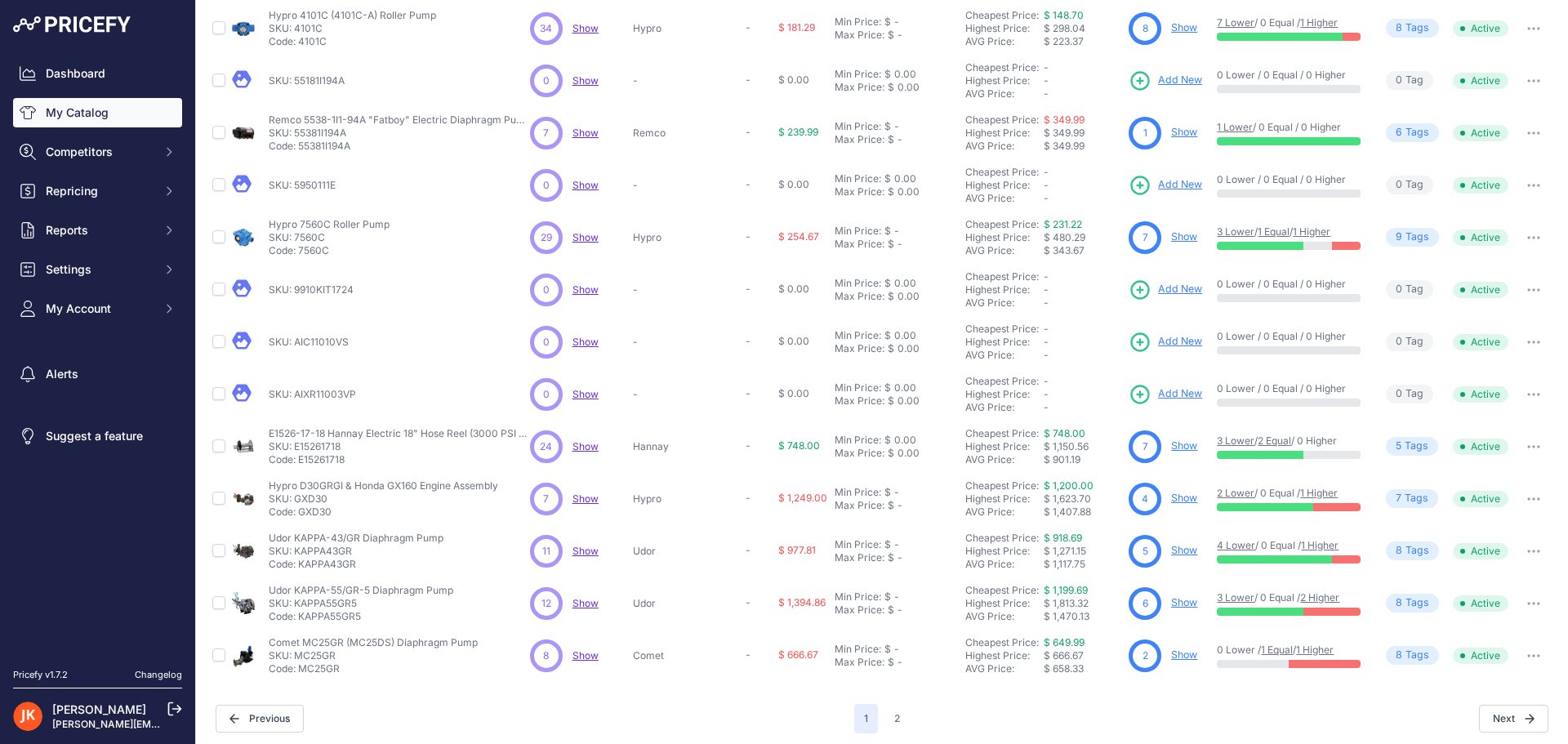
click at [1534, 290] on icon "button" at bounding box center [1534, 290] width 2 height 2
click at [1490, 349] on button "Delete" at bounding box center [1499, 351] width 105 height 26
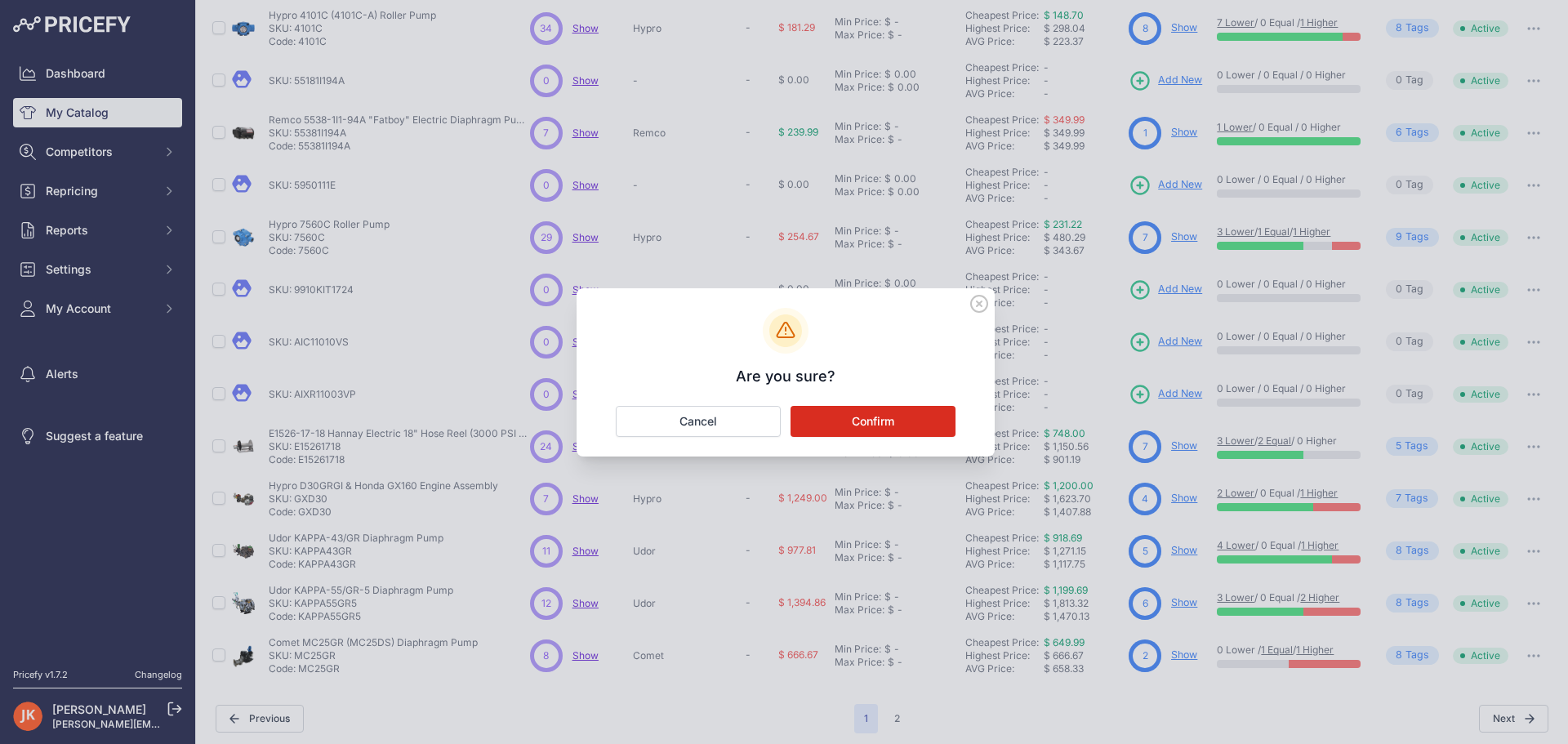
click at [907, 427] on button "Confirm" at bounding box center [873, 420] width 165 height 31
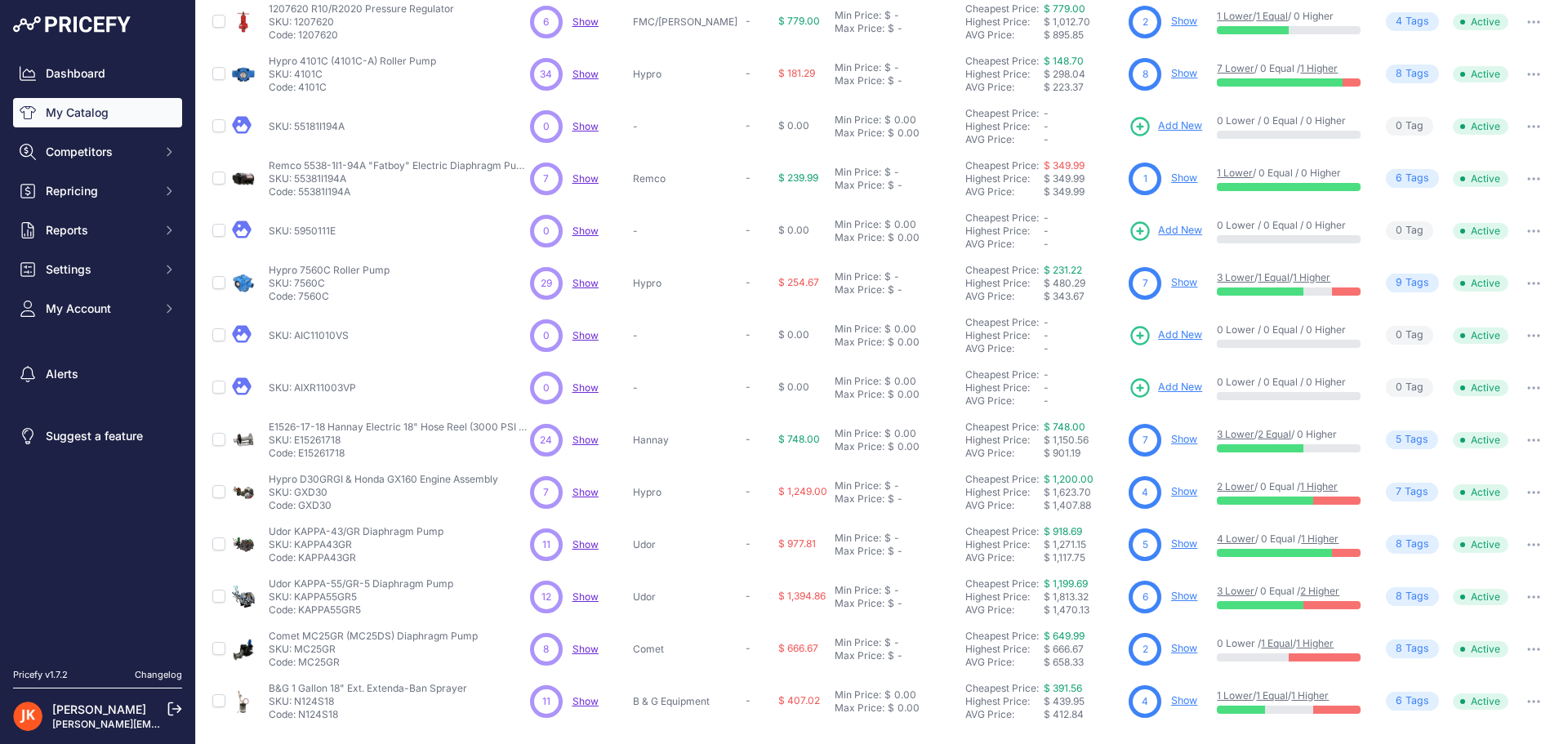
scroll to position [185, 0]
click at [1527, 336] on icon "button" at bounding box center [1534, 336] width 13 height 4
click at [1456, 401] on button "Delete" at bounding box center [1499, 396] width 105 height 26
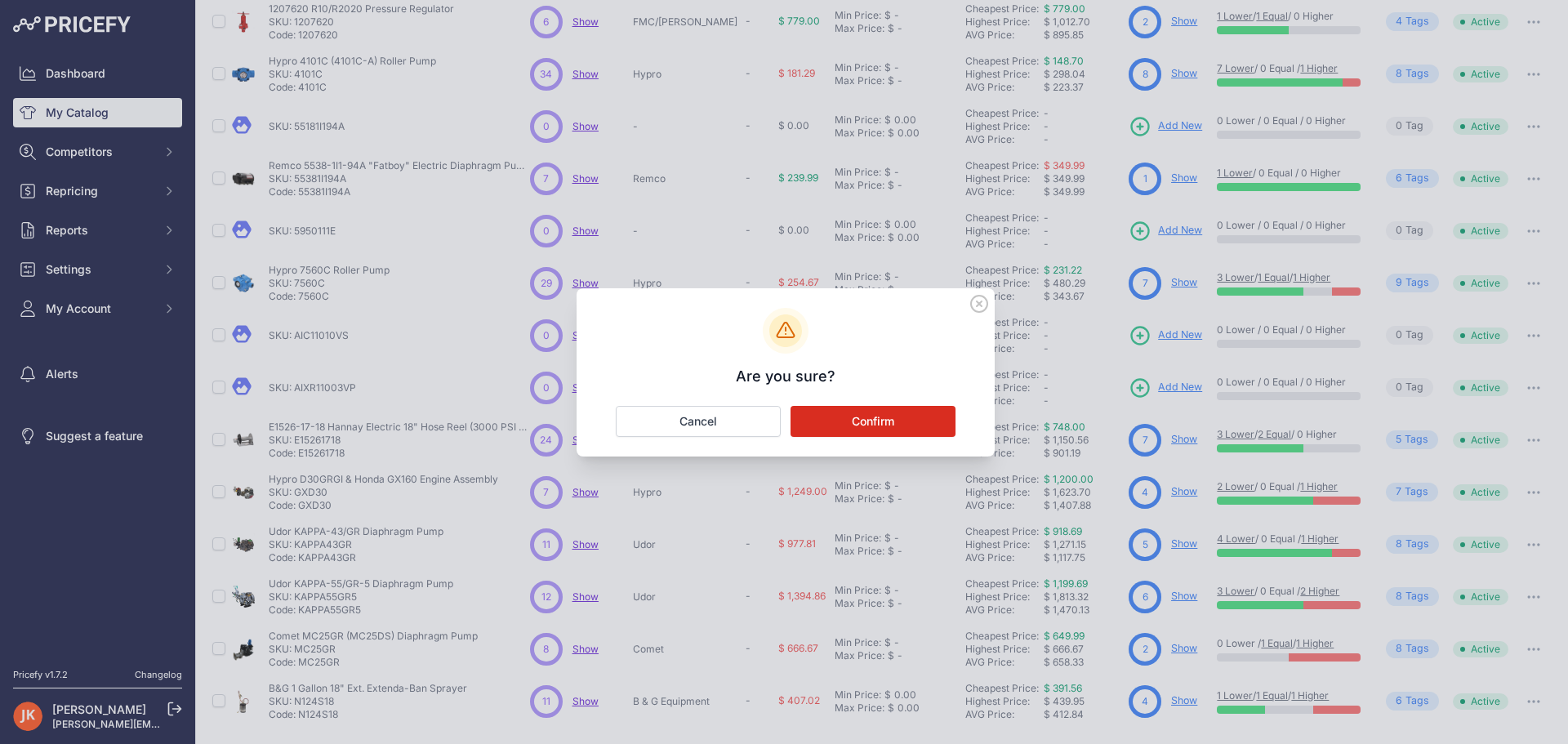
click at [892, 426] on button "Confirm" at bounding box center [873, 420] width 165 height 31
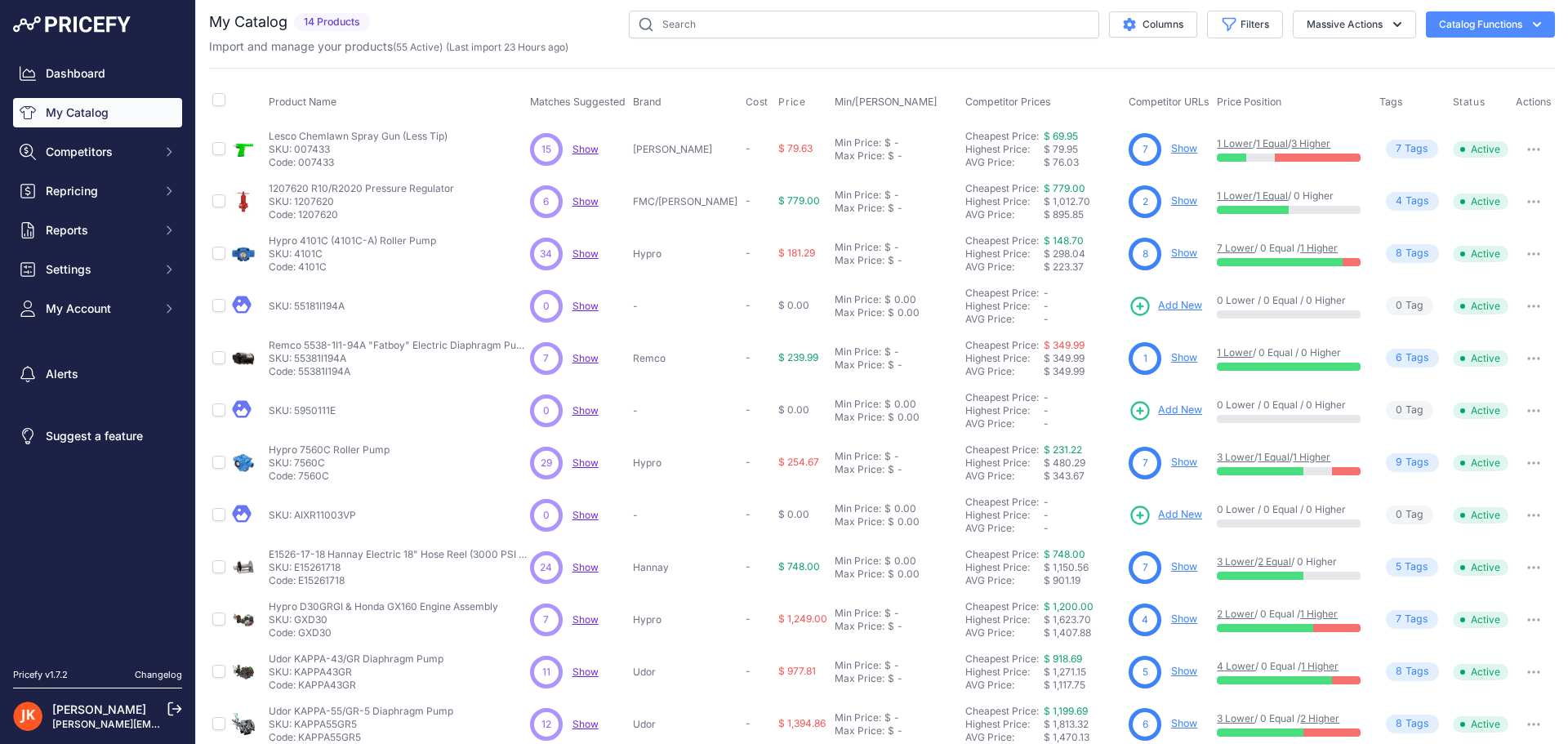
scroll to position [0, 0]
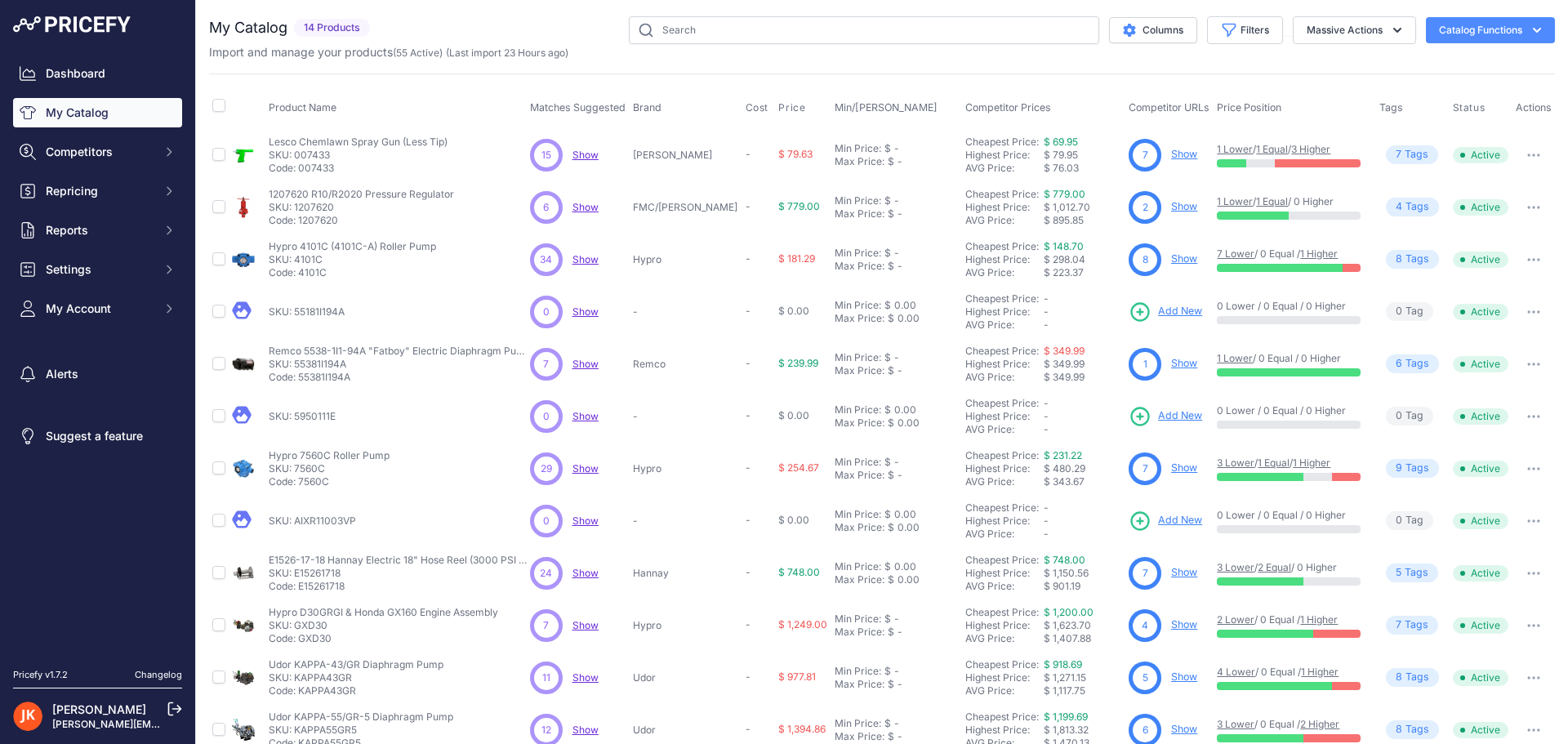
click at [1527, 313] on icon "button" at bounding box center [1534, 312] width 13 height 4
click at [1494, 369] on button "Delete" at bounding box center [1499, 373] width 105 height 26
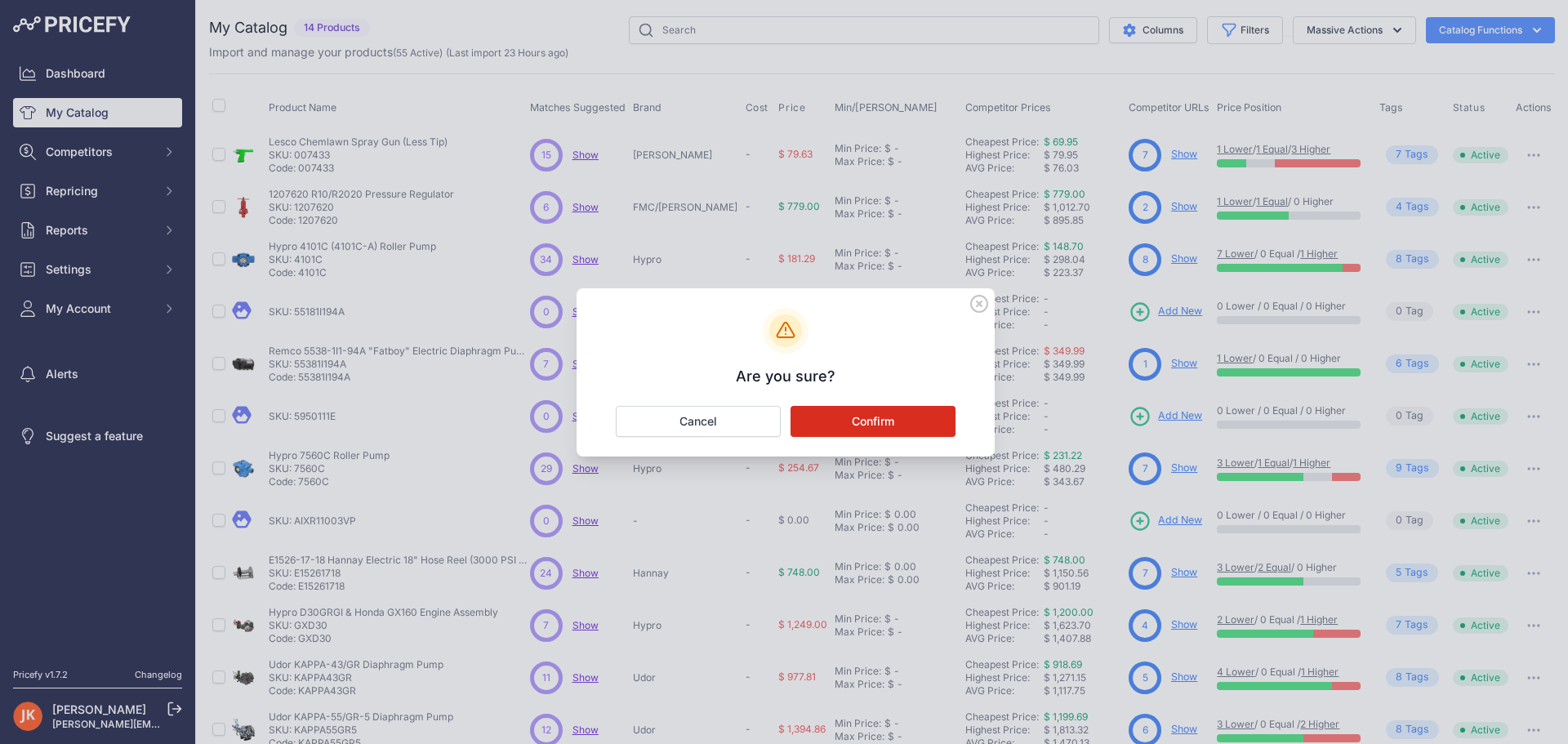
click at [902, 424] on button "Confirm" at bounding box center [873, 420] width 165 height 31
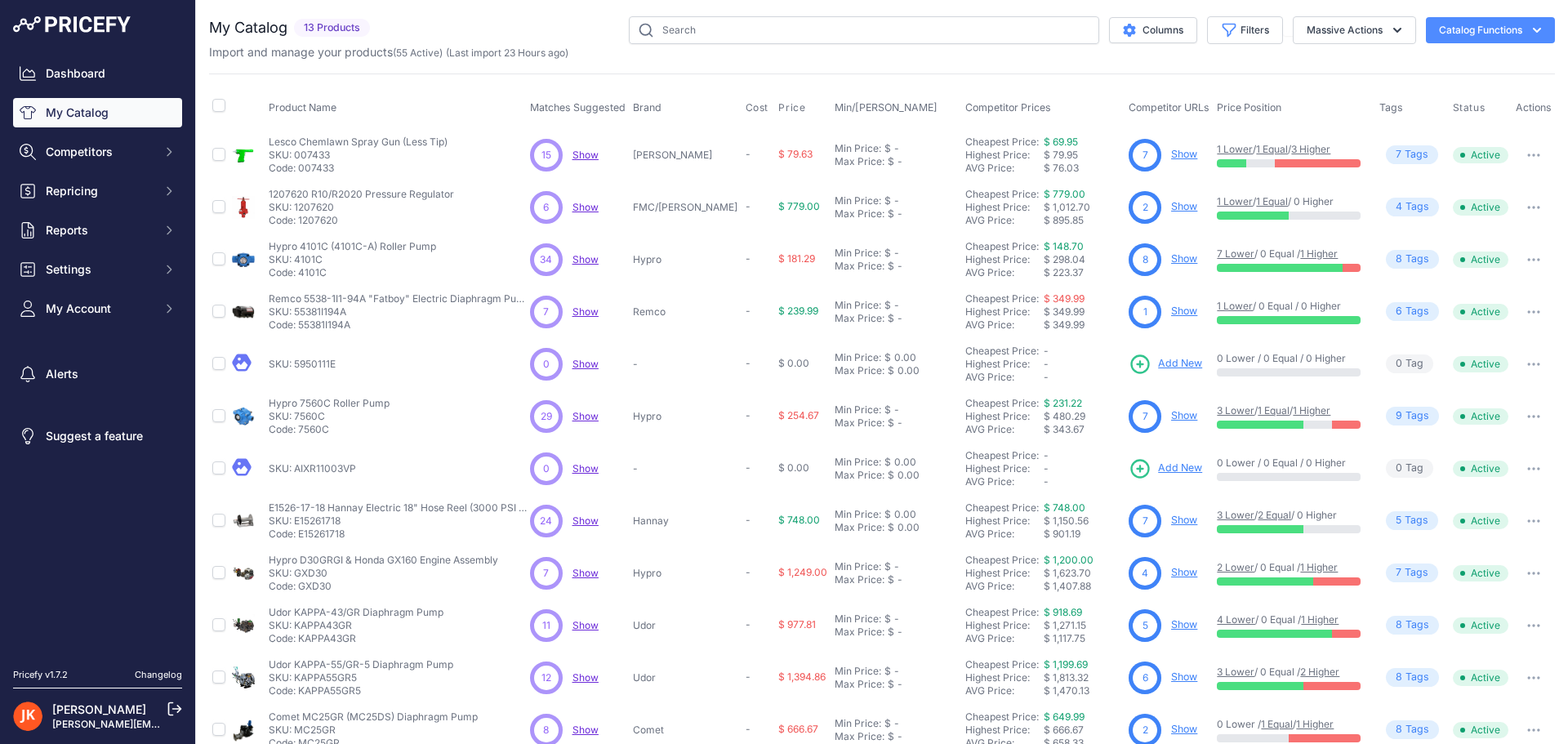
click at [1518, 360] on button "button" at bounding box center [1534, 364] width 33 height 23
click at [1492, 427] on button "Delete" at bounding box center [1499, 425] width 105 height 26
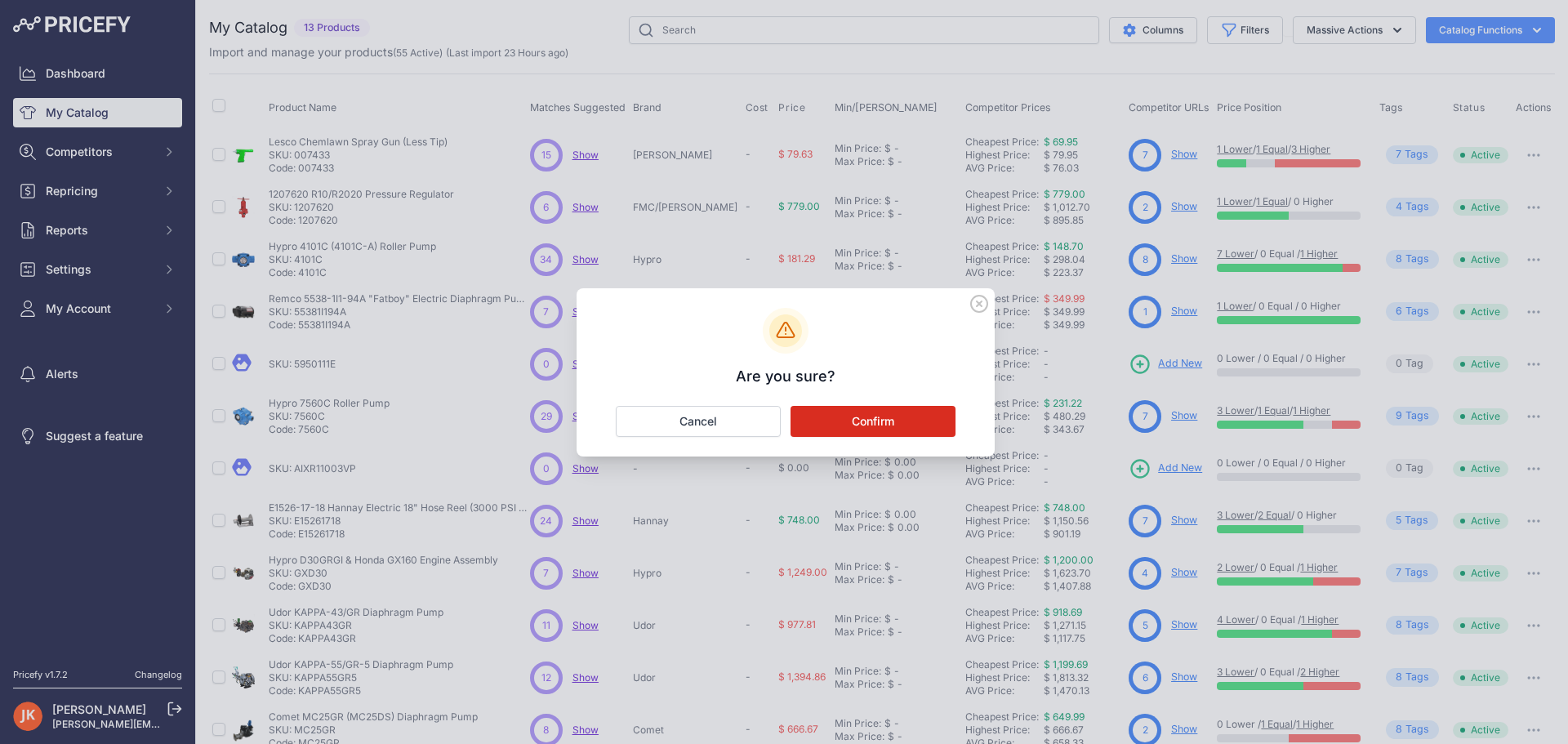
click at [896, 423] on button "Confirm" at bounding box center [873, 420] width 165 height 31
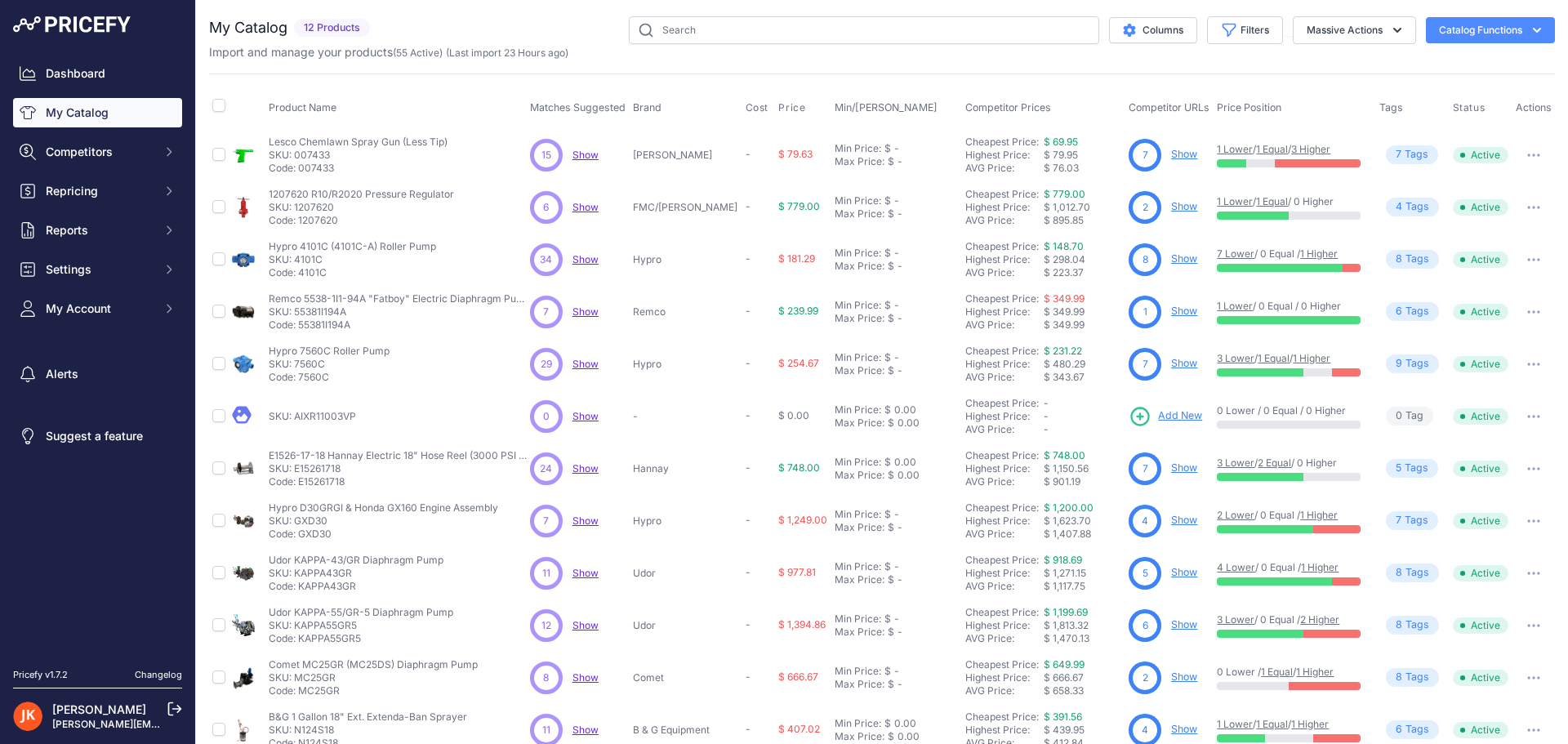
click at [1518, 418] on button "button" at bounding box center [1534, 416] width 33 height 23
click at [1482, 476] on button "Delete" at bounding box center [1499, 477] width 105 height 26
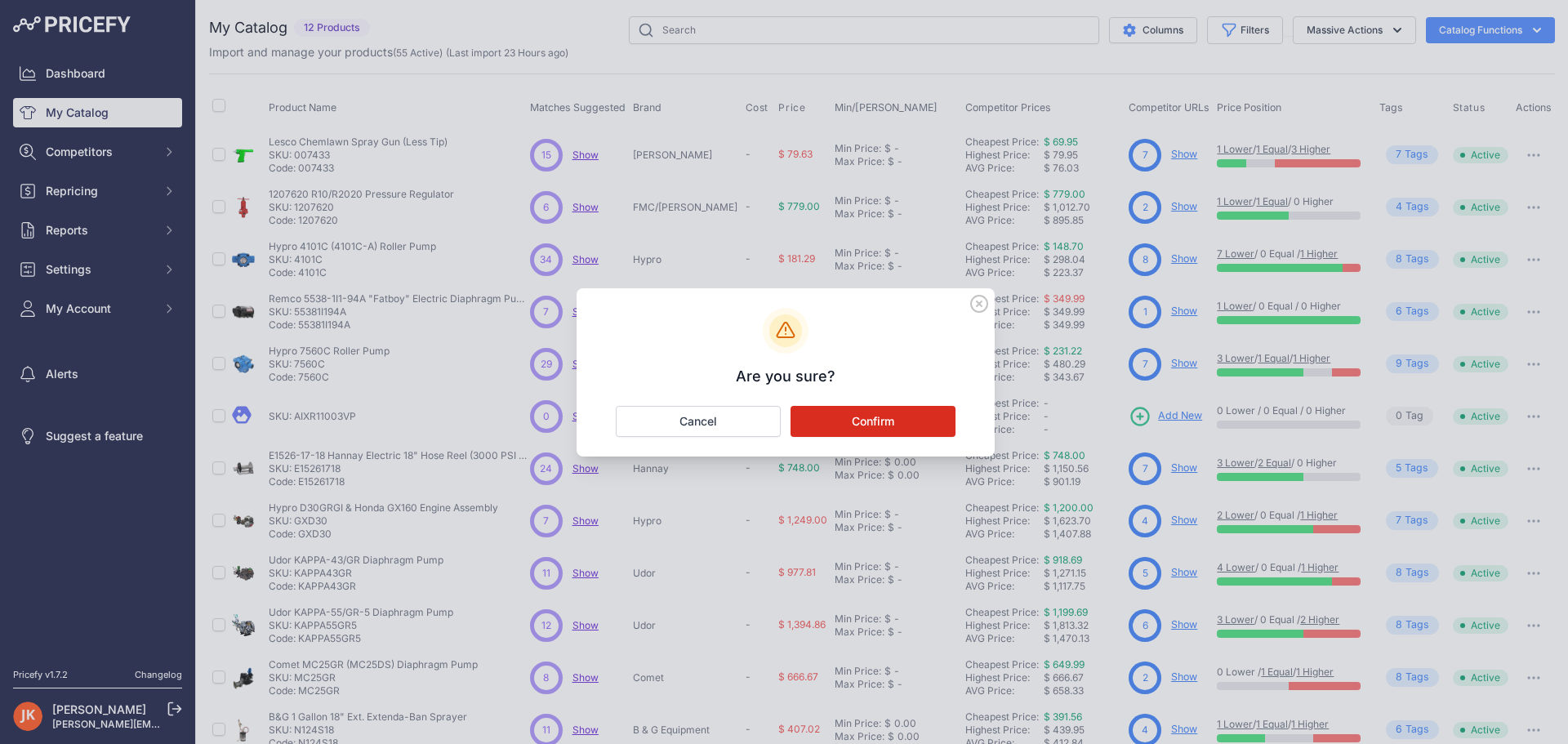
click at [825, 417] on button "Confirm" at bounding box center [873, 420] width 165 height 31
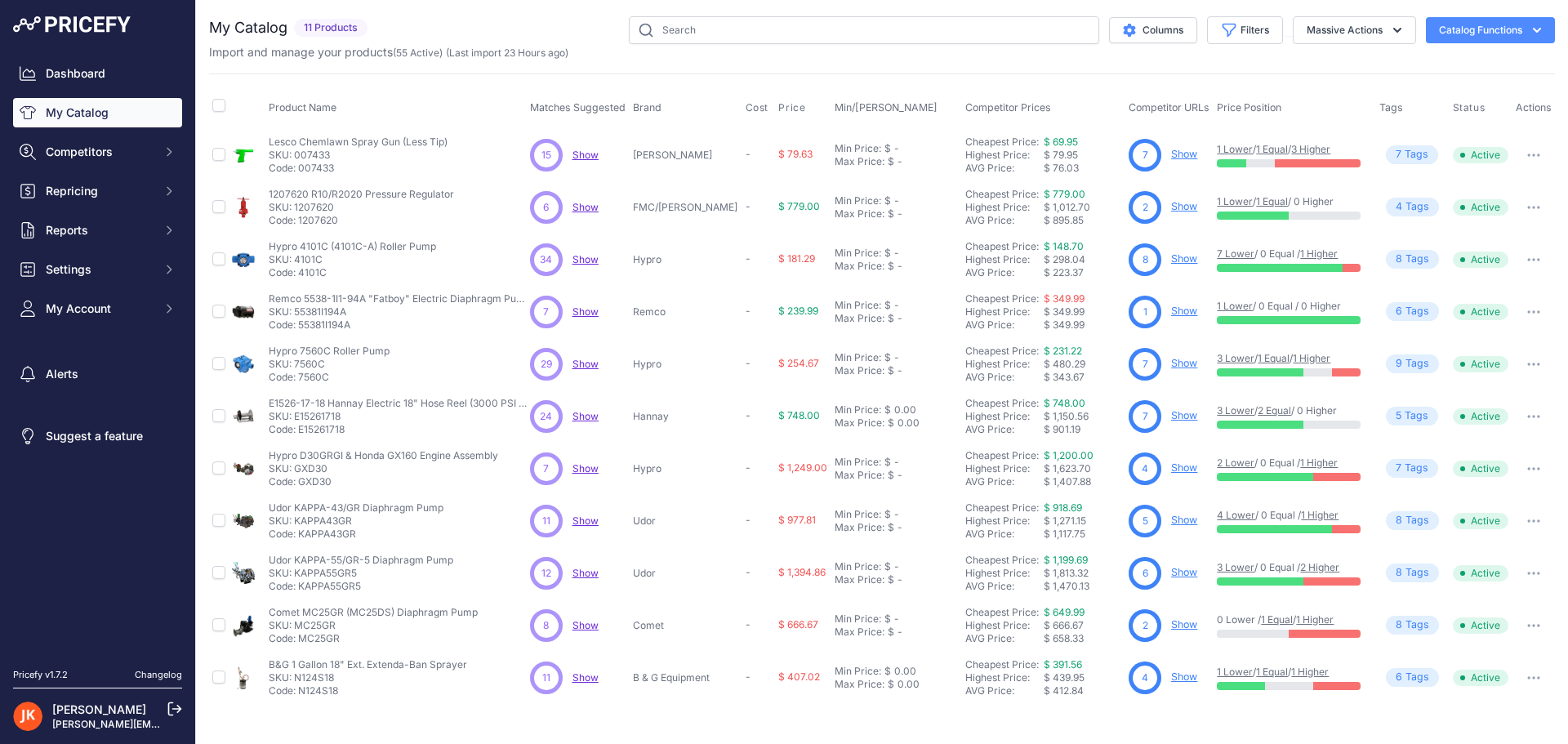
click at [1500, 19] on button "Catalog Functions" at bounding box center [1490, 30] width 129 height 26
click at [1456, 69] on span "Import Additional Info" at bounding box center [1460, 64] width 100 height 13
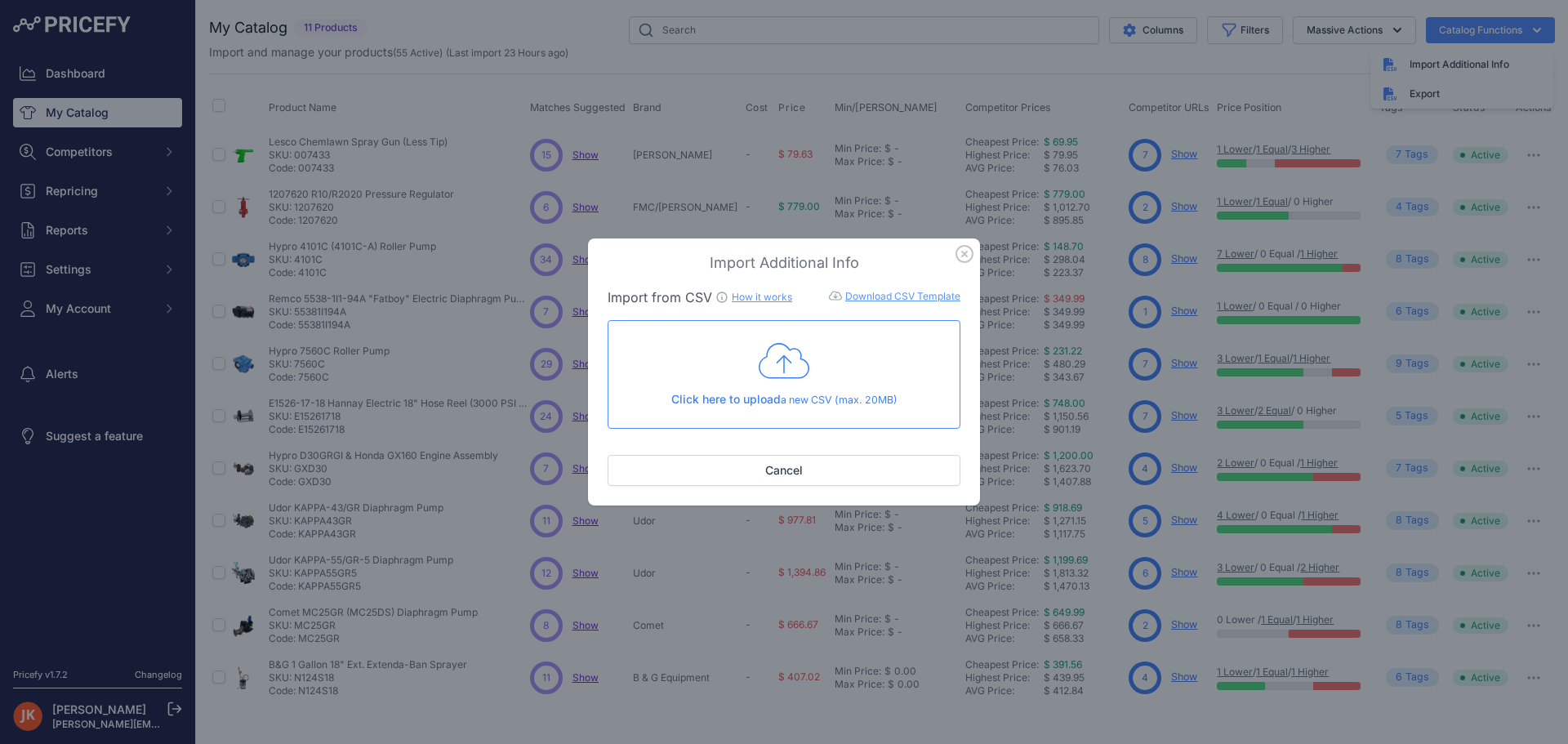
click at [810, 396] on p "Click here to upload a new CSV (max. 20MB)" at bounding box center [784, 399] width 325 height 17
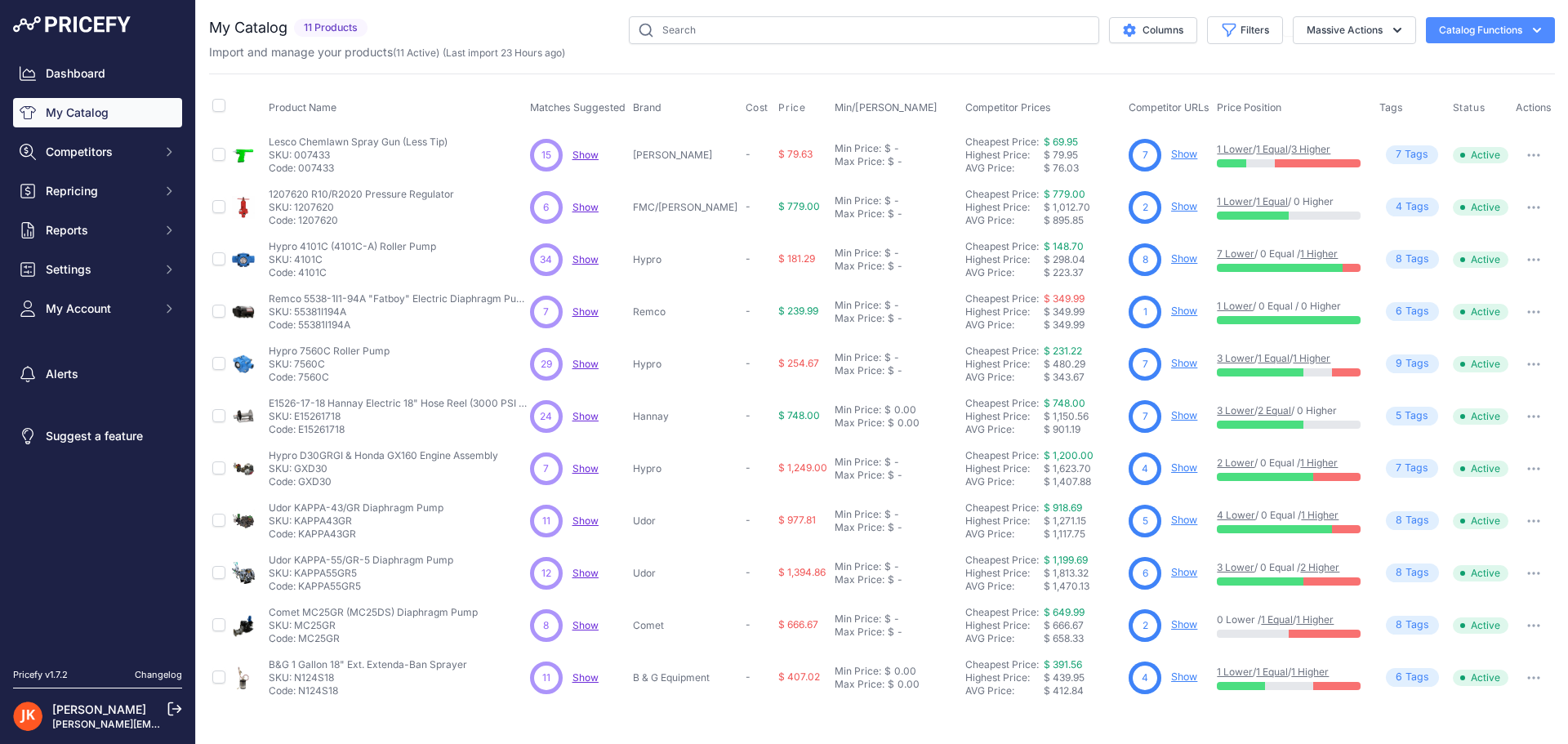
click at [543, 18] on div "Columns Filters Status All Status Only Enabled Only Disabled Udor" at bounding box center [964, 30] width 1181 height 27
click at [1527, 154] on icon "button" at bounding box center [1534, 155] width 13 height 4
click at [577, 157] on span "Show" at bounding box center [586, 155] width 26 height 12
click at [550, 154] on span "15" at bounding box center [546, 155] width 10 height 15
click at [325, 139] on p "Lesco Chemlawn Spray Gun (Less Tip)" at bounding box center [358, 142] width 179 height 13
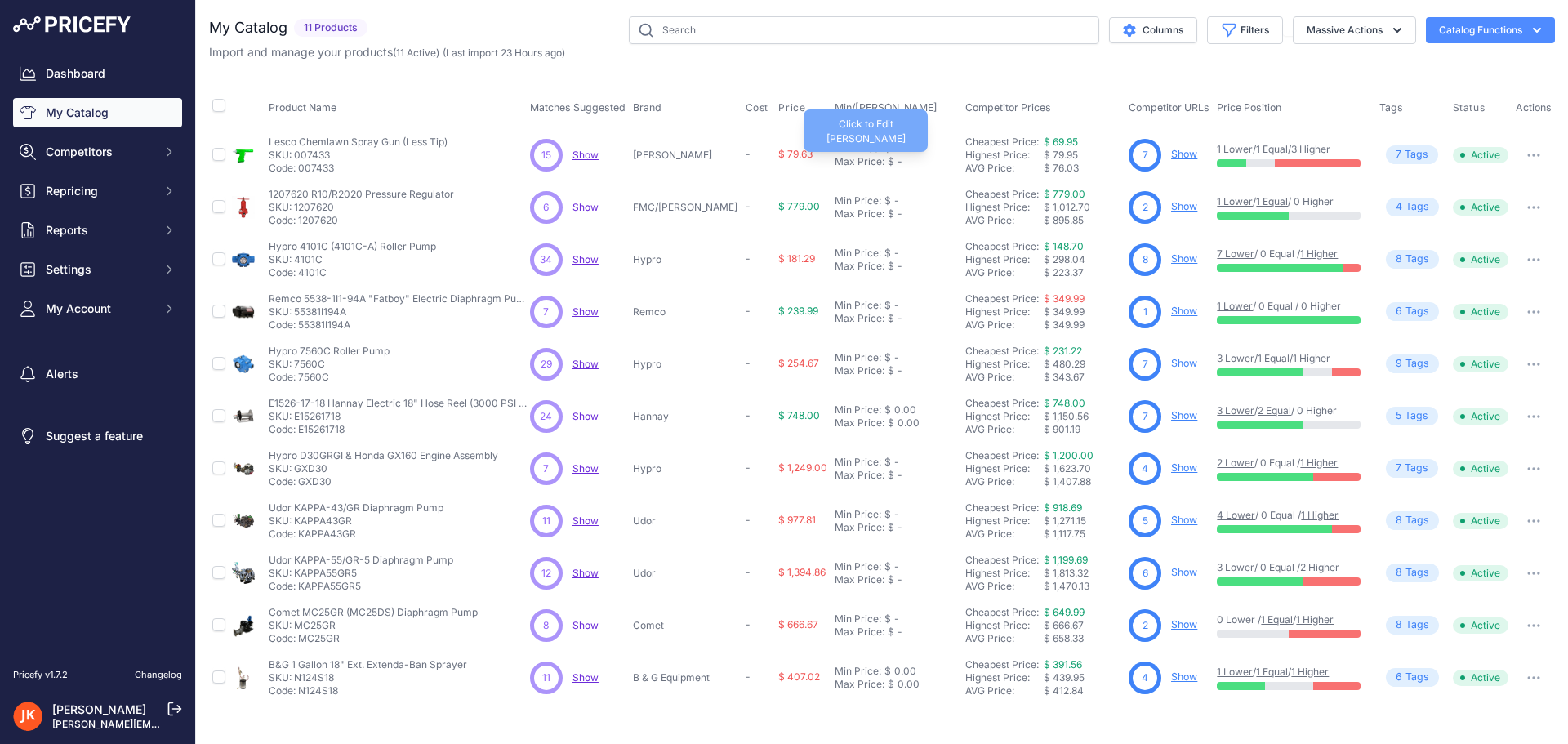
click at [835, 155] on div "Max Price:" at bounding box center [860, 161] width 50 height 13
click at [1171, 155] on link "Show" at bounding box center [1184, 155] width 26 height 12
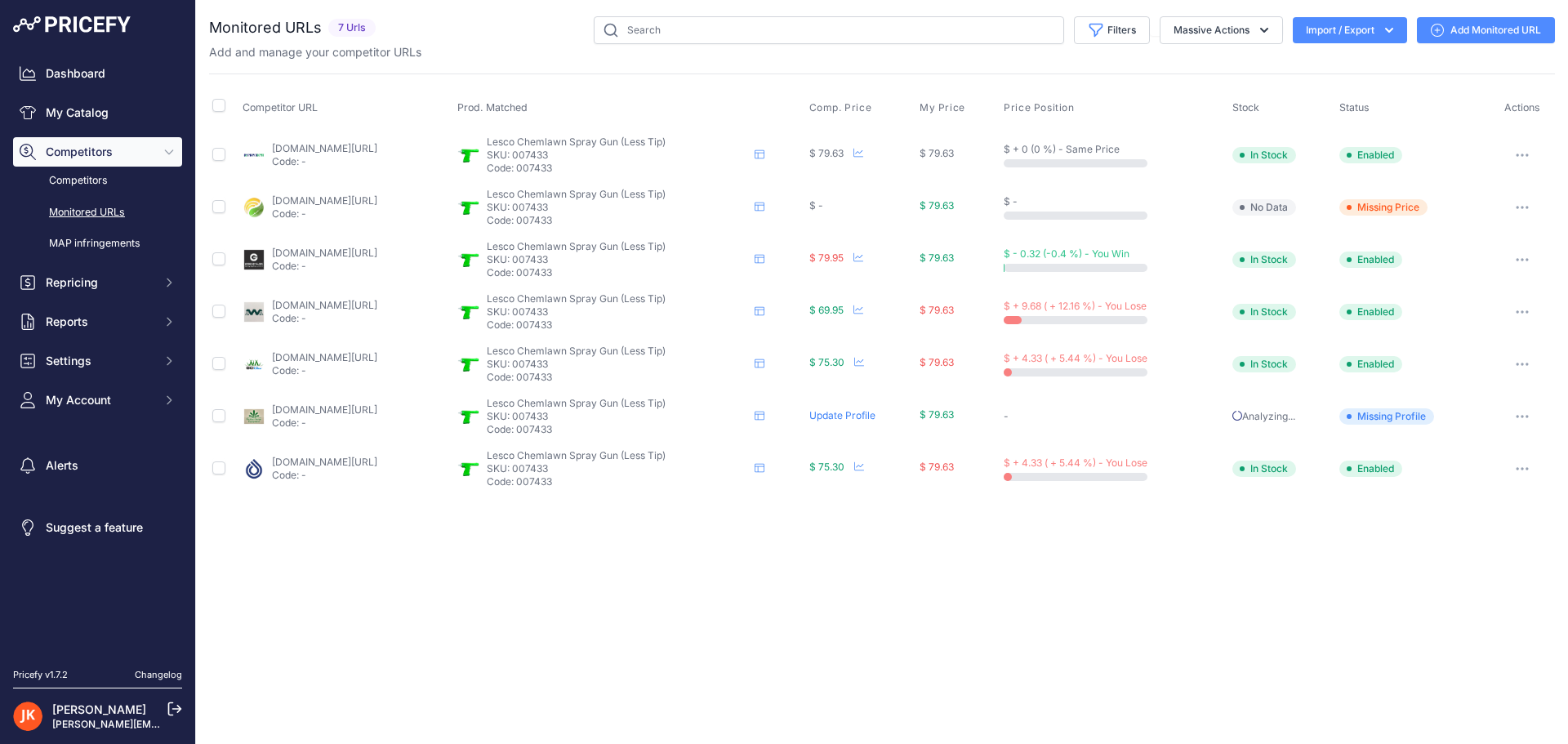
click at [347, 301] on link "[DOMAIN_NAME][URL]" at bounding box center [324, 305] width 105 height 12
drag, startPoint x: 555, startPoint y: 142, endPoint x: 684, endPoint y: 142, distance: 129.0
click at [684, 142] on div "Lesco Chemlawn Spray Gun (Less Tip) Lesco Chemlawn Spray Gun (Less Tip) Lesco C…" at bounding box center [631, 155] width 346 height 39
click at [698, 156] on p "SKU: 007433" at bounding box center [617, 155] width 261 height 13
drag, startPoint x: 681, startPoint y: 140, endPoint x: 561, endPoint y: 138, distance: 120.0
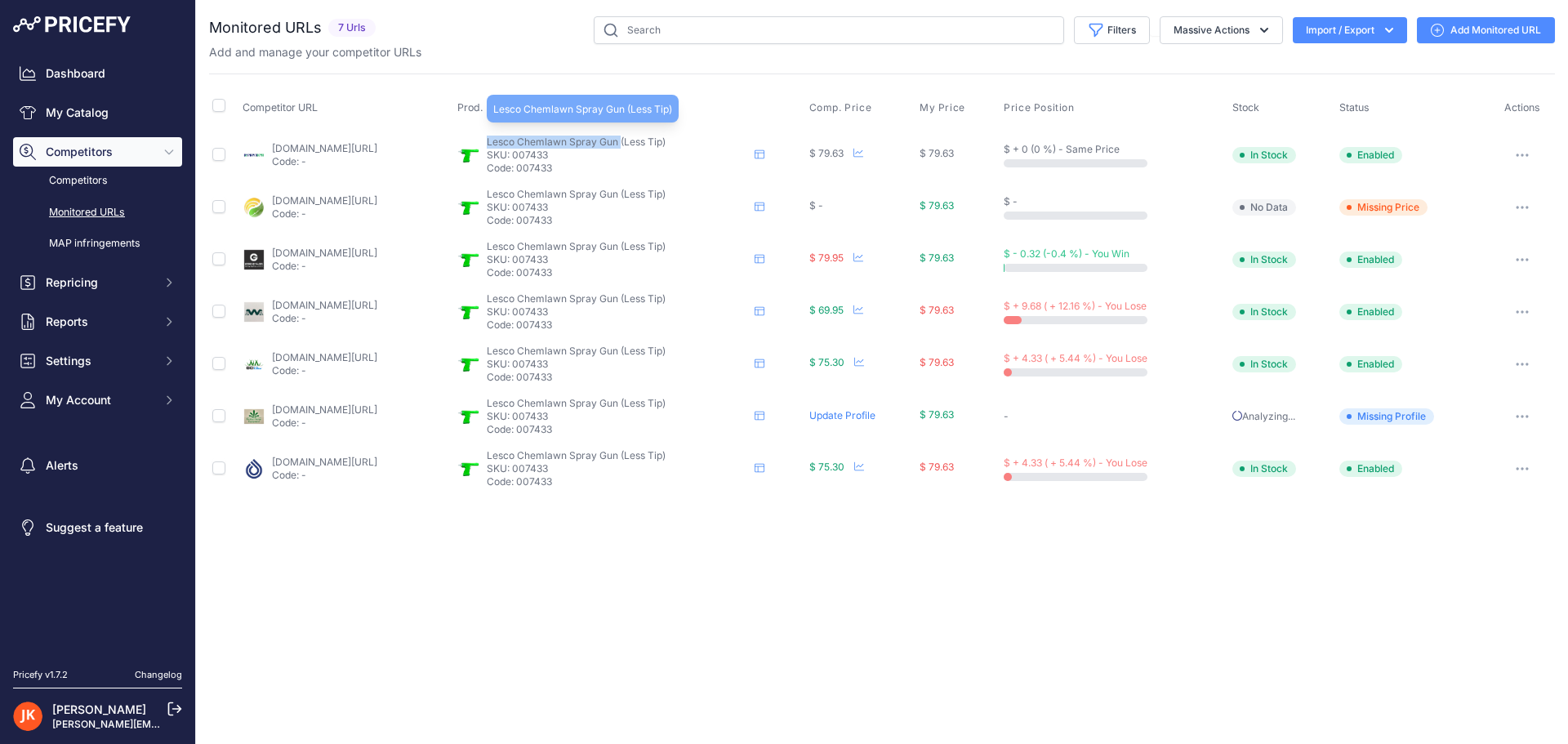
click at [561, 138] on span "Lesco Chemlawn Spray Gun (Less Tip)" at bounding box center [576, 142] width 179 height 12
copy span "Lesco Chemlawn Spray Gun"
click at [1500, 30] on link "Add Monitored URL" at bounding box center [1486, 30] width 138 height 26
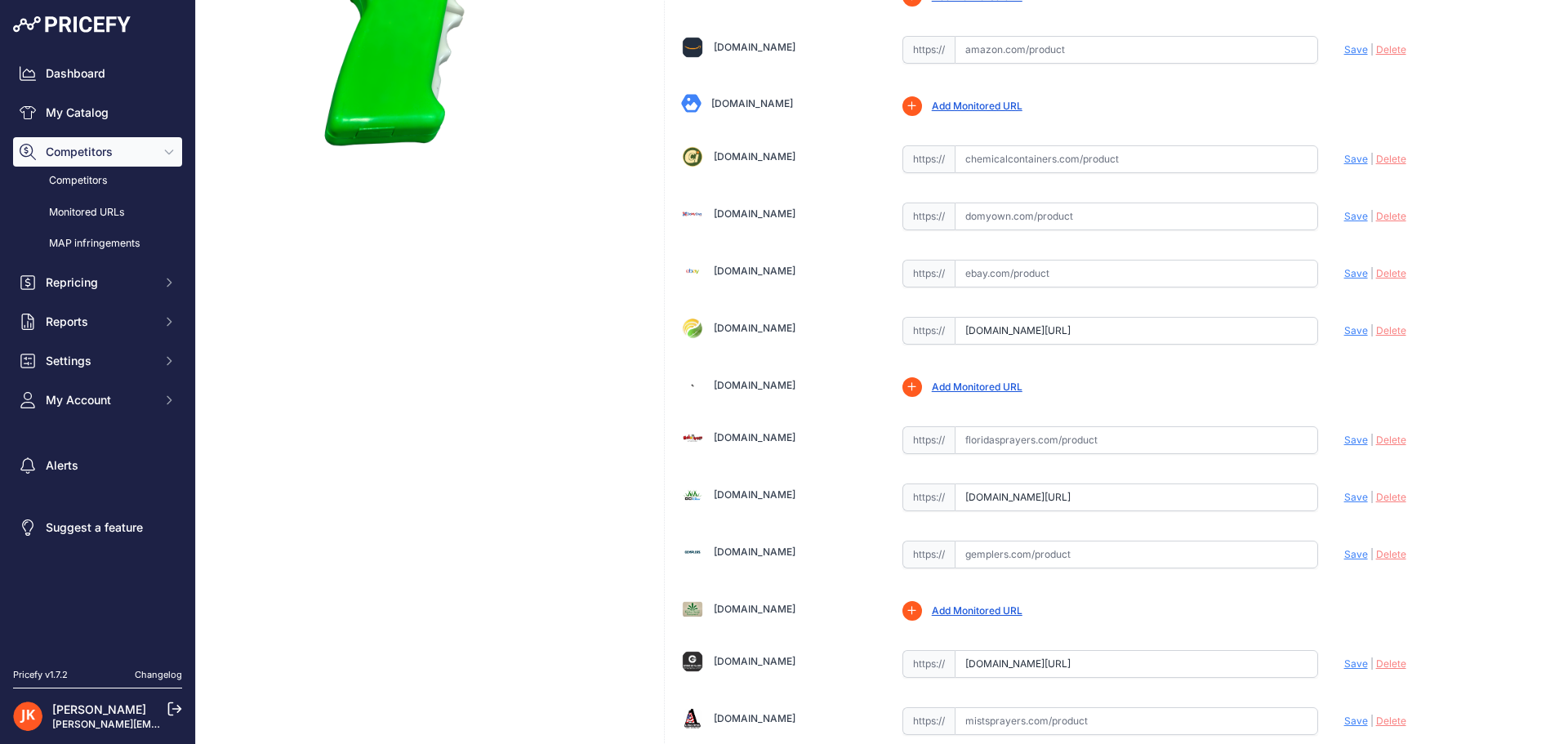
scroll to position [378, 0]
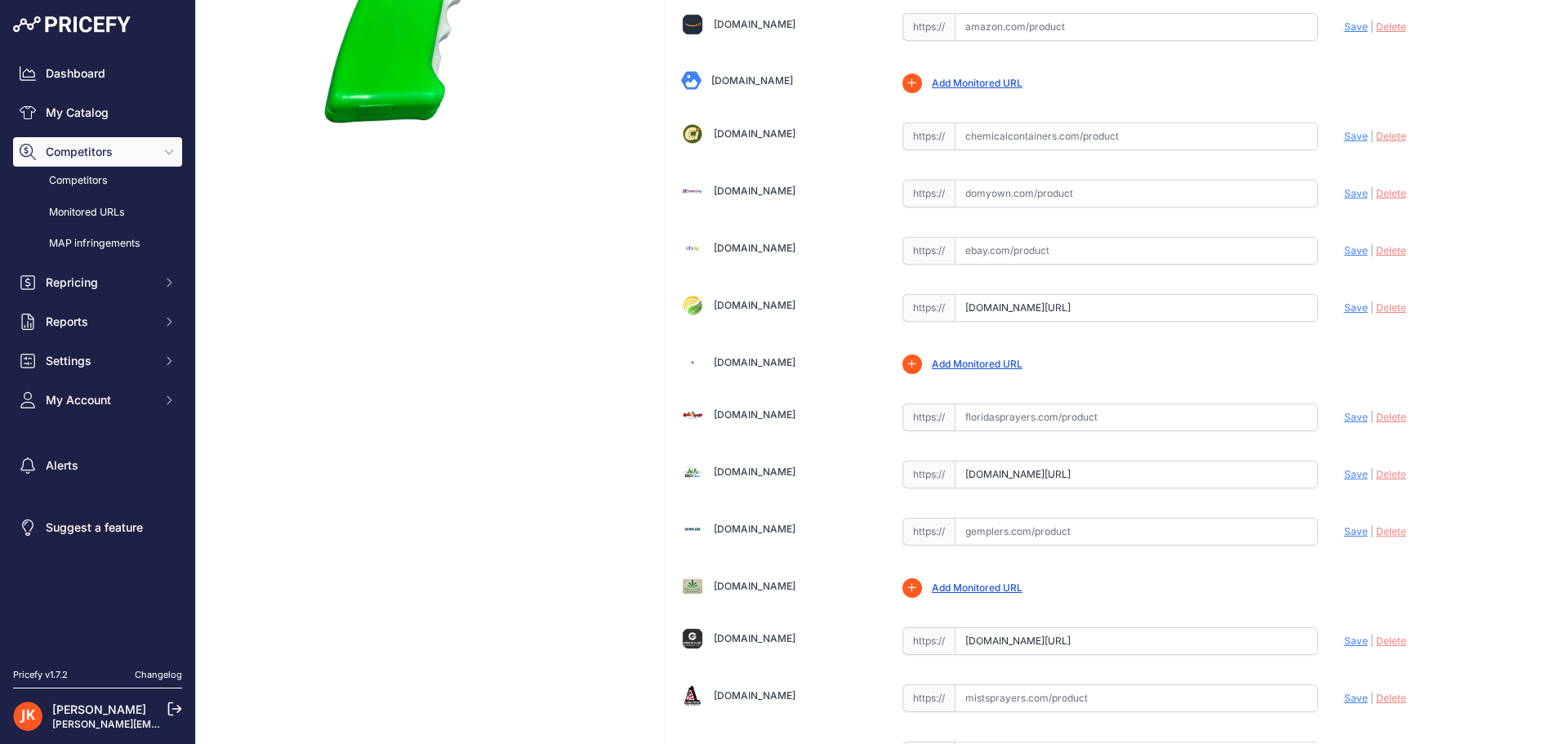
click at [1068, 421] on input "text" at bounding box center [1137, 417] width 363 height 27
paste input "[URL][DOMAIN_NAME]"
click at [1345, 418] on span "Save" at bounding box center [1356, 417] width 24 height 12
type input "[URL][DOMAIN_NAME]"
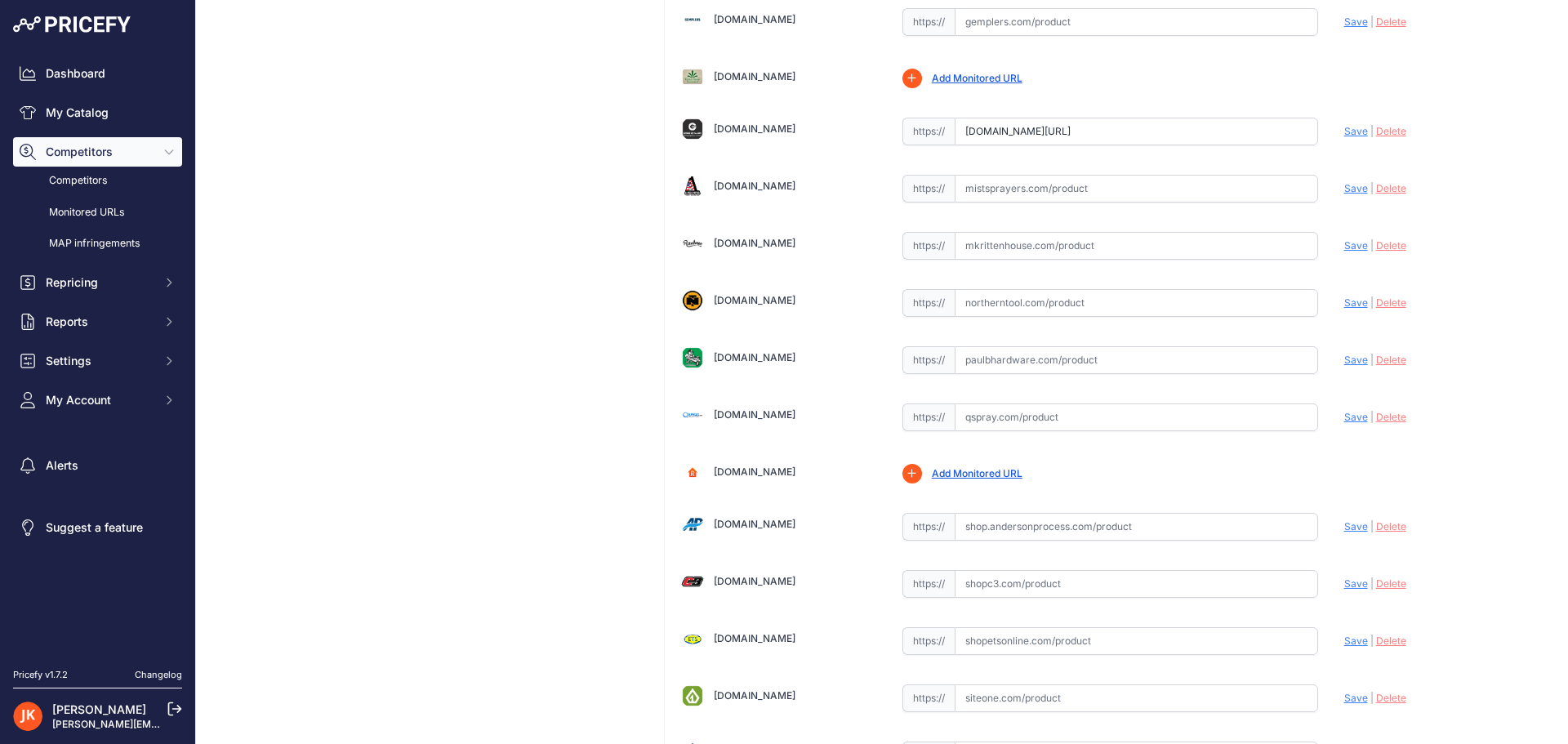
scroll to position [898, 0]
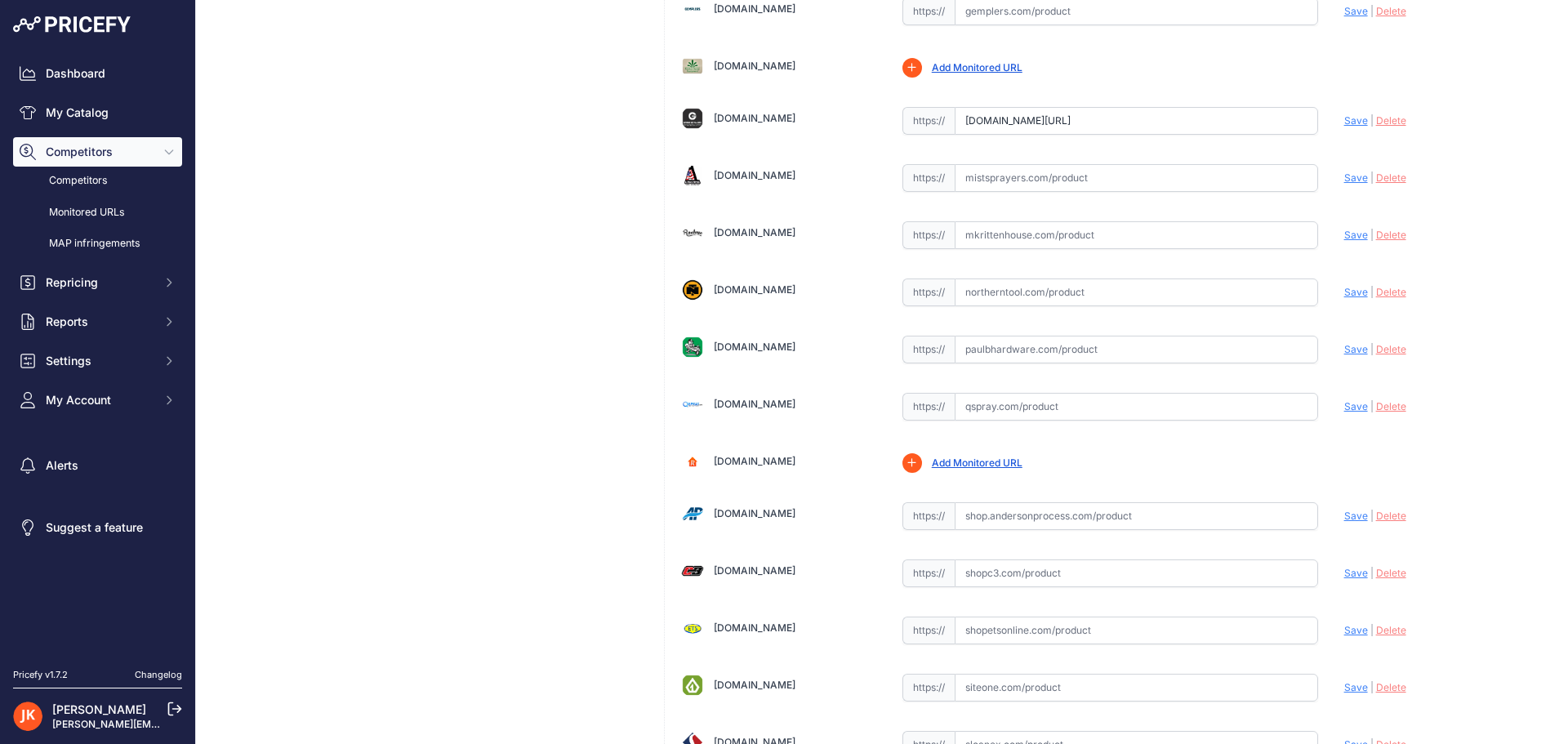
click at [1183, 579] on input "text" at bounding box center [1137, 573] width 363 height 27
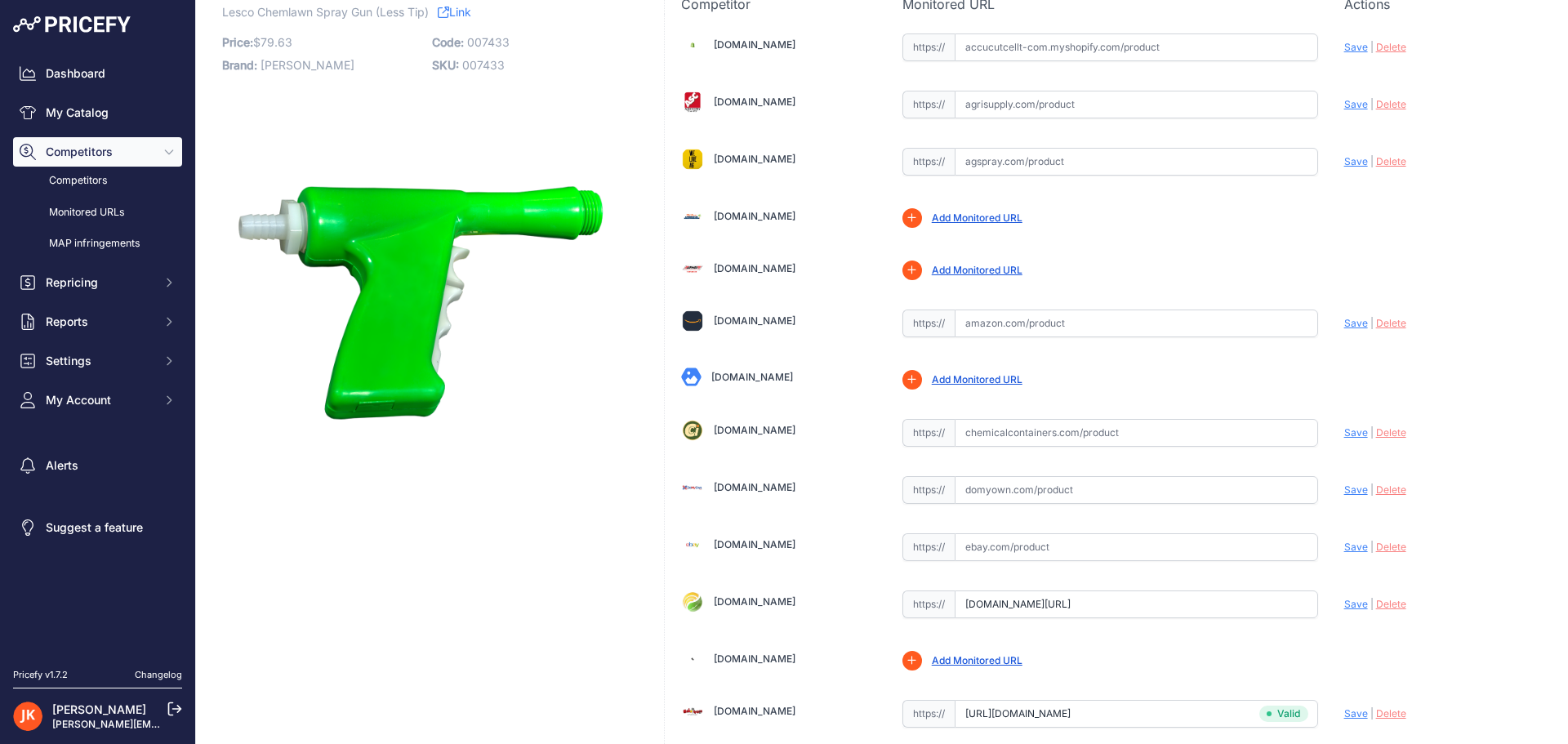
scroll to position [0, 0]
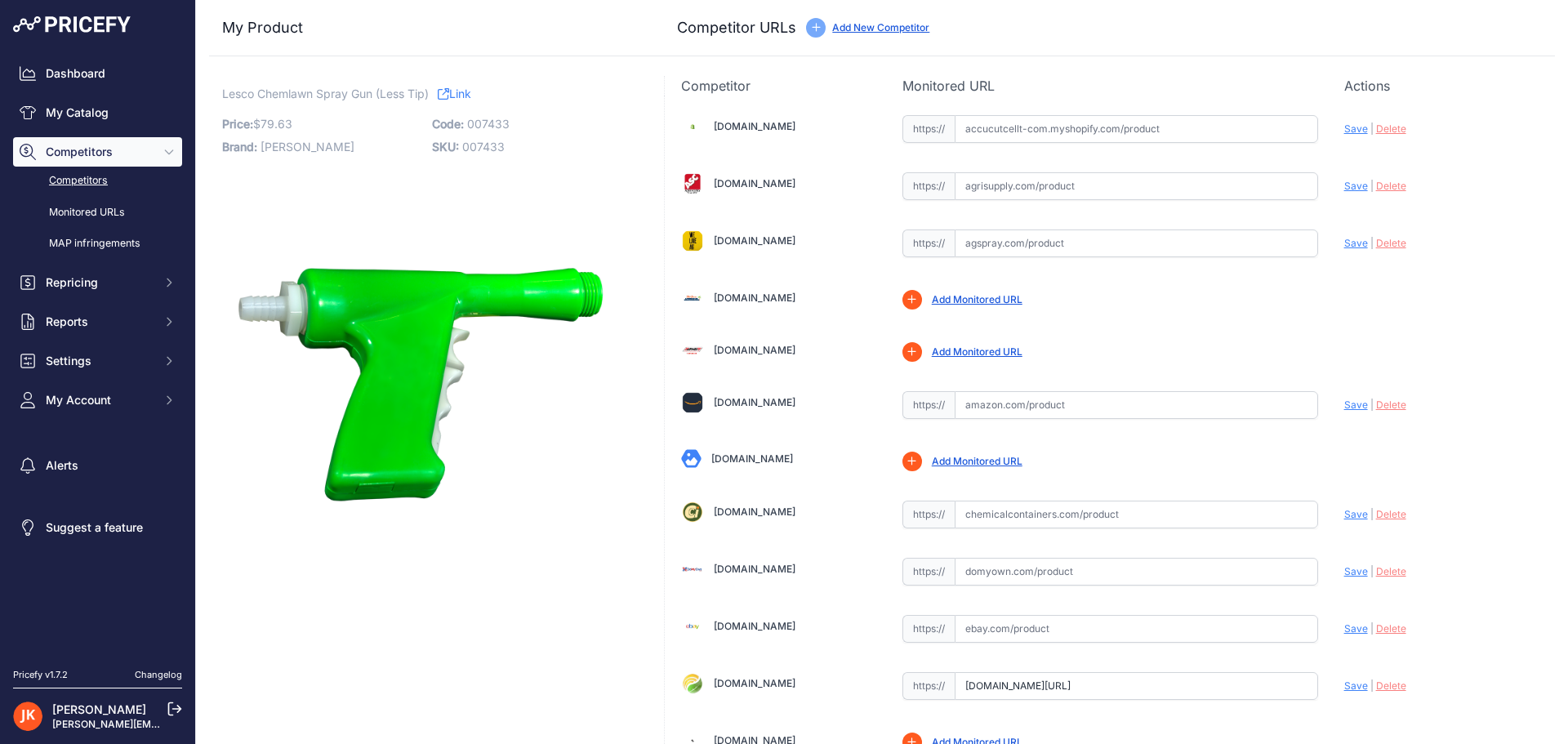
click at [93, 177] on link "Competitors" at bounding box center [98, 181] width 169 height 28
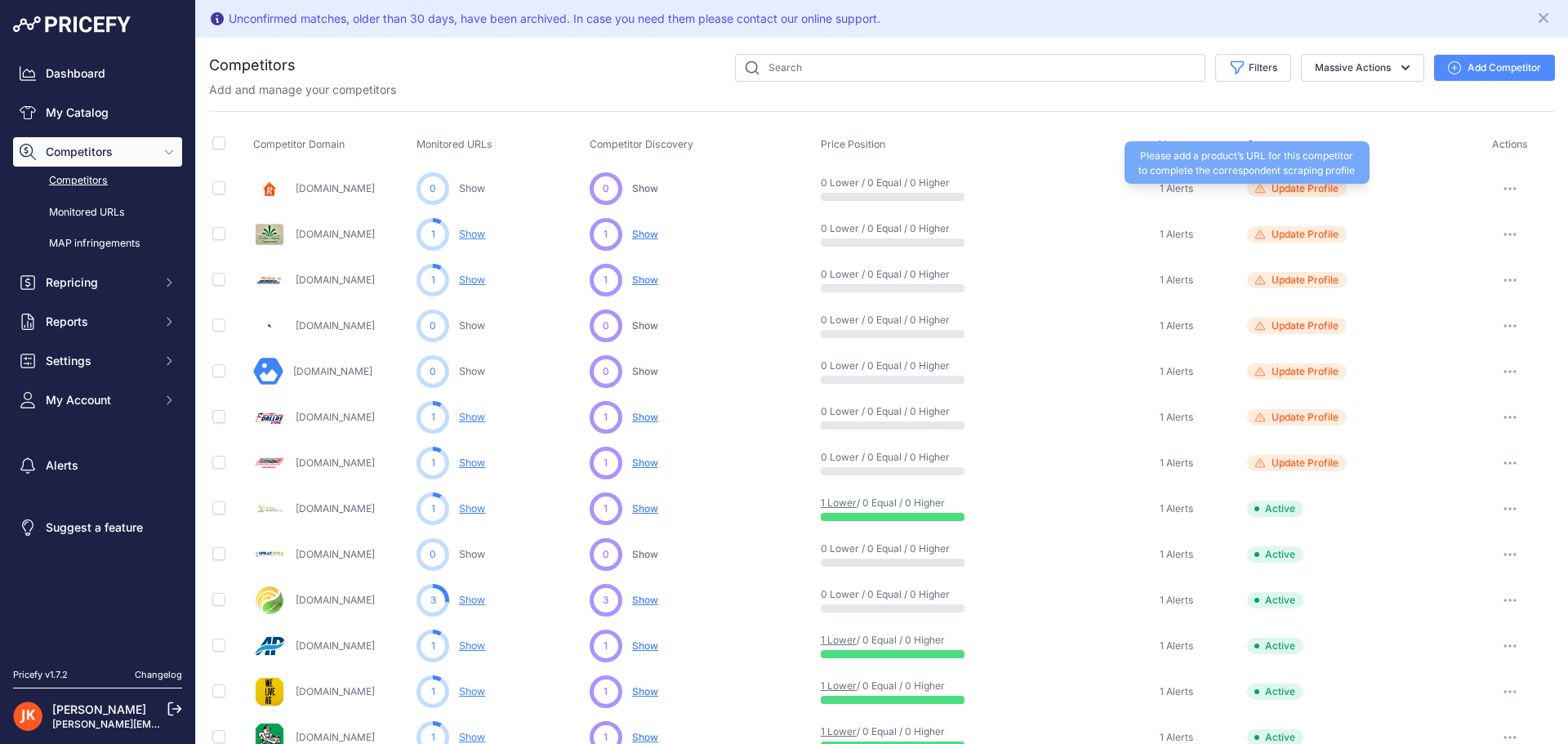
click at [1287, 187] on span "Update Profile" at bounding box center [1305, 189] width 67 height 13
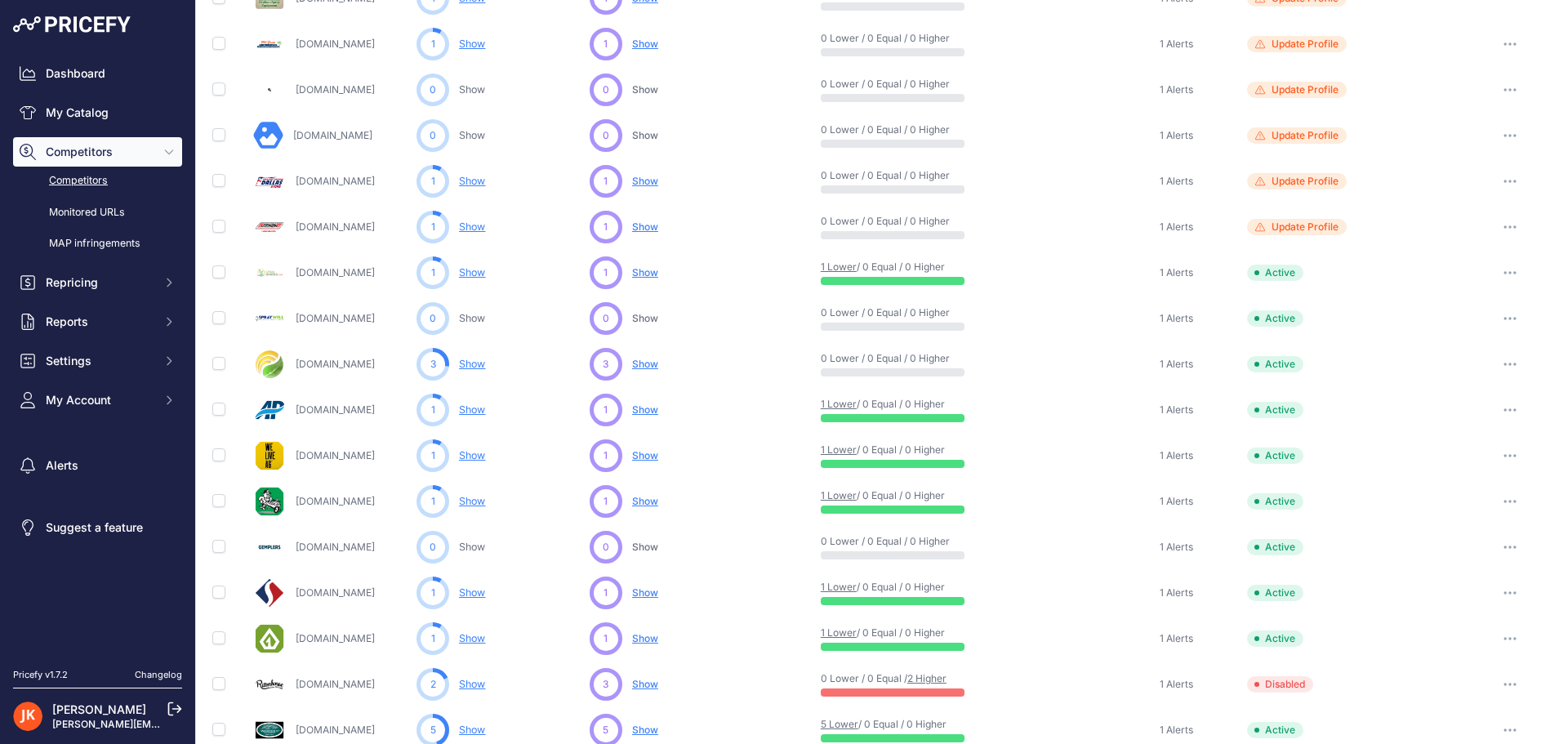
scroll to position [225, 0]
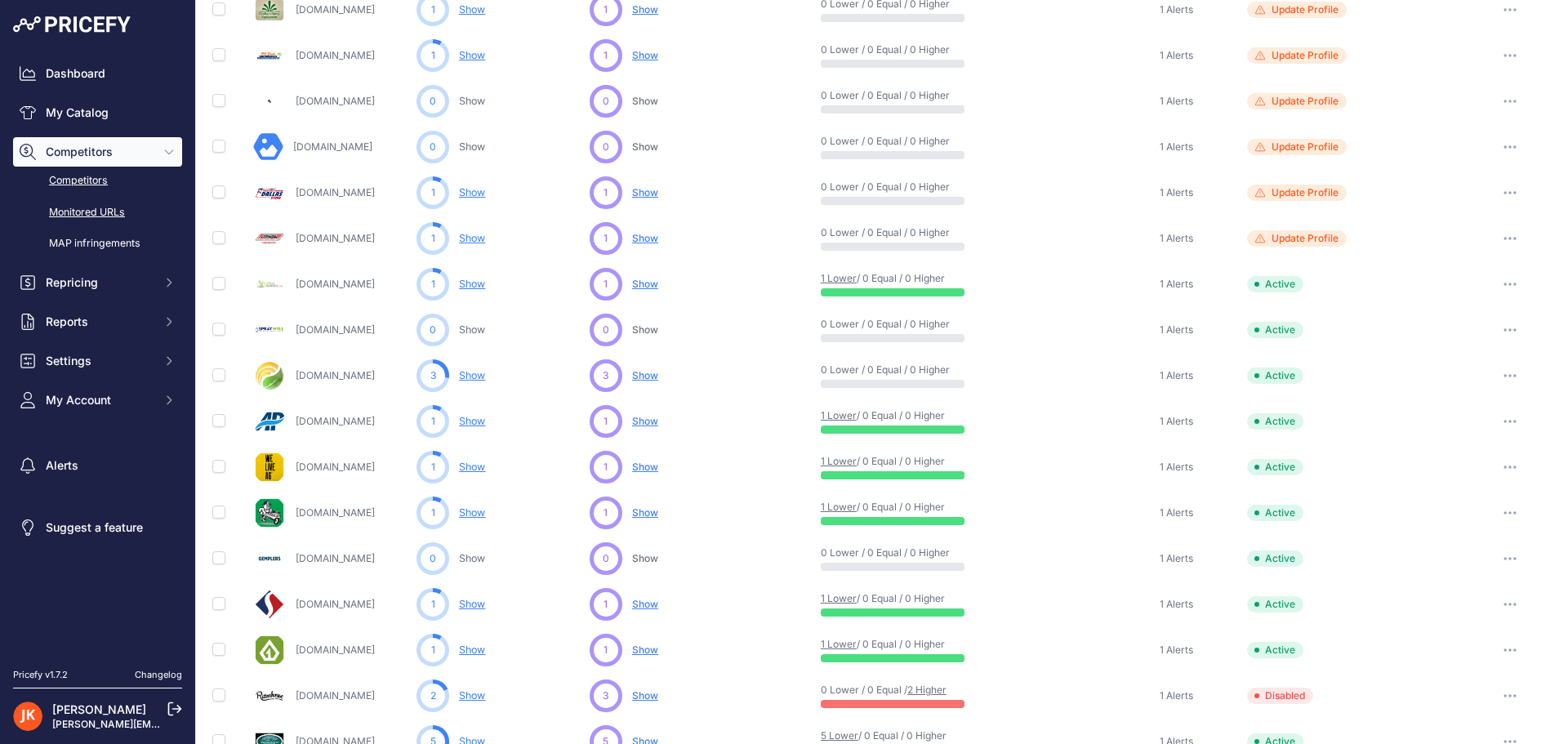
click at [105, 205] on link "Monitored URLs" at bounding box center [98, 212] width 169 height 28
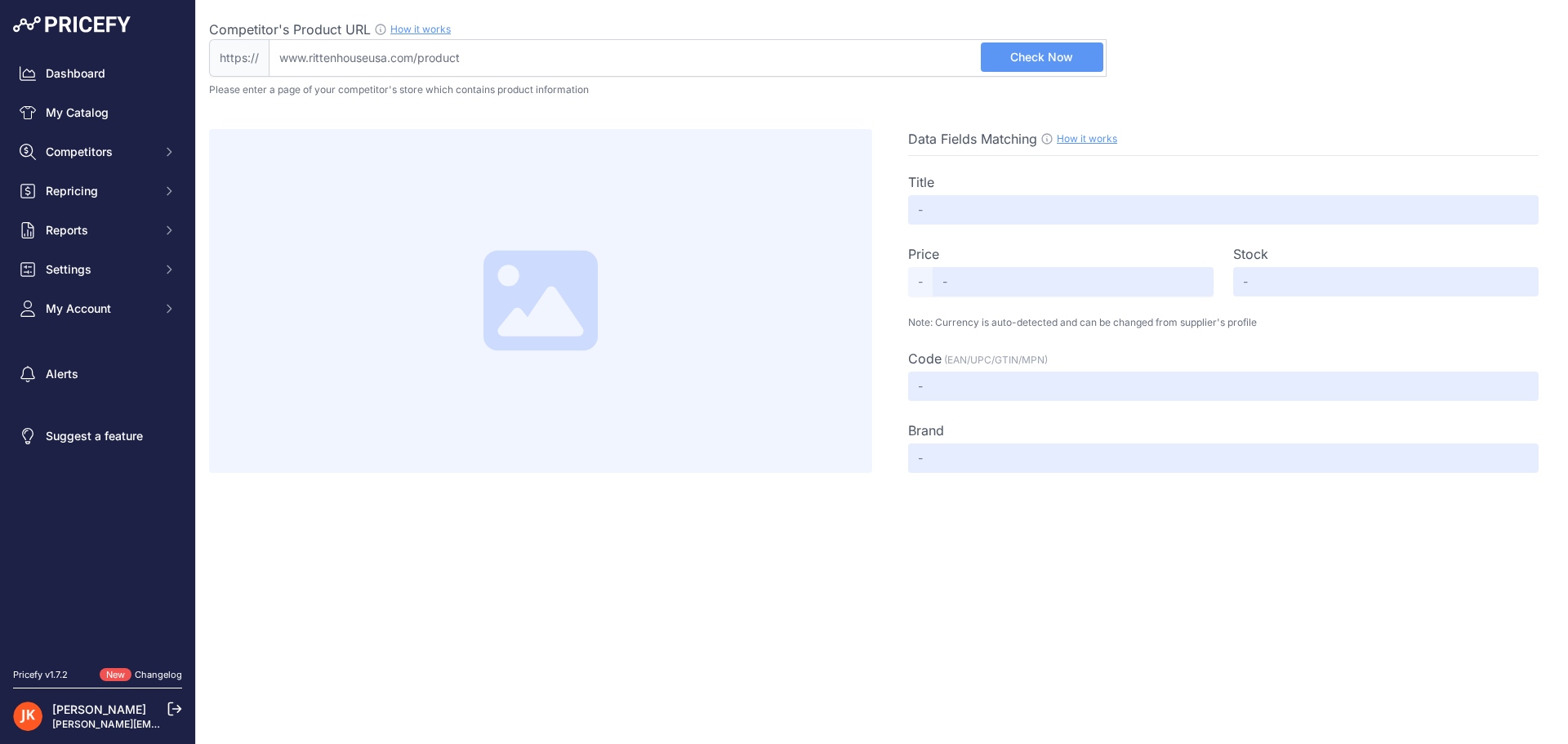
click at [1061, 53] on span "Check Now" at bounding box center [1042, 57] width 63 height 17
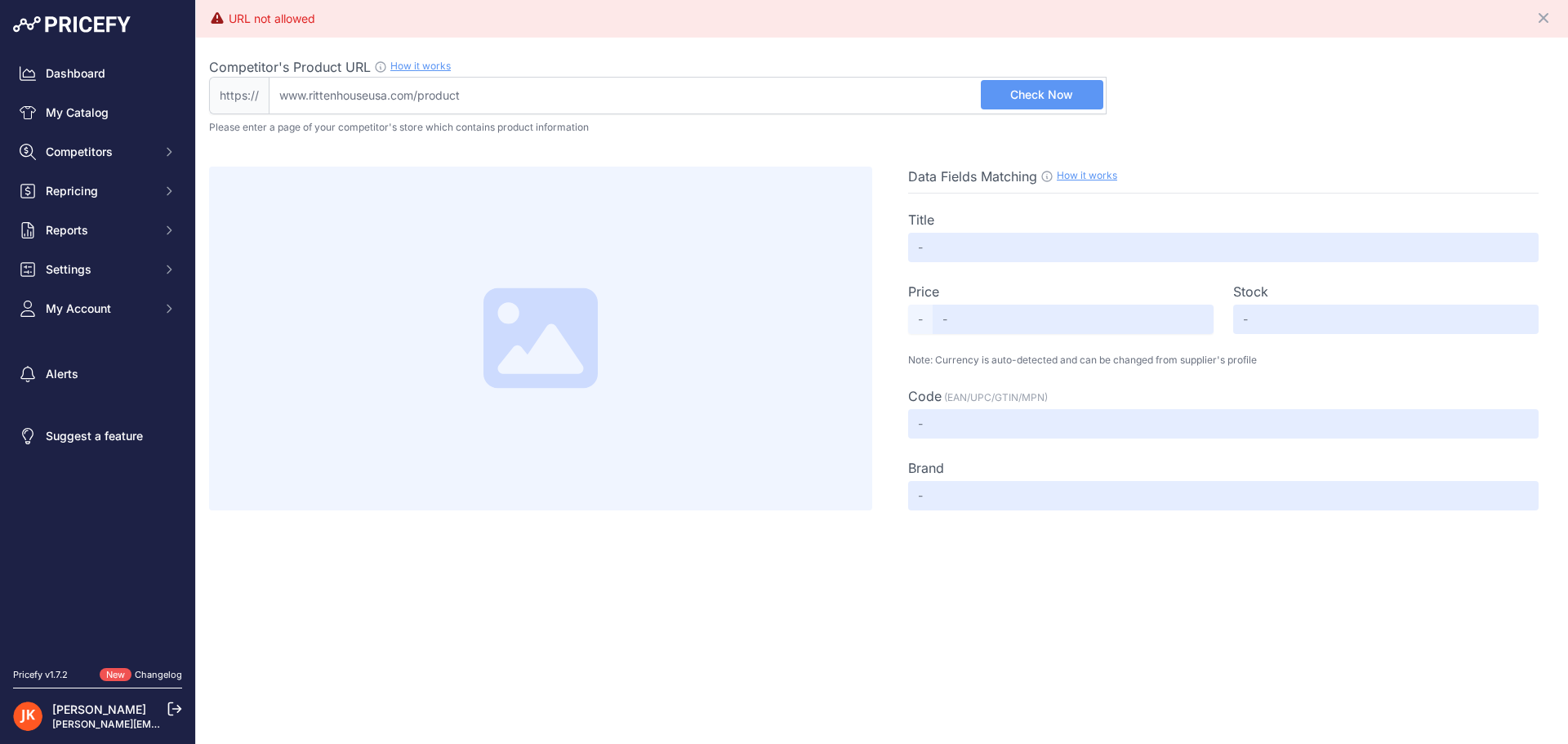
click at [467, 90] on input "Competitor's Product URL How it works In order to create your competitor's extr…" at bounding box center [688, 95] width 838 height 38
click at [389, 100] on input "Competitor's Product URL How it works In order to create your competitor's extr…" at bounding box center [688, 95] width 838 height 38
paste input "[URL][DOMAIN_NAME]"
click at [1047, 100] on span "Check Now" at bounding box center [1042, 94] width 63 height 17
click at [312, 94] on input "[DOMAIN_NAME][URL]" at bounding box center [688, 95] width 838 height 38
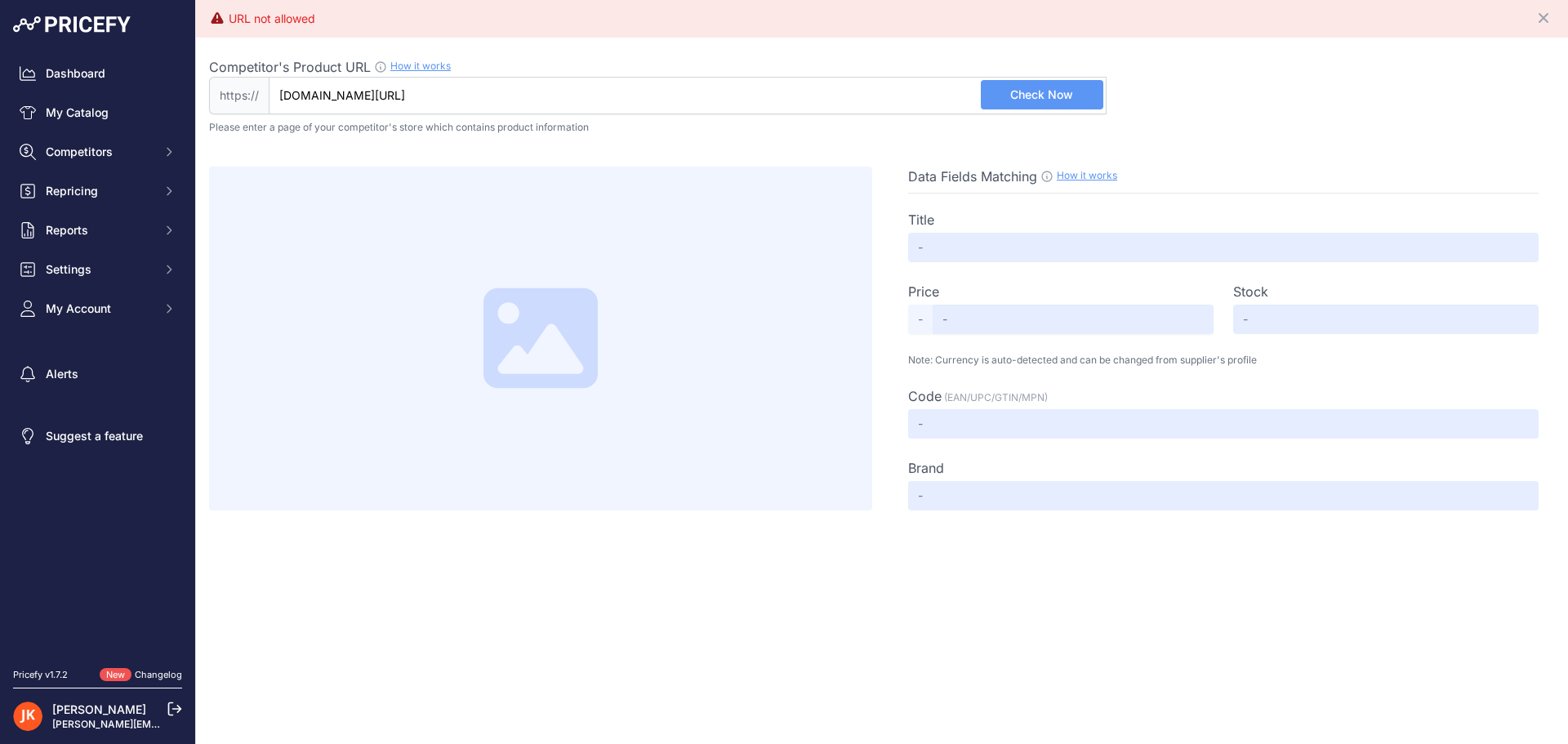
type input "[DOMAIN_NAME][URL]"
click at [1029, 104] on button "Check Now" at bounding box center [1042, 94] width 123 height 29
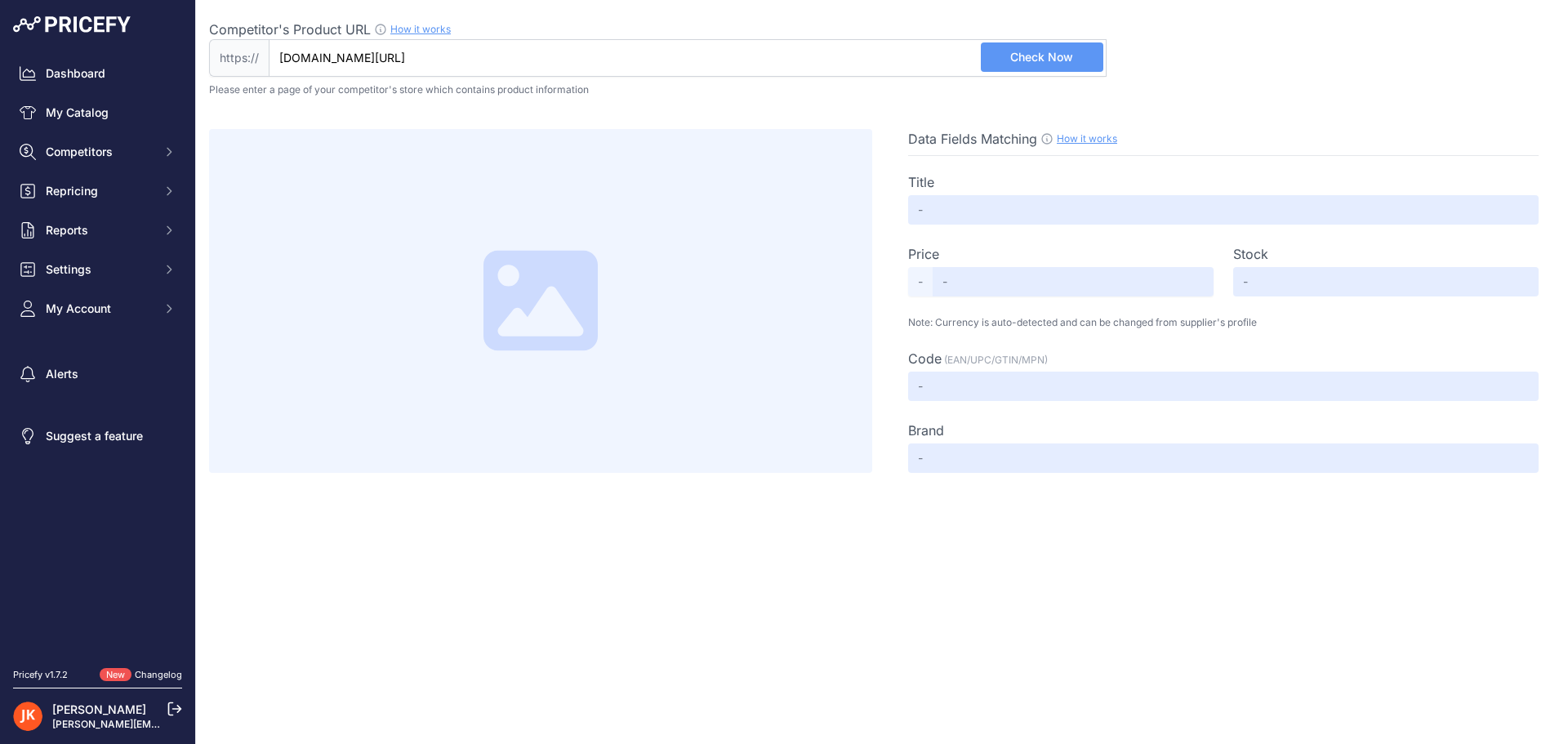
click at [1094, 139] on link "How it works" at bounding box center [1087, 138] width 61 height 12
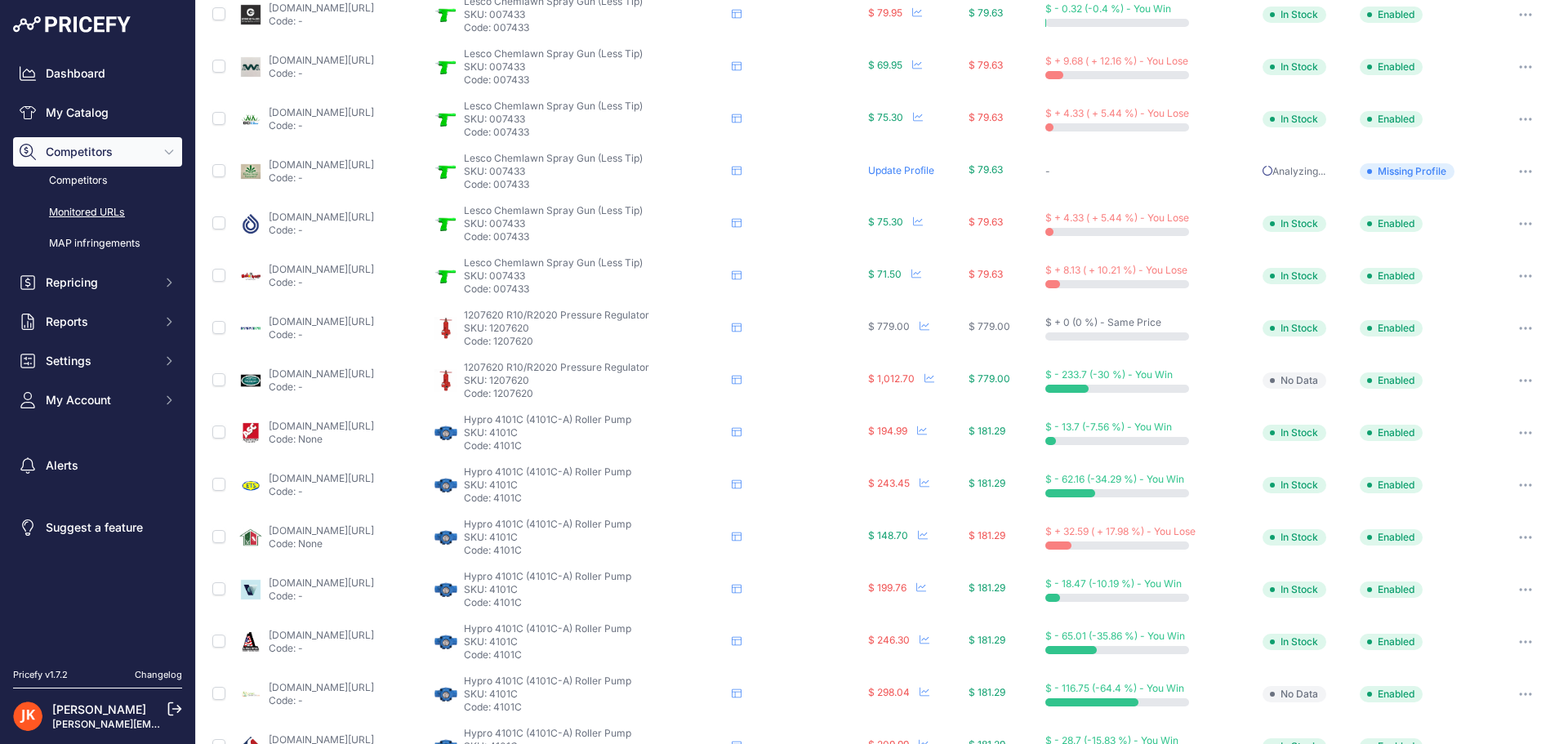
scroll to position [498, 0]
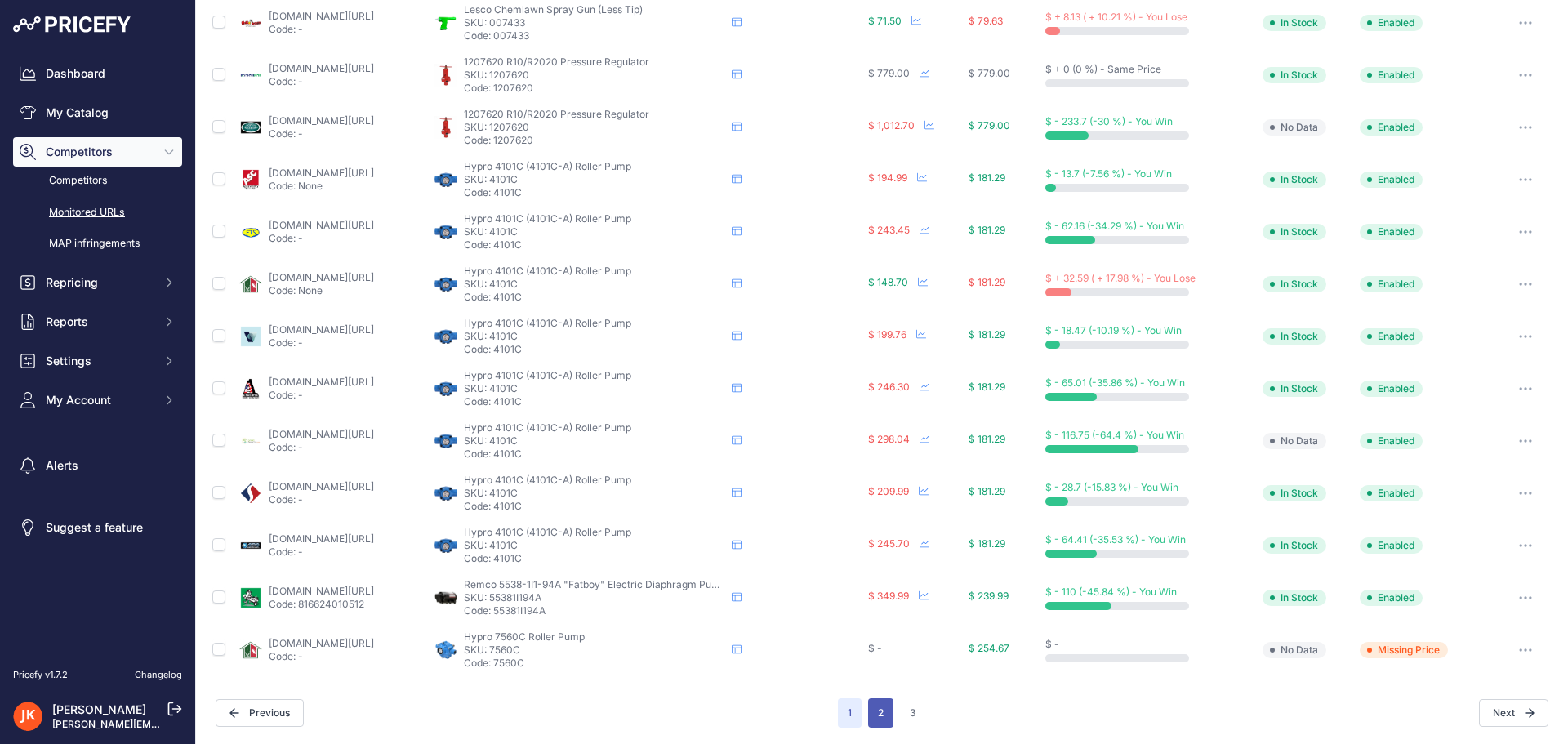
click at [870, 715] on button "2" at bounding box center [881, 712] width 26 height 29
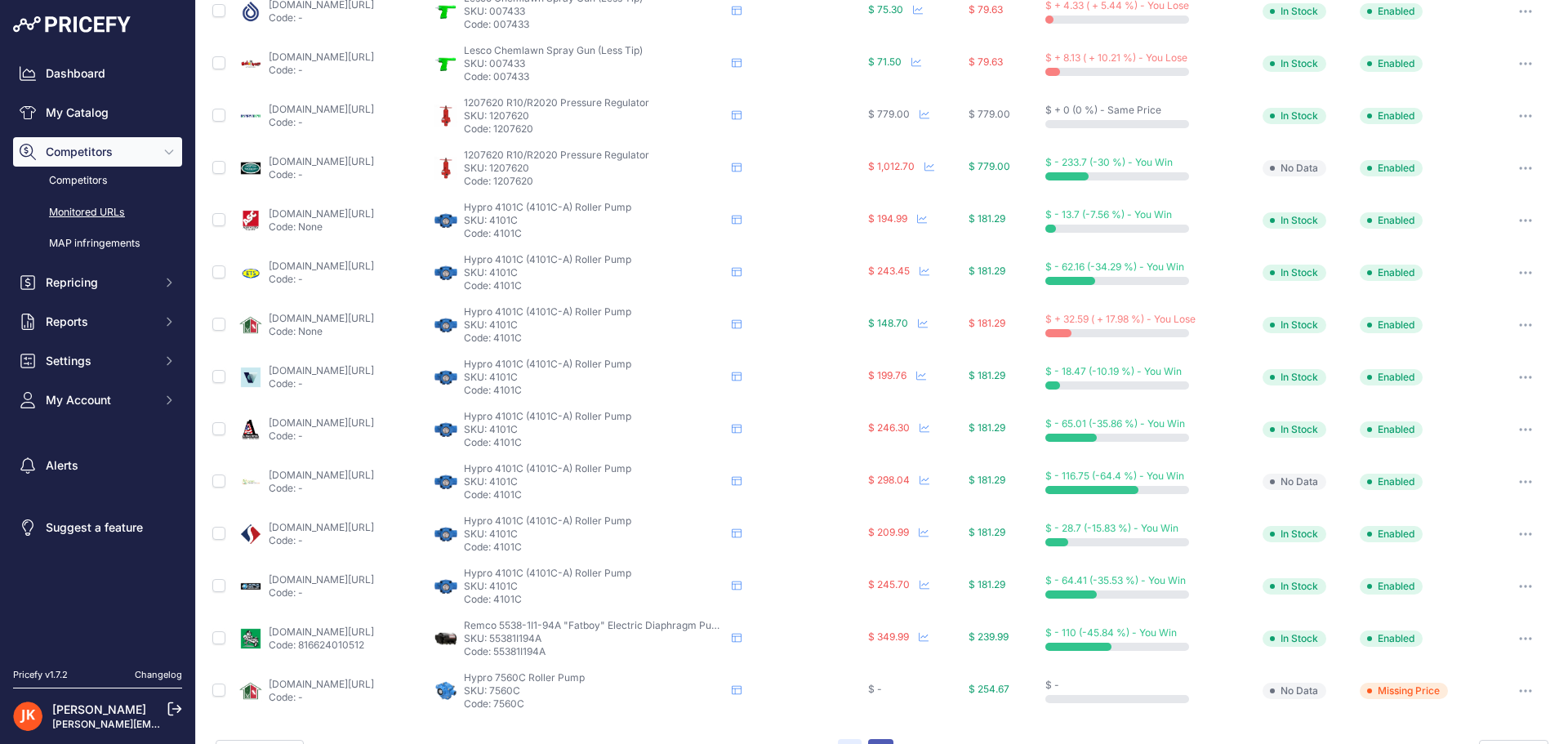
scroll to position [539, 0]
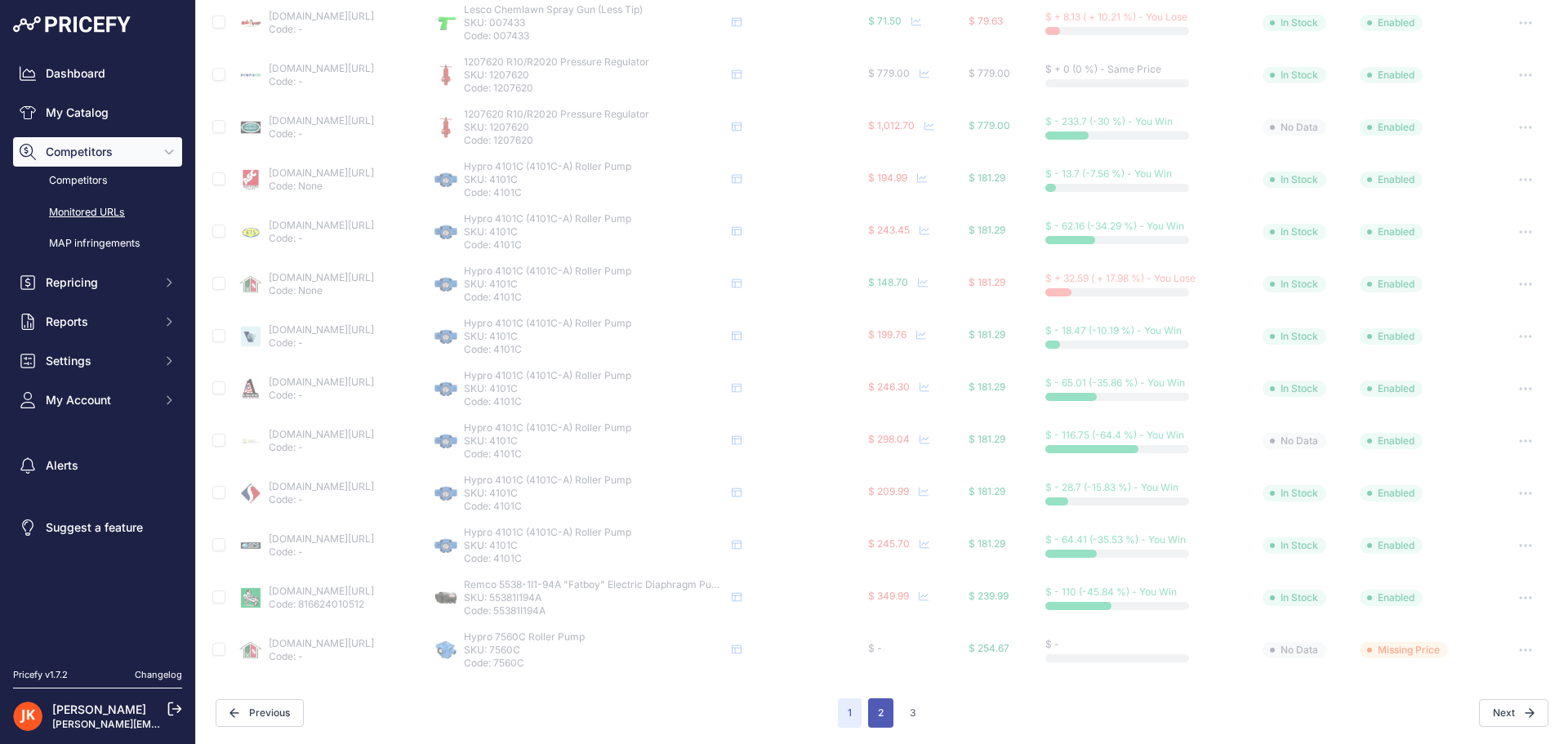
click at [877, 714] on button "2" at bounding box center [881, 712] width 26 height 29
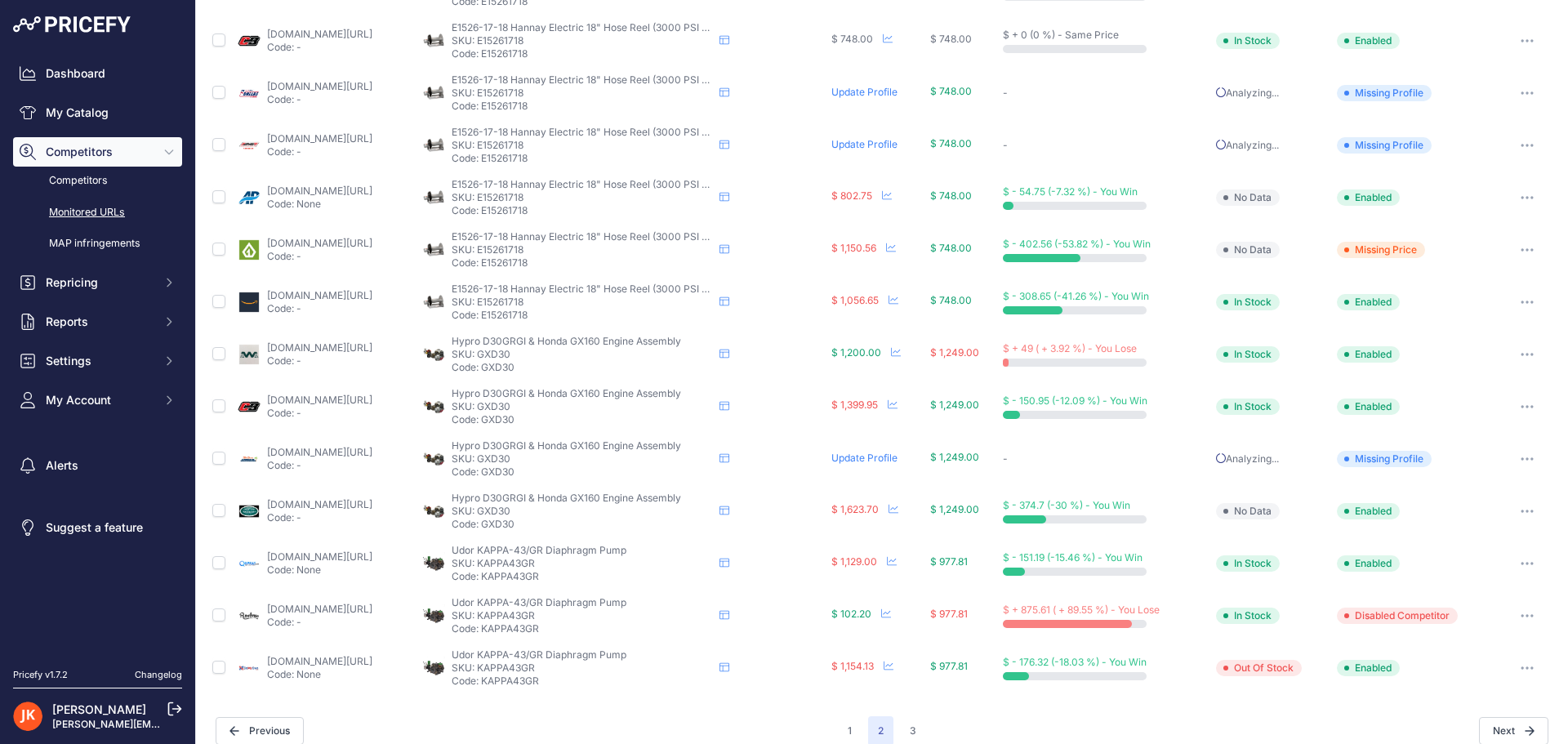
scroll to position [498, 0]
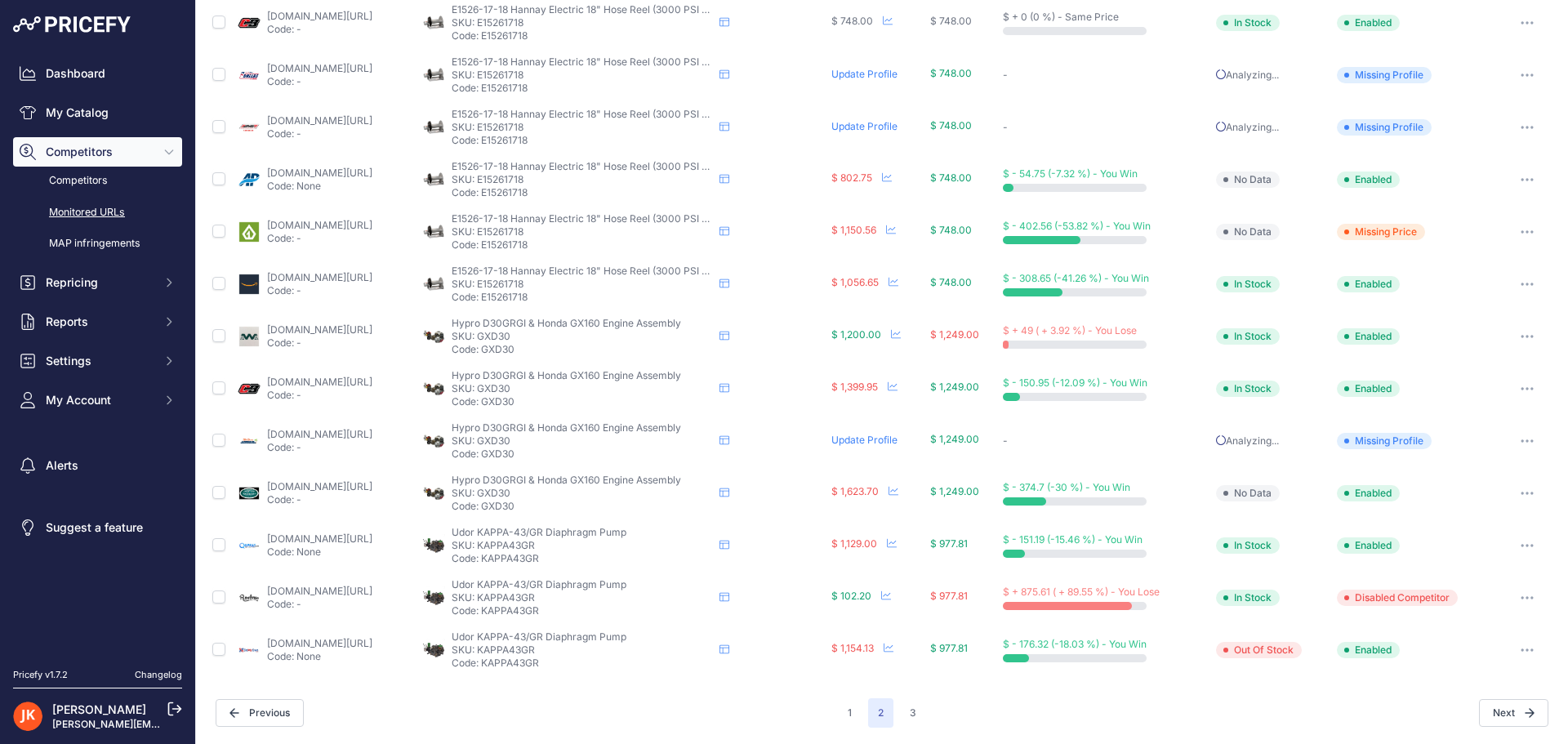
drag, startPoint x: 573, startPoint y: 440, endPoint x: 542, endPoint y: 439, distance: 31.0
click at [542, 439] on p "SKU: GXD30" at bounding box center [582, 441] width 261 height 13
copy p "GXD30"
click at [72, 174] on link "Competitors" at bounding box center [98, 181] width 169 height 28
click at [85, 111] on link "My Catalog" at bounding box center [98, 112] width 169 height 29
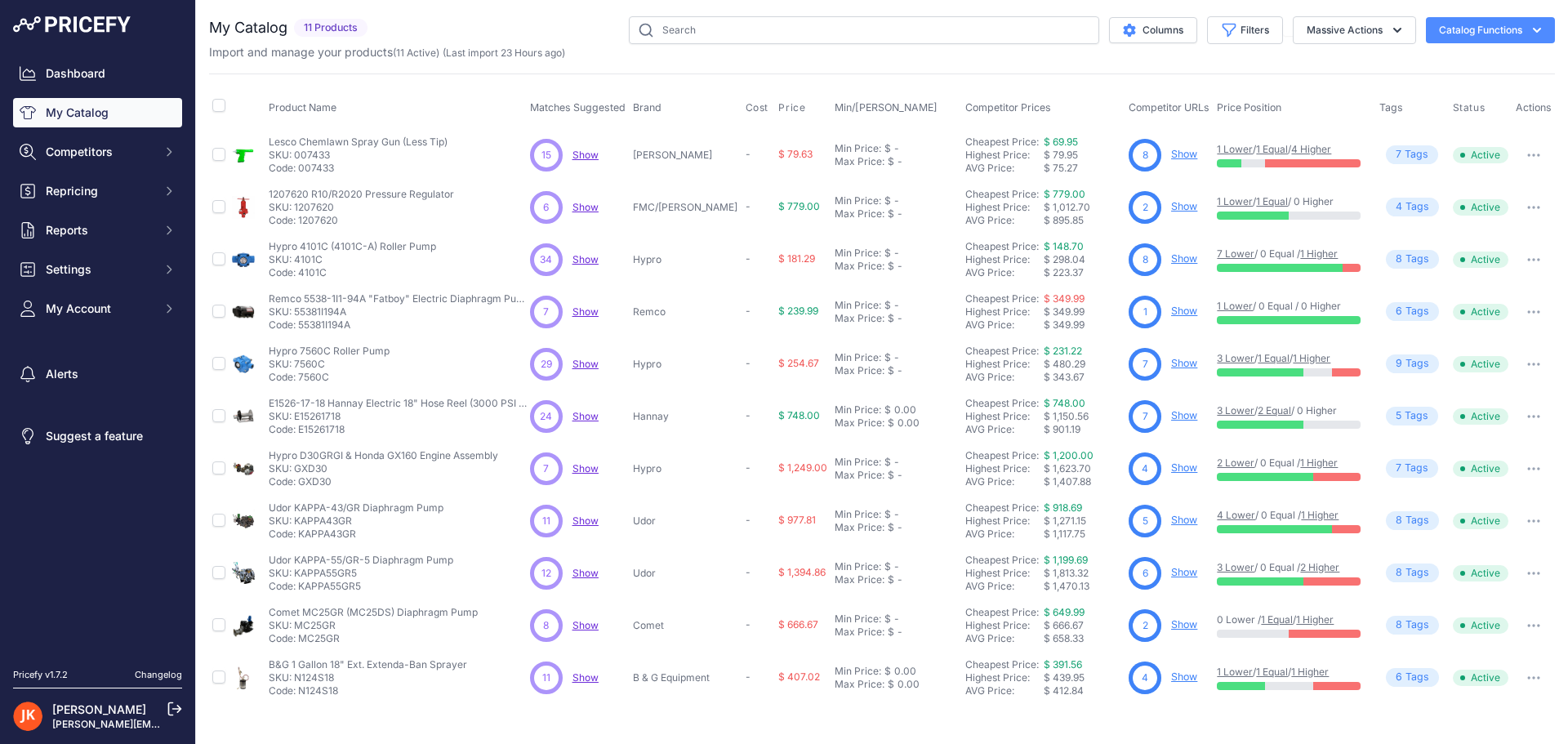
click at [1171, 466] on link "Show" at bounding box center [1184, 467] width 26 height 12
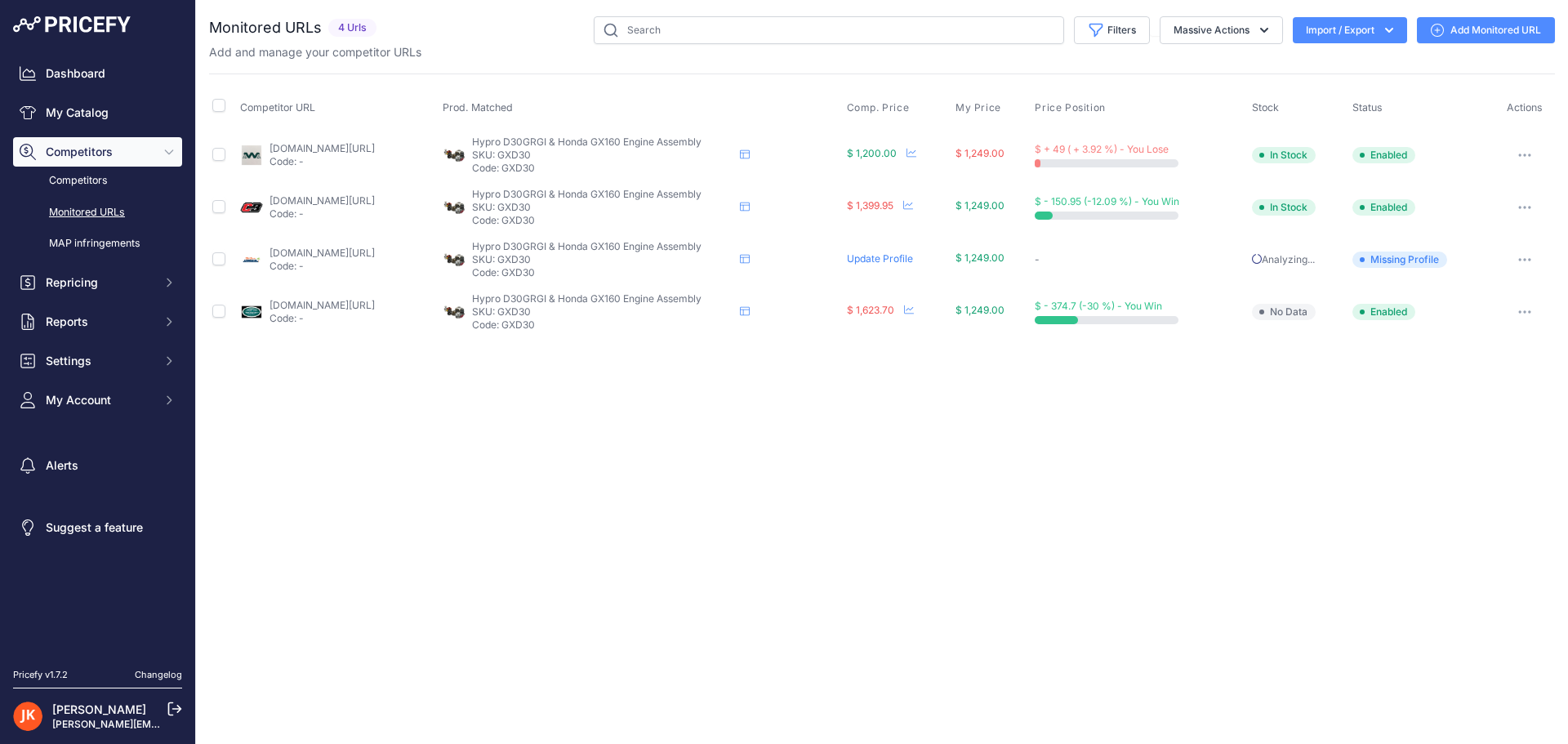
click at [354, 150] on link "[DOMAIN_NAME][URL]" at bounding box center [322, 148] width 105 height 12
